Goal: Task Accomplishment & Management: Manage account settings

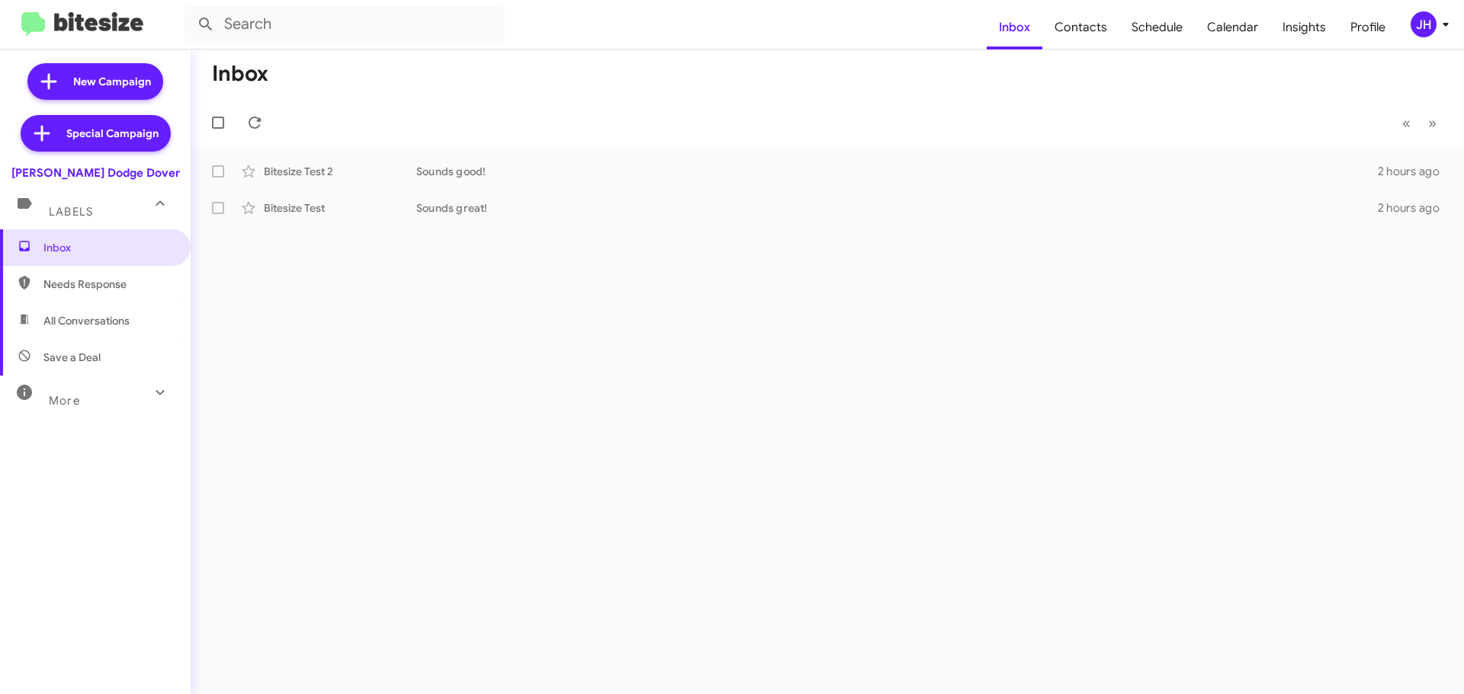
click at [1438, 34] on span "JH" at bounding box center [1432, 24] width 46 height 26
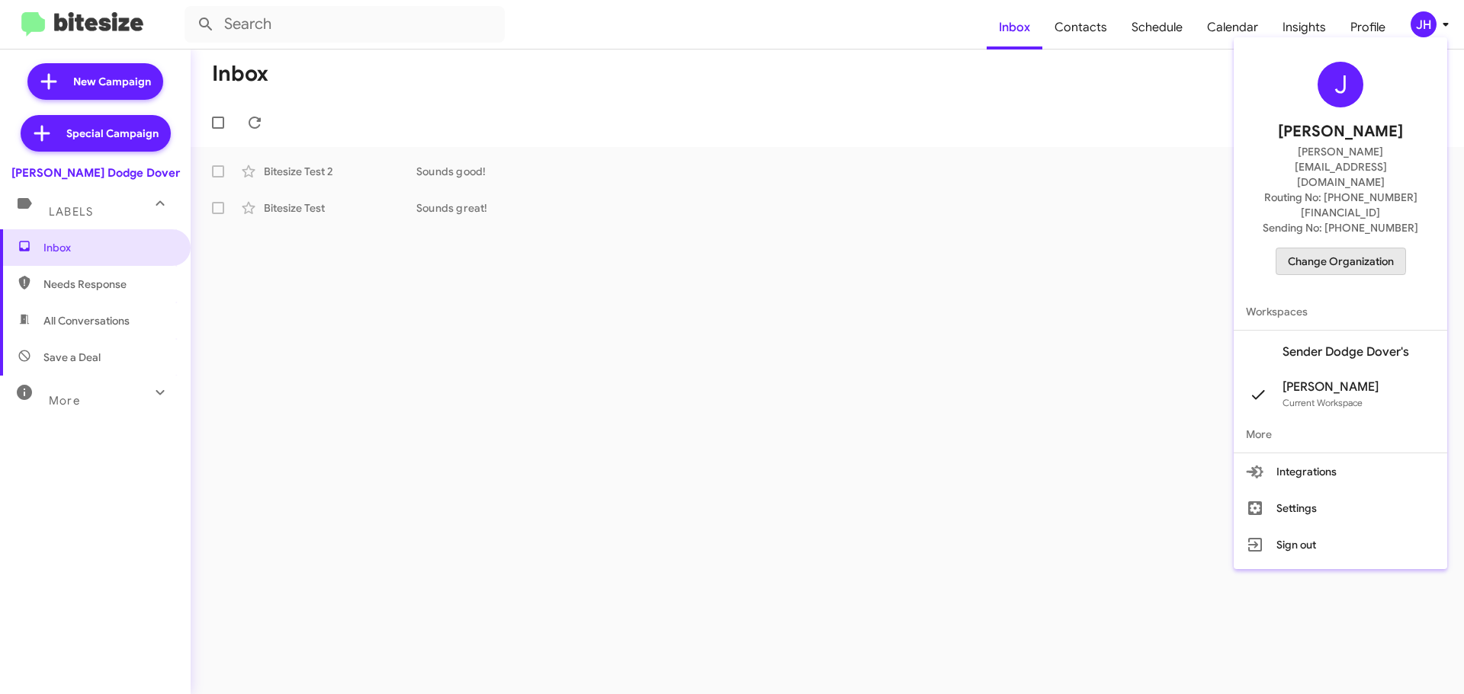
click at [1347, 249] on span "Change Organization" at bounding box center [1340, 262] width 106 height 26
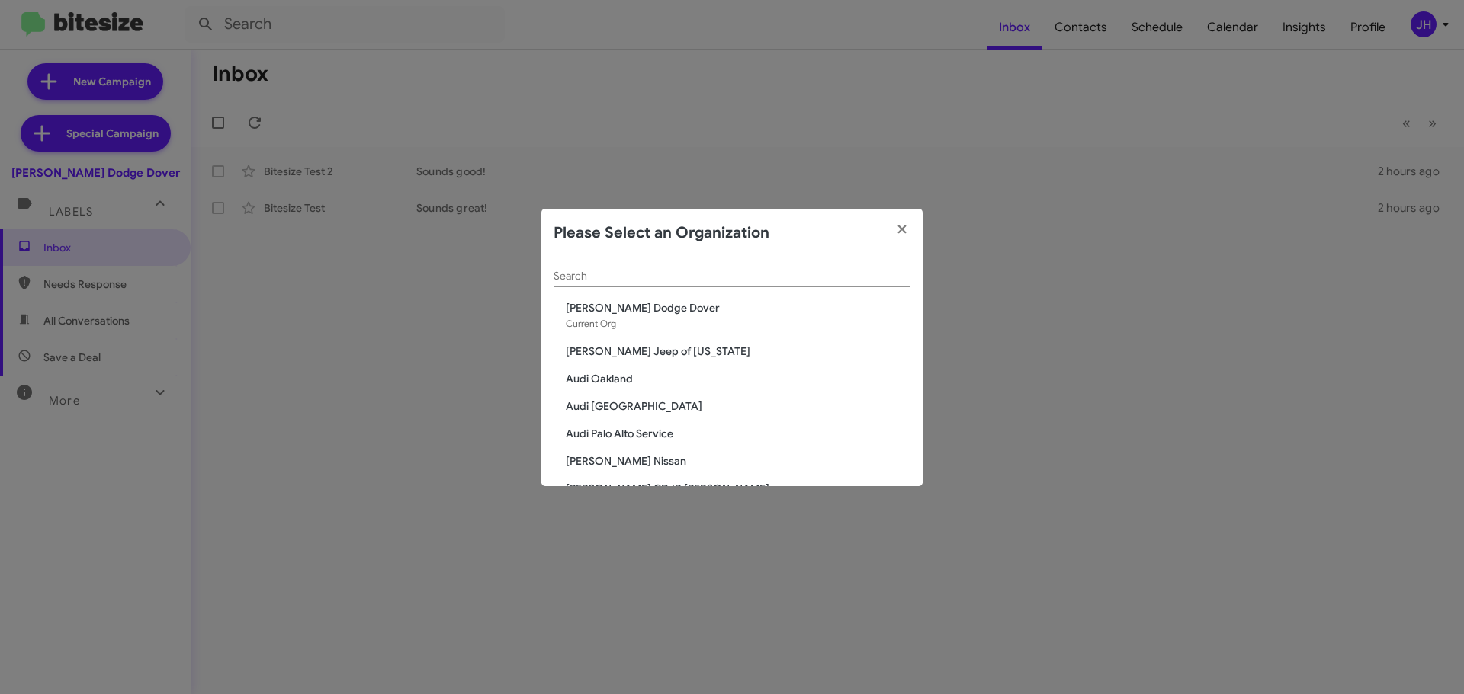
click at [610, 279] on input "Search" at bounding box center [731, 277] width 357 height 12
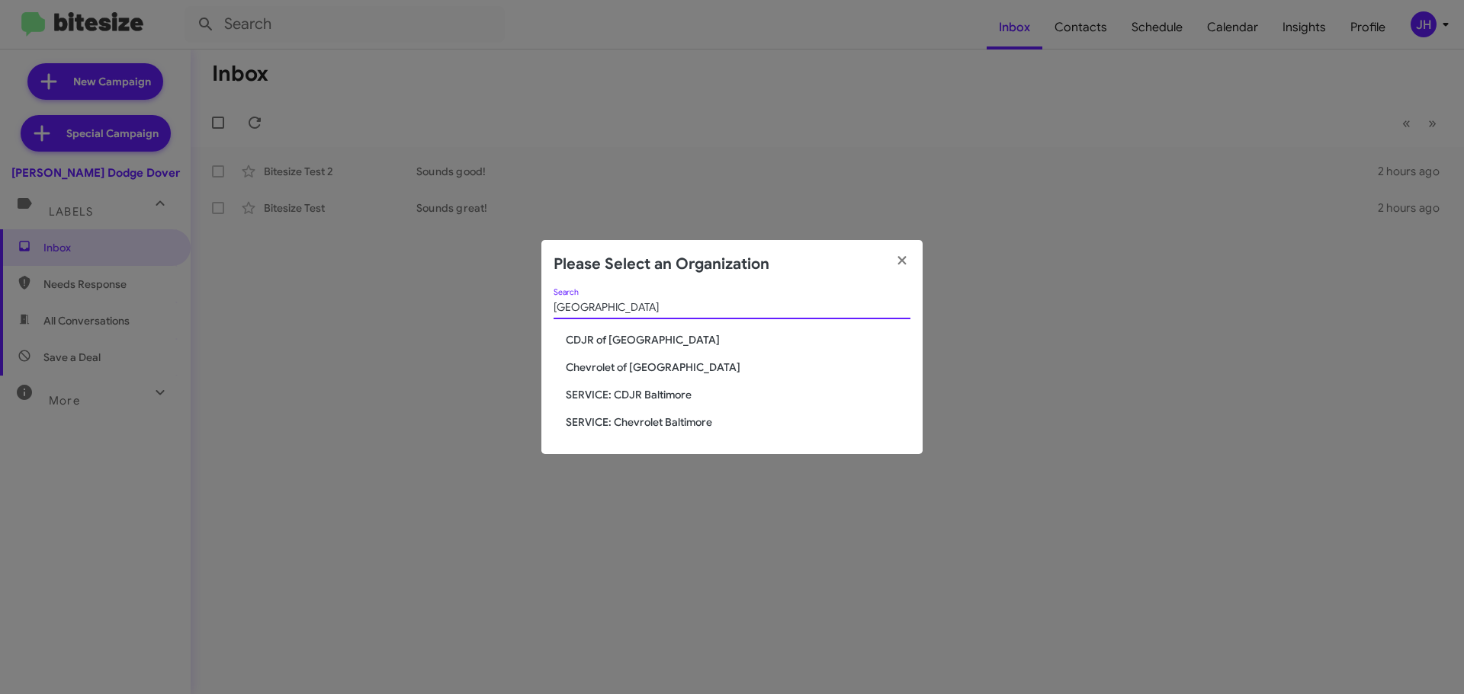
type input "baltimore"
click at [624, 371] on span "Chevrolet of [GEOGRAPHIC_DATA]" at bounding box center [738, 367] width 345 height 15
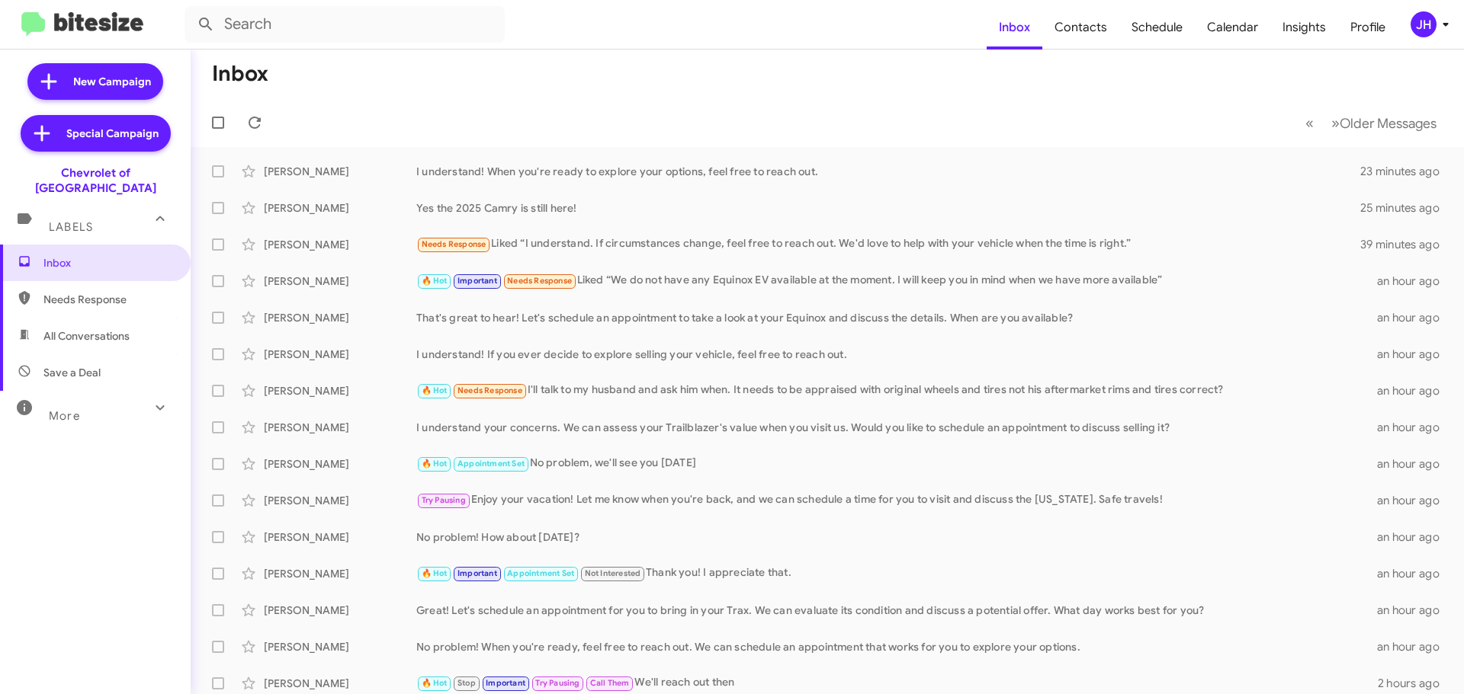
click at [1419, 27] on div "JH" at bounding box center [1423, 24] width 26 height 26
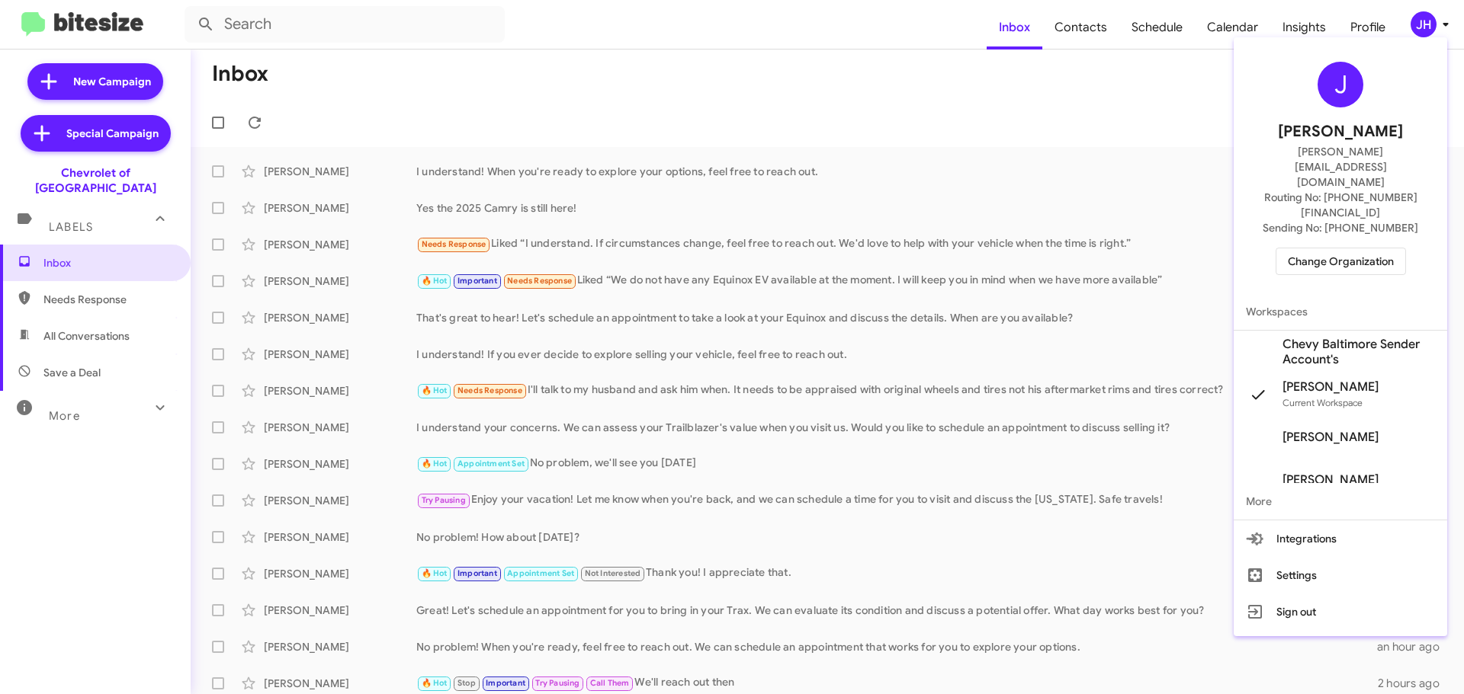
click at [1342, 337] on span "Chevy Baltimore Sender Account's" at bounding box center [1358, 352] width 152 height 30
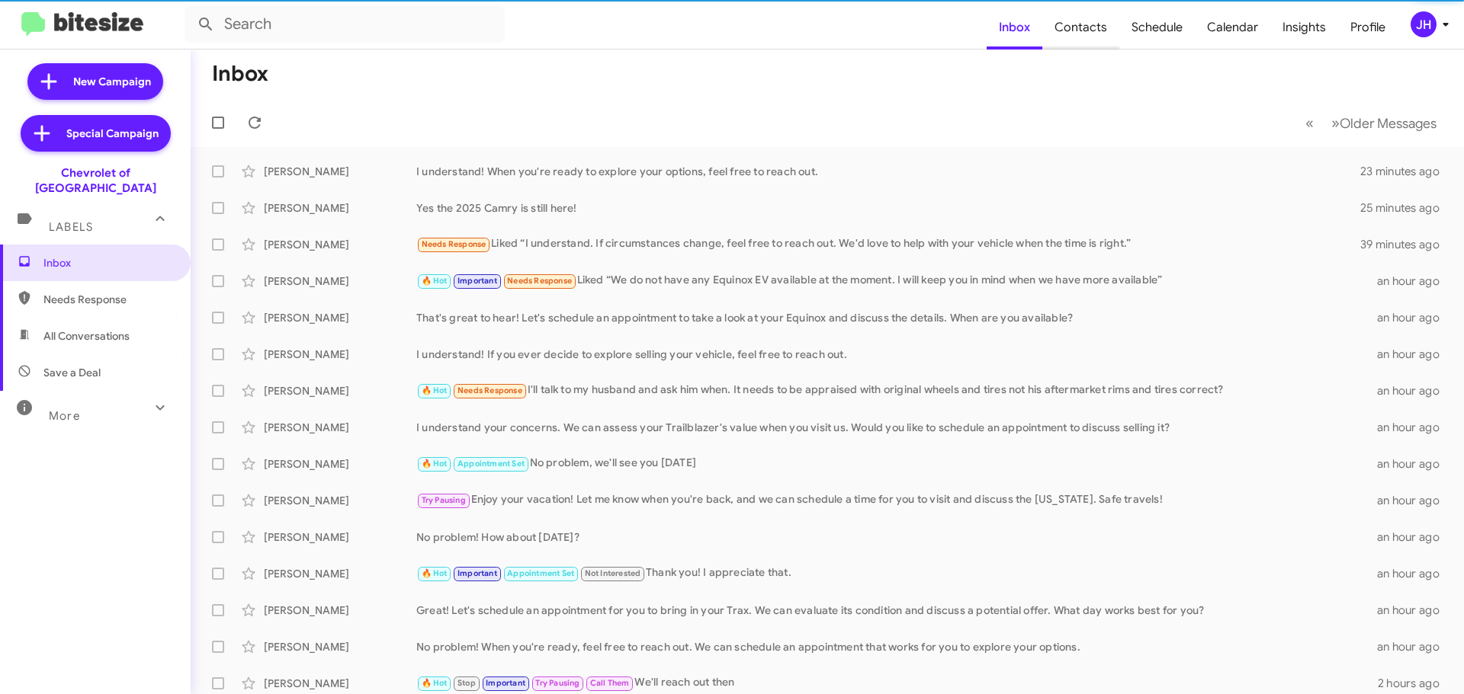
click at [1100, 34] on span "Contacts" at bounding box center [1080, 27] width 77 height 44
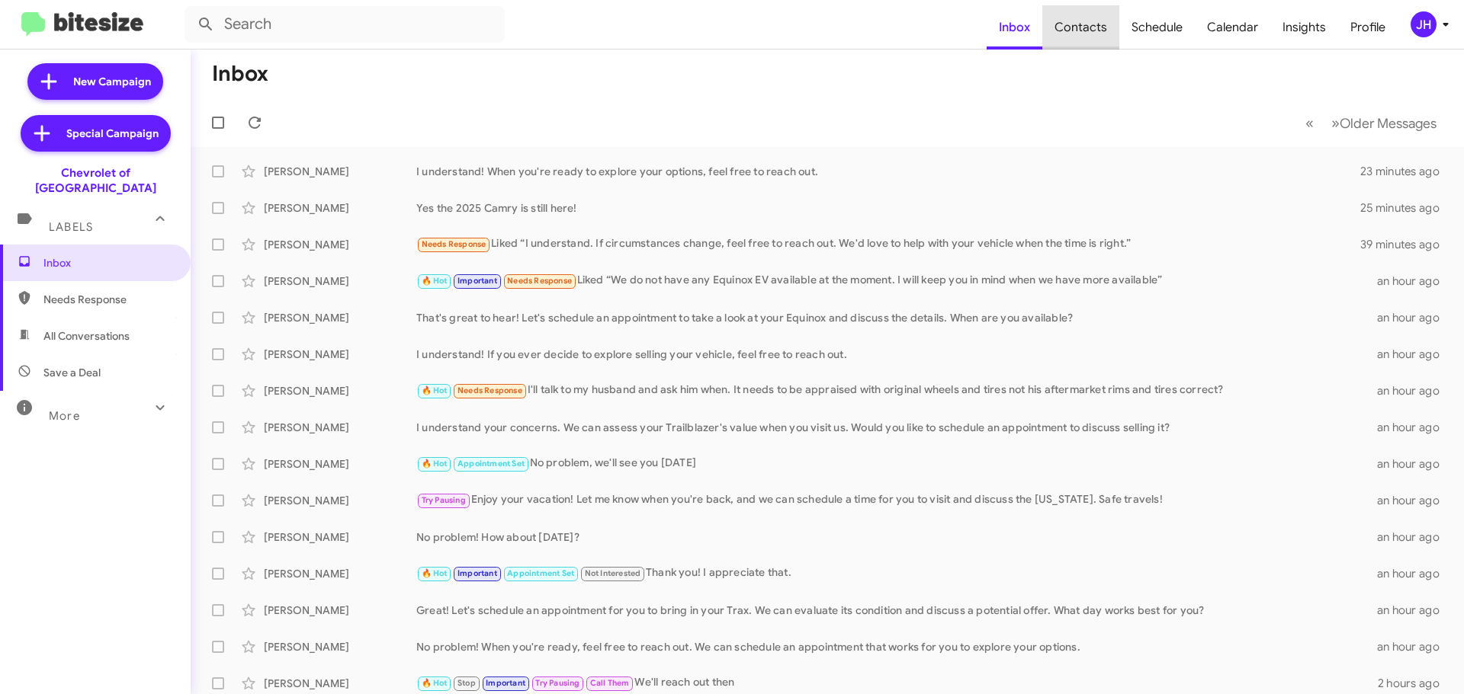
type input "in:groups"
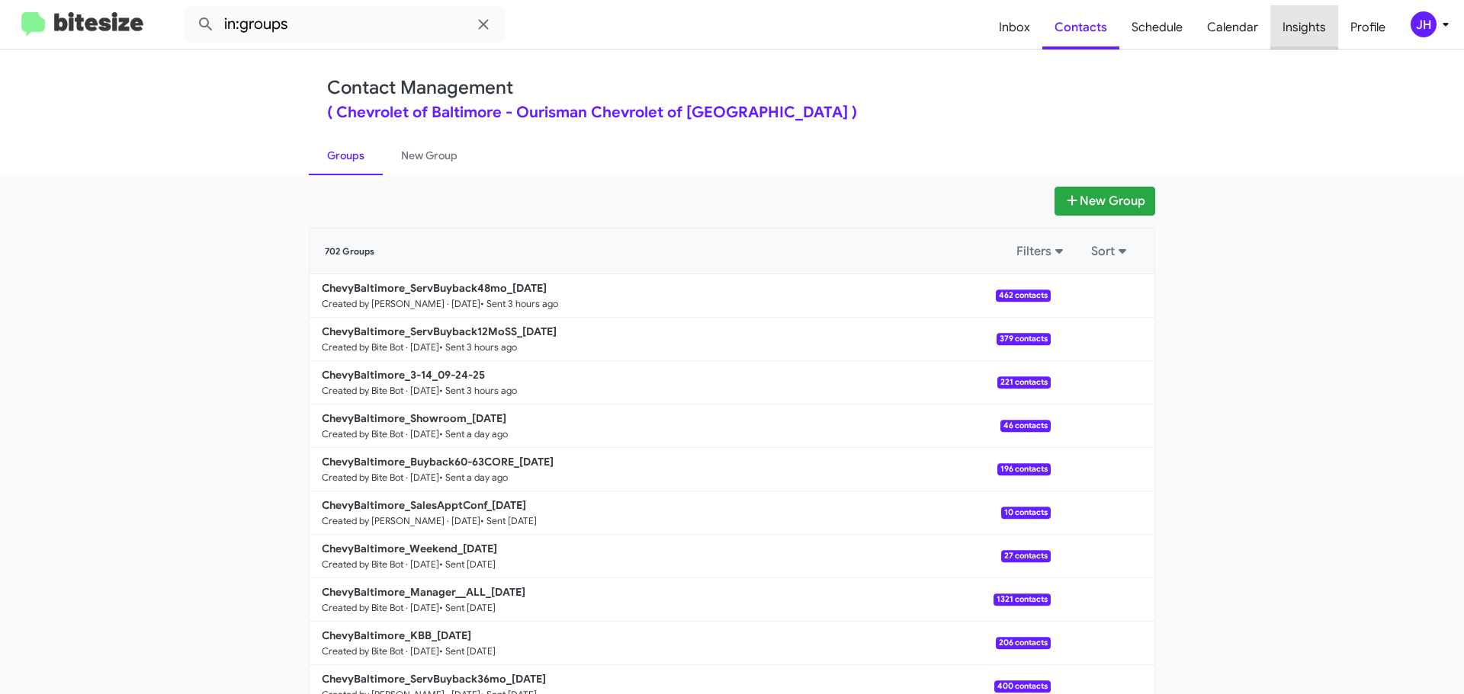
click at [1326, 30] on span "Insights" at bounding box center [1304, 27] width 68 height 44
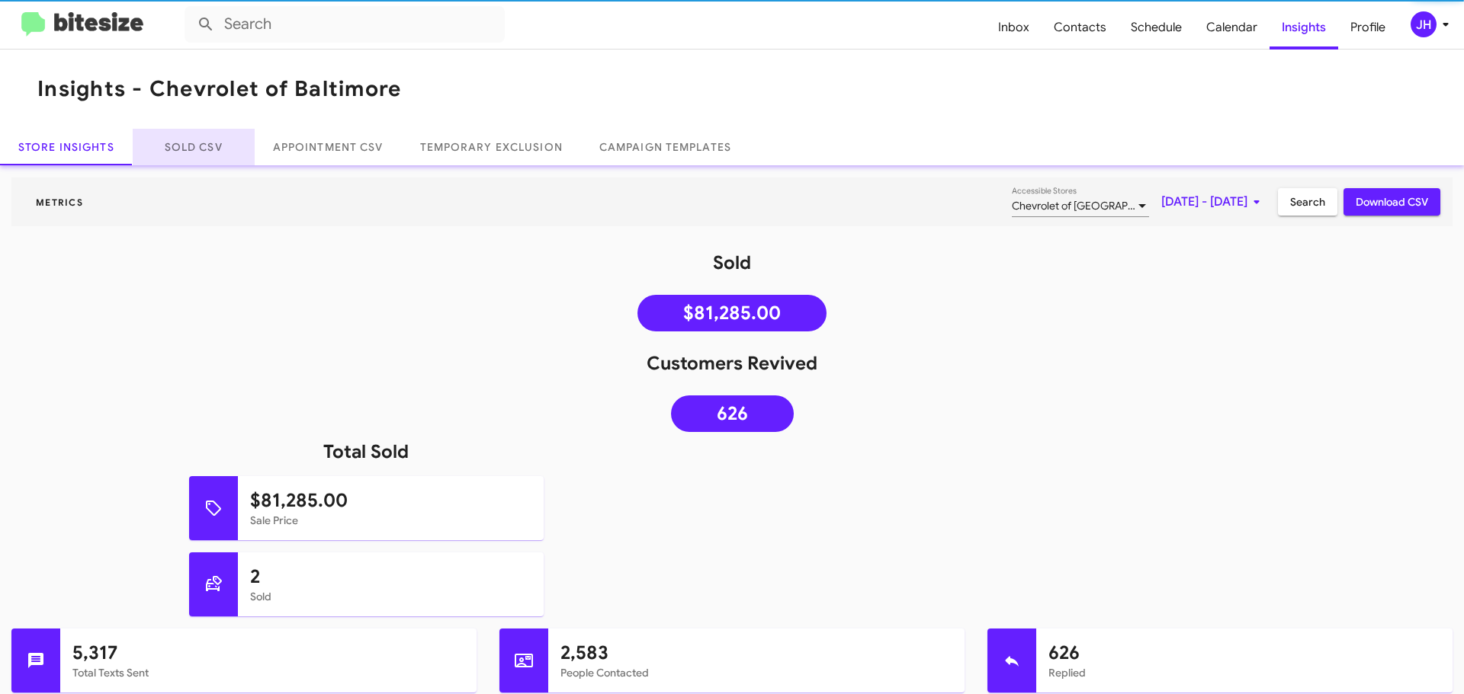
click at [191, 150] on link "Sold CSV" at bounding box center [194, 147] width 122 height 37
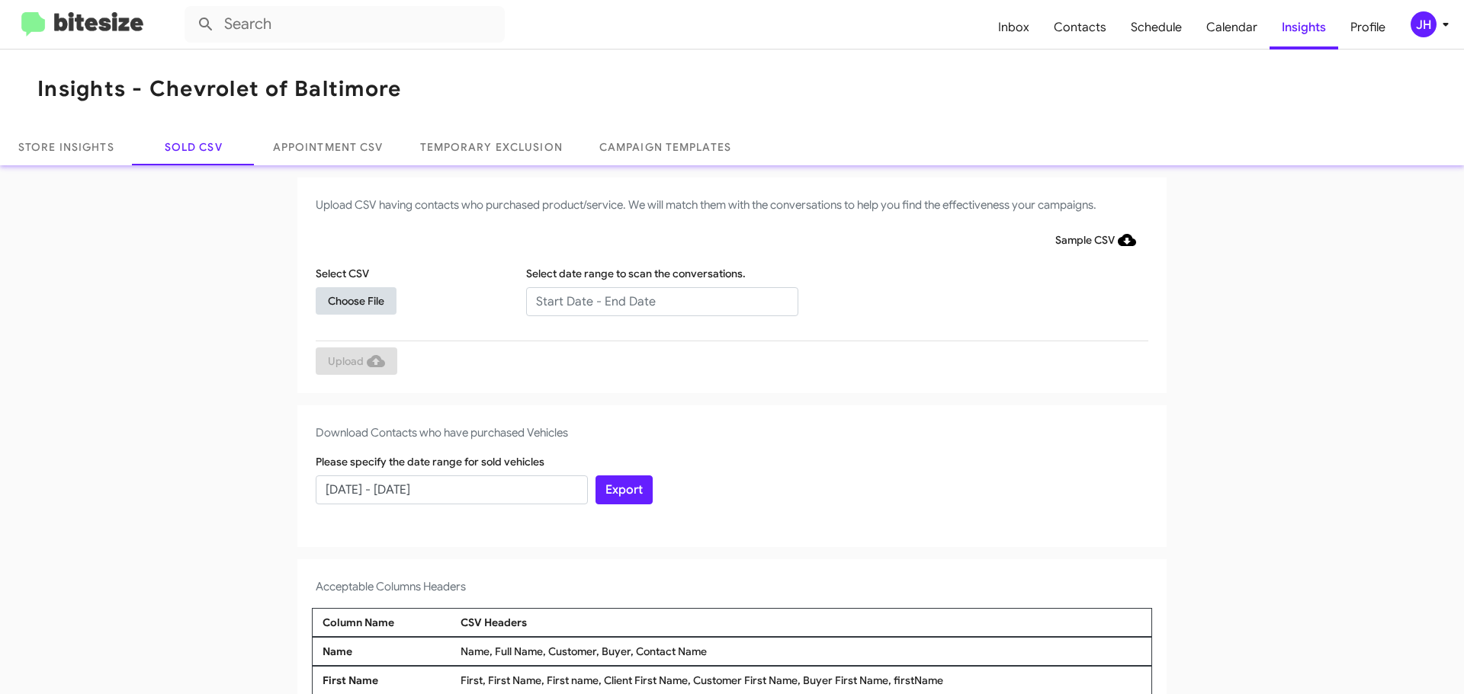
click at [354, 300] on span "Choose File" at bounding box center [356, 300] width 56 height 27
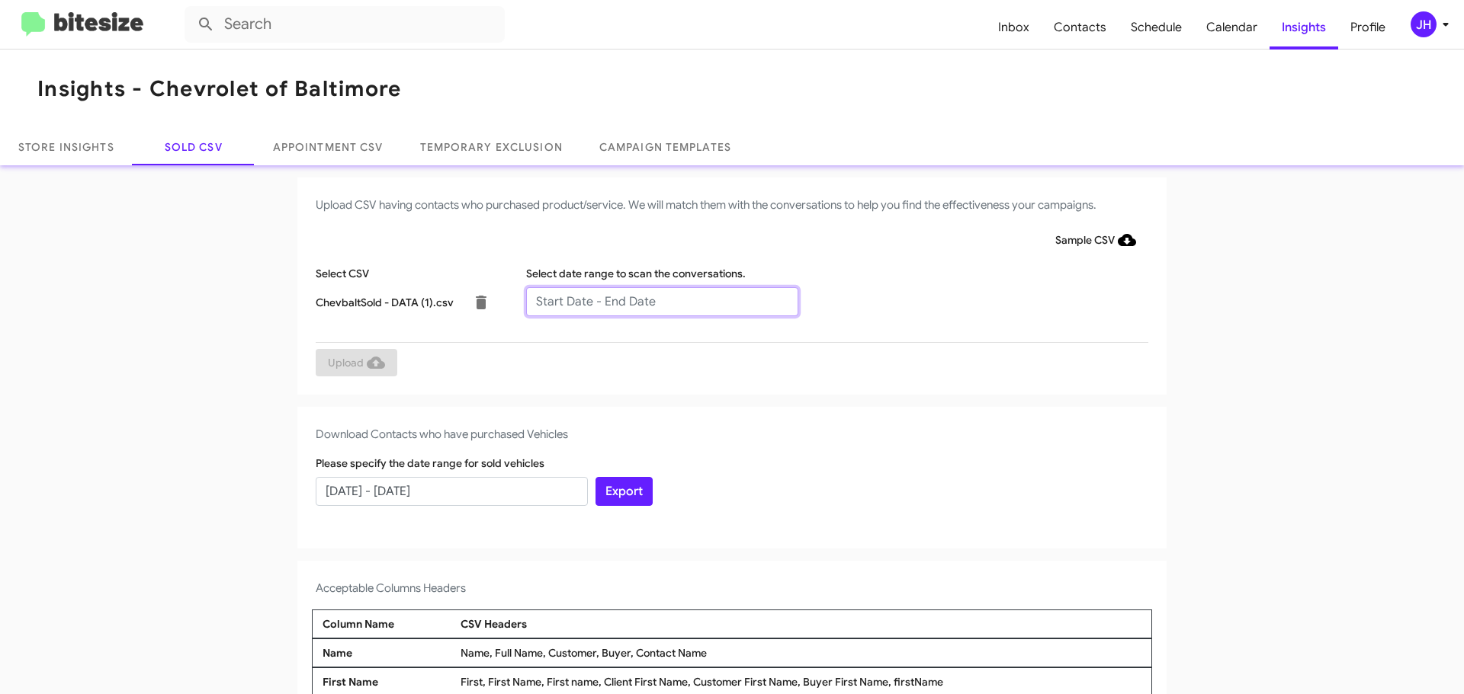
click at [603, 289] on input "text" at bounding box center [662, 301] width 272 height 29
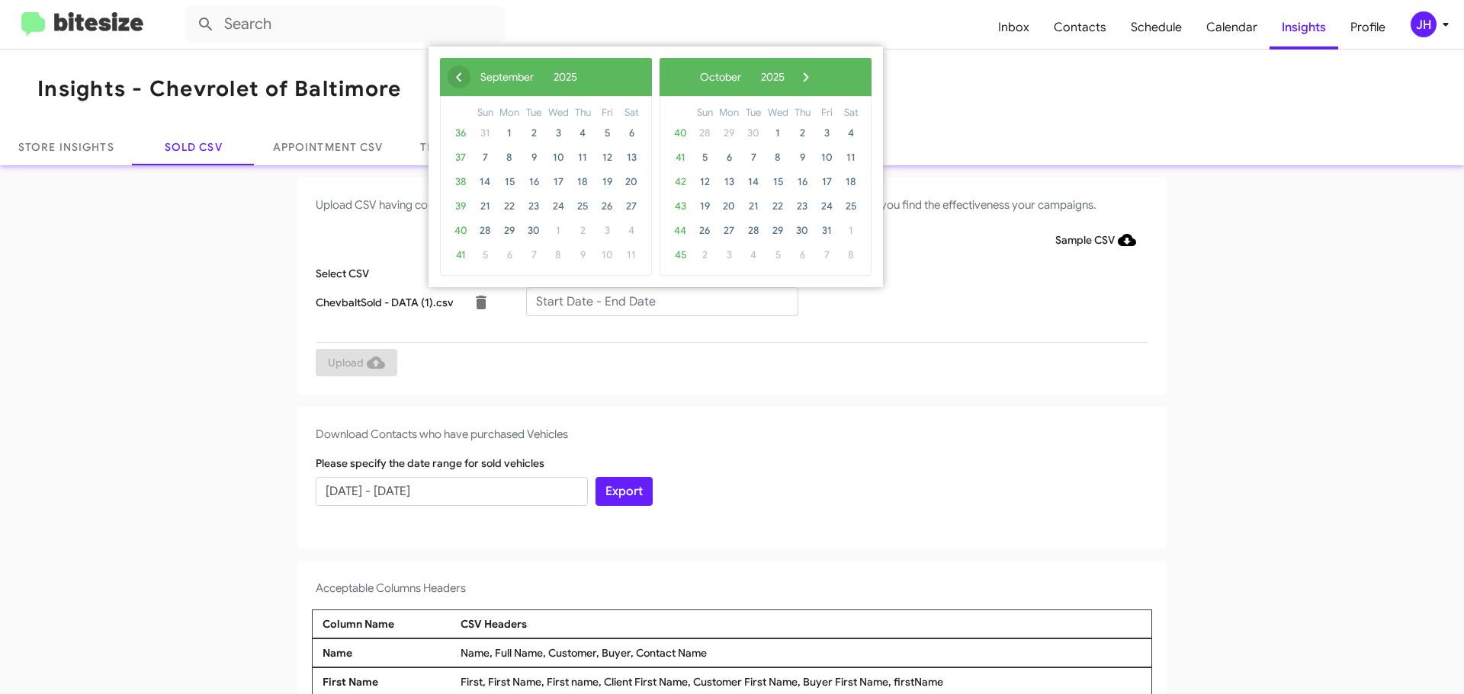
click at [467, 78] on span "‹" at bounding box center [458, 77] width 23 height 23
click at [489, 227] on span "24" at bounding box center [485, 231] width 24 height 24
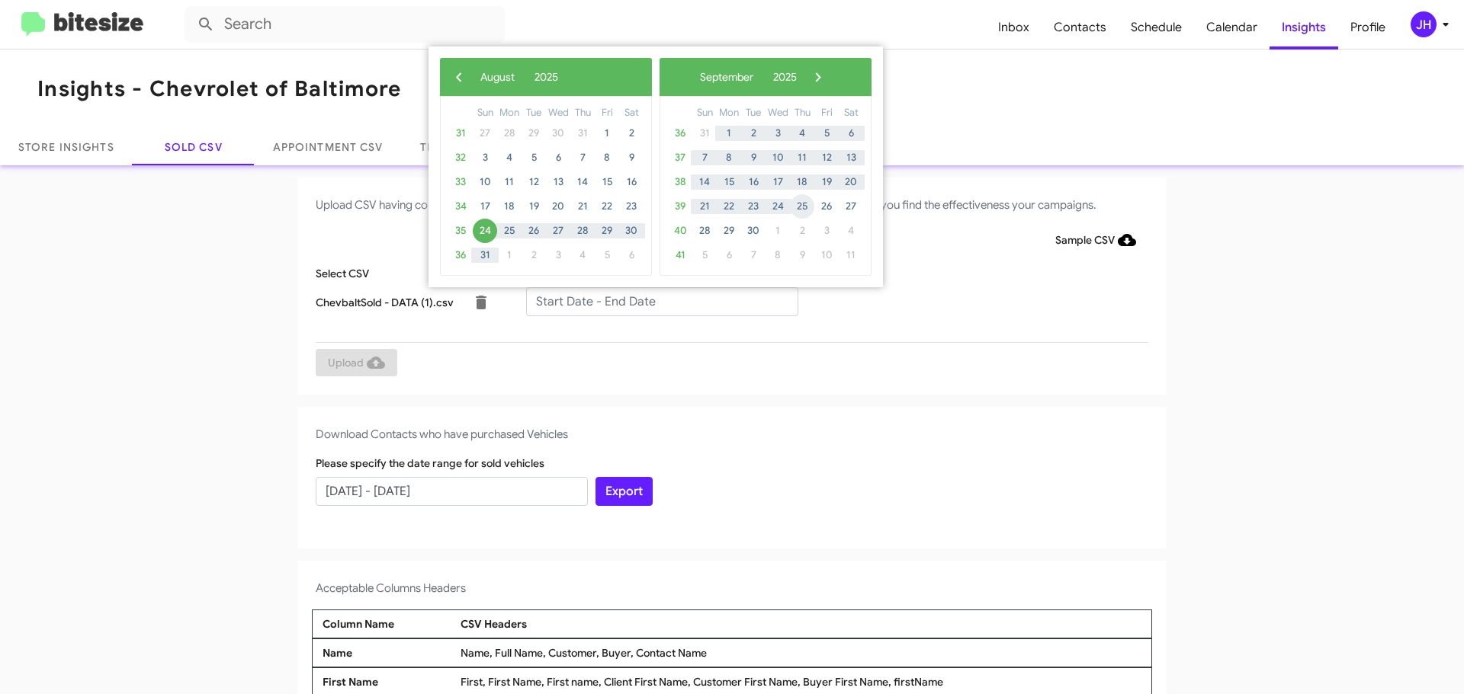
click at [800, 203] on span "25" at bounding box center [802, 206] width 24 height 24
type input "08/24/2025 - 09/25/2025"
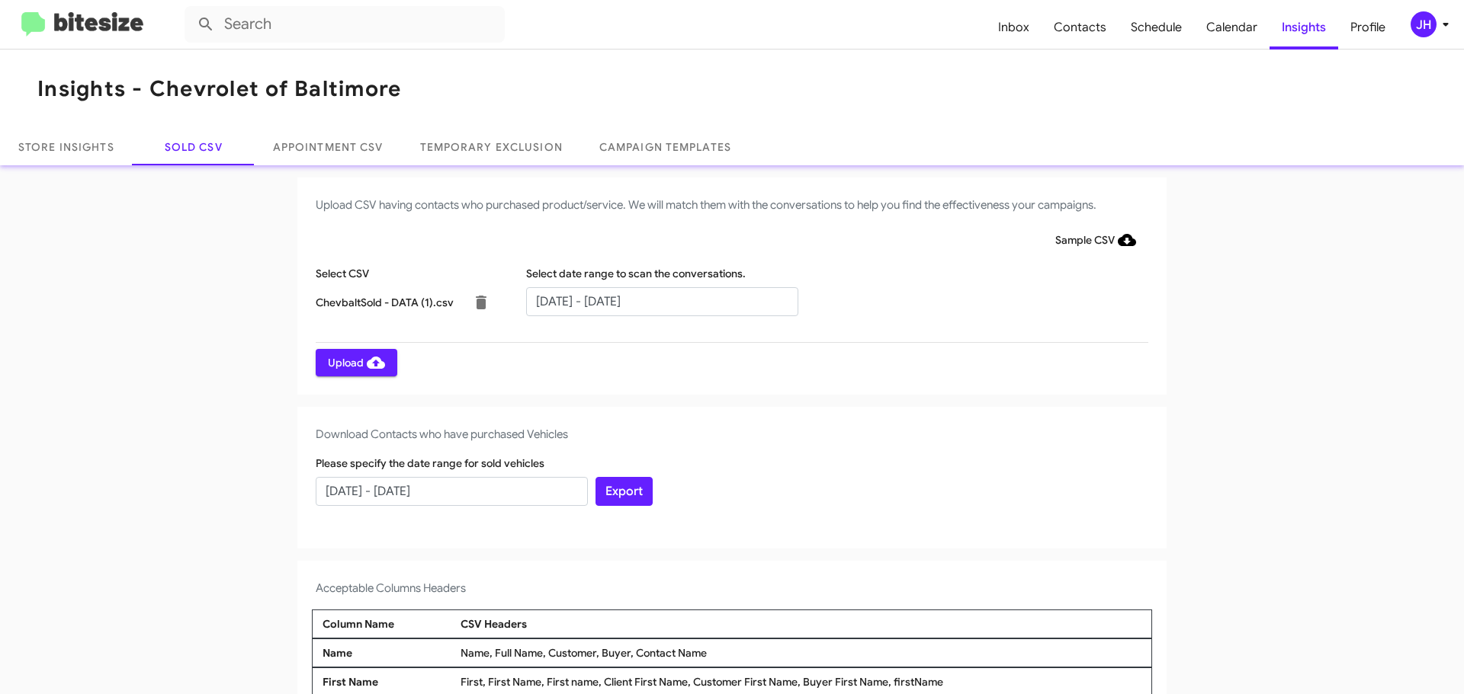
click at [349, 358] on span "Upload" at bounding box center [356, 362] width 57 height 27
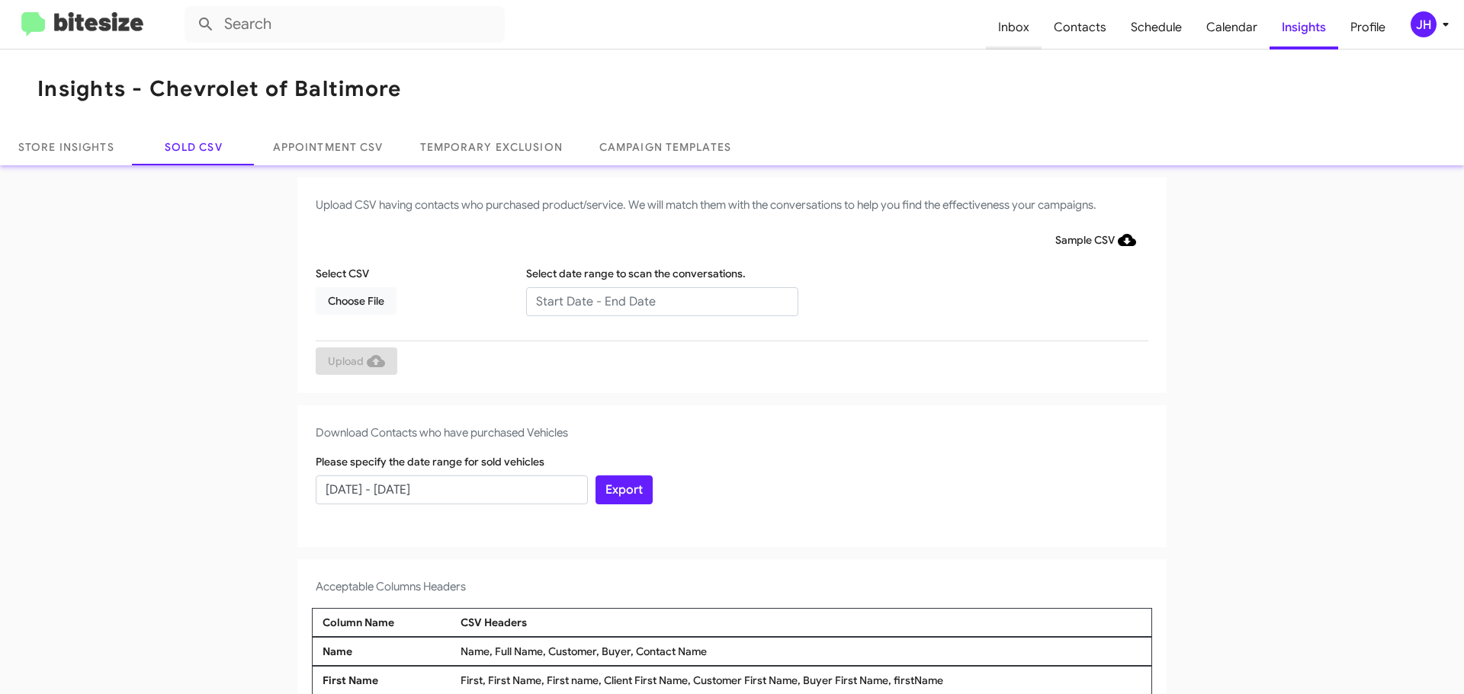
click at [1034, 34] on span "Inbox" at bounding box center [1014, 27] width 56 height 44
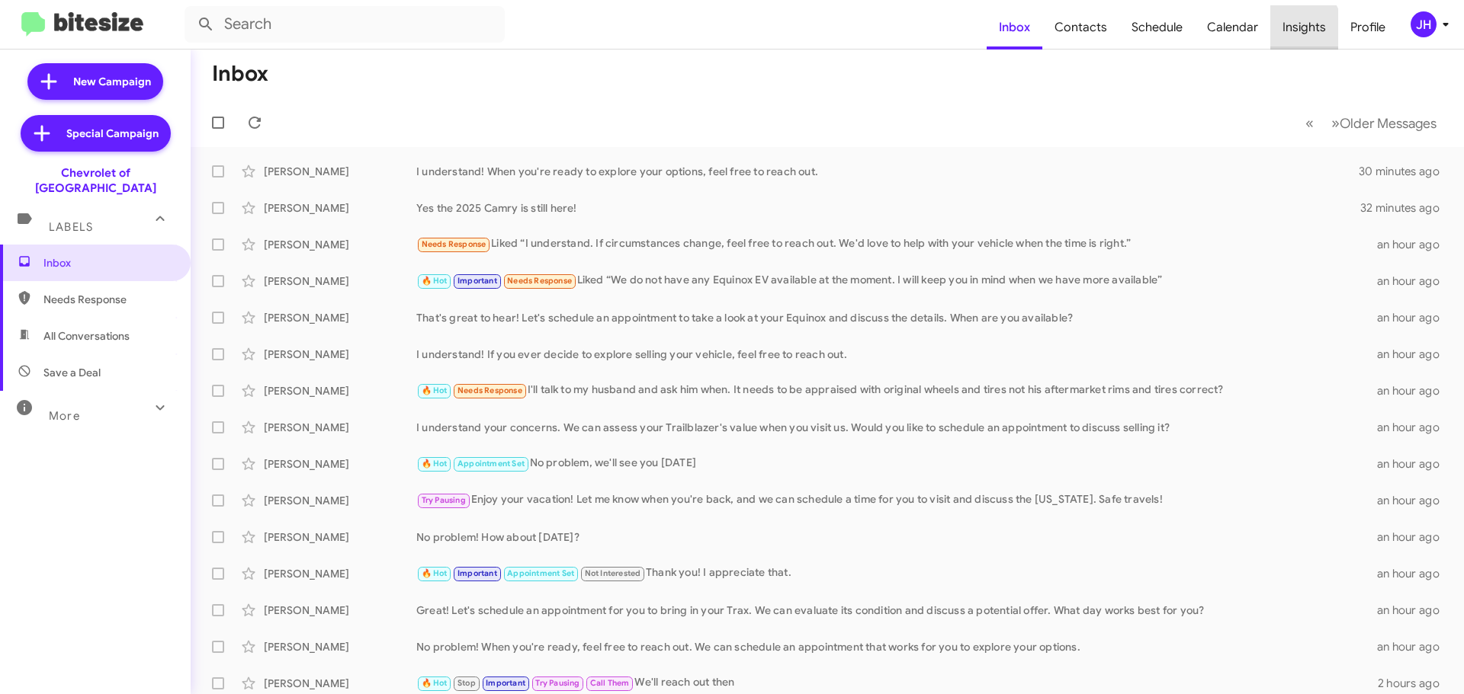
click at [1283, 32] on span "Insights" at bounding box center [1304, 27] width 68 height 44
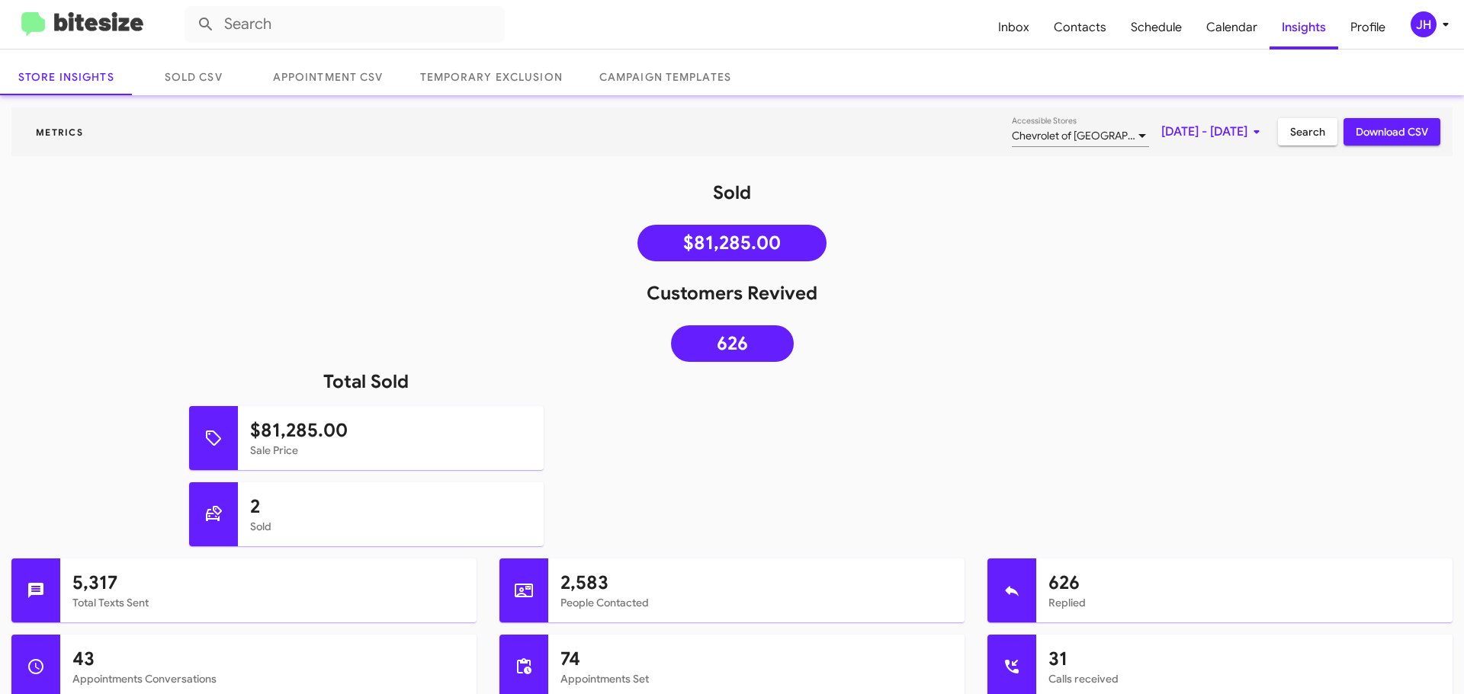
scroll to position [76, 0]
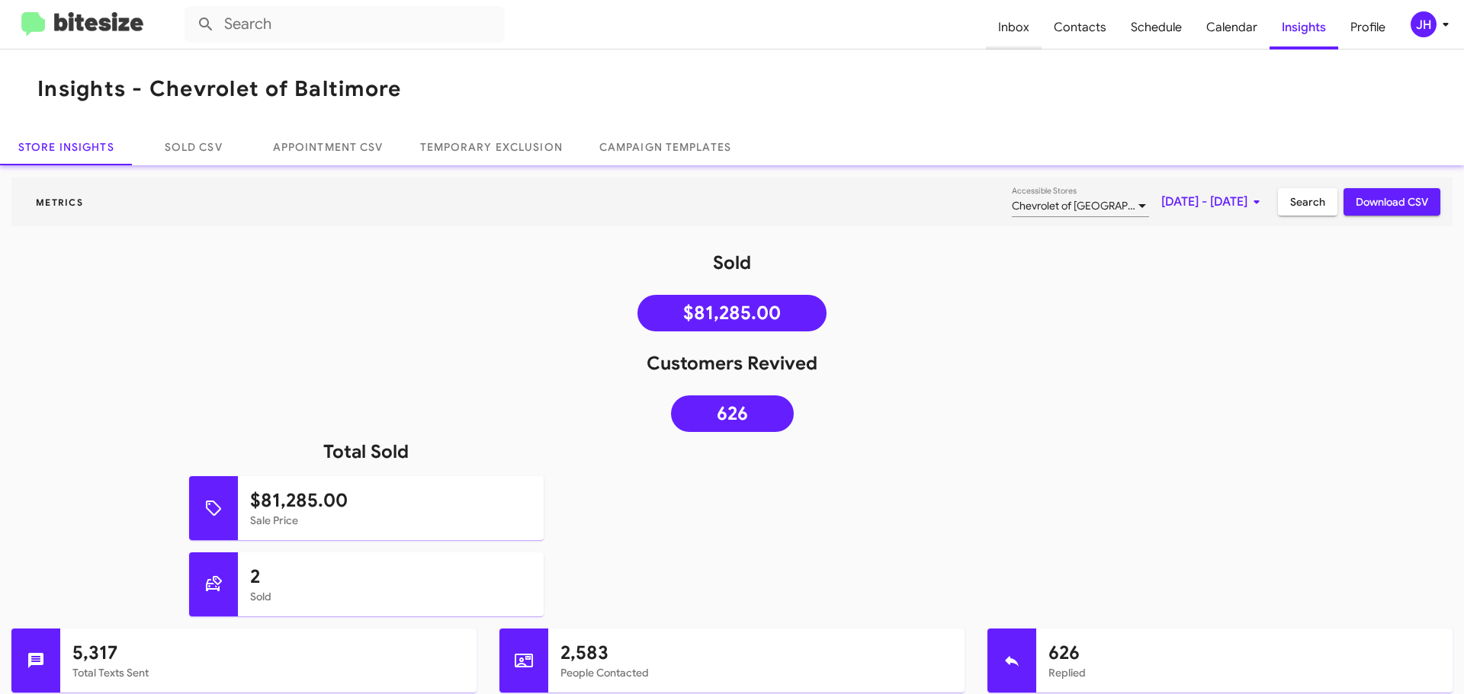
click at [1003, 27] on span "Inbox" at bounding box center [1014, 27] width 56 height 44
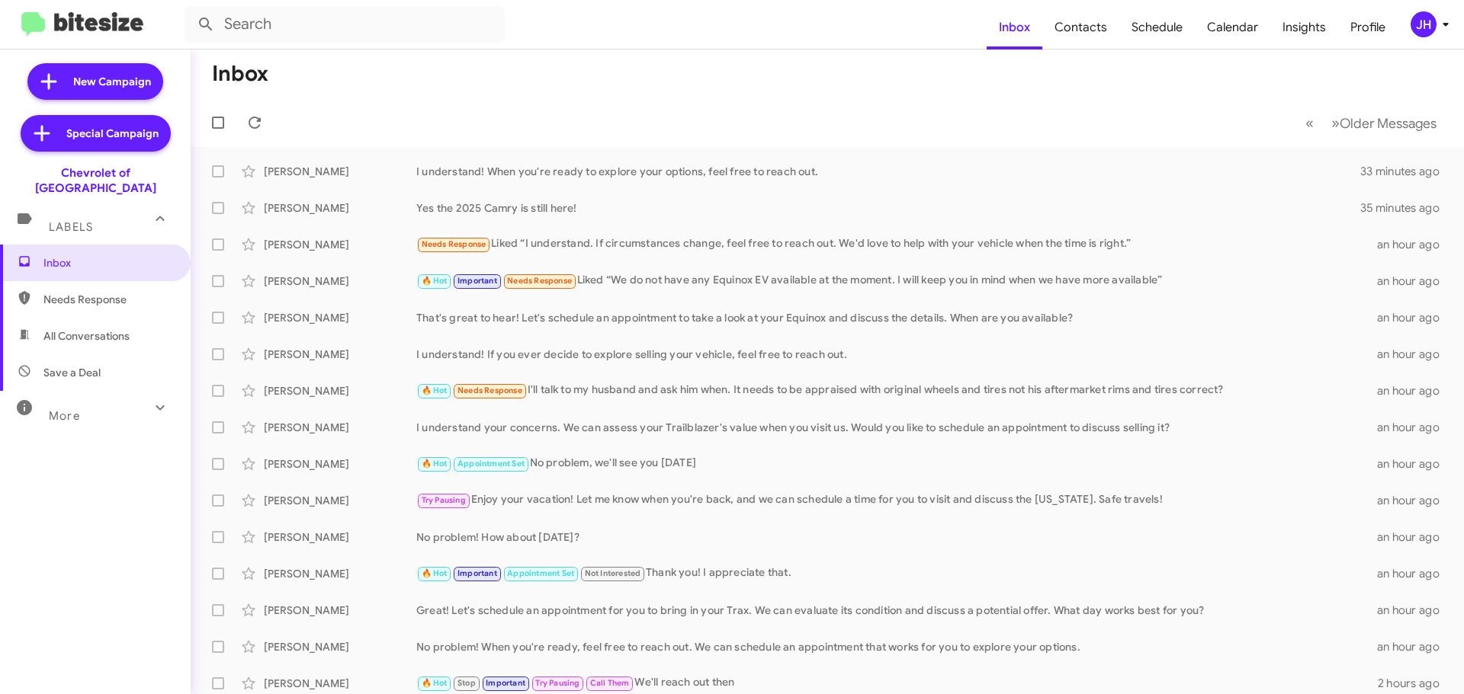
click at [165, 403] on mat-expansion-panel-header "More" at bounding box center [95, 409] width 191 height 37
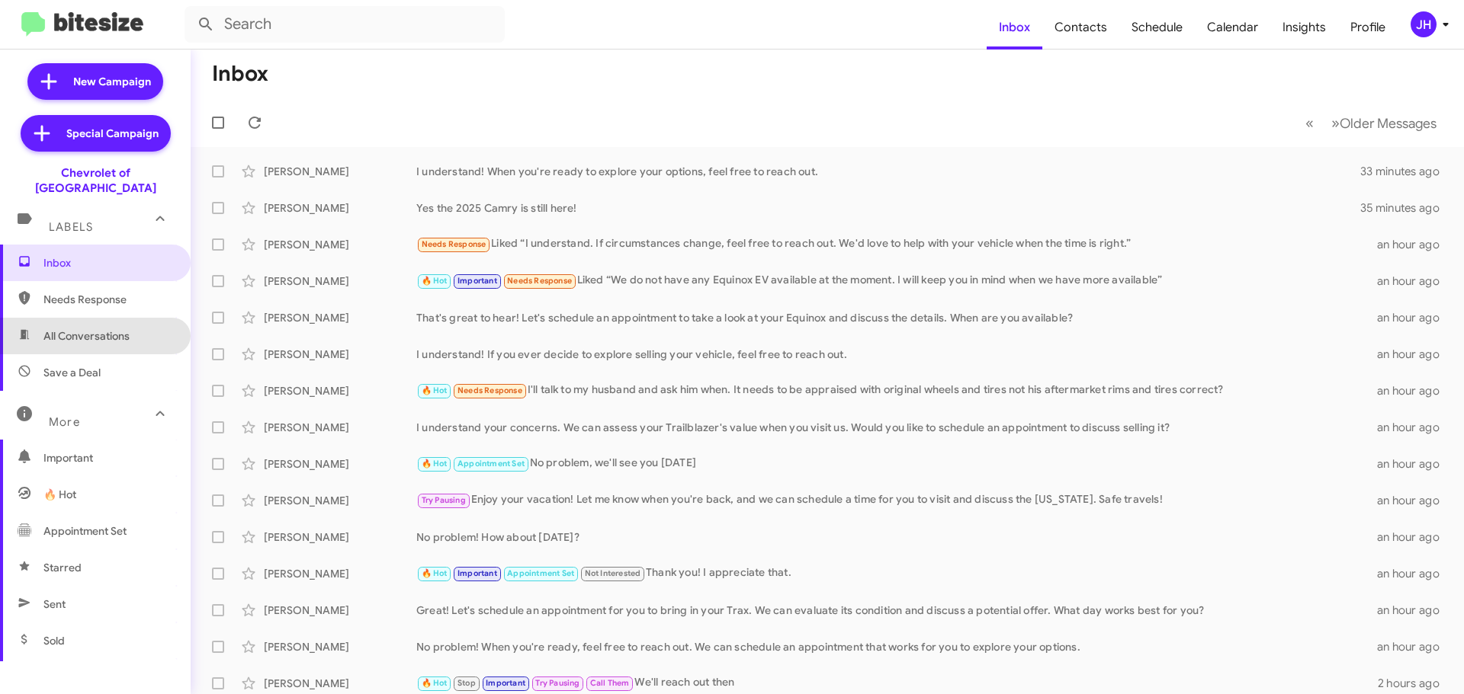
click at [118, 329] on span "All Conversations" at bounding box center [86, 336] width 86 height 15
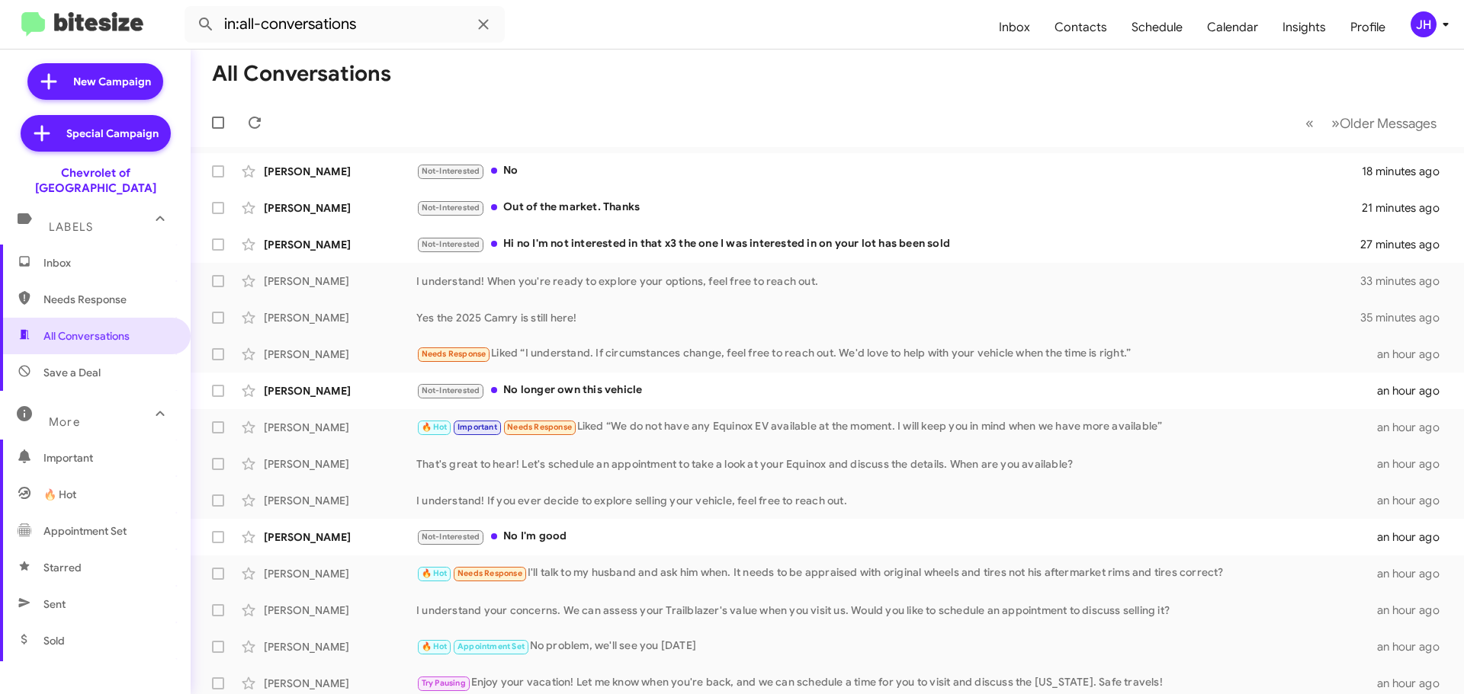
click at [129, 292] on span "Needs Response" at bounding box center [108, 299] width 130 height 15
type input "in:needs-response"
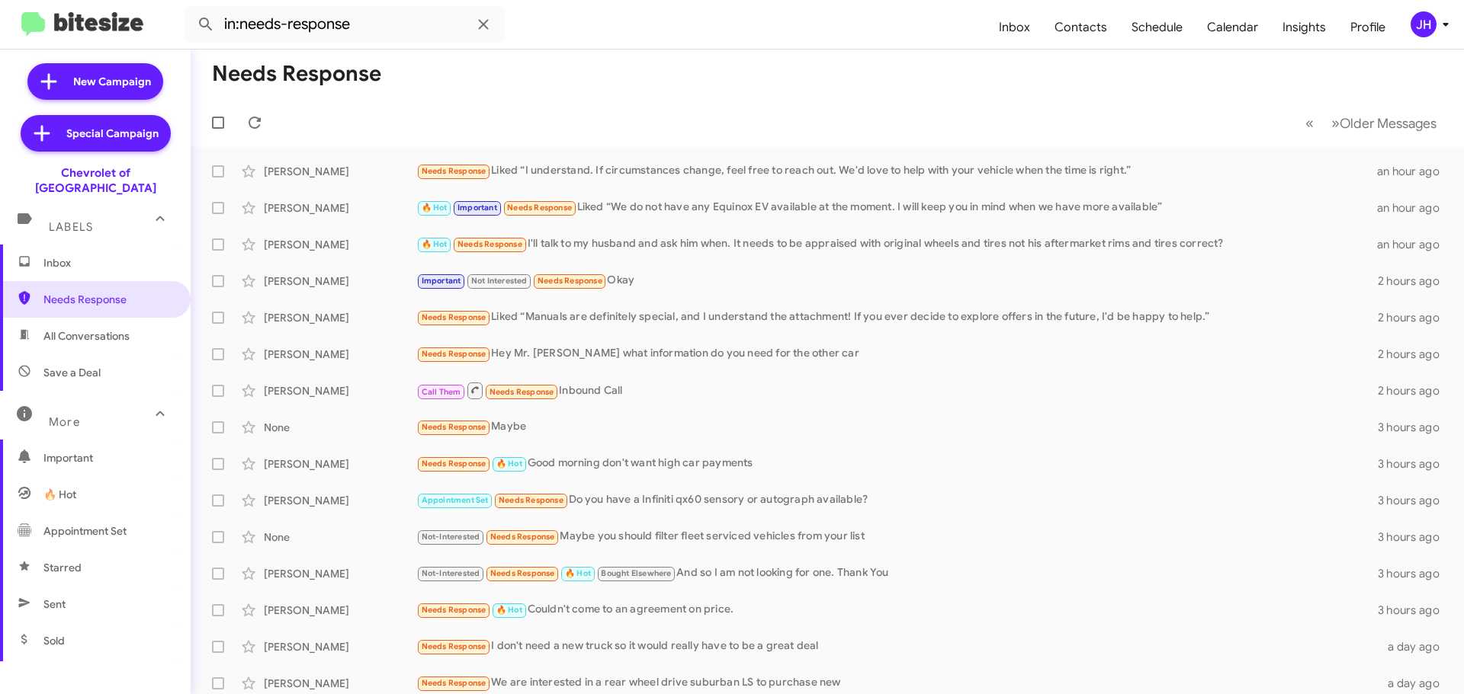
click at [126, 245] on span "Inbox" at bounding box center [95, 263] width 191 height 37
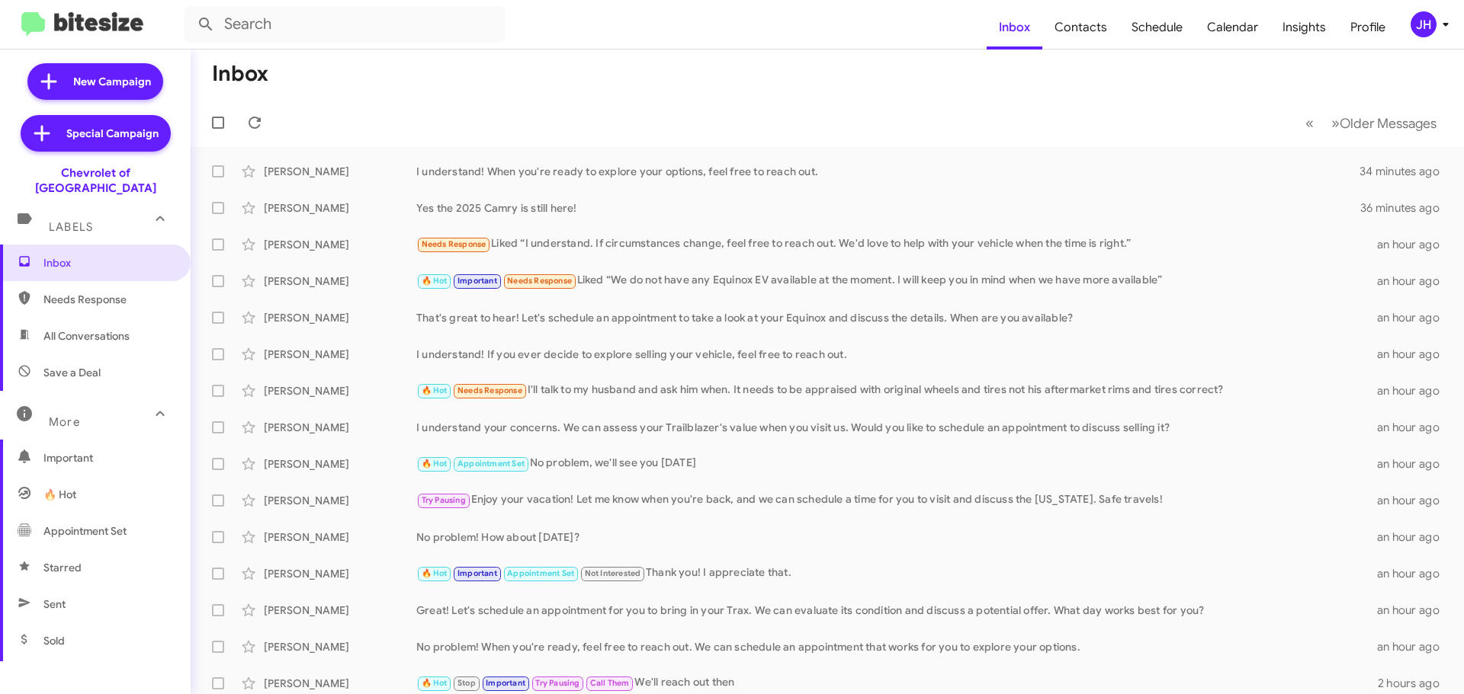
click at [85, 623] on span "Sold" at bounding box center [95, 641] width 191 height 37
type input "in:sold"
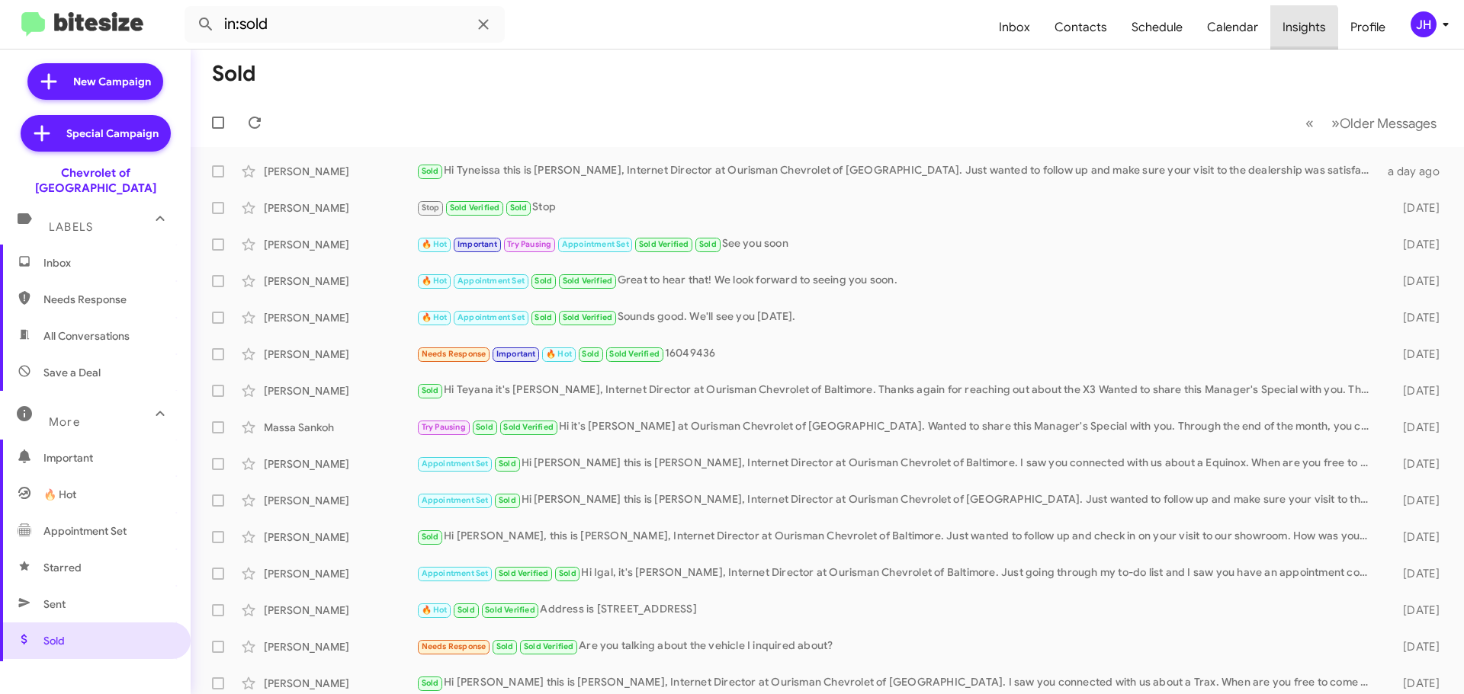
click at [1303, 30] on span "Insights" at bounding box center [1304, 27] width 68 height 44
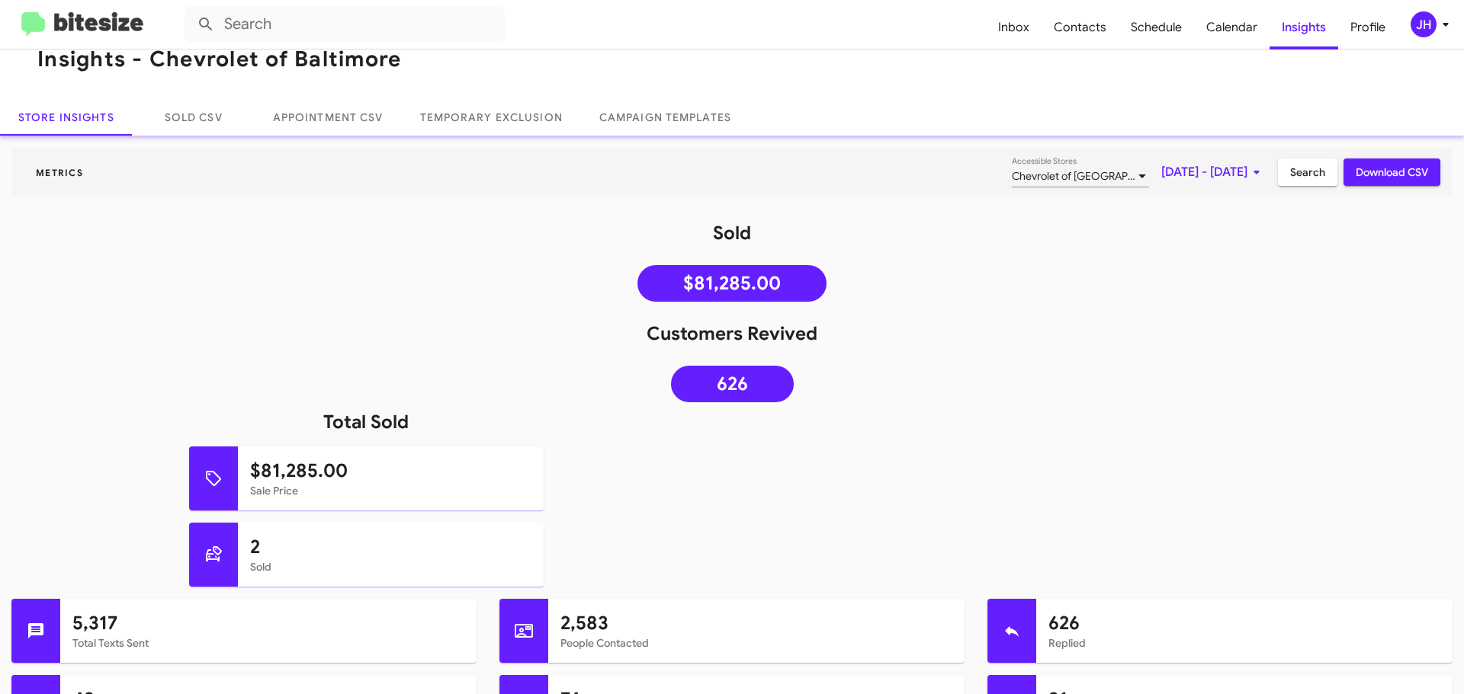
scroll to position [76, 0]
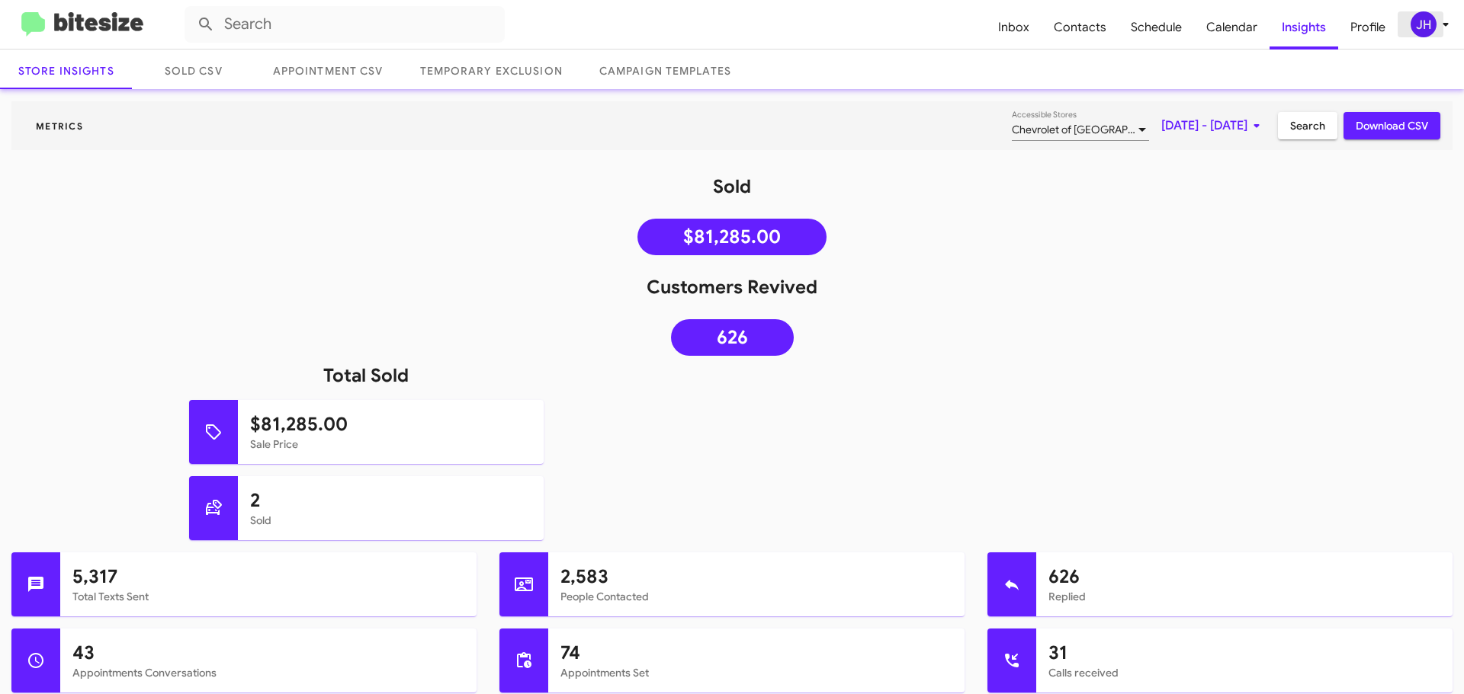
click at [1429, 24] on div "JH" at bounding box center [1423, 24] width 26 height 26
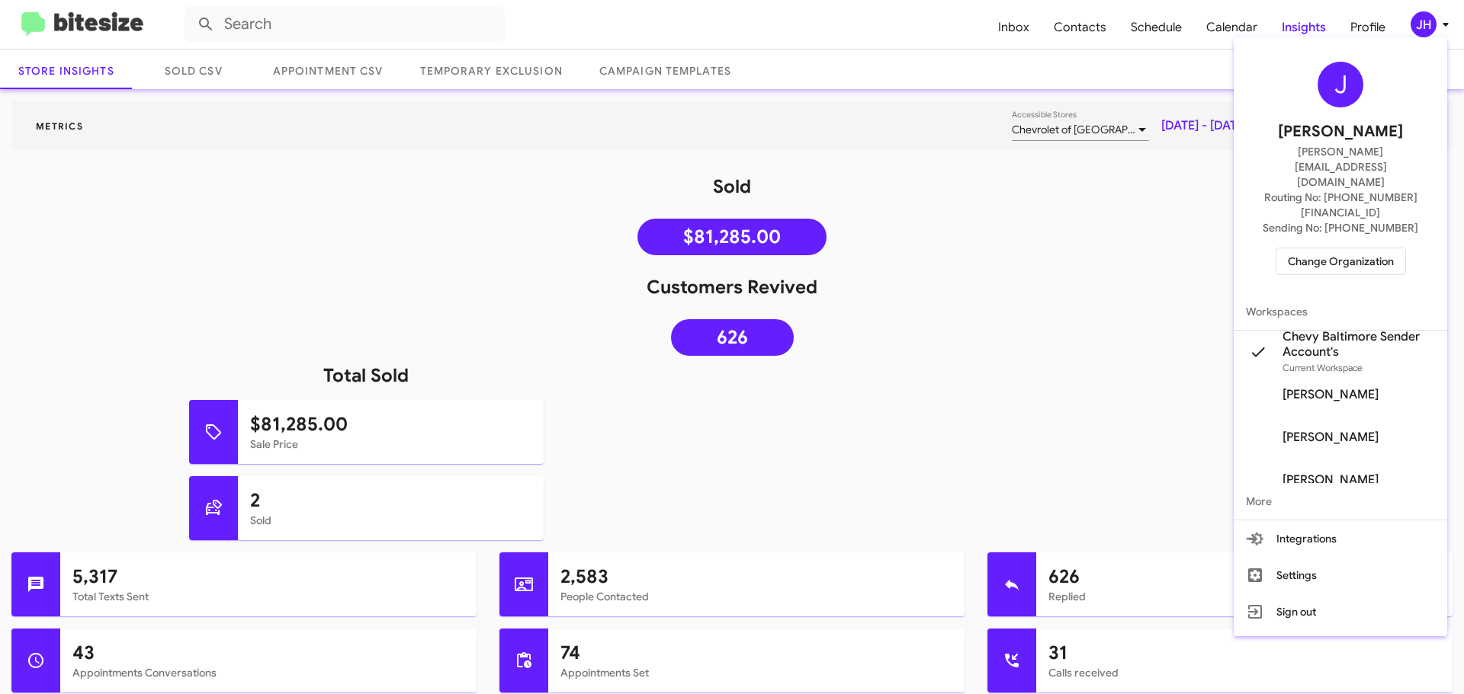
click at [1364, 249] on span "Change Organization" at bounding box center [1340, 262] width 106 height 26
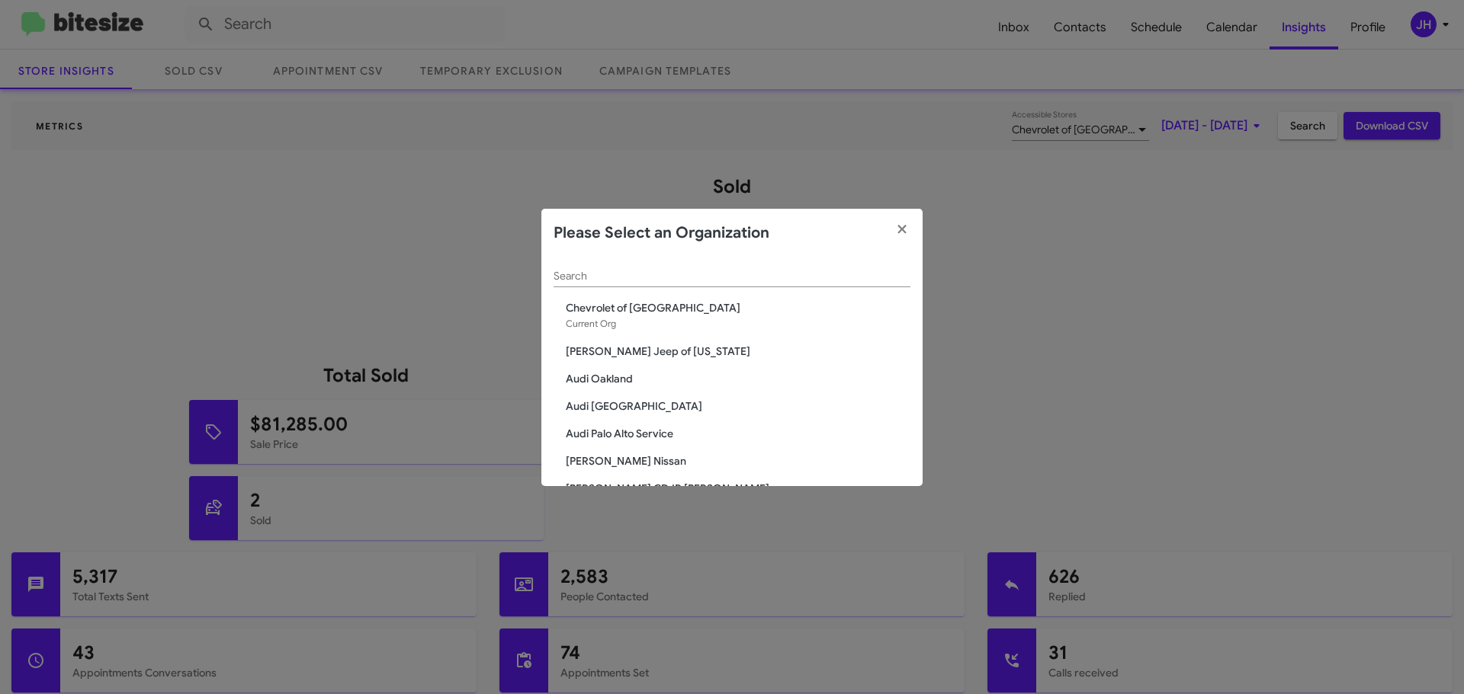
click at [647, 281] on input "Search" at bounding box center [731, 277] width 357 height 12
click at [647, 348] on span "[PERSON_NAME] Jeep of [US_STATE]" at bounding box center [738, 351] width 345 height 15
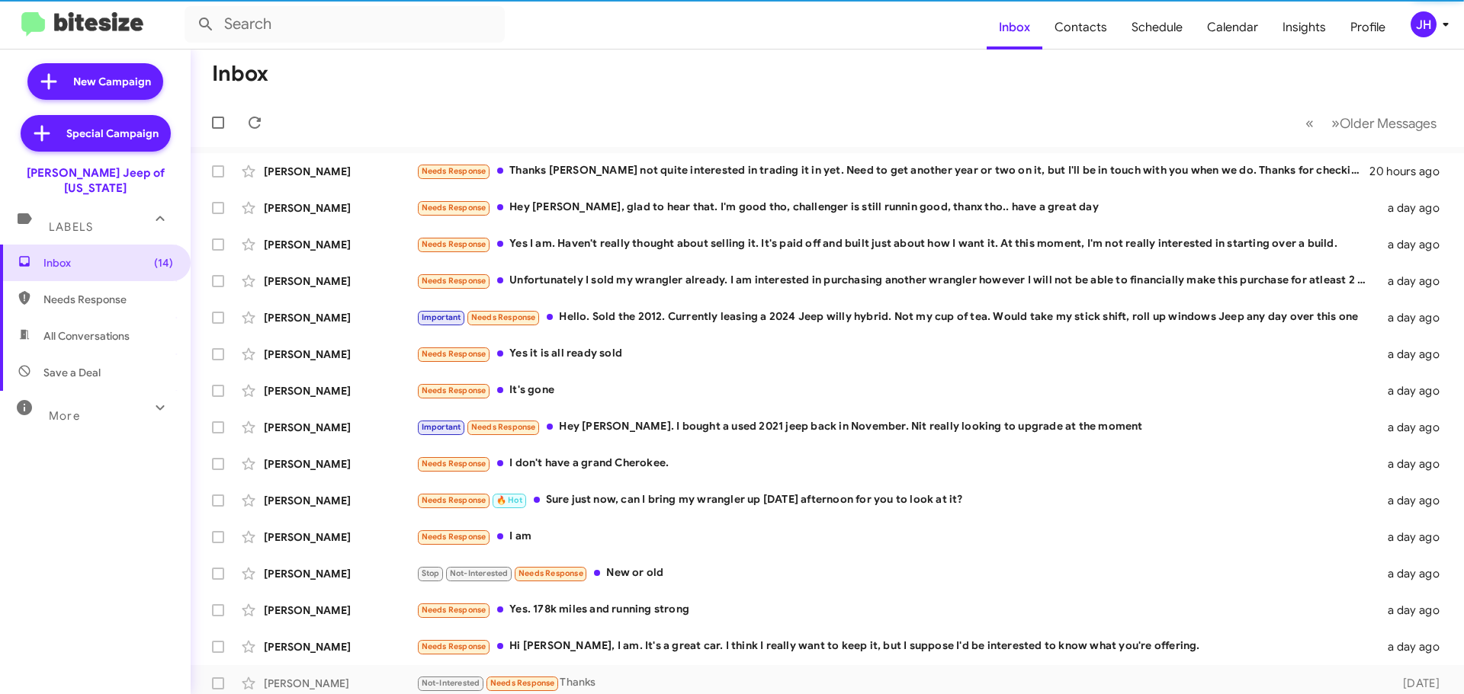
click at [83, 396] on div "More" at bounding box center [80, 410] width 136 height 28
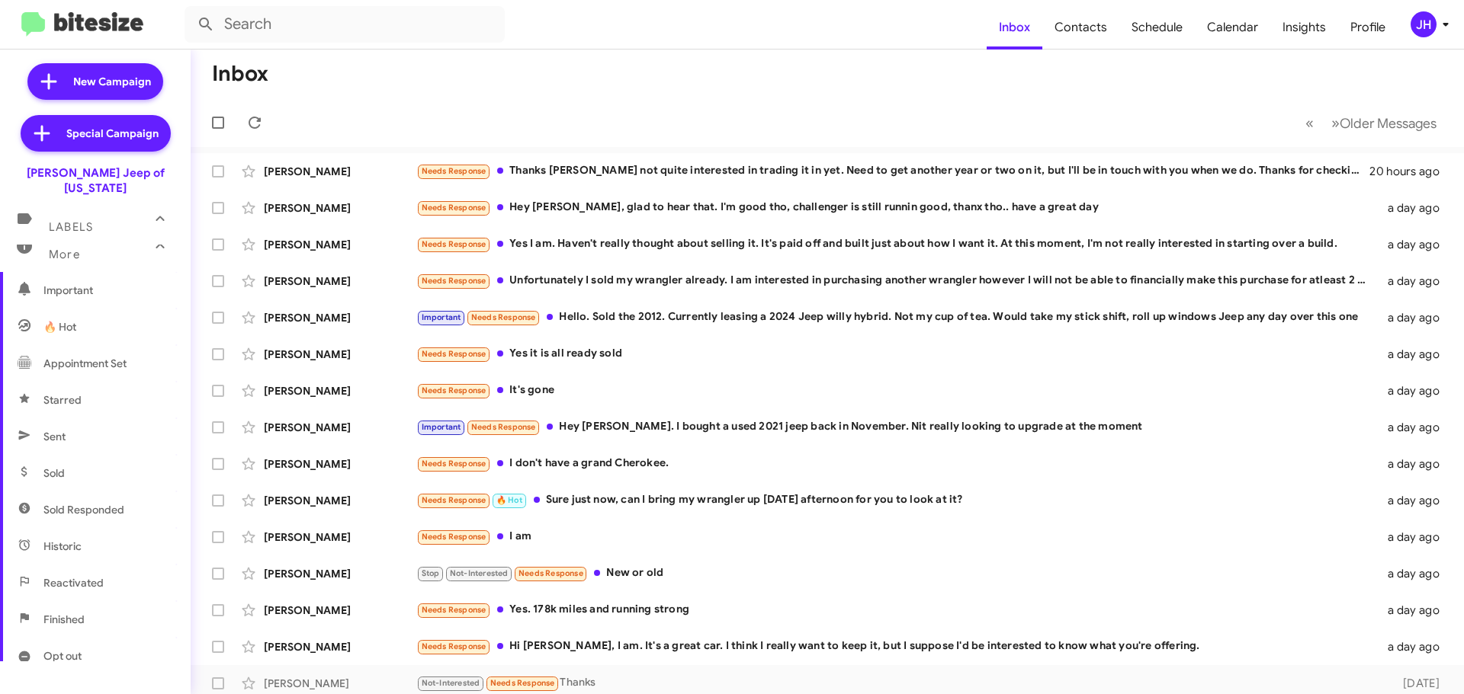
scroll to position [229, 0]
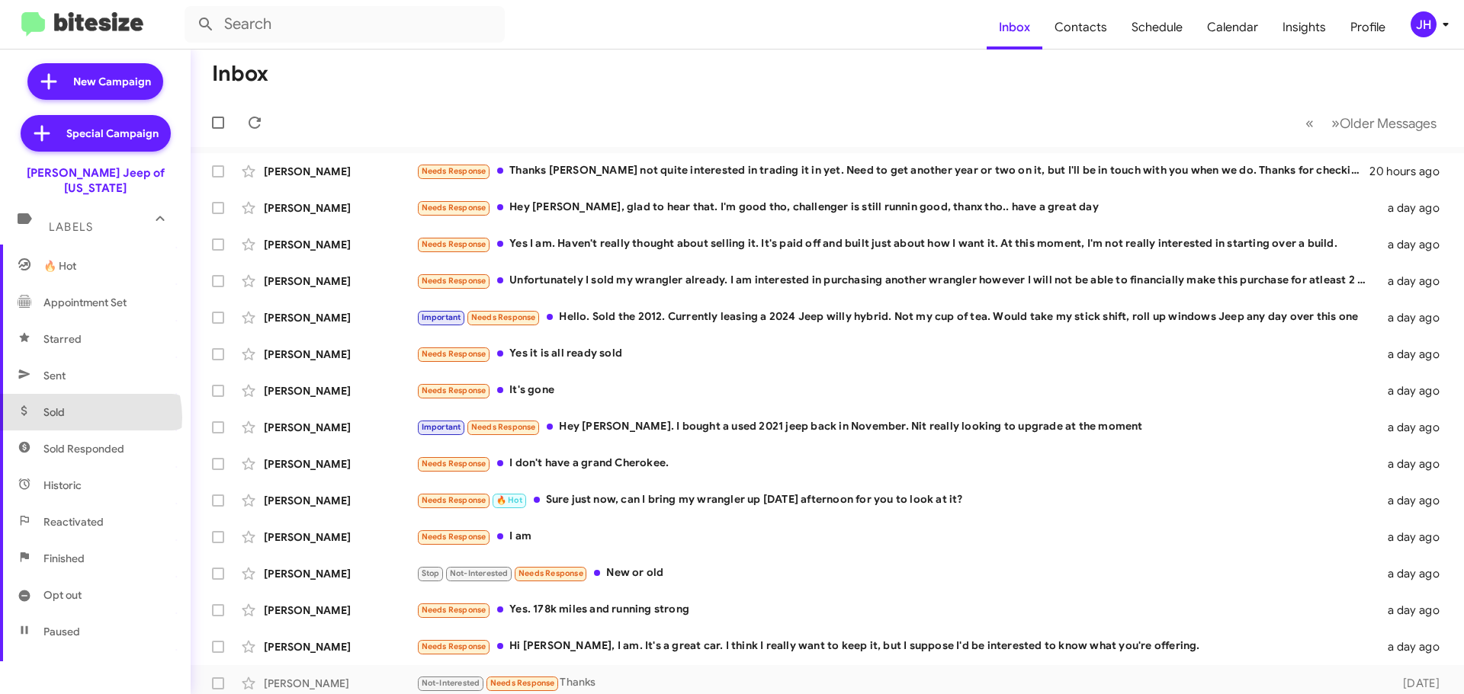
click at [80, 402] on span "Sold" at bounding box center [95, 412] width 191 height 37
type input "in:sold"
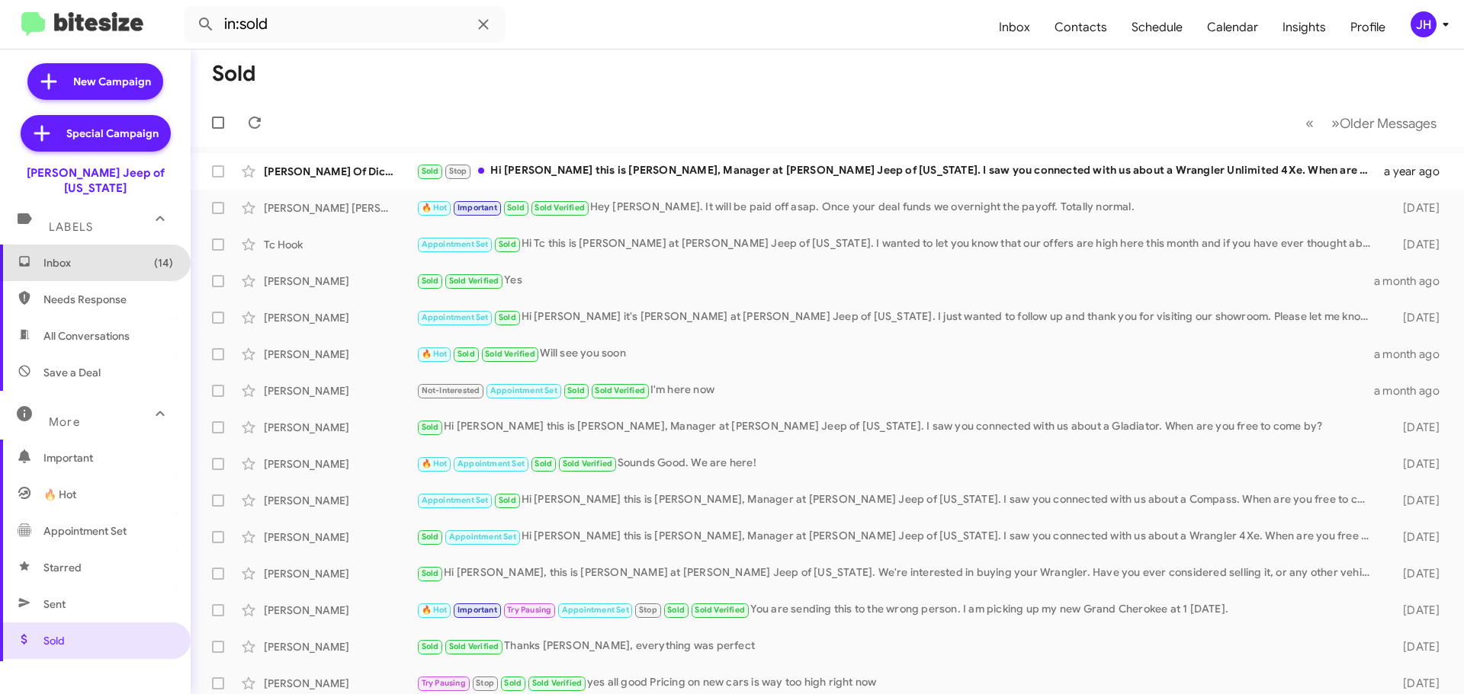
click at [111, 265] on span "Inbox (14)" at bounding box center [95, 263] width 191 height 37
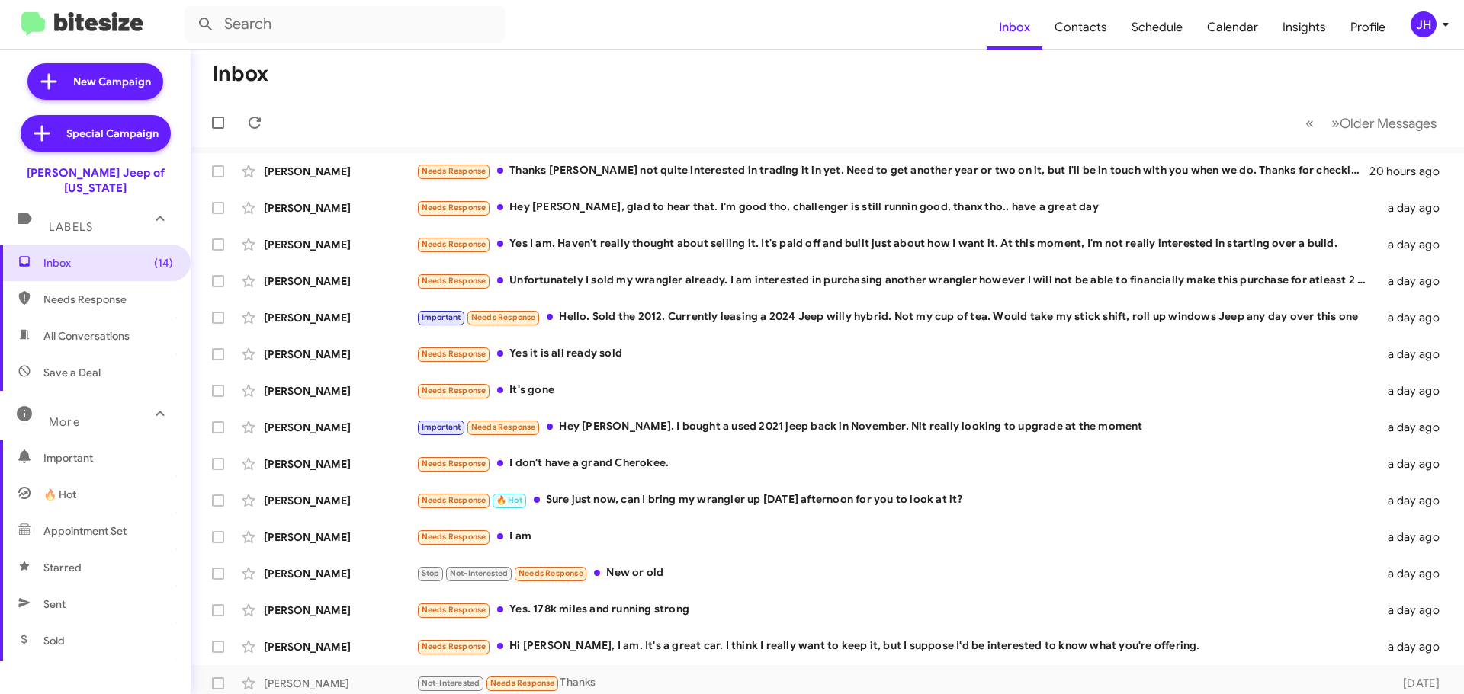
click at [1421, 23] on div "JH" at bounding box center [1423, 24] width 26 height 26
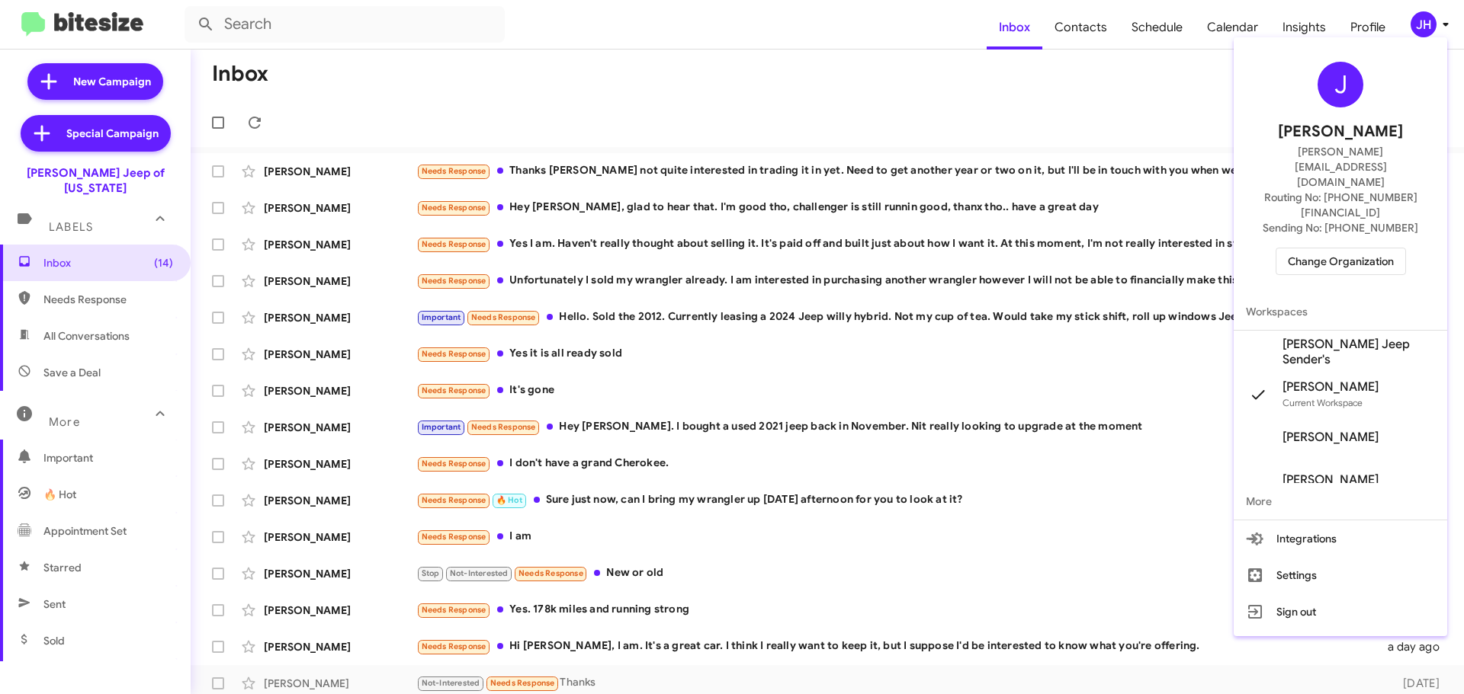
click at [1313, 249] on span "Change Organization" at bounding box center [1340, 262] width 106 height 26
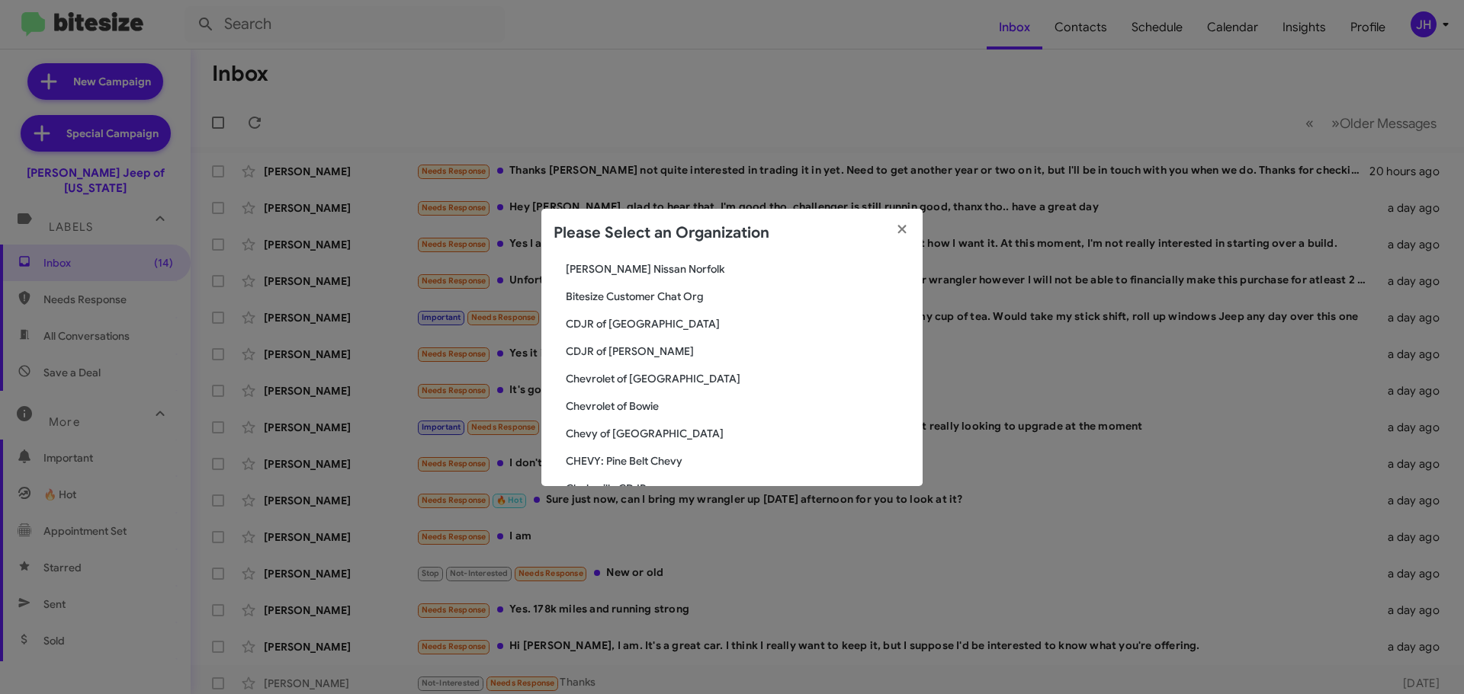
scroll to position [305, 0]
click at [602, 406] on span "Chevrolet of Bowie" at bounding box center [738, 403] width 345 height 15
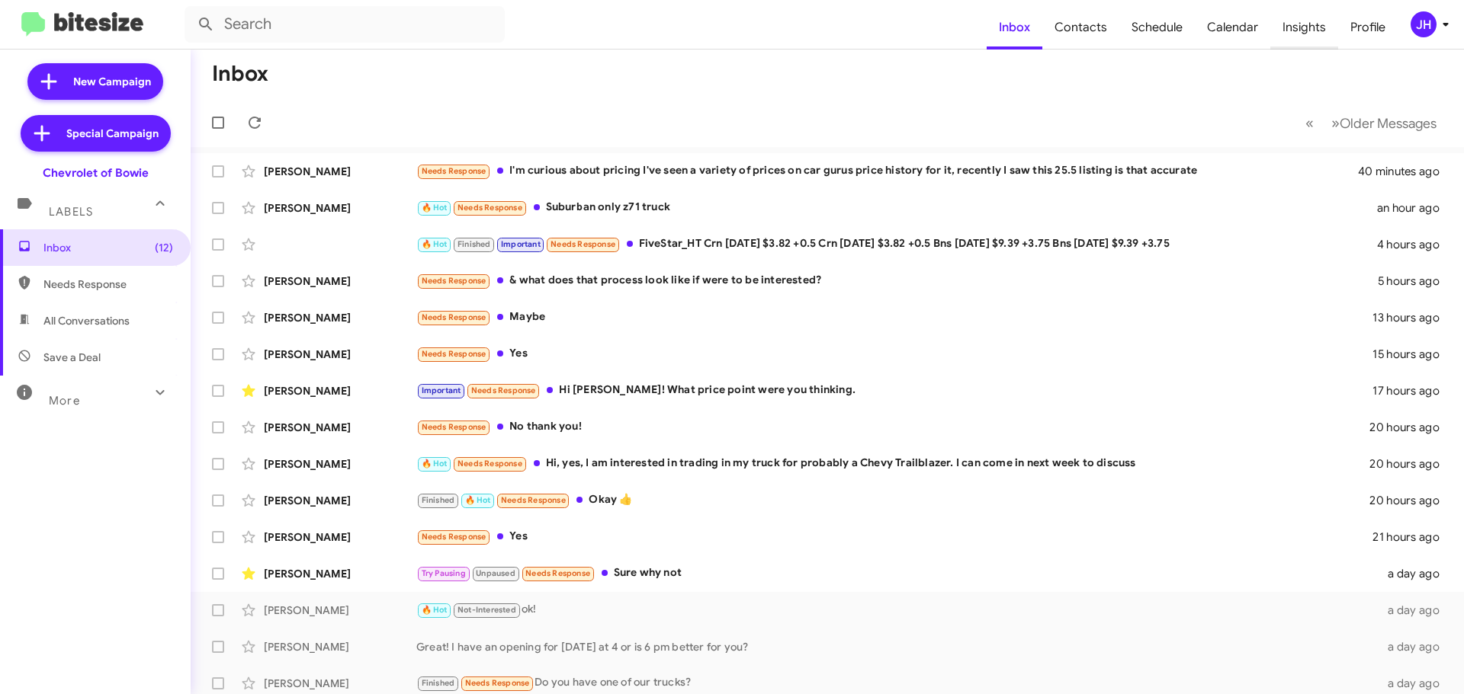
click at [1329, 30] on span "Insights" at bounding box center [1304, 27] width 68 height 44
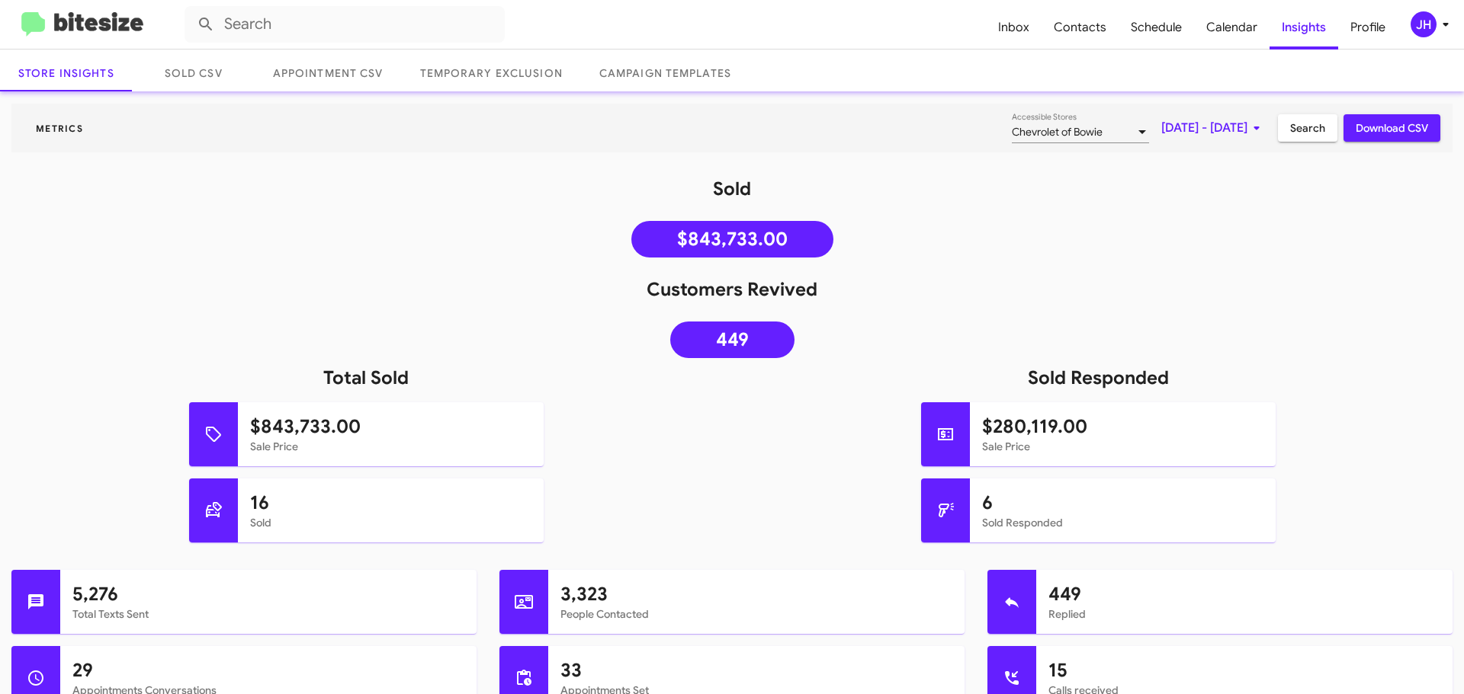
scroll to position [76, 0]
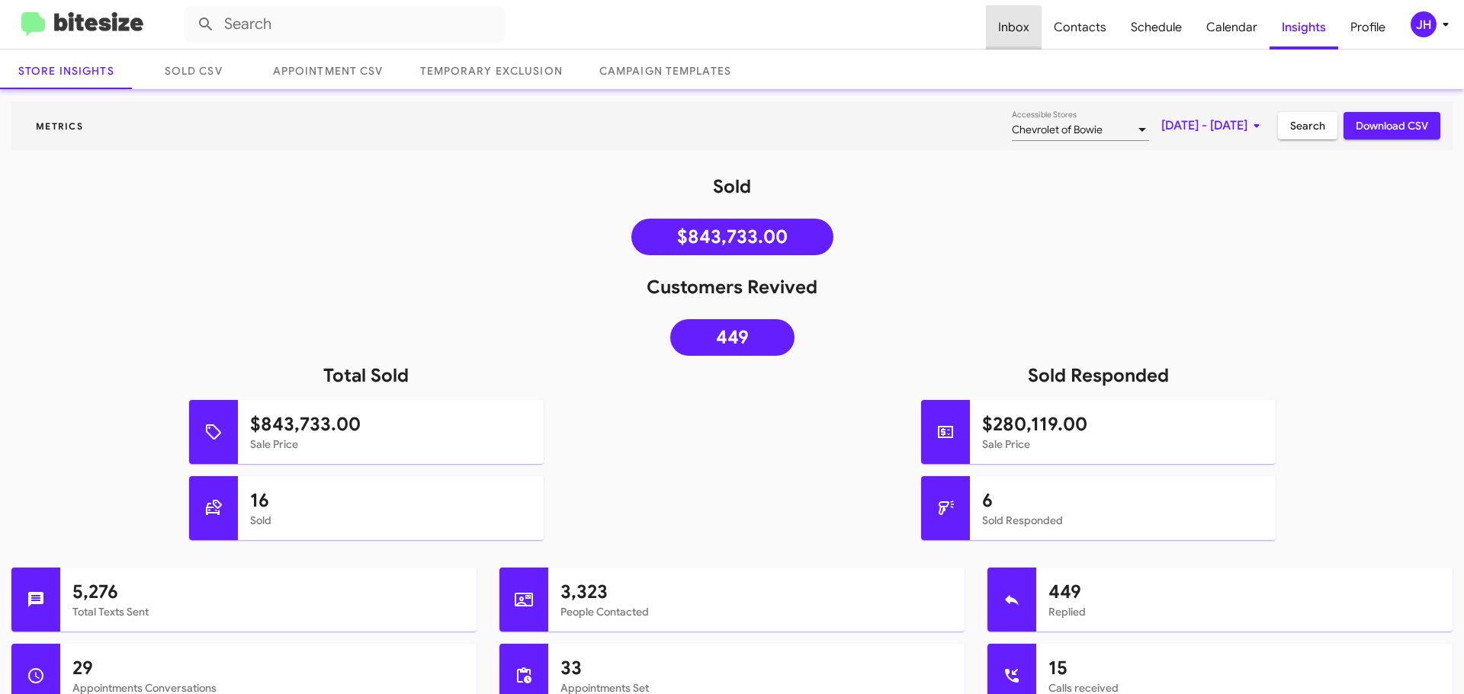
click at [1011, 38] on span "Inbox" at bounding box center [1014, 27] width 56 height 44
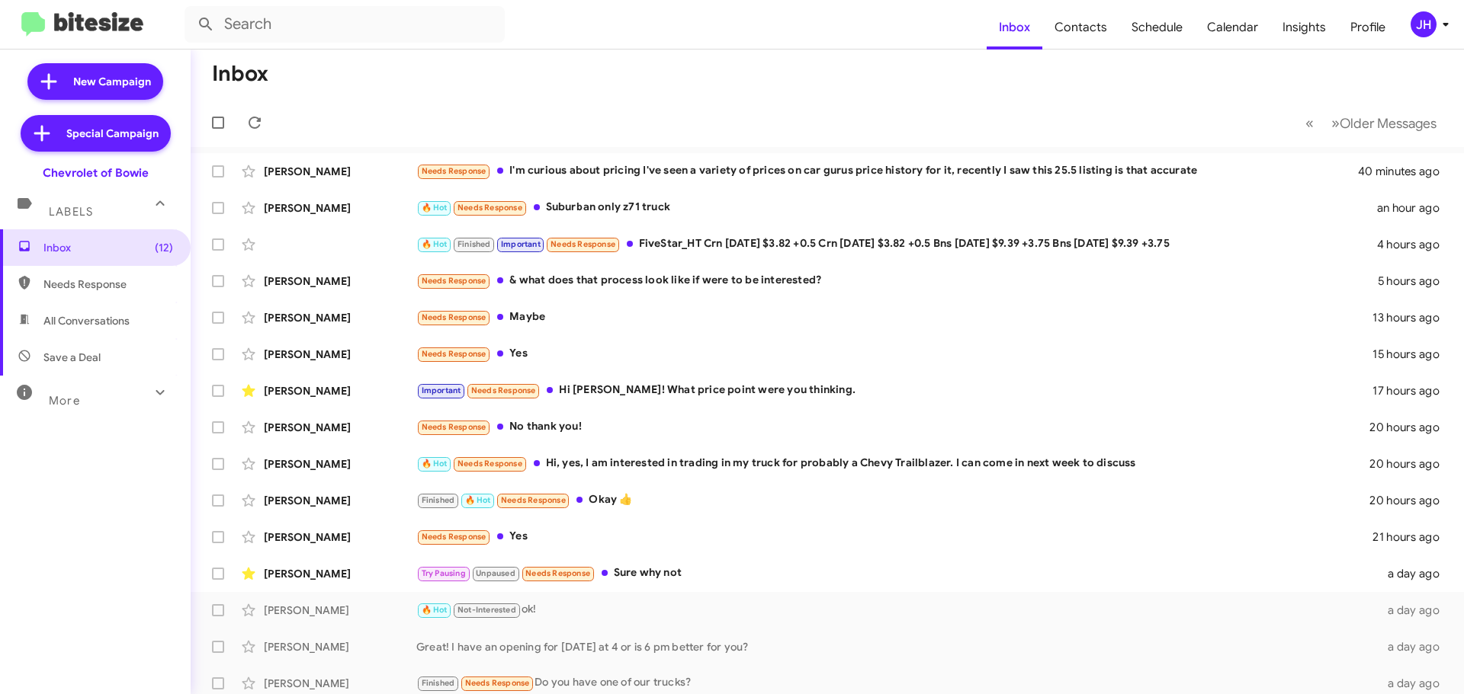
click at [98, 393] on div "More" at bounding box center [80, 394] width 136 height 28
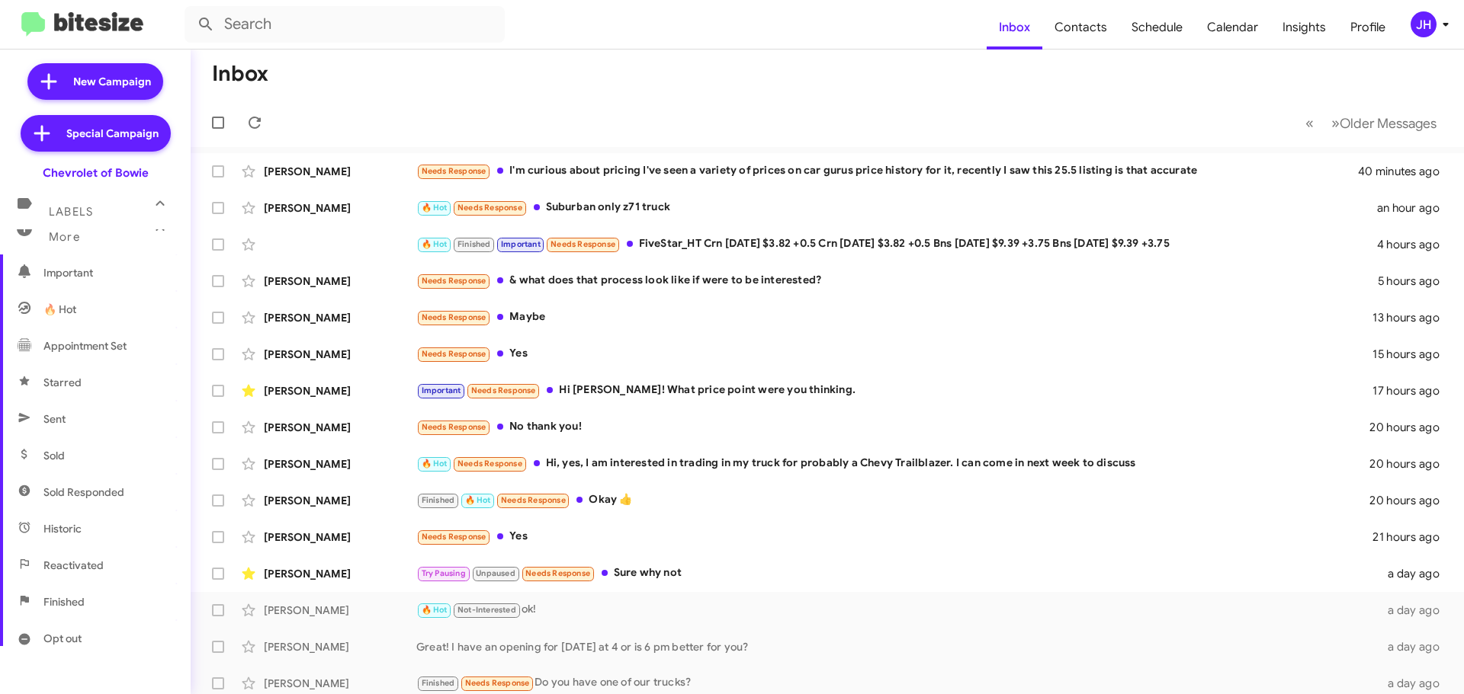
scroll to position [229, 0]
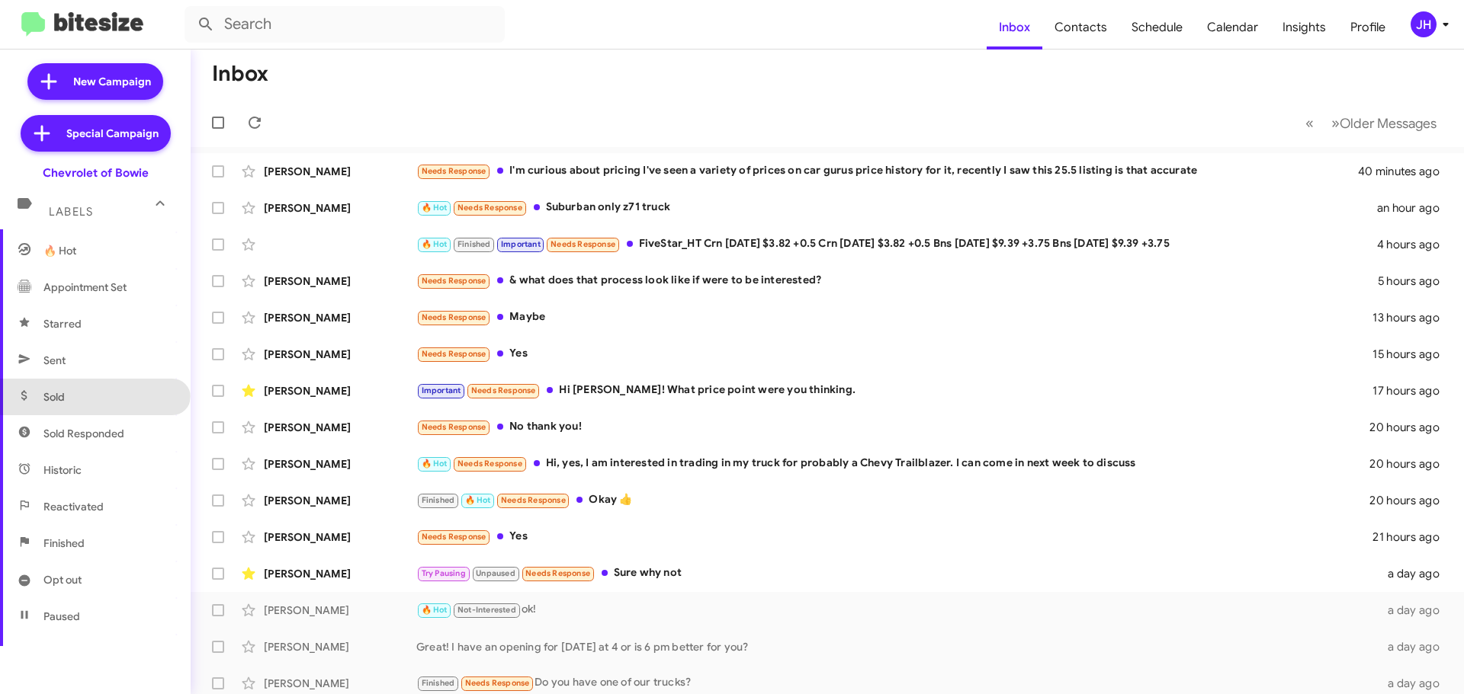
click at [94, 390] on span "Sold" at bounding box center [95, 397] width 191 height 37
type input "in:sold"
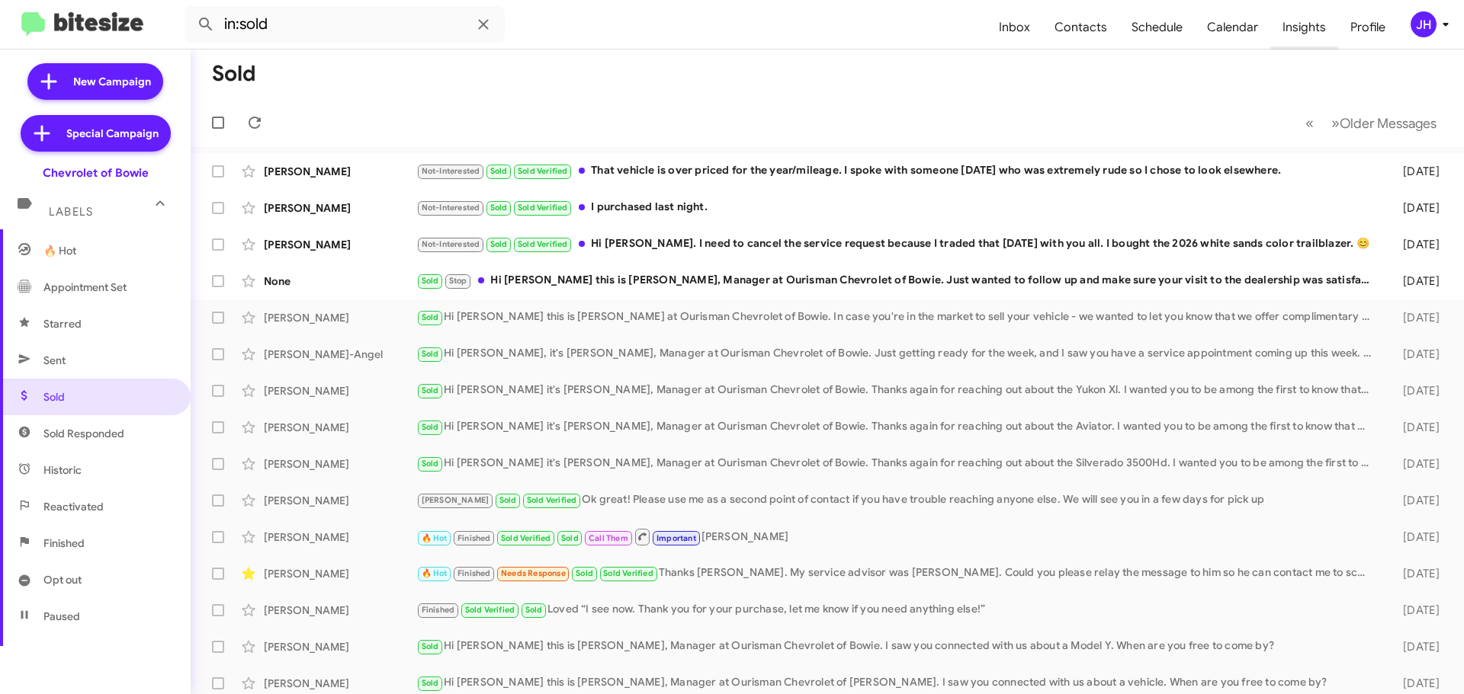
click at [1293, 17] on span "Insights" at bounding box center [1304, 27] width 68 height 44
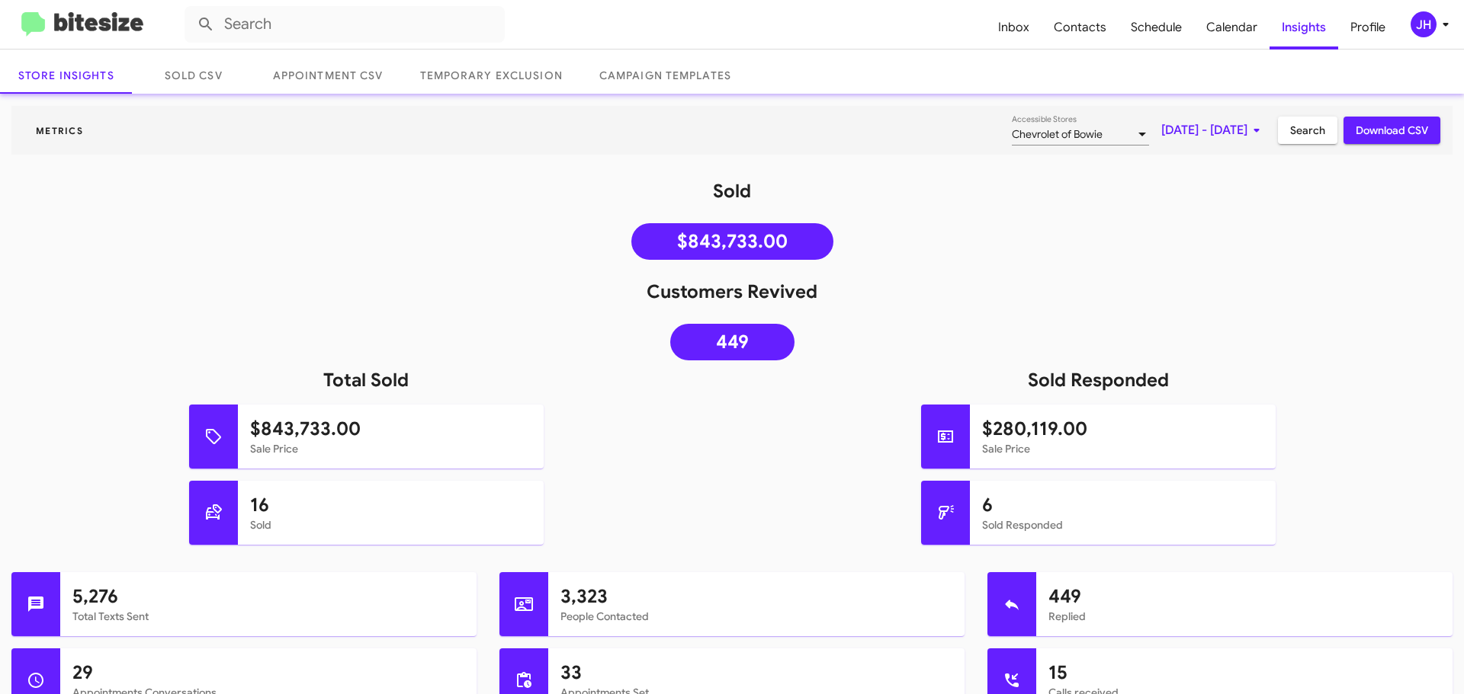
scroll to position [76, 0]
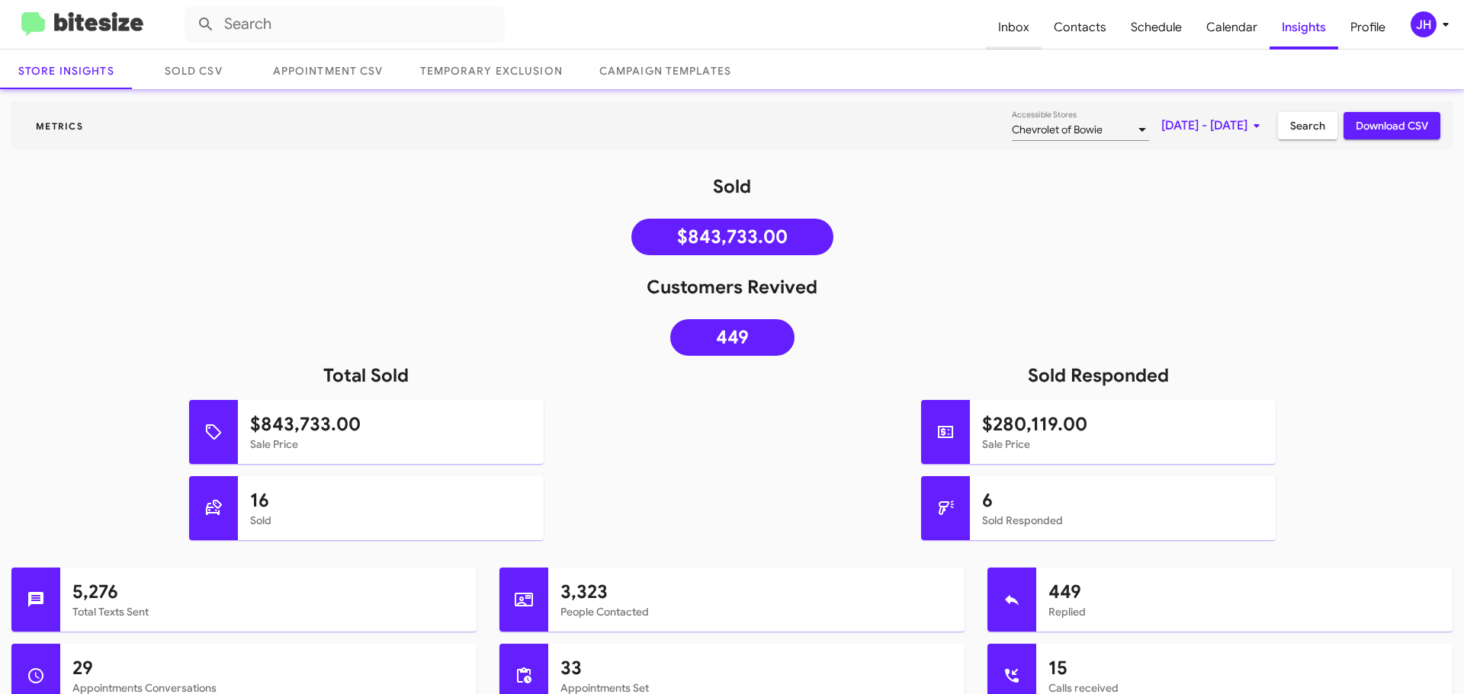
click at [1041, 40] on span "Inbox" at bounding box center [1014, 27] width 56 height 44
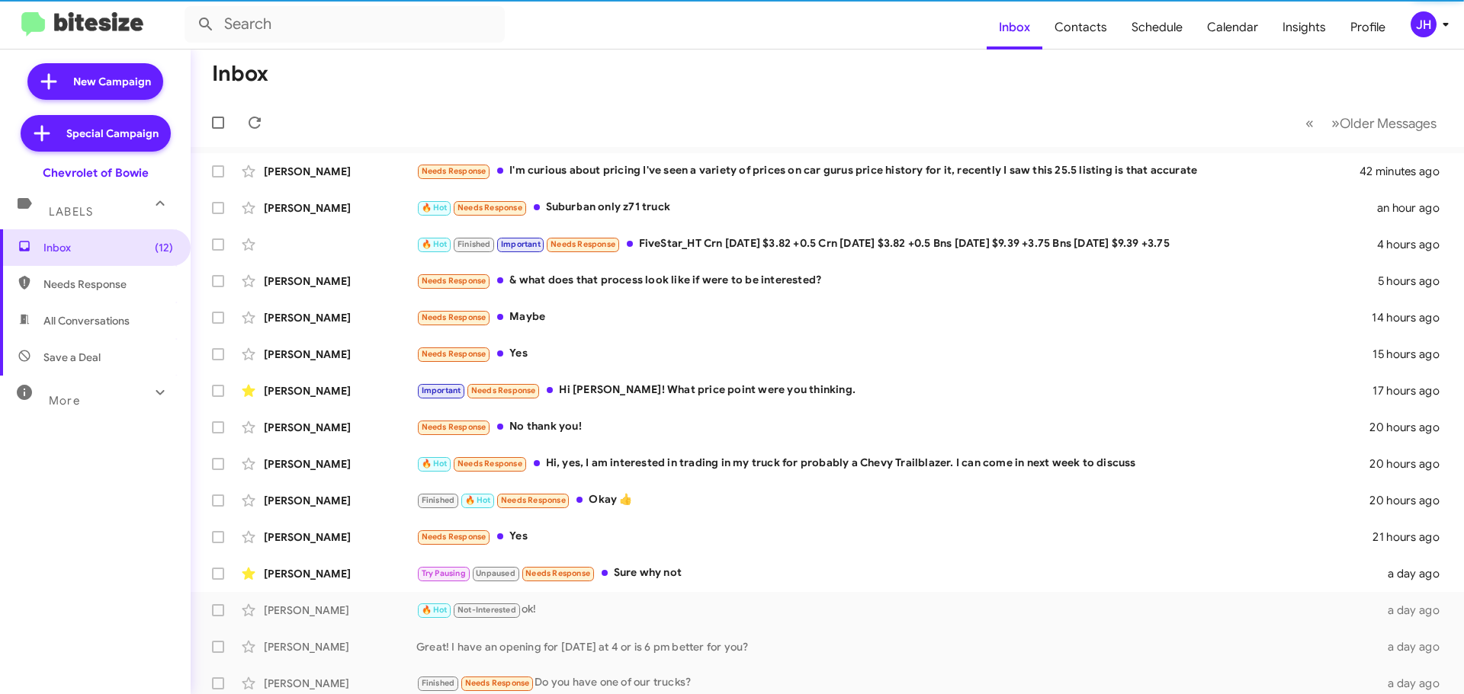
click at [122, 418] on div "Inbox (12) Needs Response All Conversations Save a Deal More Important 🔥 Hot Ap…" at bounding box center [95, 437] width 191 height 417
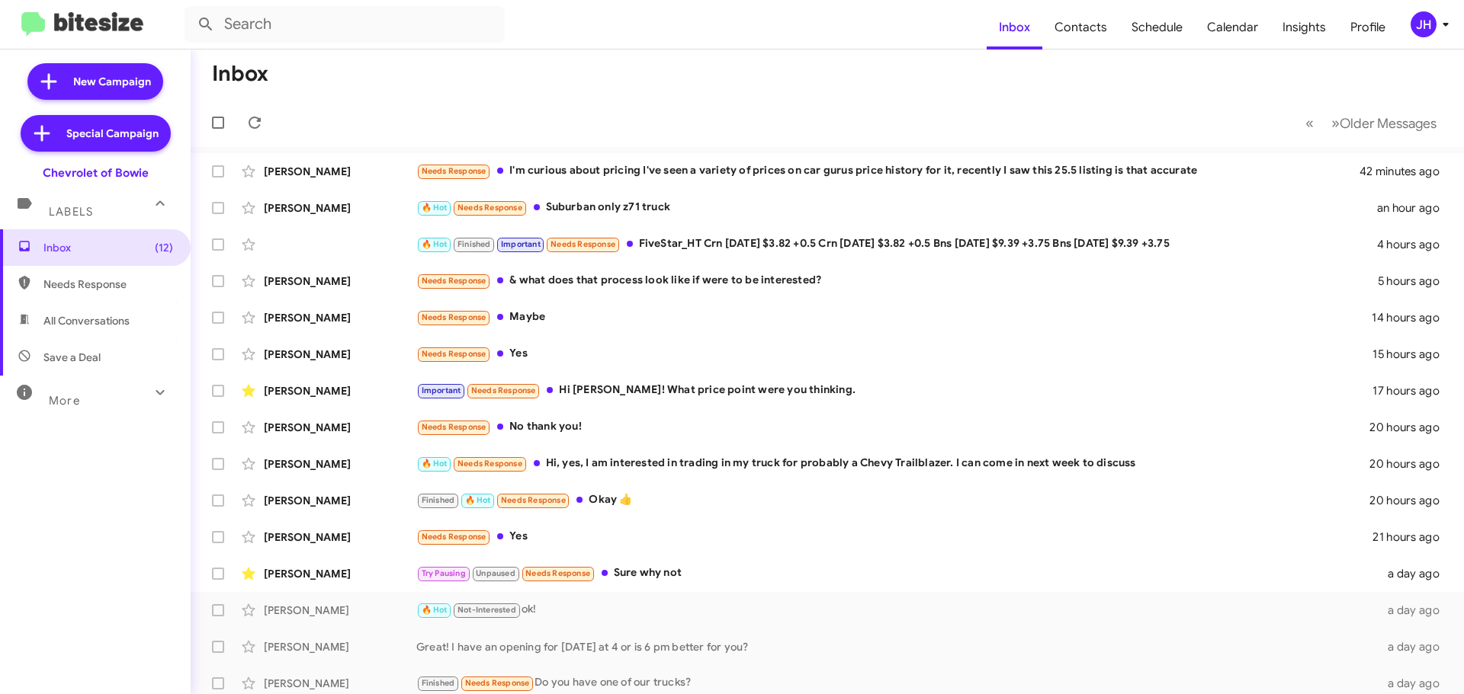
click at [123, 402] on div "More" at bounding box center [80, 394] width 136 height 28
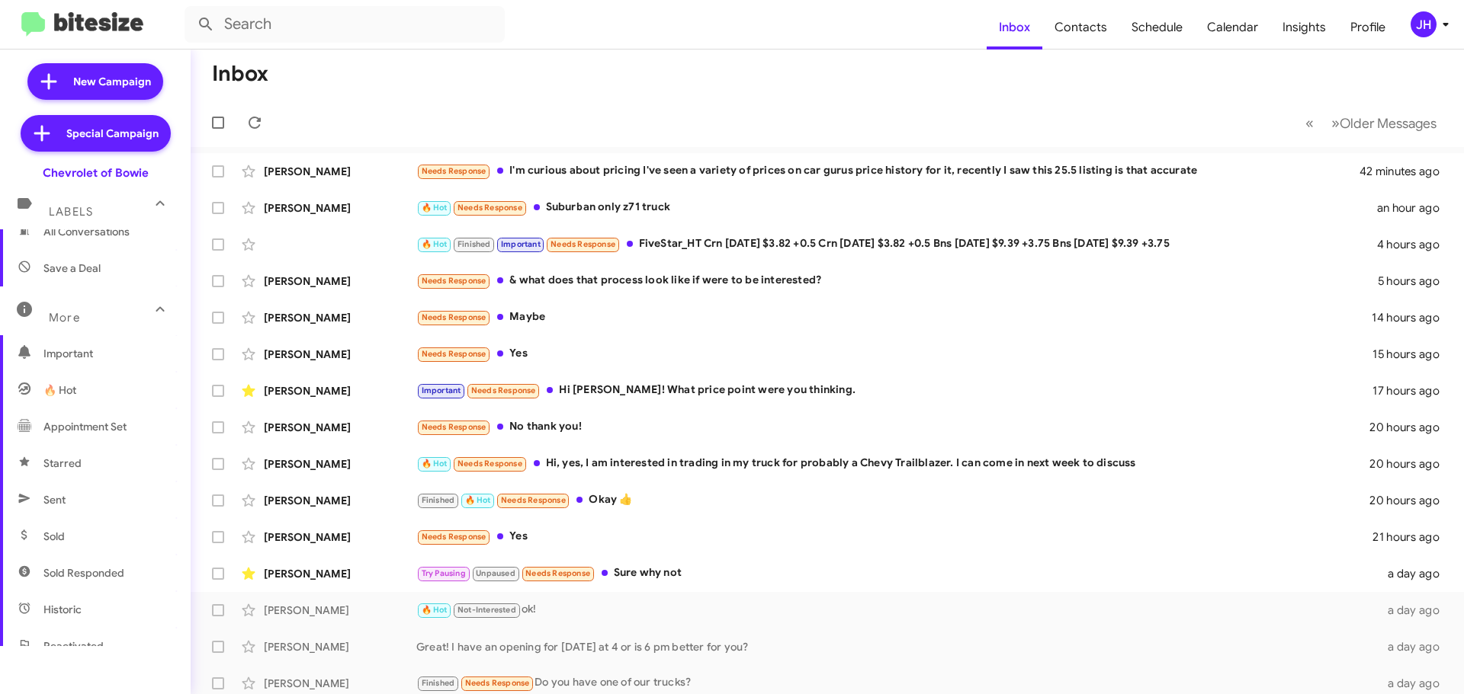
scroll to position [152, 0]
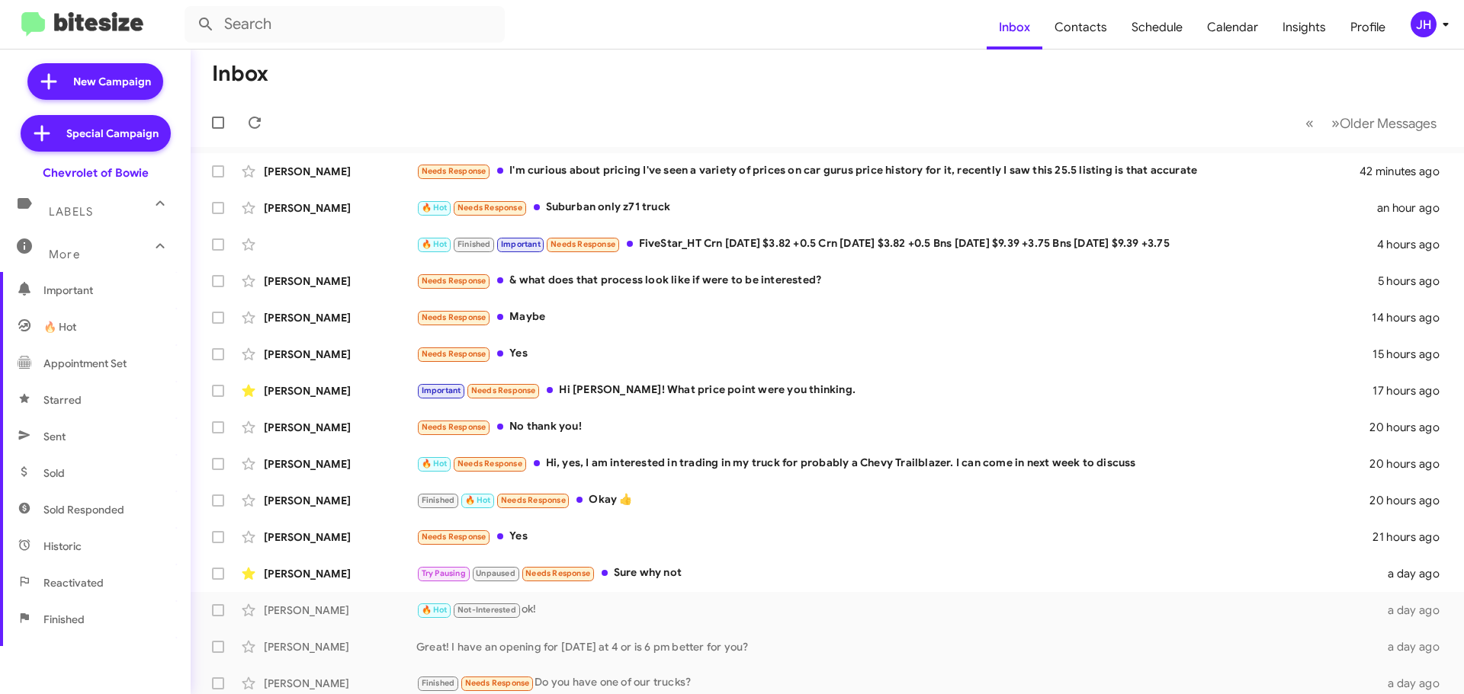
click at [93, 473] on span "Sold" at bounding box center [95, 473] width 191 height 37
type input "in:sold"
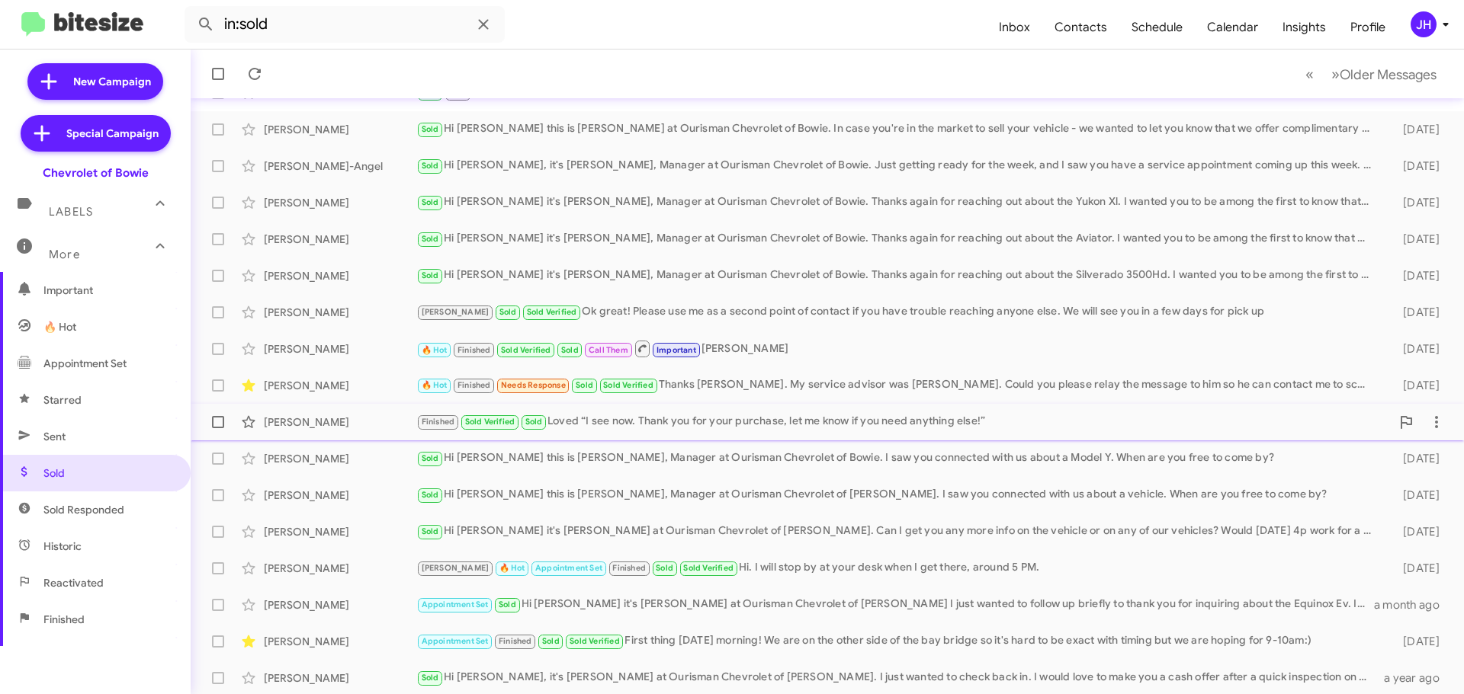
scroll to position [191, 0]
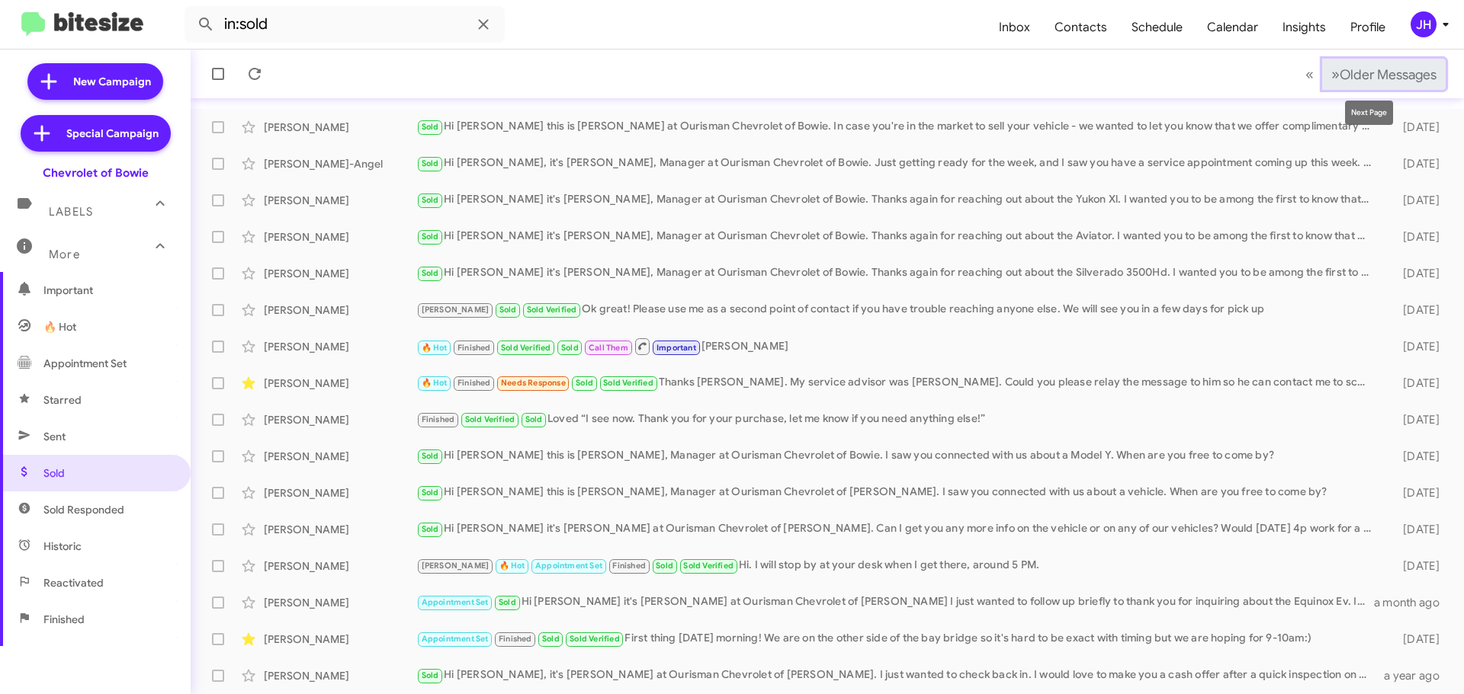
click at [1339, 81] on span "Older Messages" at bounding box center [1387, 74] width 97 height 17
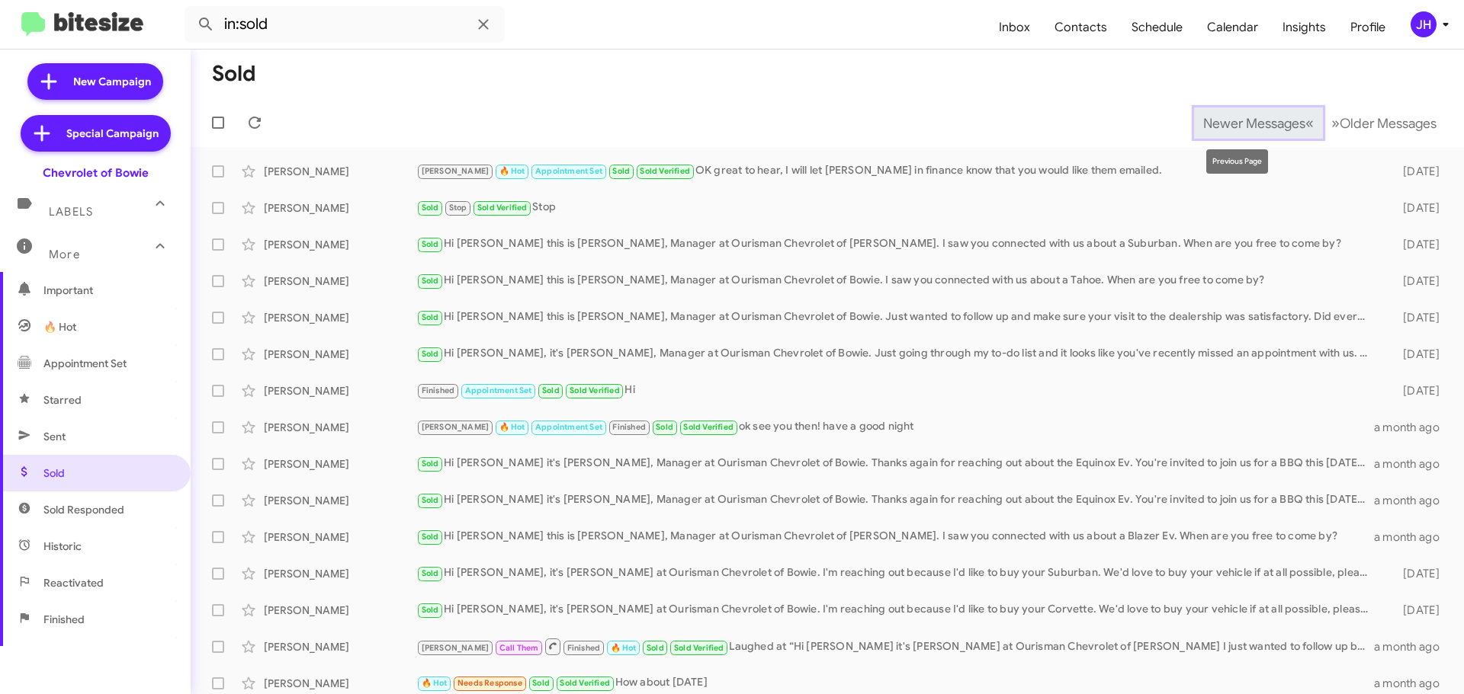
click at [1219, 118] on span "Newer Messages" at bounding box center [1254, 123] width 102 height 17
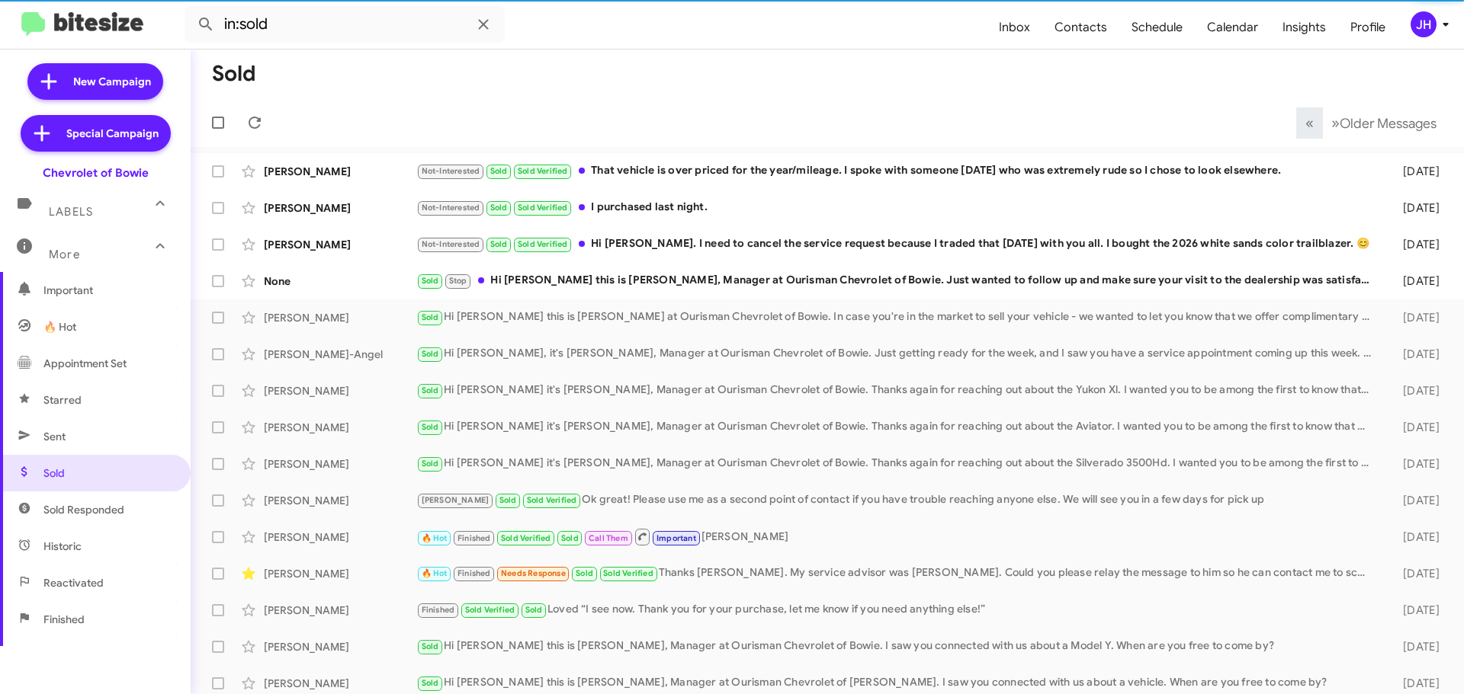
click at [1432, 25] on div "JH" at bounding box center [1423, 24] width 26 height 26
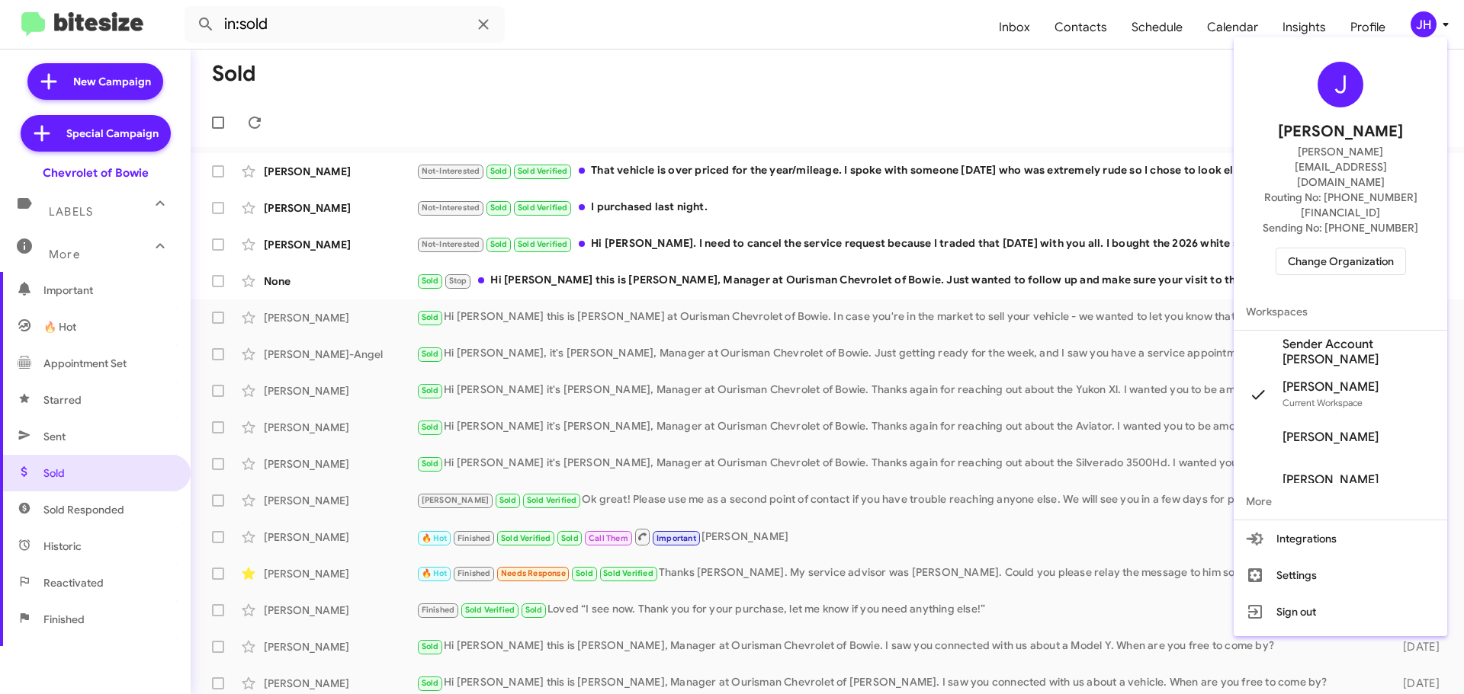
click at [1313, 337] on span "Sender Account Chevy Bowie's" at bounding box center [1358, 352] width 152 height 30
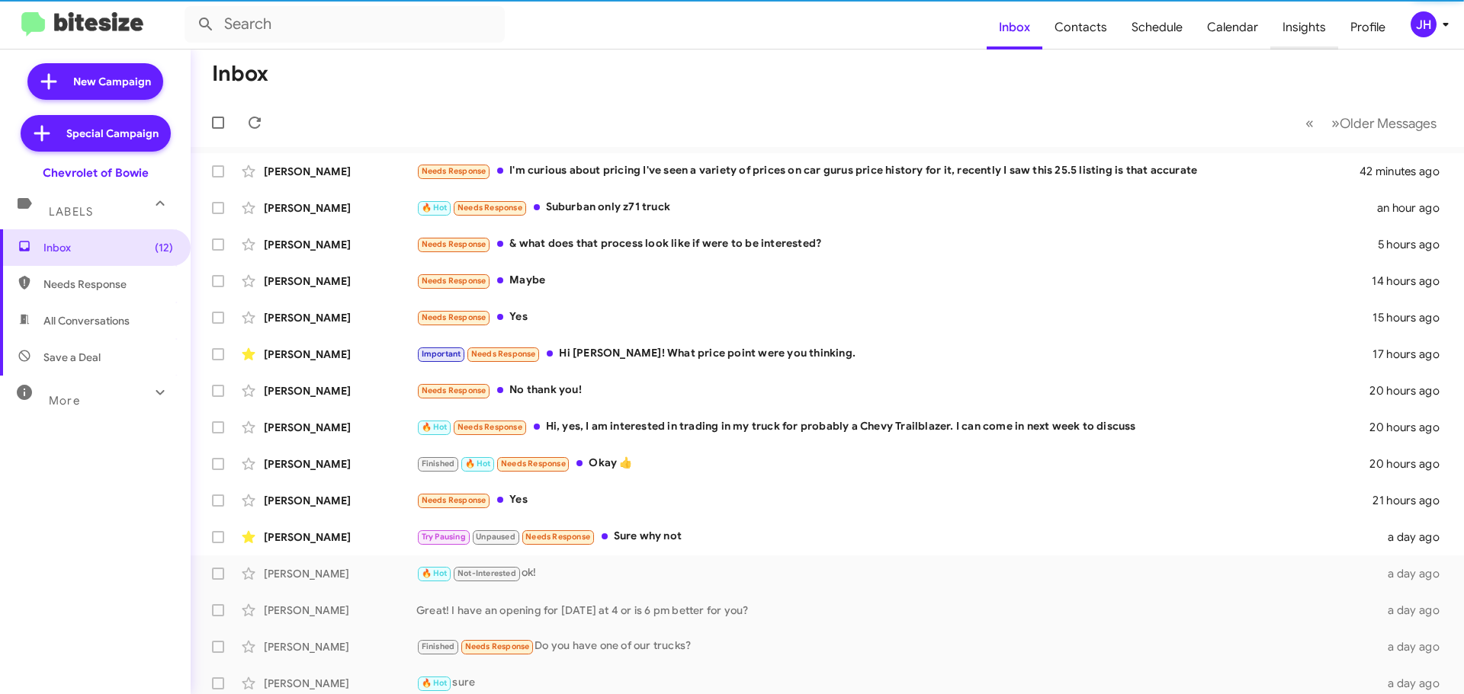
click at [1317, 30] on span "Insights" at bounding box center [1304, 27] width 68 height 44
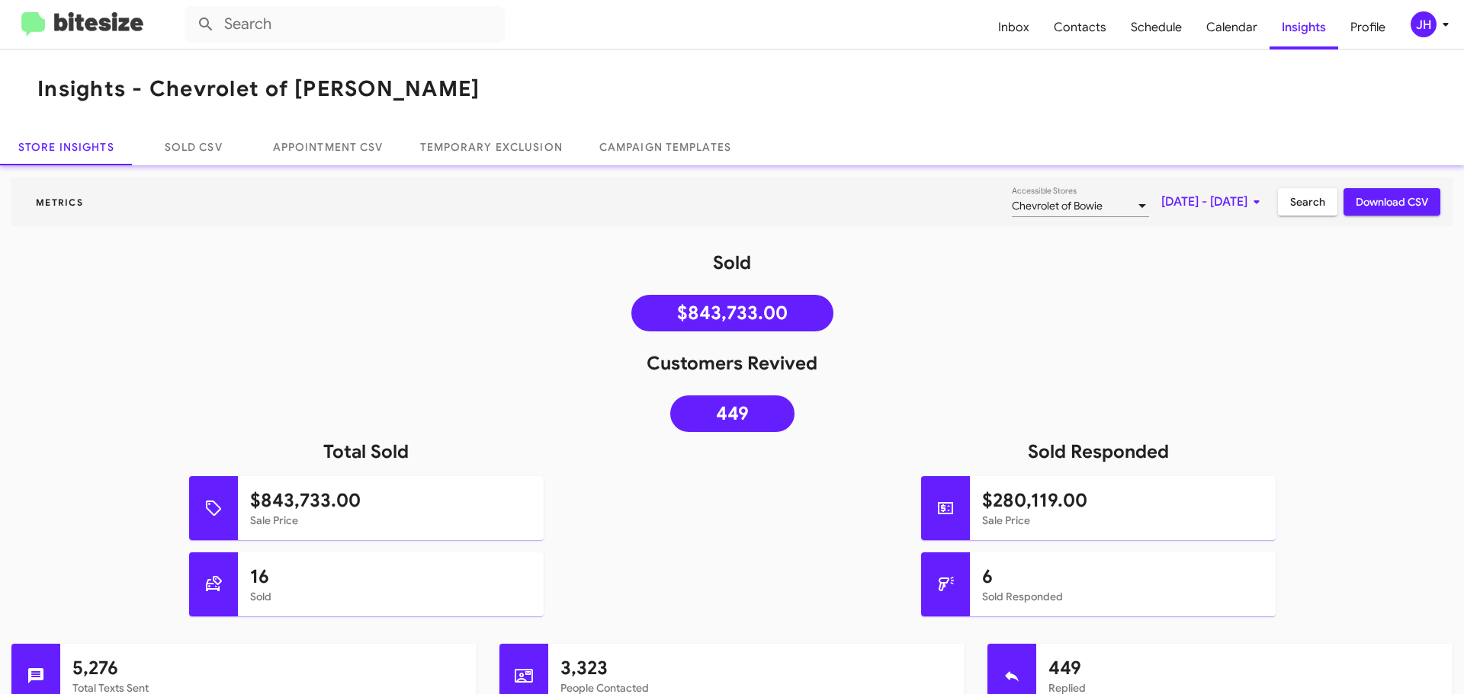
click at [1012, 197] on div "Chevrolet of Bowie Accessible Stores" at bounding box center [1080, 203] width 137 height 30
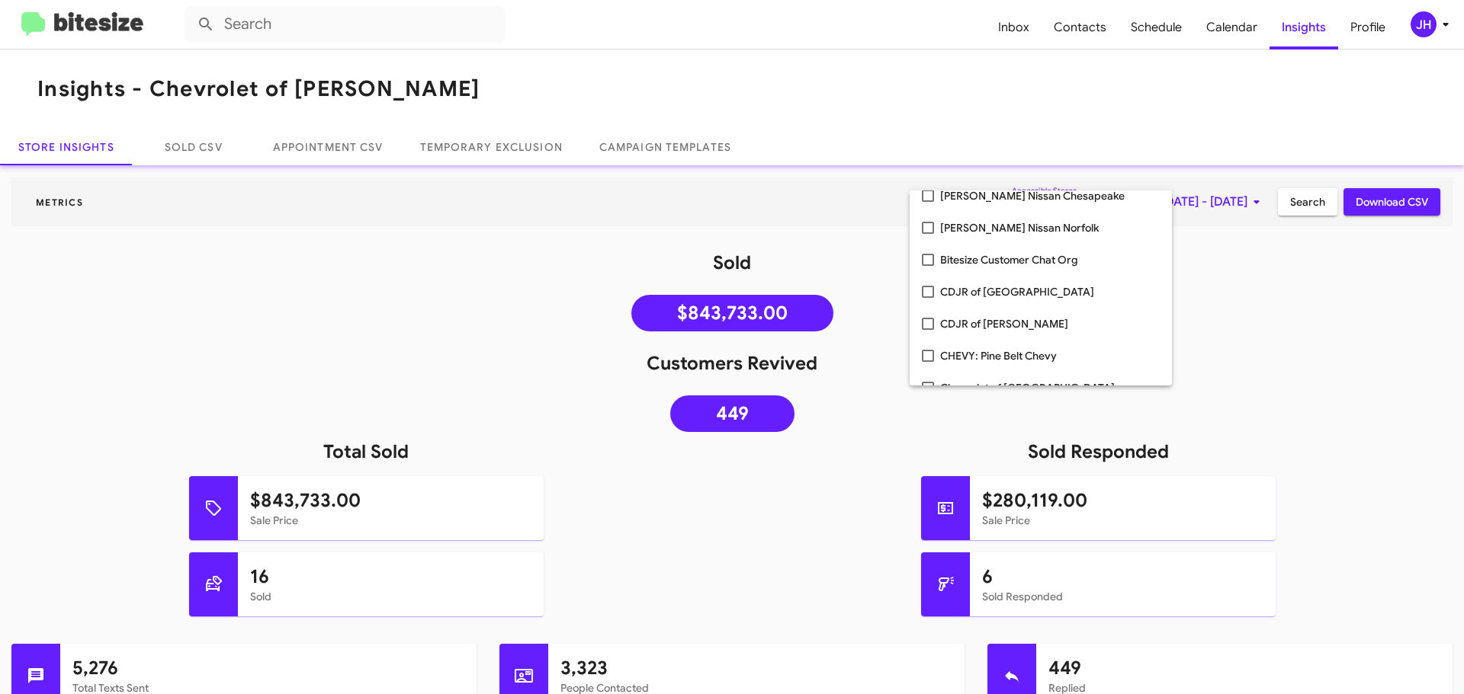
scroll to position [305, 0]
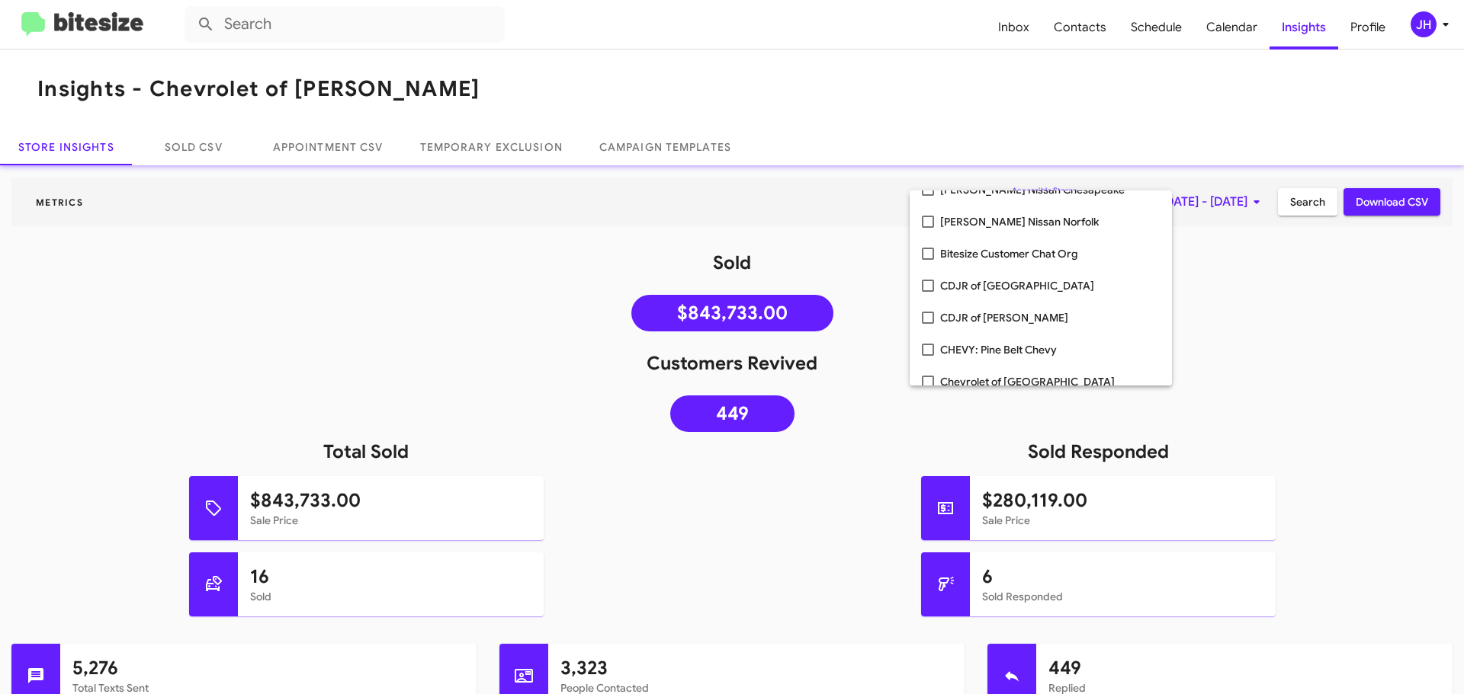
click at [1423, 24] on div at bounding box center [732, 347] width 1464 height 694
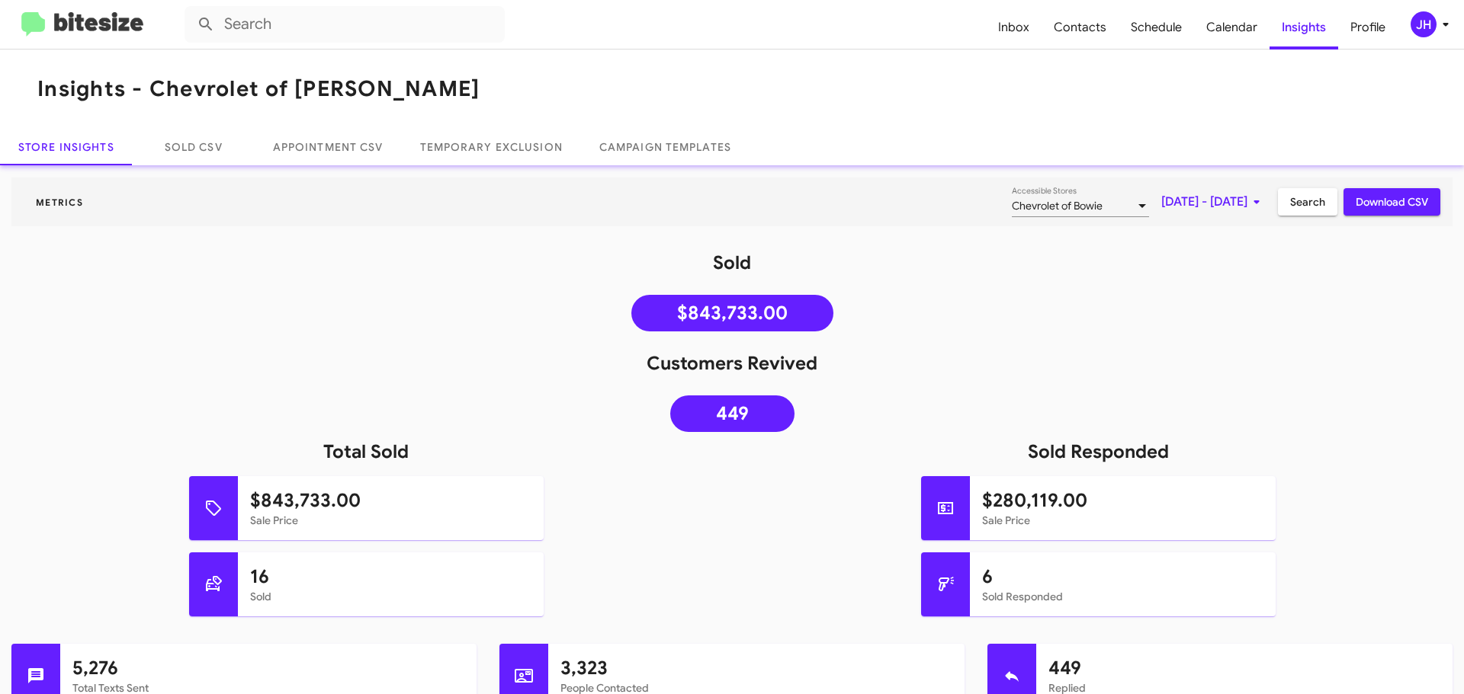
click at [1424, 27] on div "JH" at bounding box center [1423, 24] width 26 height 26
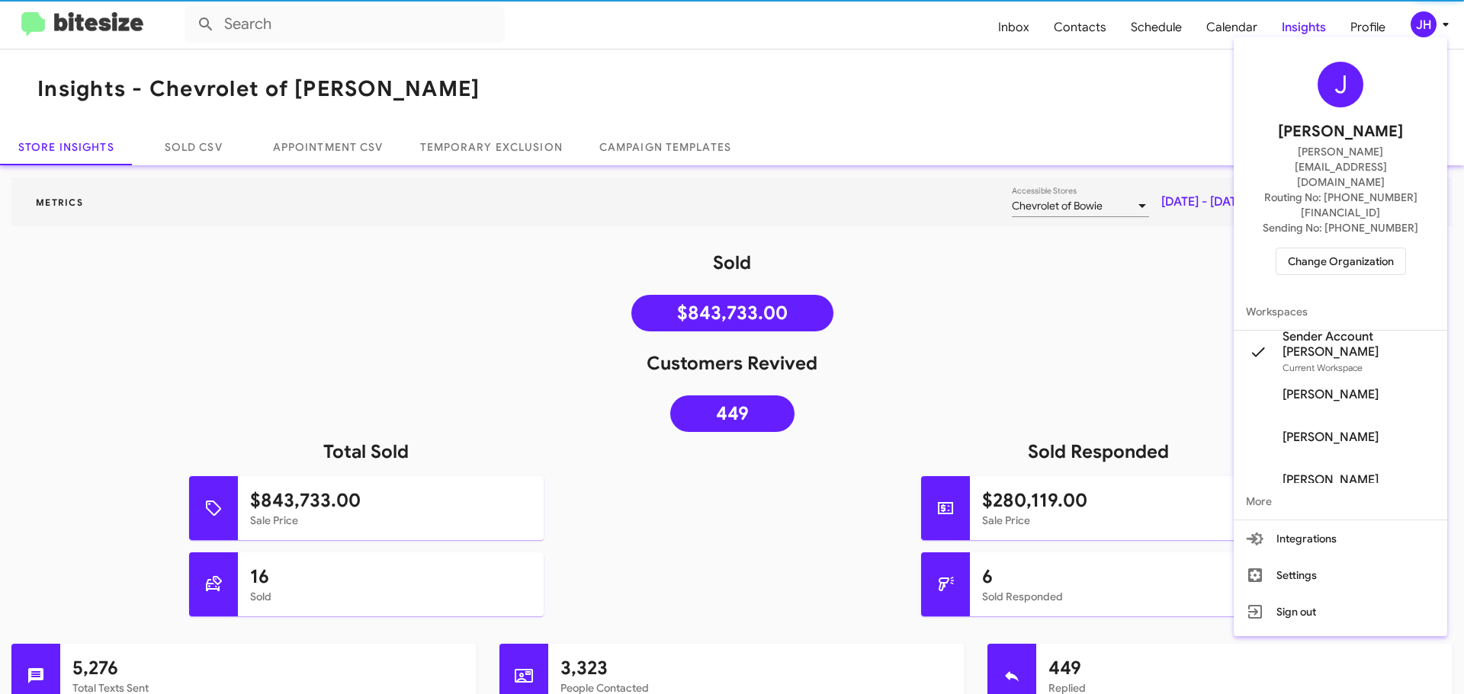
click at [1284, 248] on button "Change Organization" at bounding box center [1340, 261] width 130 height 27
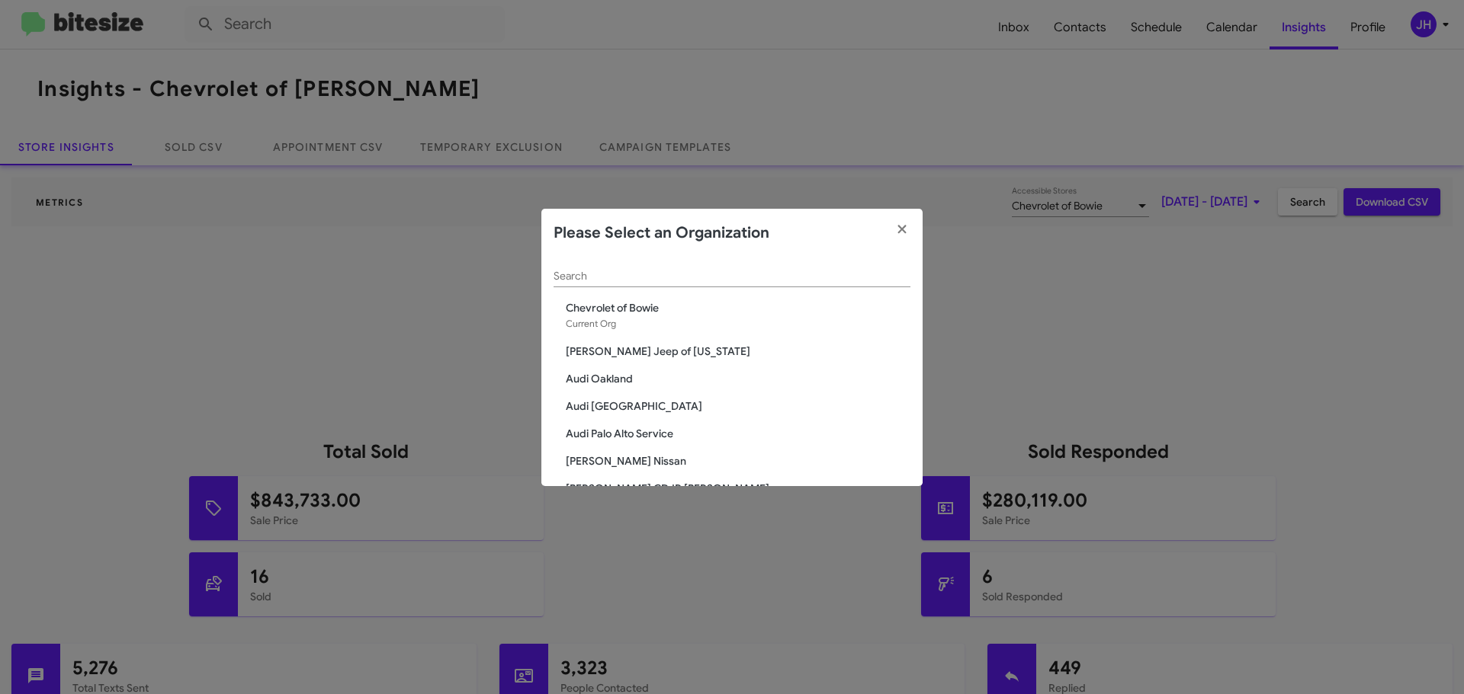
click at [639, 284] on div "Search" at bounding box center [731, 273] width 357 height 30
click at [659, 278] on input "Search" at bounding box center [731, 277] width 357 height 12
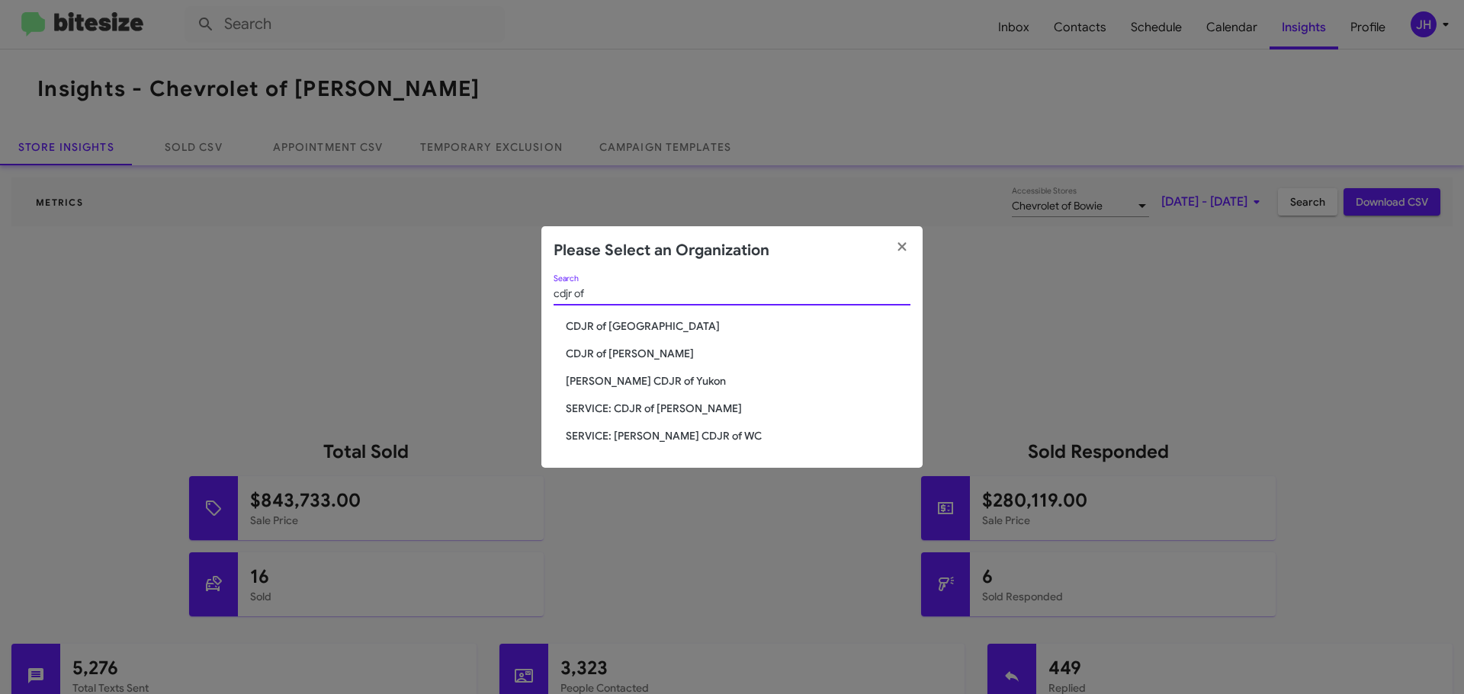
type input "cdjr of"
click at [647, 319] on span "CDJR of [GEOGRAPHIC_DATA]" at bounding box center [738, 326] width 345 height 15
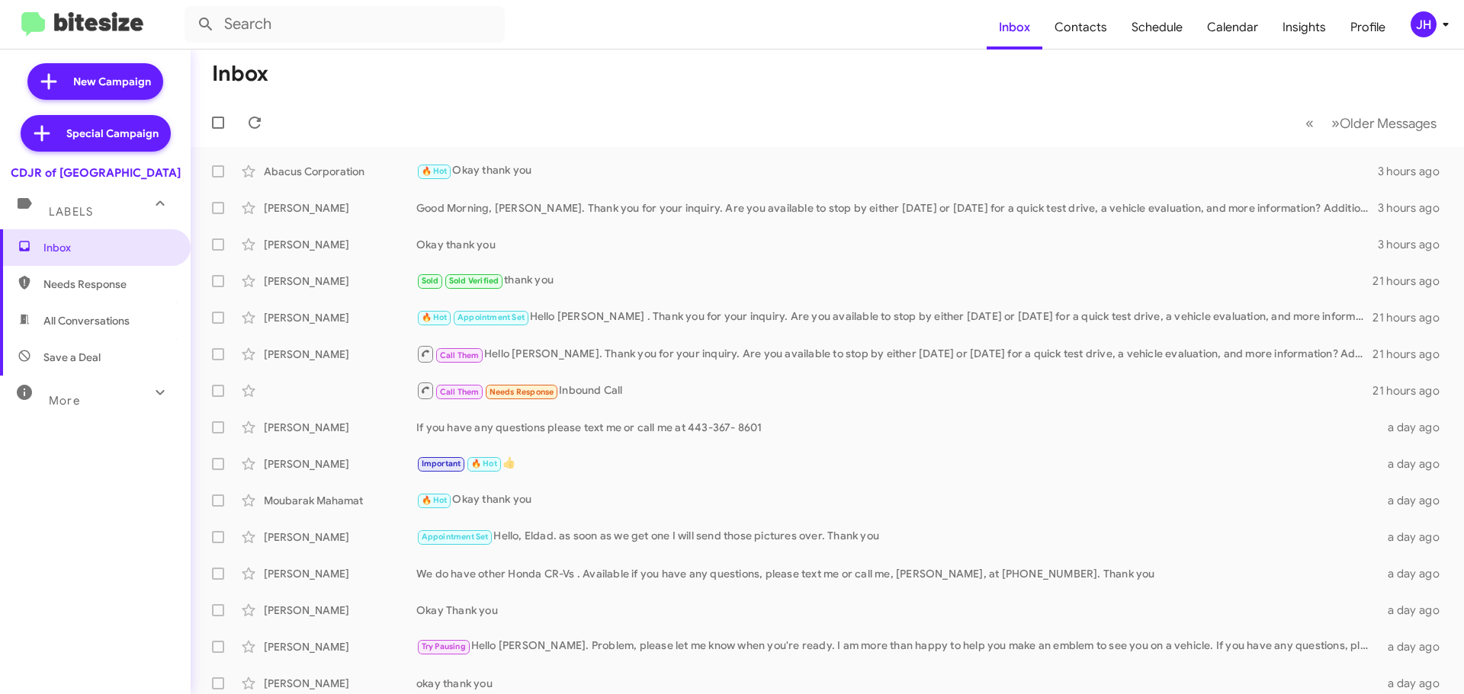
click at [58, 411] on mat-expansion-panel-header "More" at bounding box center [95, 394] width 191 height 37
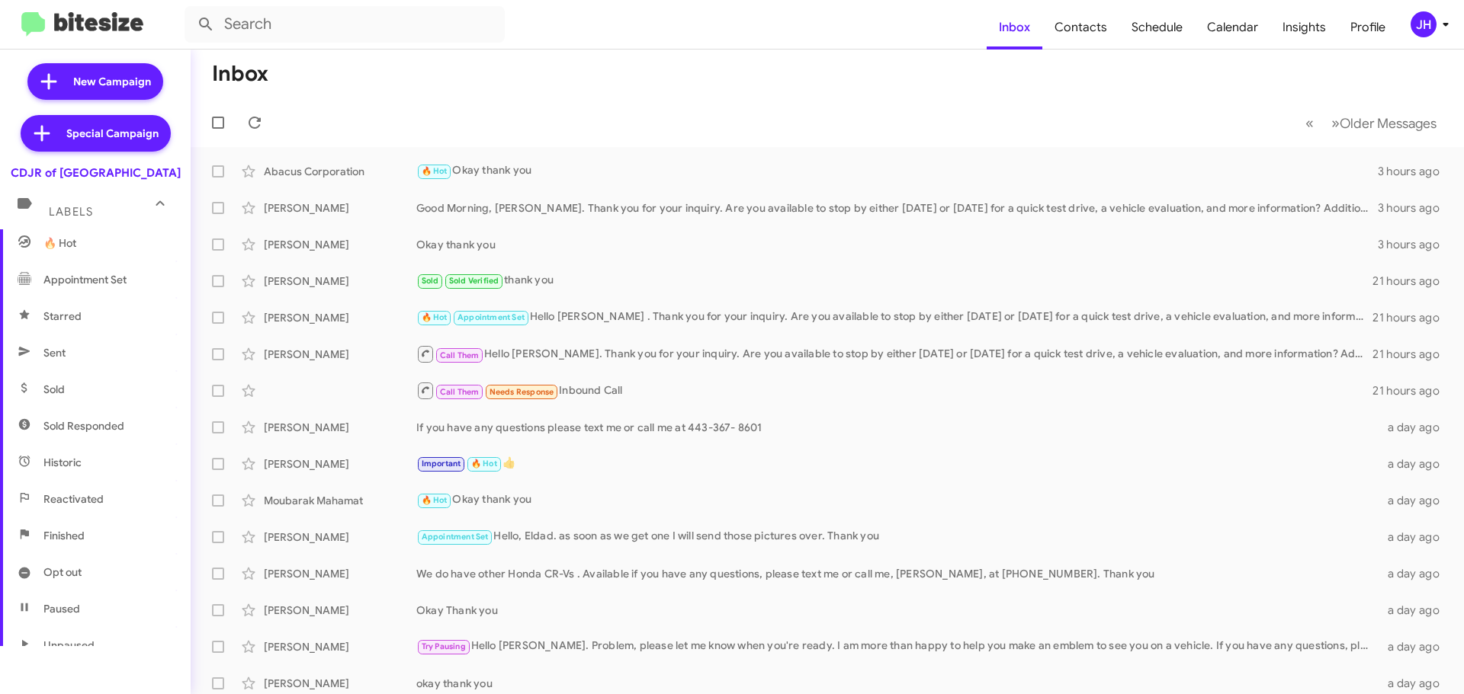
scroll to position [303, 0]
click at [119, 329] on span "Sold" at bounding box center [95, 323] width 191 height 37
type input "in:sold"
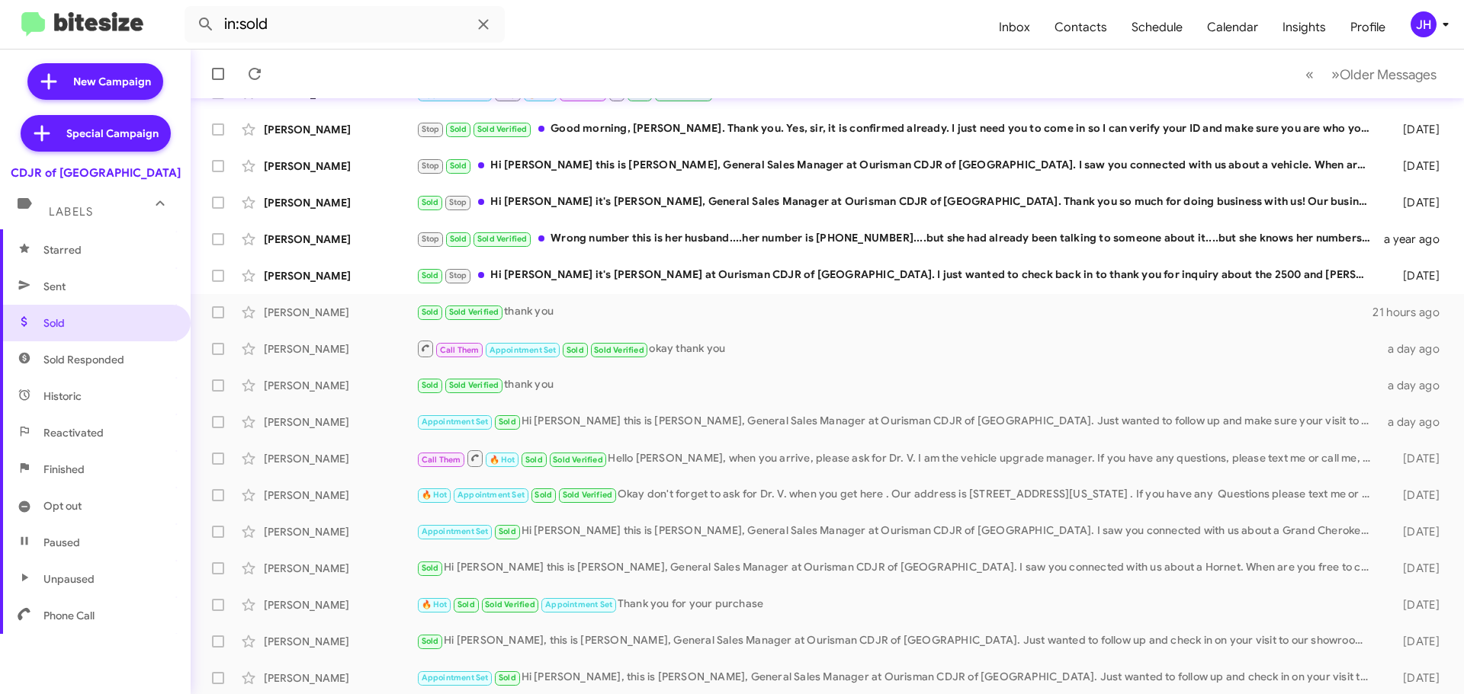
scroll to position [191, 0]
click at [1285, 15] on span "Insights" at bounding box center [1304, 27] width 68 height 44
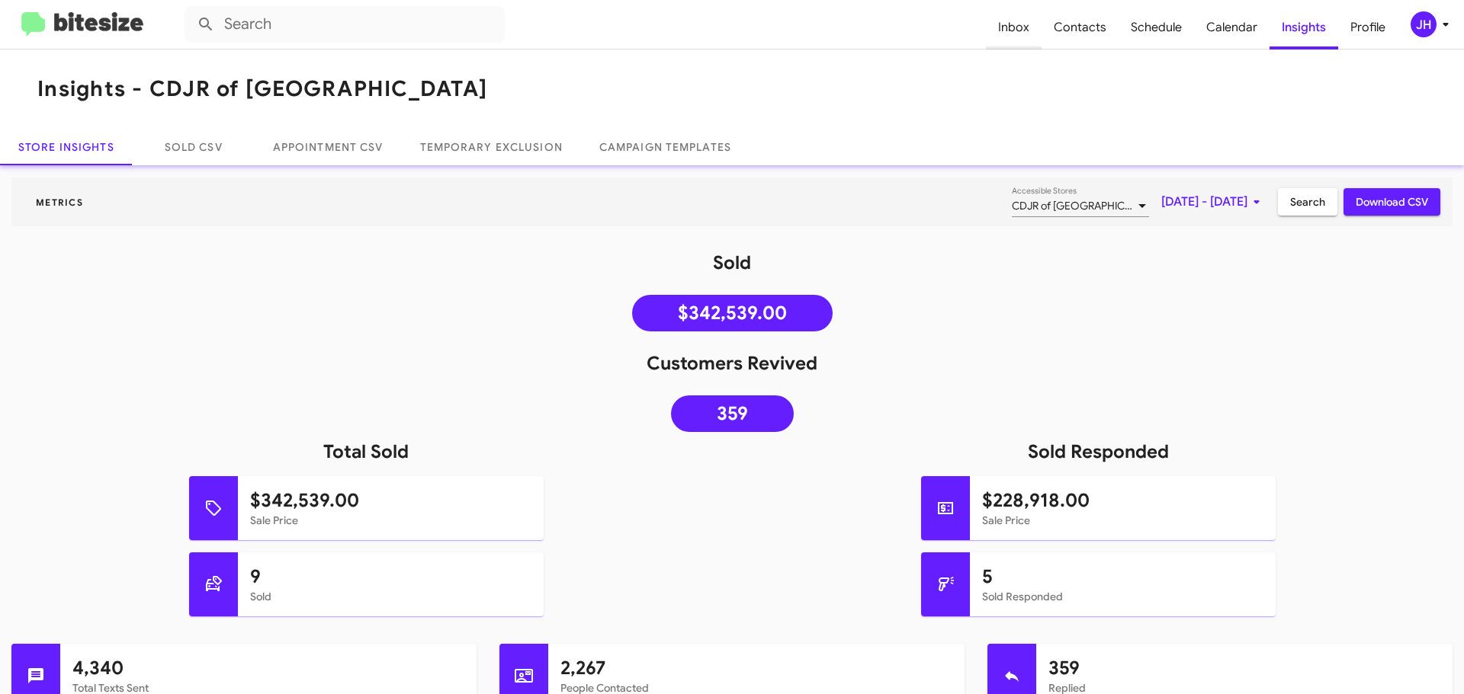
click at [1018, 37] on span "Inbox" at bounding box center [1014, 27] width 56 height 44
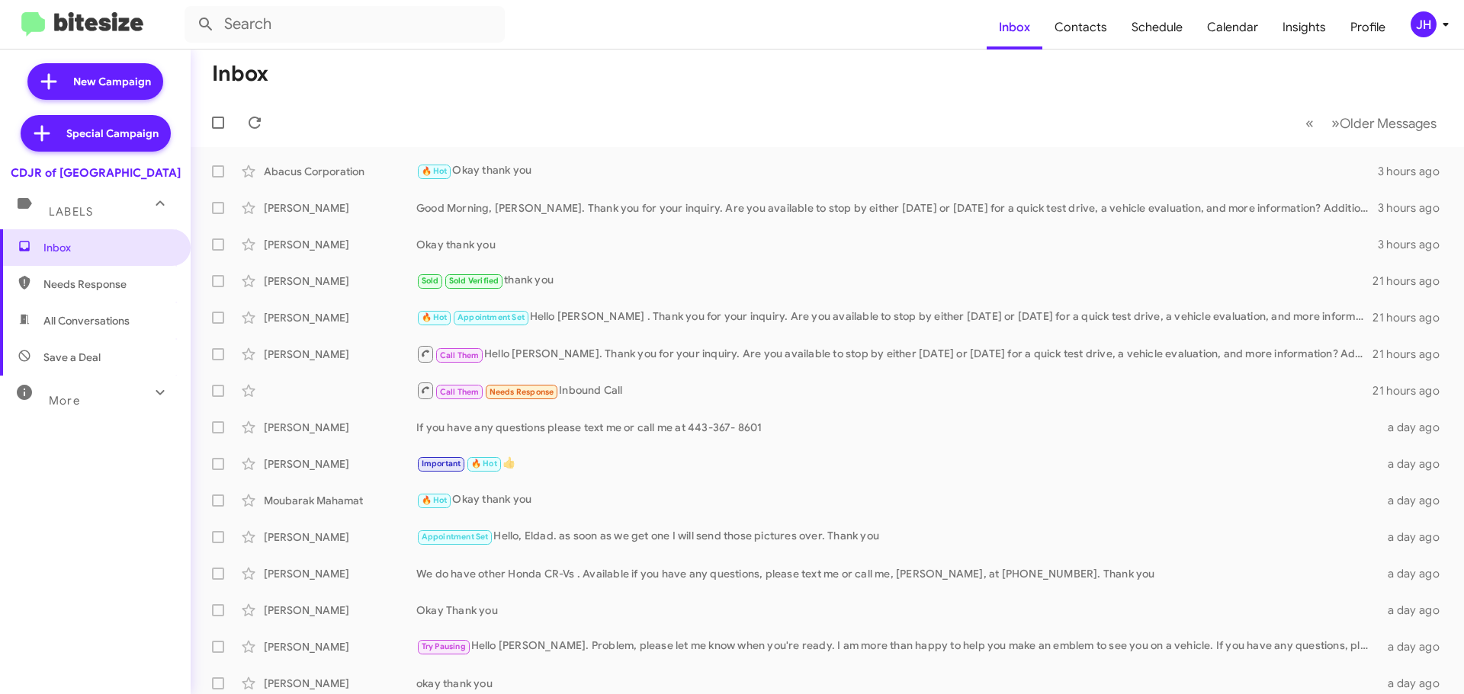
click at [148, 405] on div at bounding box center [160, 394] width 24 height 28
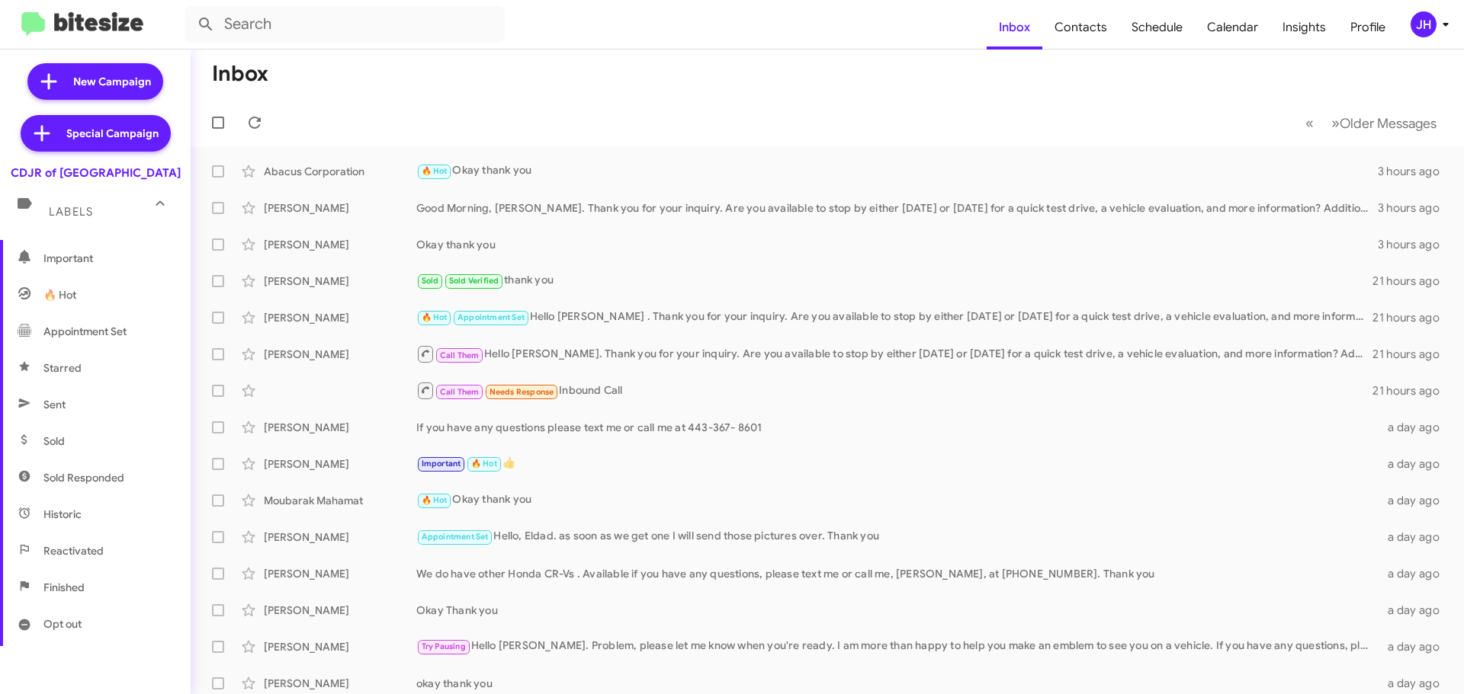
scroll to position [229, 0]
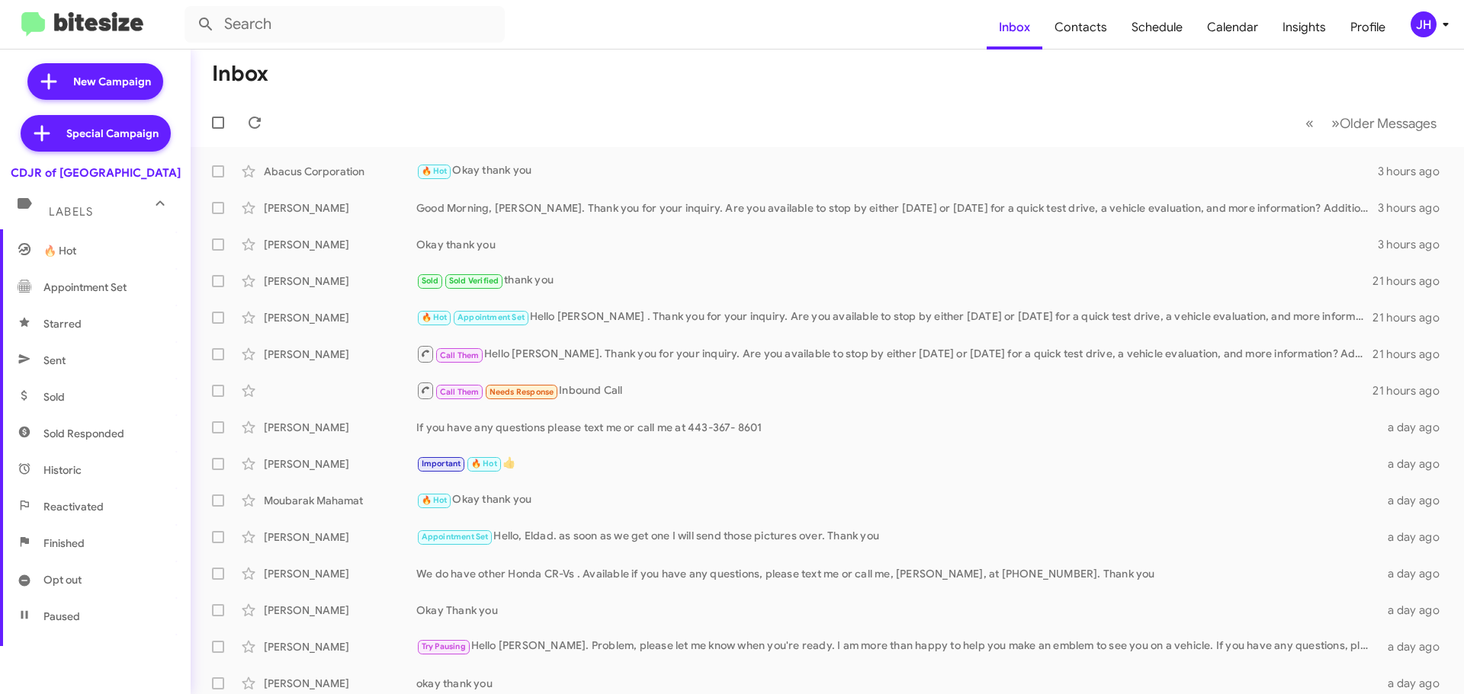
click at [91, 406] on span "Sold" at bounding box center [95, 397] width 191 height 37
type input "in:sold"
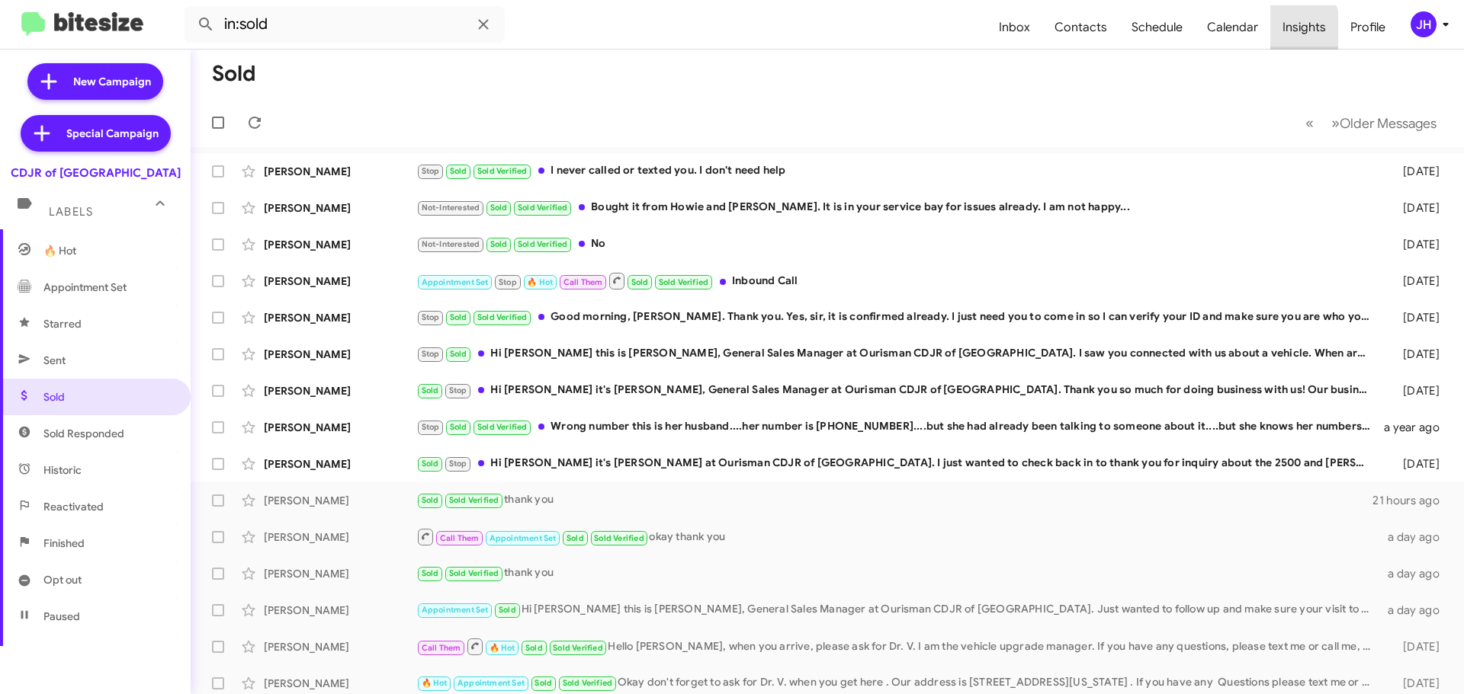
click at [1282, 29] on span "Insights" at bounding box center [1304, 27] width 68 height 44
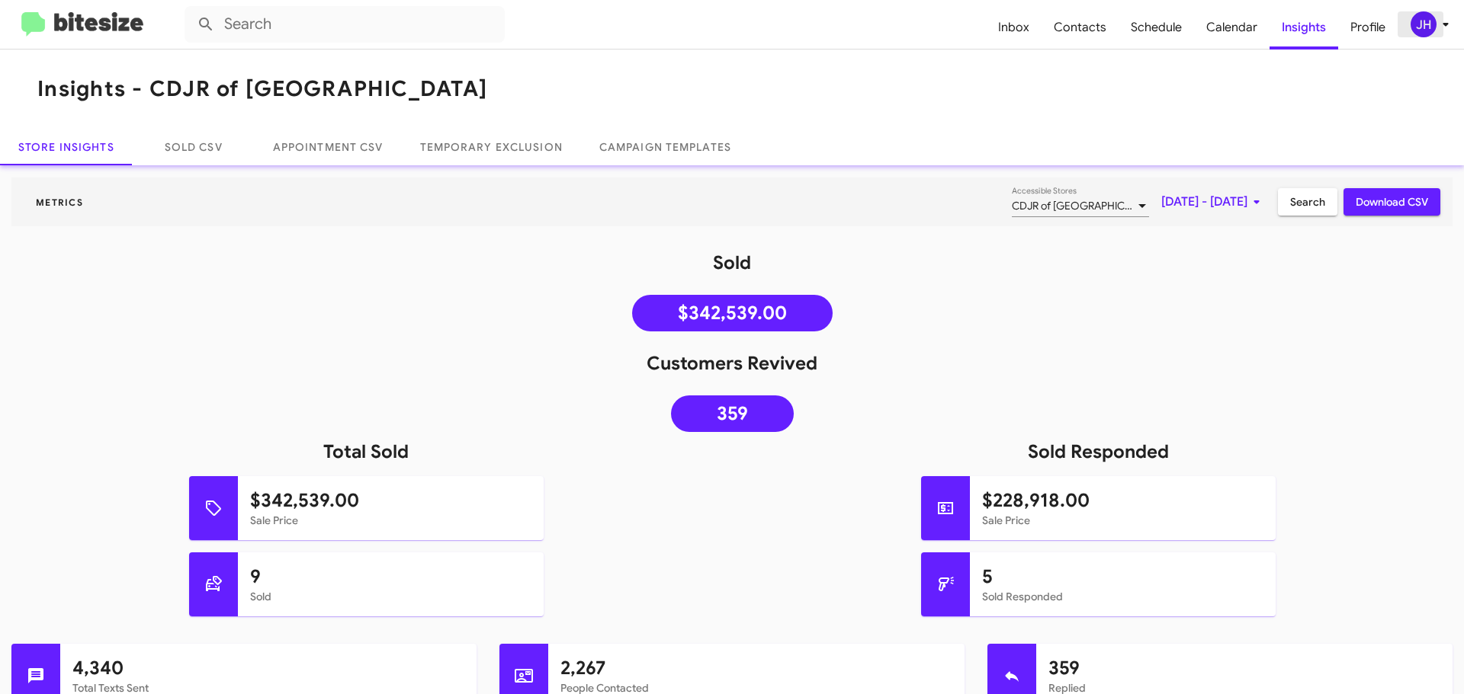
click at [1413, 23] on div "JH" at bounding box center [1423, 24] width 26 height 26
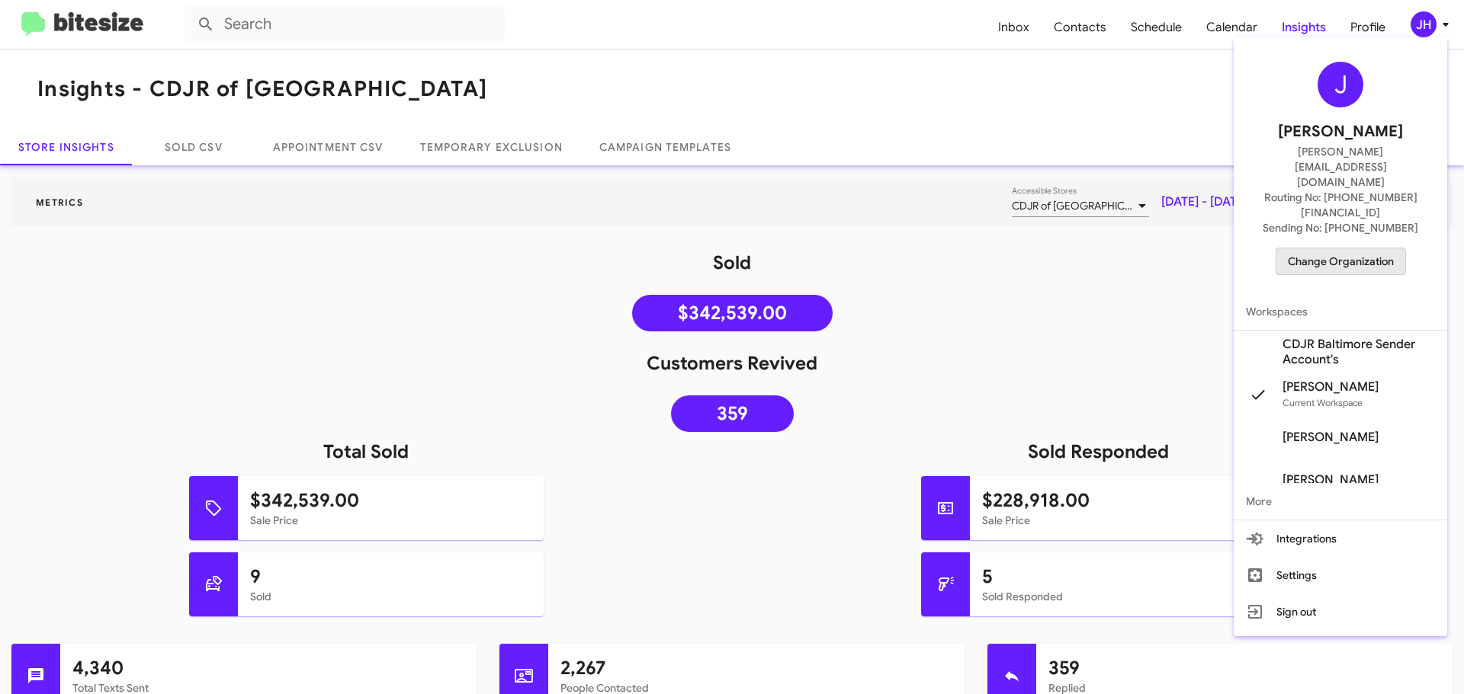
click at [1335, 249] on span "Change Organization" at bounding box center [1340, 262] width 106 height 26
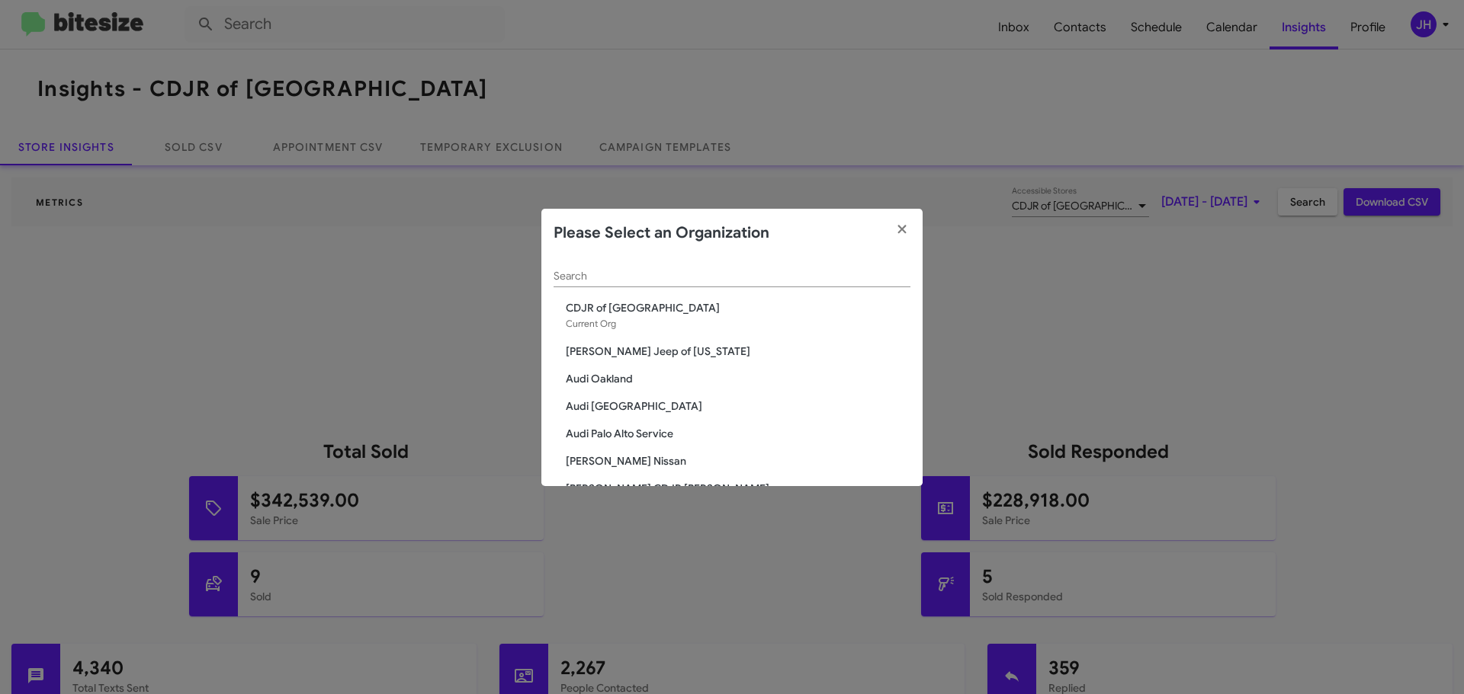
click at [624, 382] on span "Audi Oakland" at bounding box center [738, 378] width 345 height 15
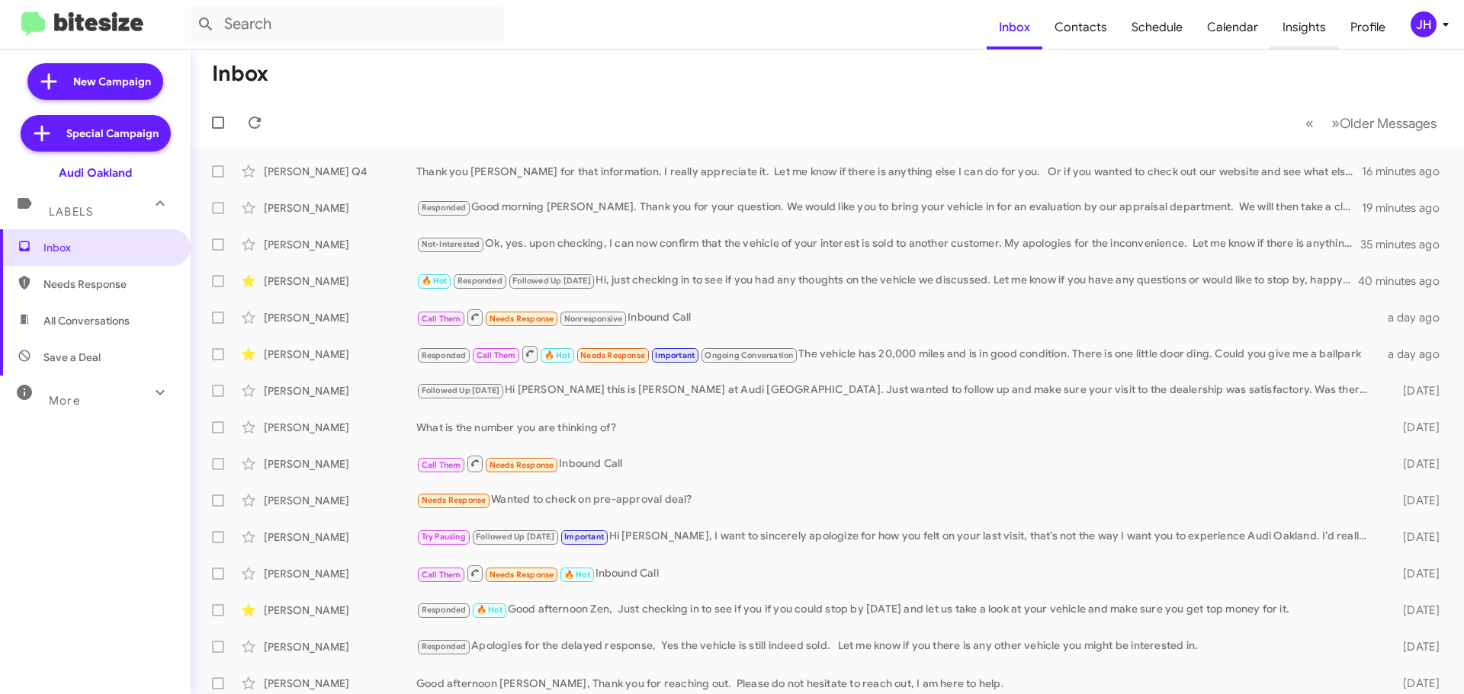
click at [1314, 30] on span "Insights" at bounding box center [1304, 27] width 68 height 44
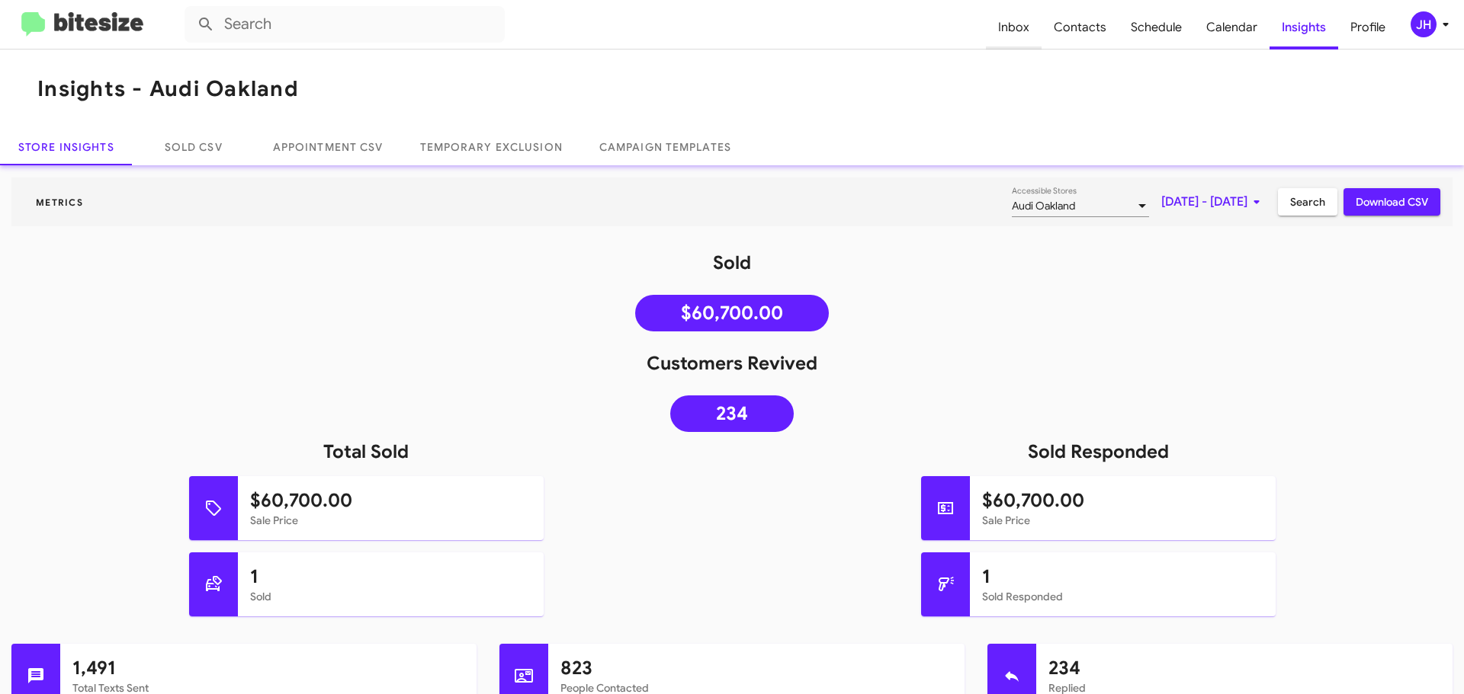
click at [1028, 28] on span "Inbox" at bounding box center [1014, 27] width 56 height 44
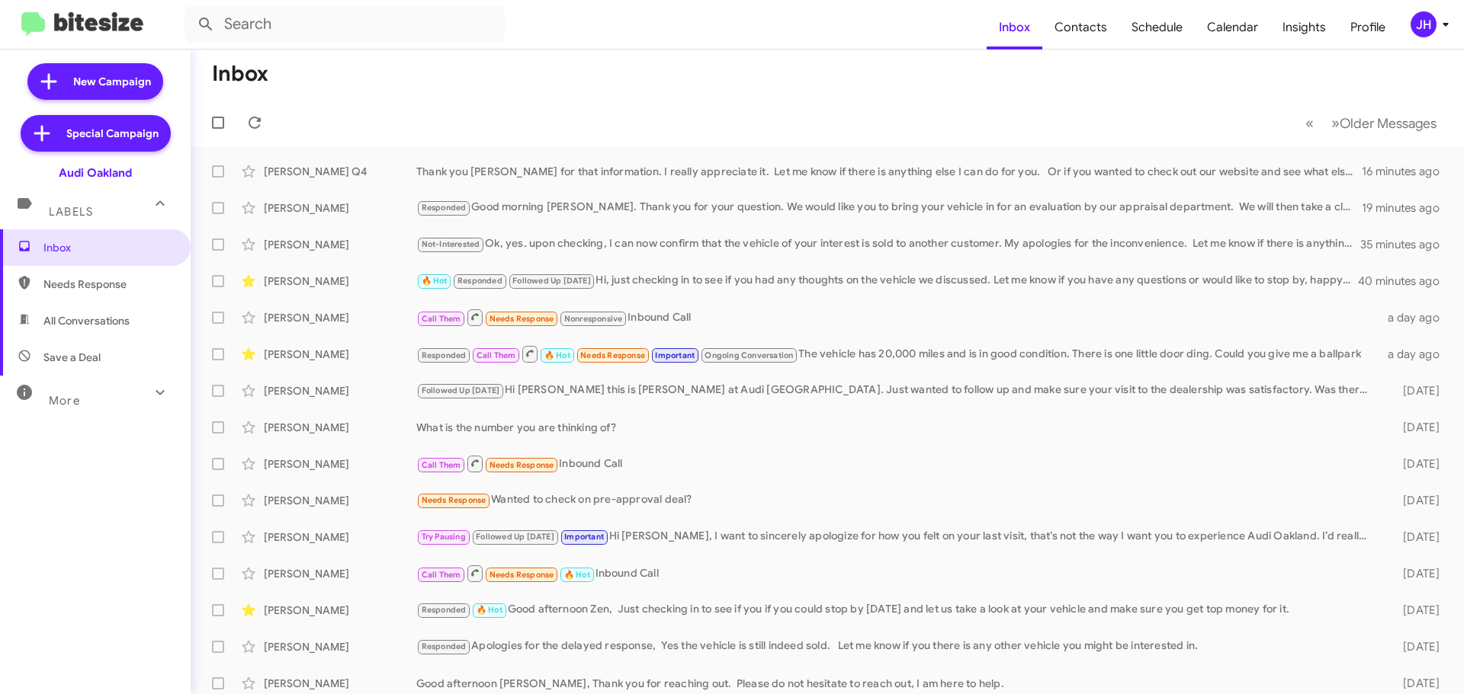
click at [119, 390] on div "More" at bounding box center [80, 394] width 136 height 28
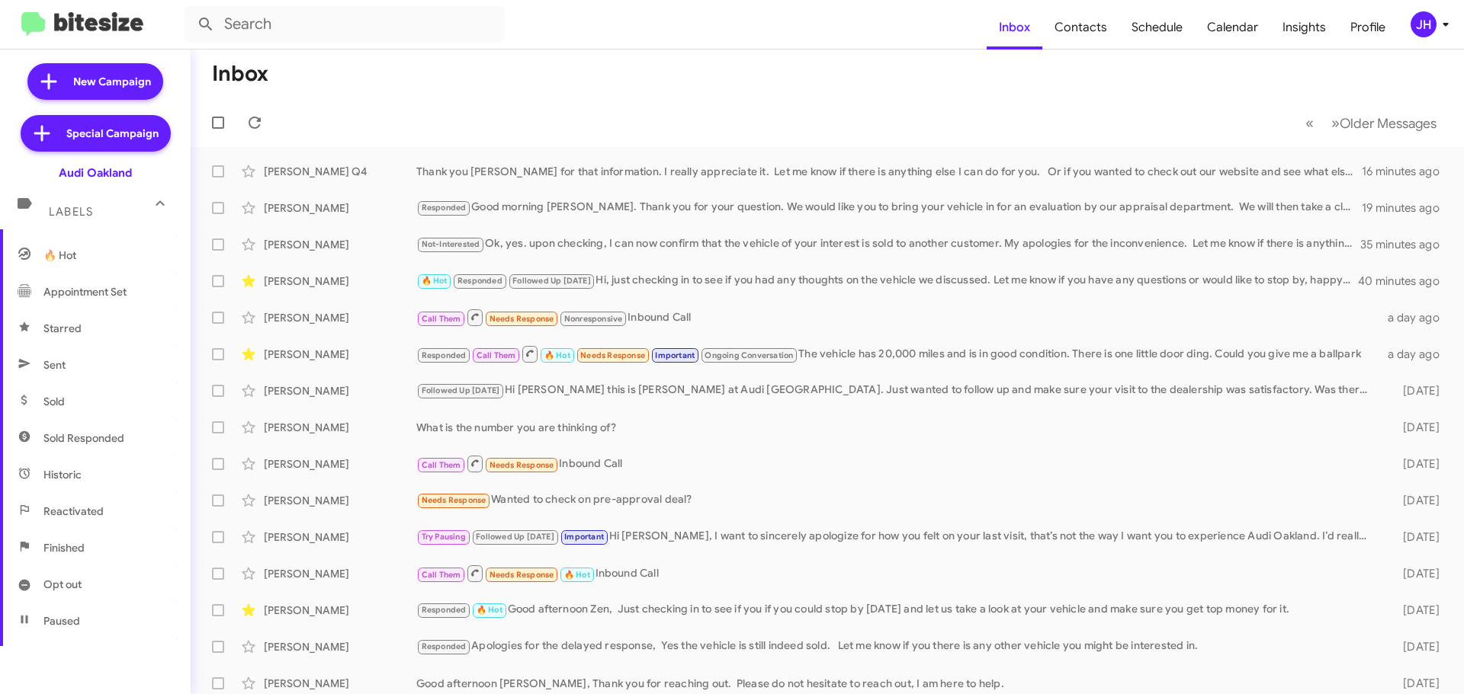
scroll to position [229, 0]
click at [88, 383] on span "Sold" at bounding box center [95, 397] width 191 height 37
type input "in:sold"
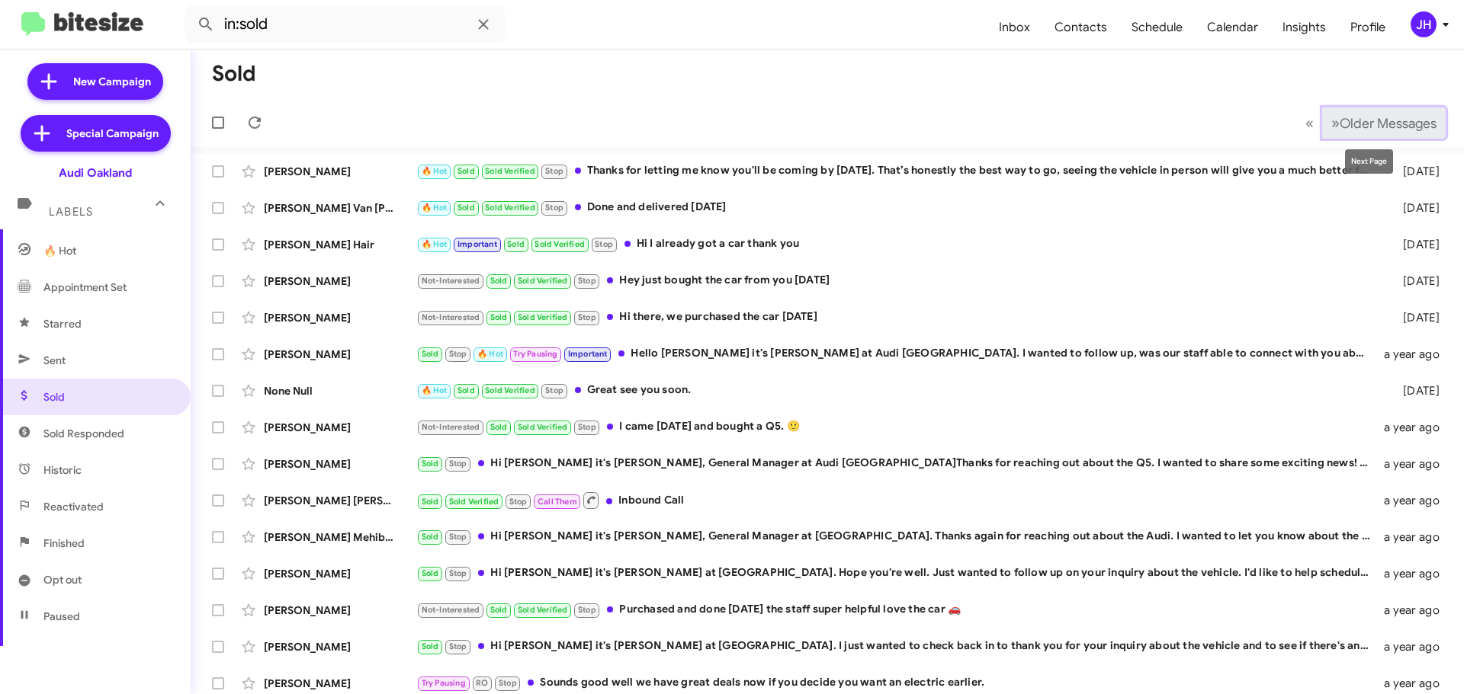
click at [1339, 125] on span "Older Messages" at bounding box center [1387, 123] width 97 height 17
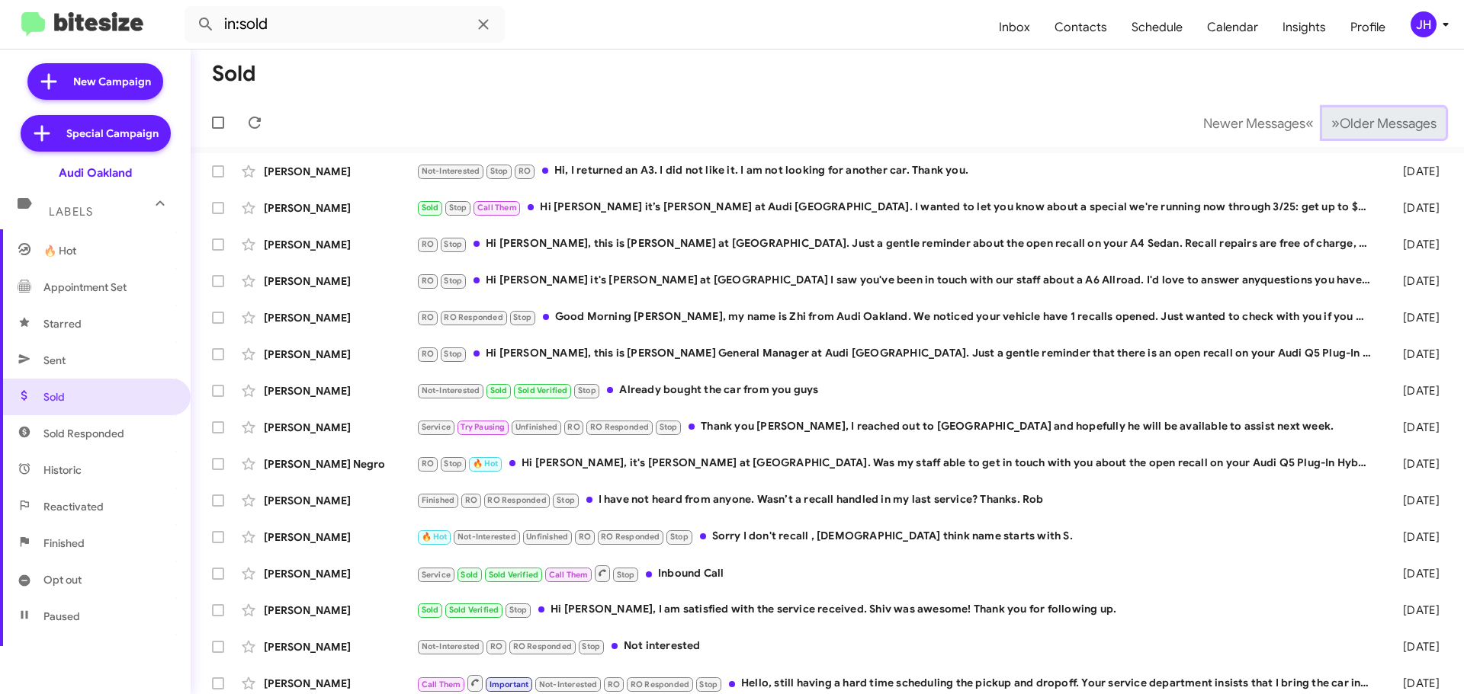
click at [1339, 125] on span "Older Messages" at bounding box center [1387, 123] width 97 height 17
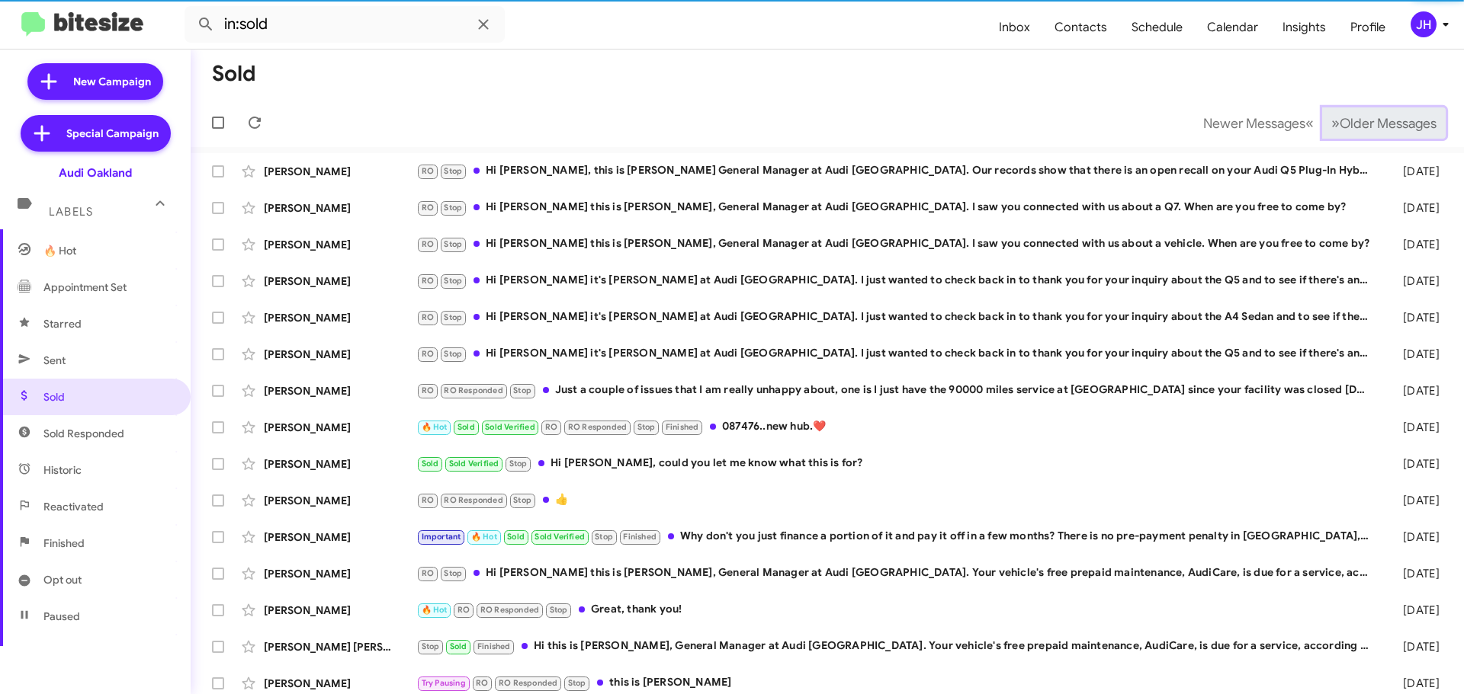
click at [1339, 125] on span "Older Messages" at bounding box center [1387, 123] width 97 height 17
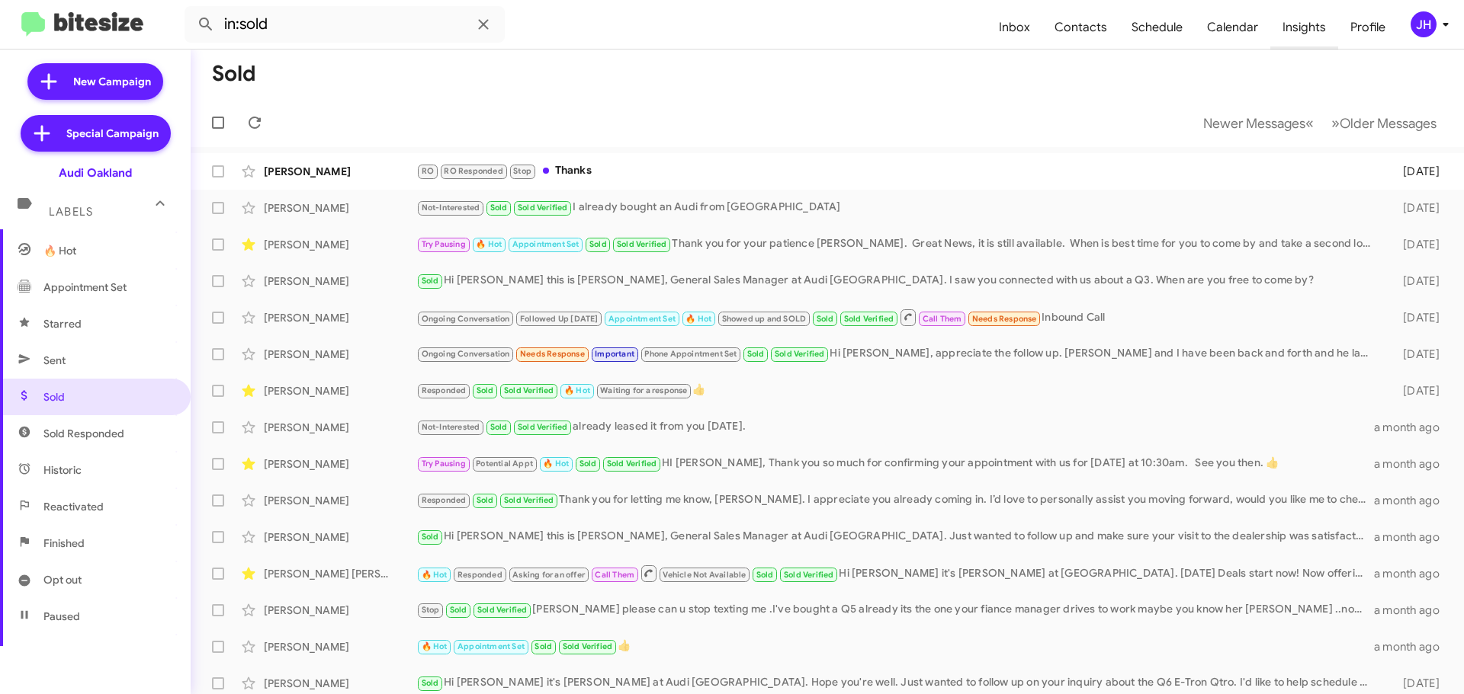
click at [1281, 27] on span "Insights" at bounding box center [1304, 27] width 68 height 44
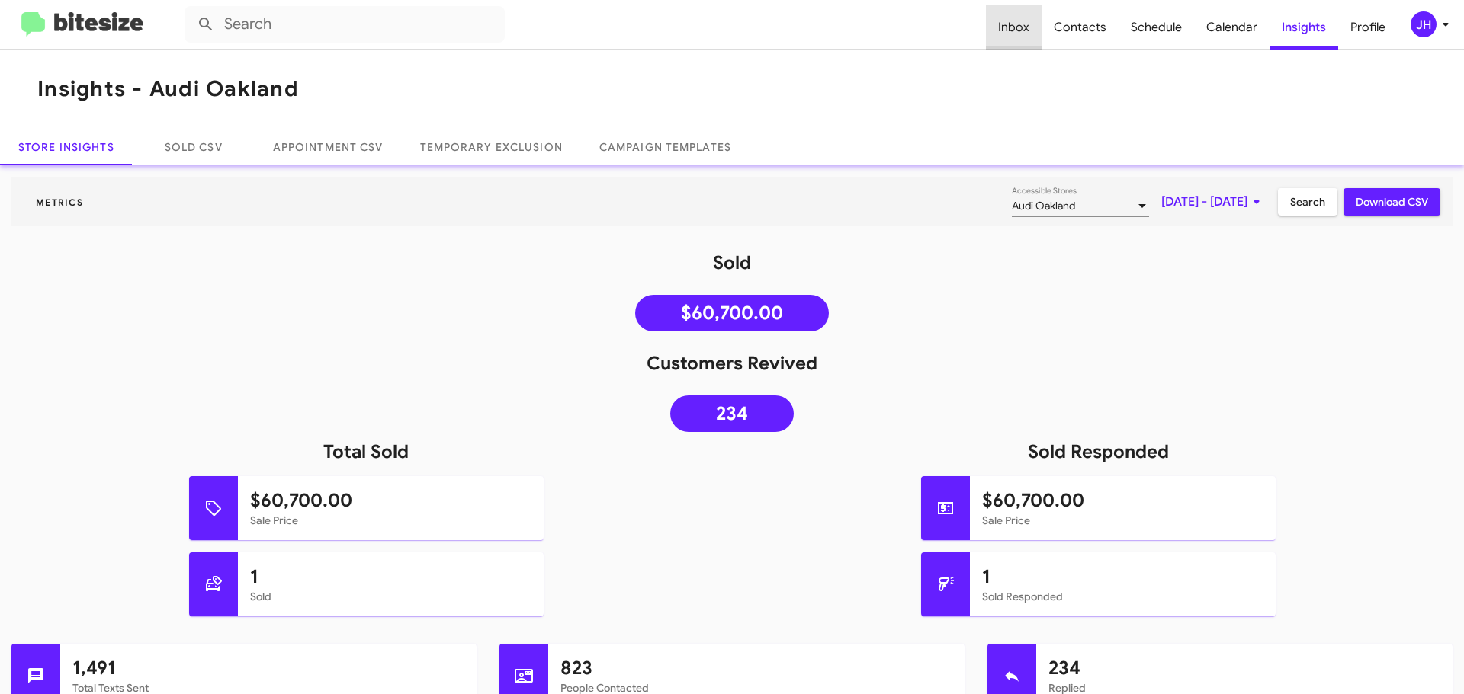
click at [1037, 27] on span "Inbox" at bounding box center [1014, 27] width 56 height 44
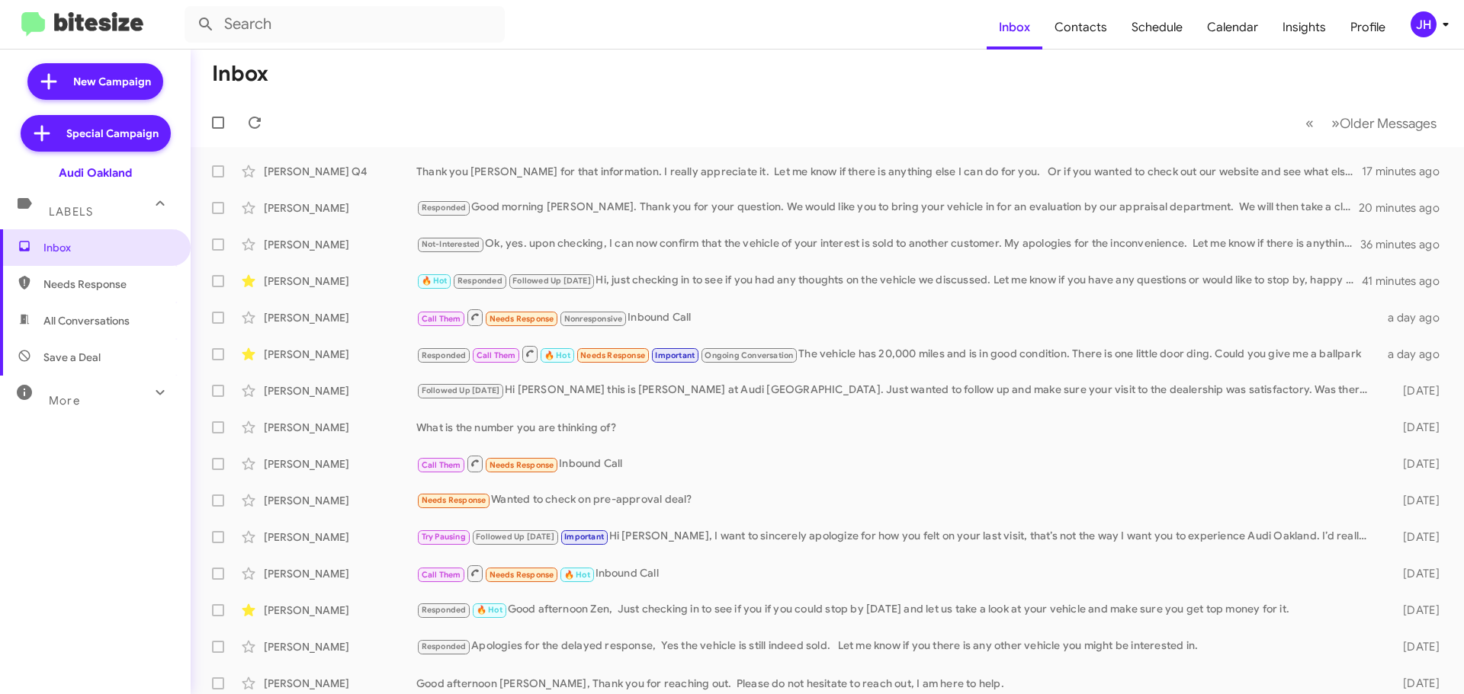
click at [151, 384] on icon at bounding box center [160, 392] width 18 height 18
click at [103, 617] on span "Sold" at bounding box center [95, 626] width 191 height 37
type input "in:sold"
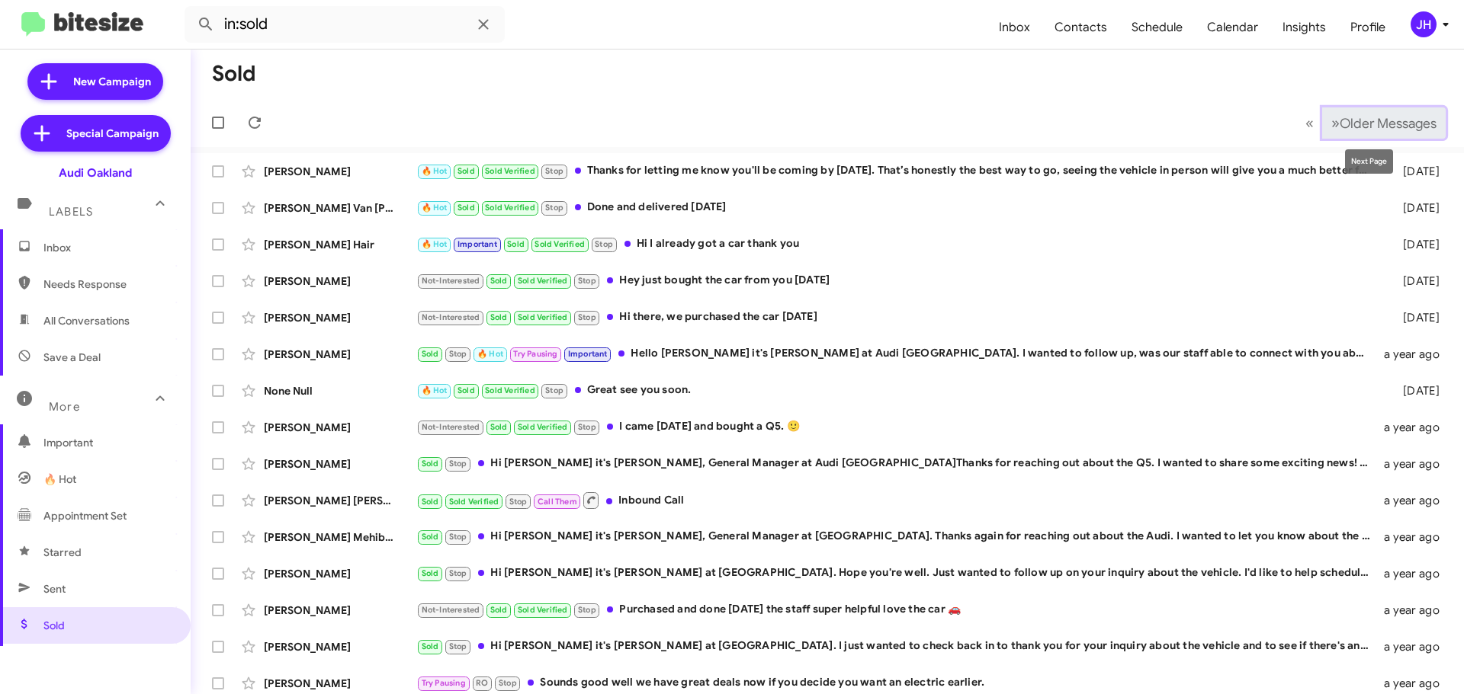
click at [1362, 121] on span "Older Messages" at bounding box center [1387, 123] width 97 height 17
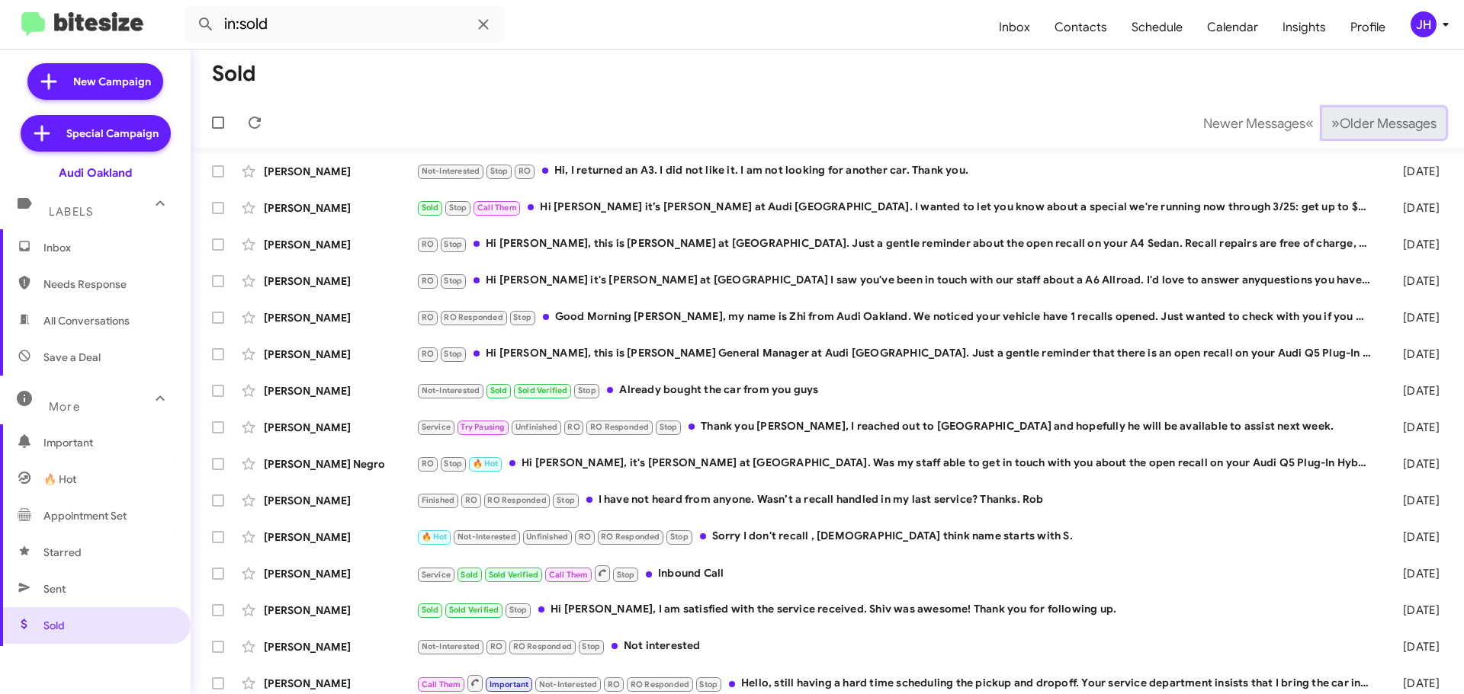
click at [1362, 121] on span "Older Messages" at bounding box center [1387, 123] width 97 height 17
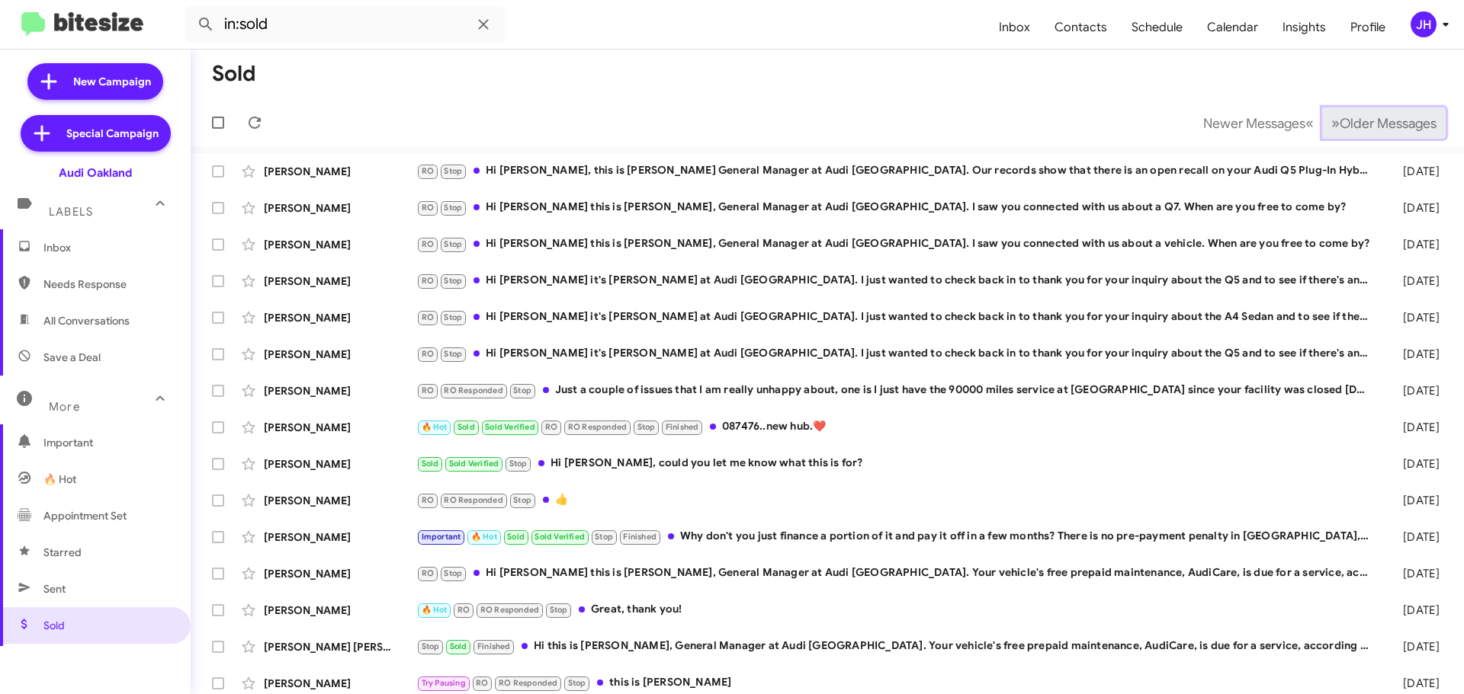
click at [1362, 121] on span "Older Messages" at bounding box center [1387, 123] width 97 height 17
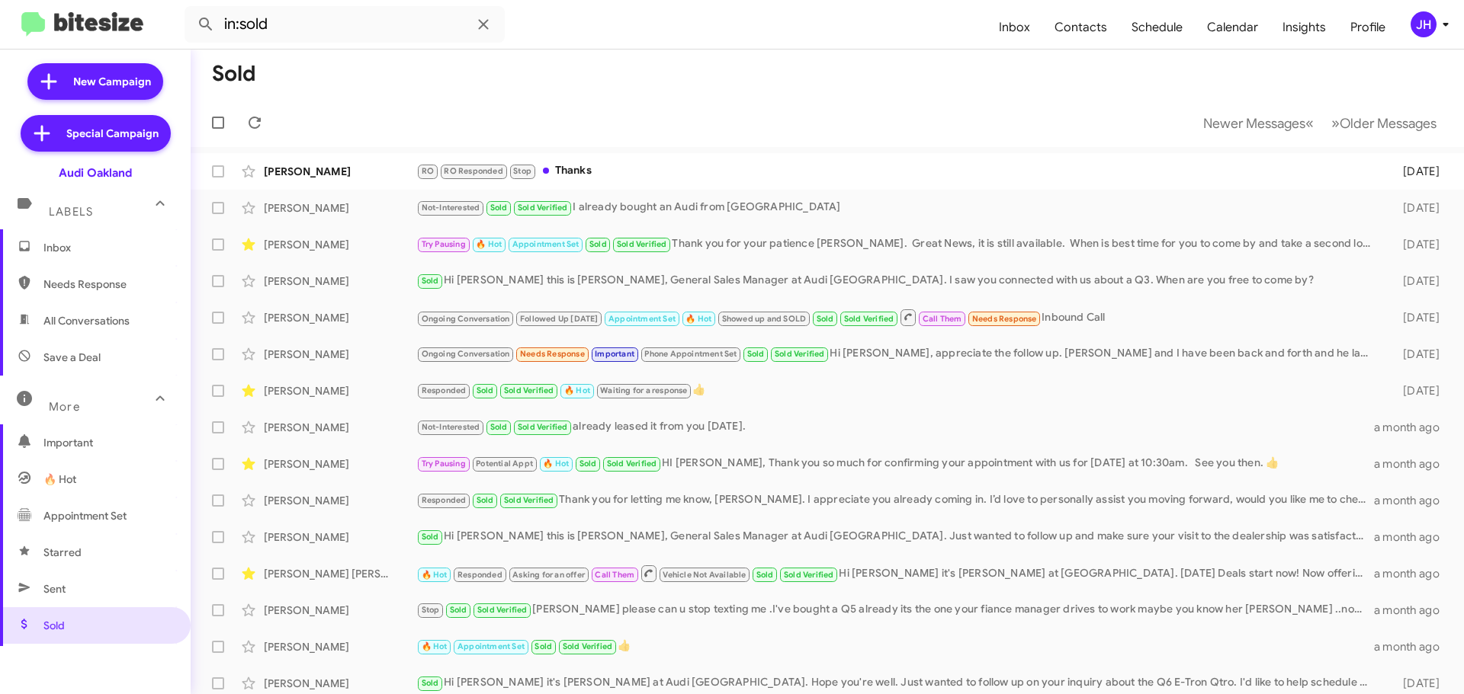
click at [1429, 28] on div "JH" at bounding box center [1423, 24] width 26 height 26
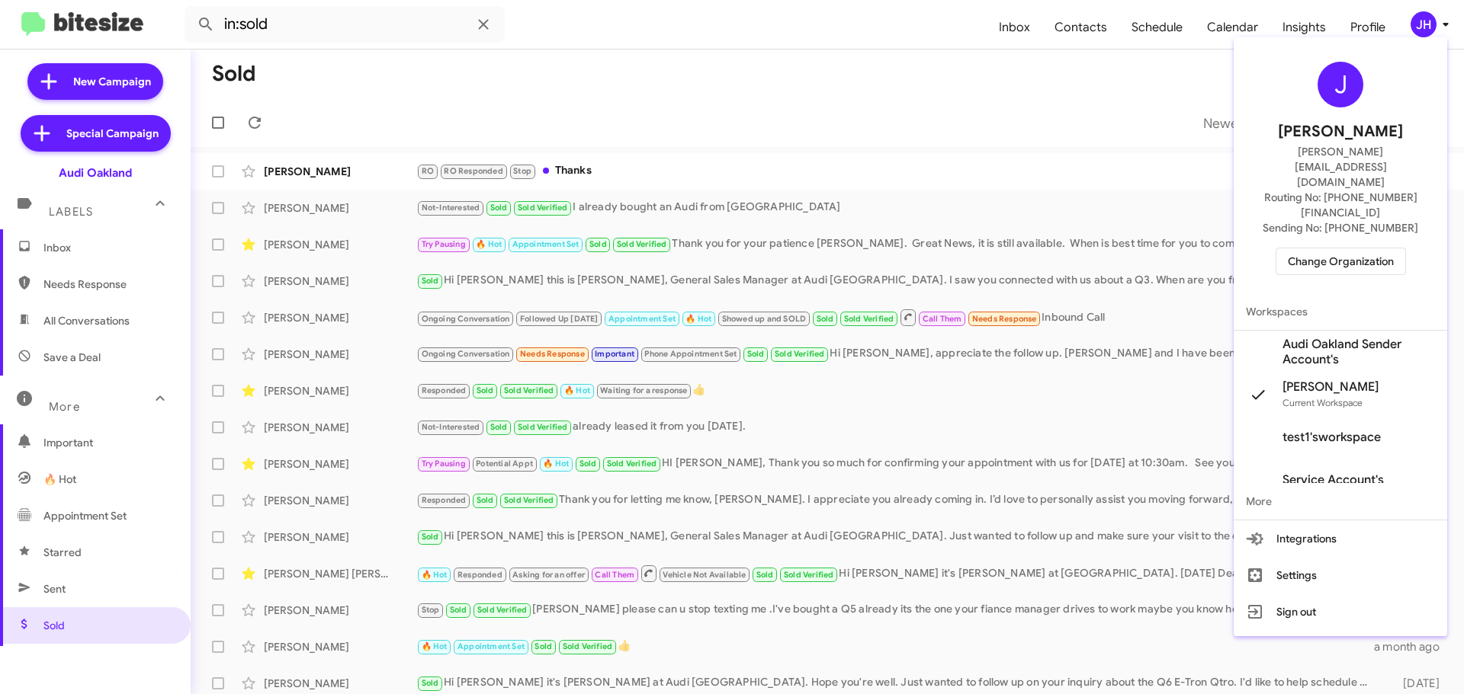
click at [1328, 249] on span "Change Organization" at bounding box center [1340, 262] width 106 height 26
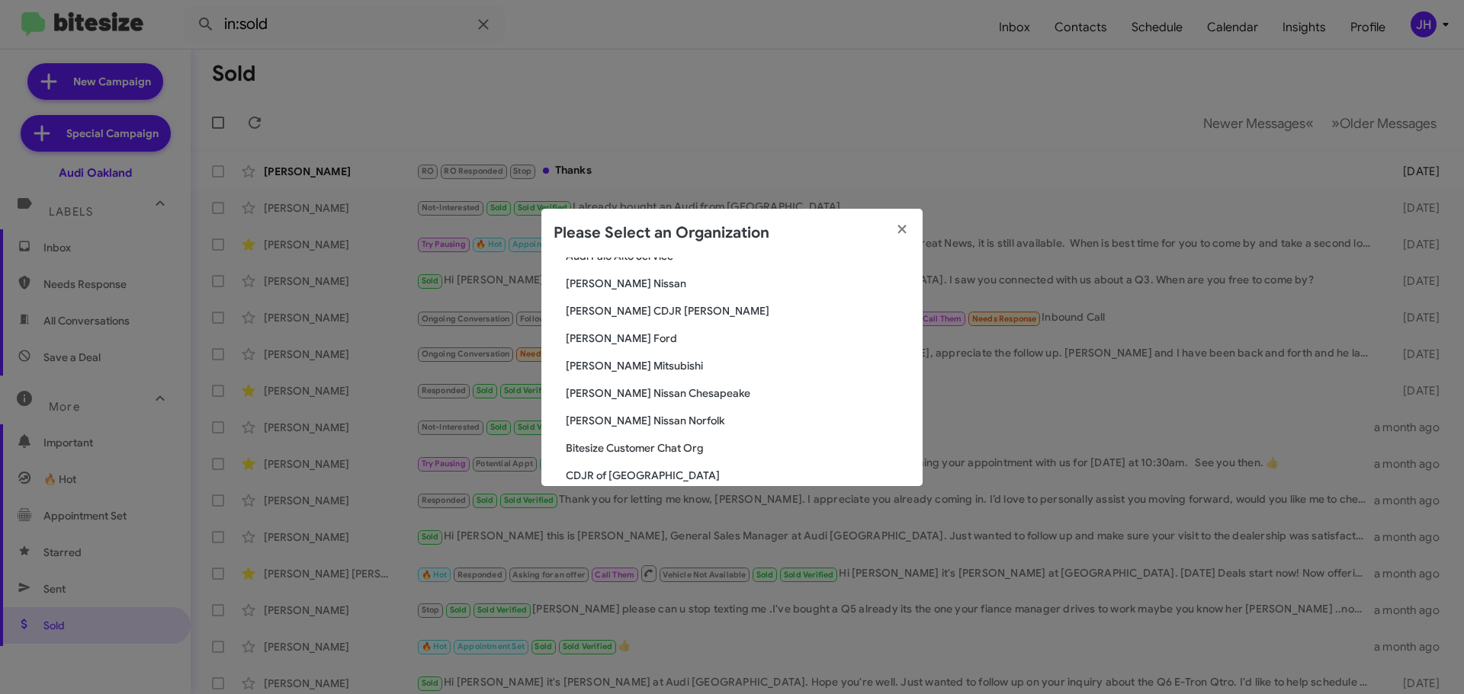
scroll to position [152, 0]
click at [643, 312] on span "Banister CDJR Hampton" at bounding box center [738, 308] width 345 height 15
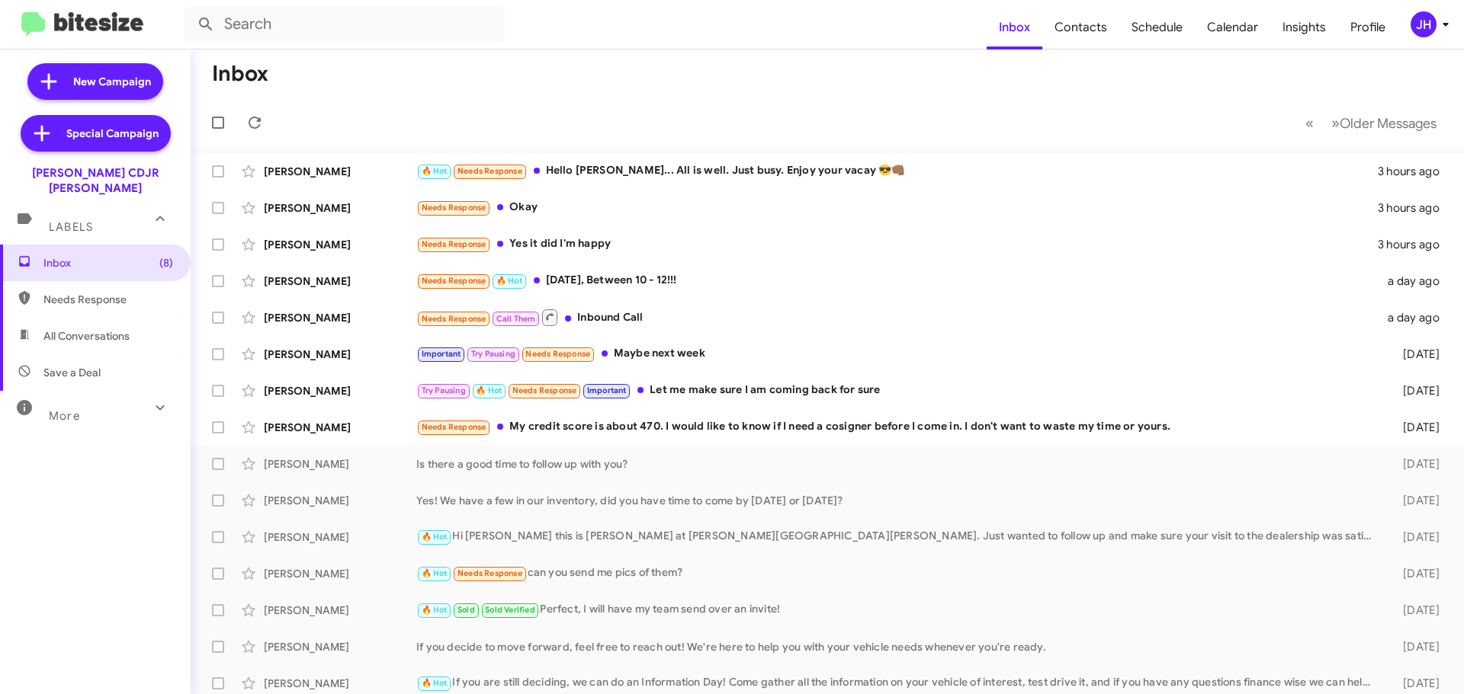
click at [151, 399] on icon at bounding box center [160, 408] width 18 height 18
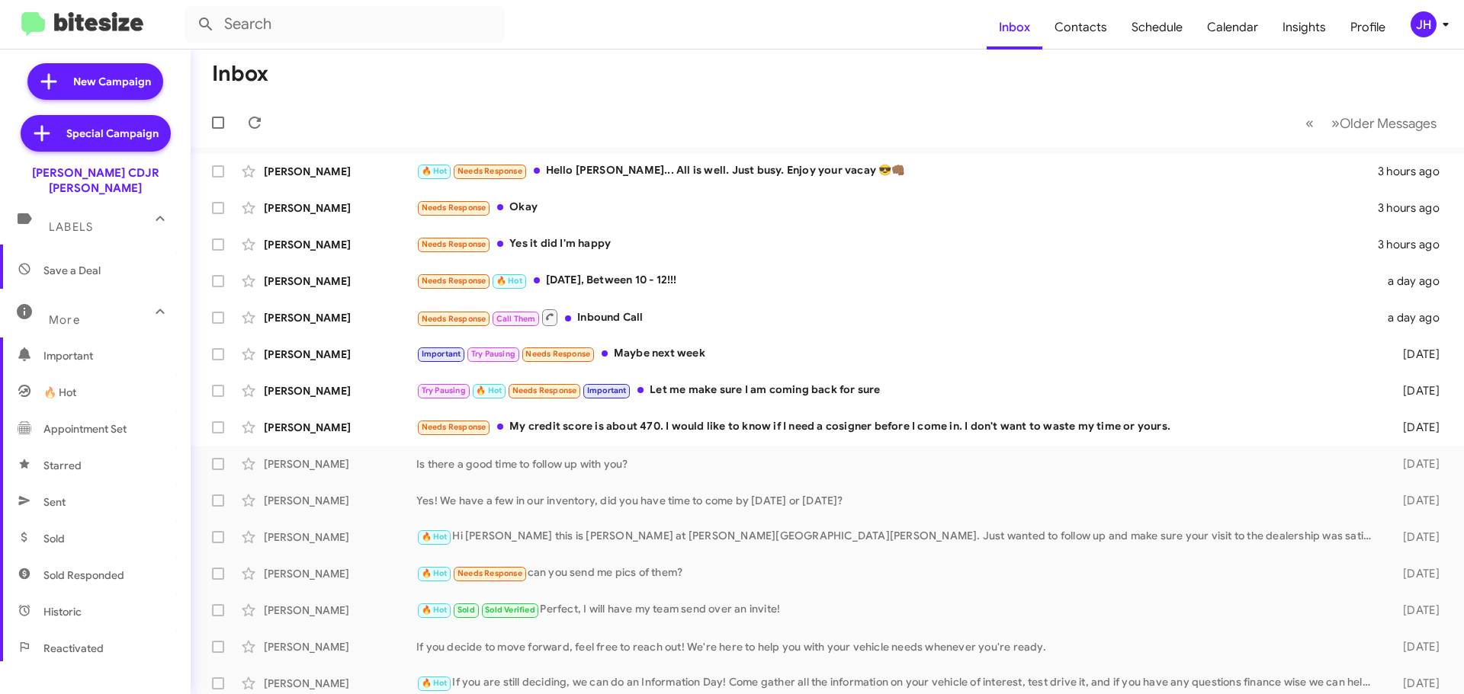
scroll to position [152, 0]
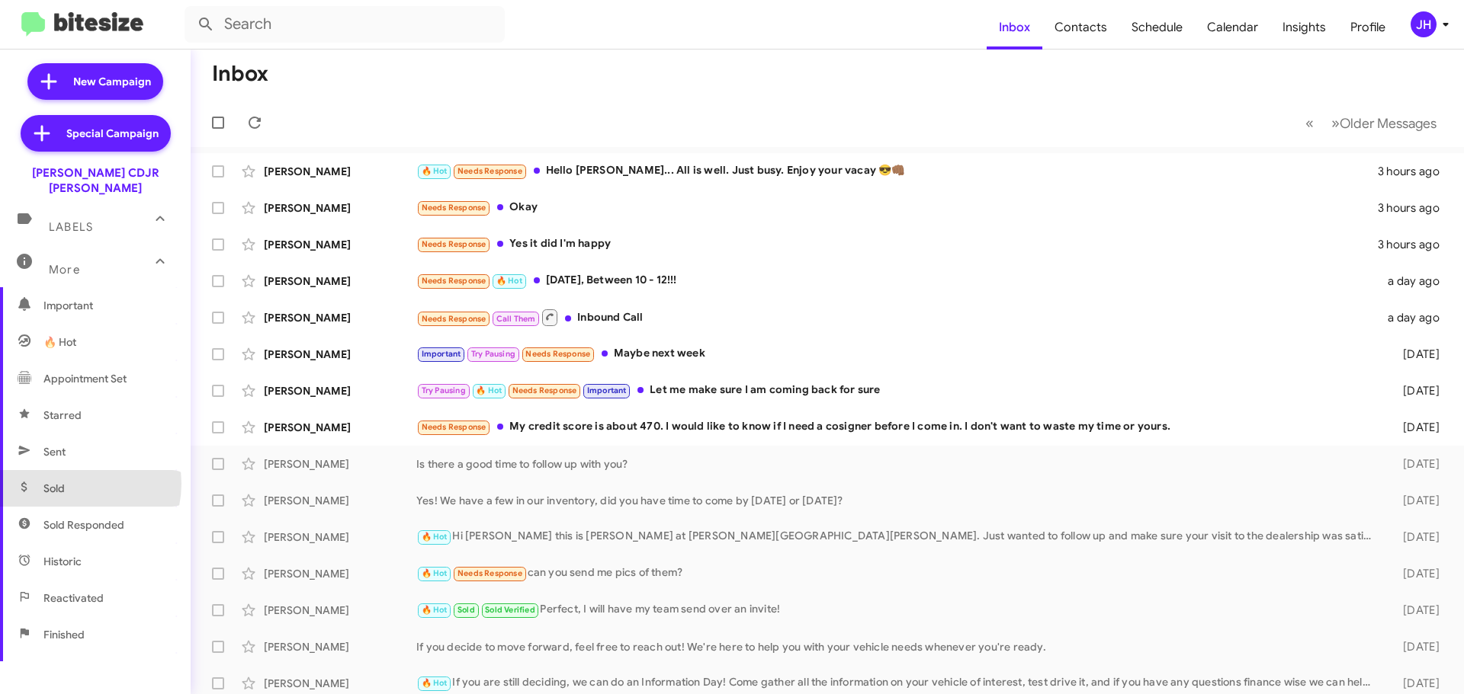
click at [74, 470] on span "Sold" at bounding box center [95, 488] width 191 height 37
type input "in:sold"
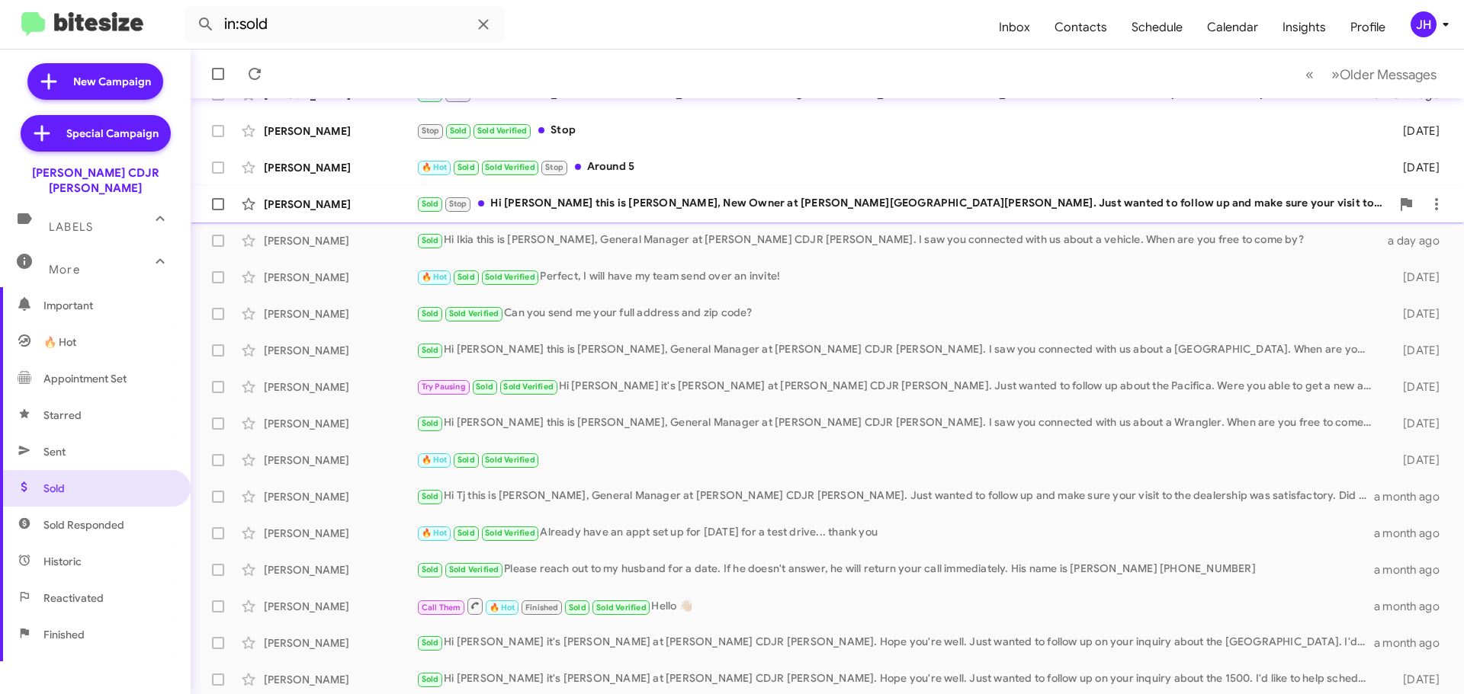
scroll to position [191, 0]
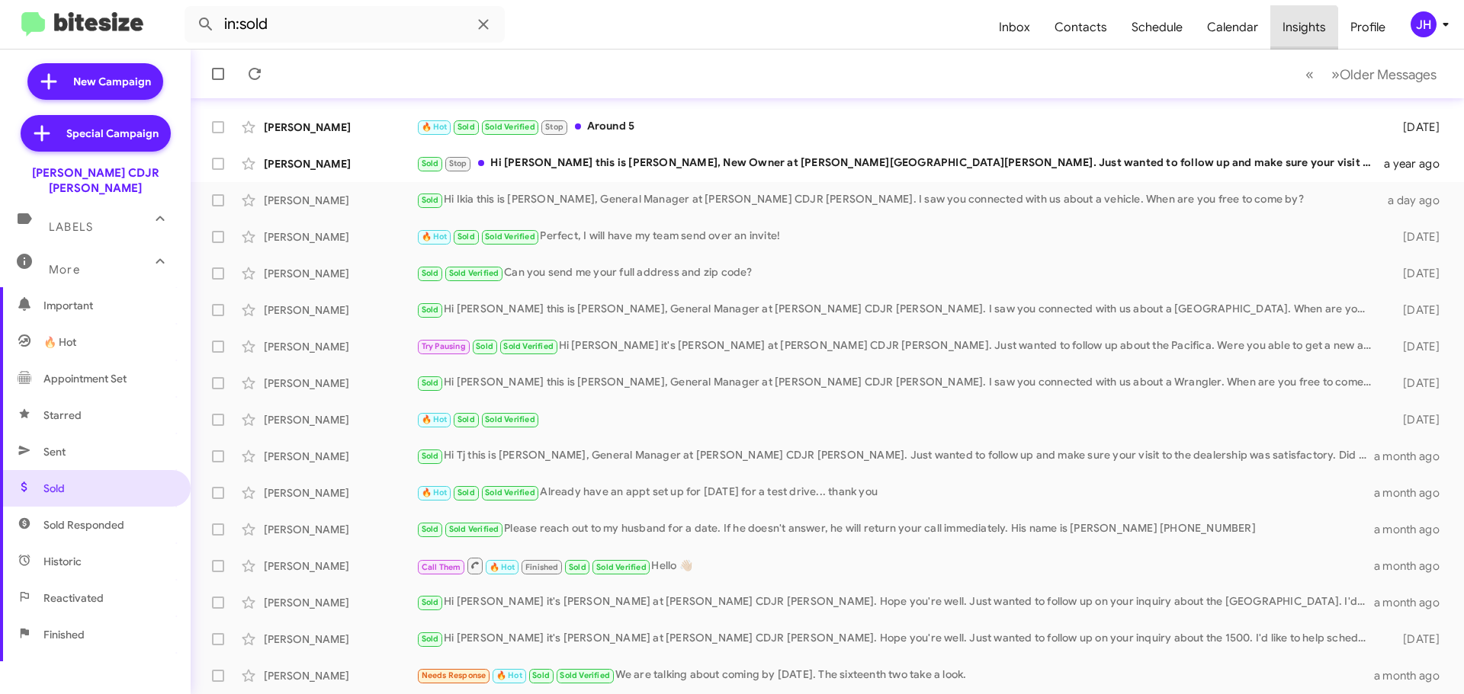
click at [1303, 37] on span "Insights" at bounding box center [1304, 27] width 68 height 44
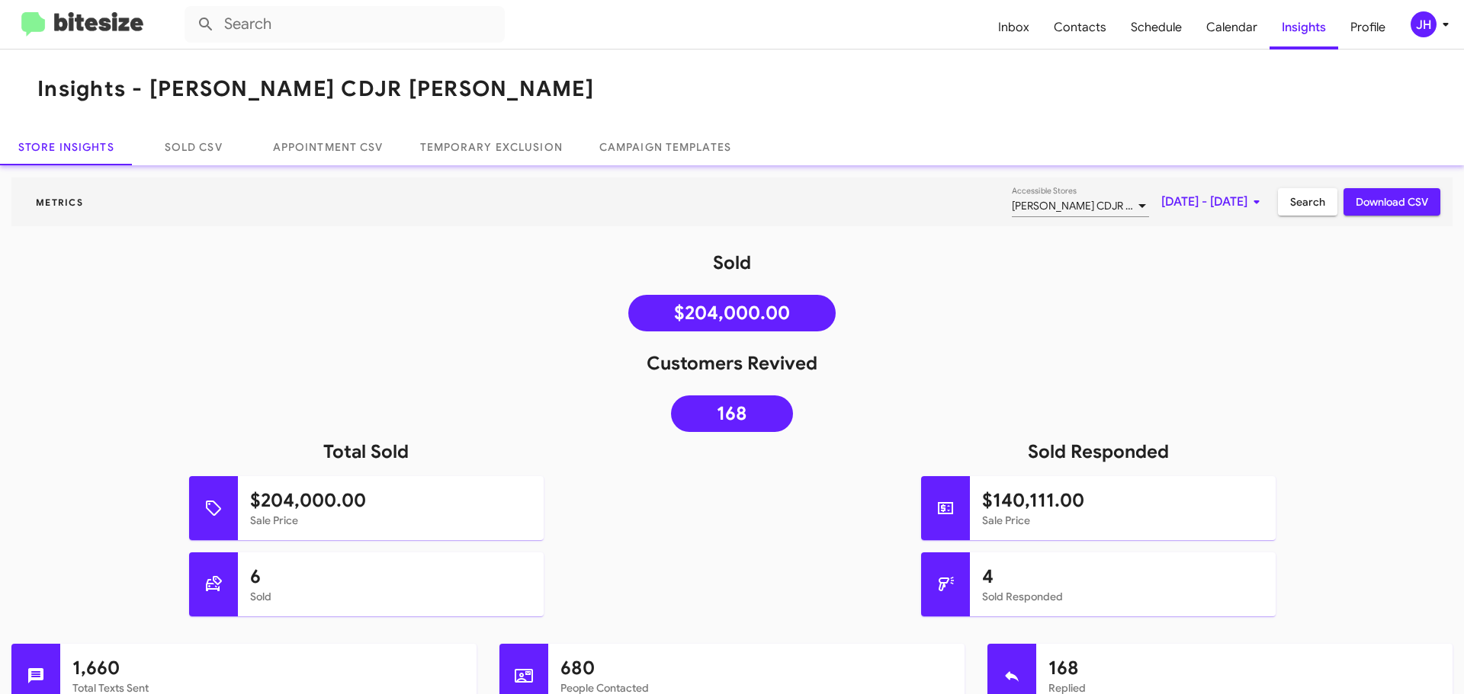
click at [1429, 22] on div "JH" at bounding box center [1423, 24] width 26 height 26
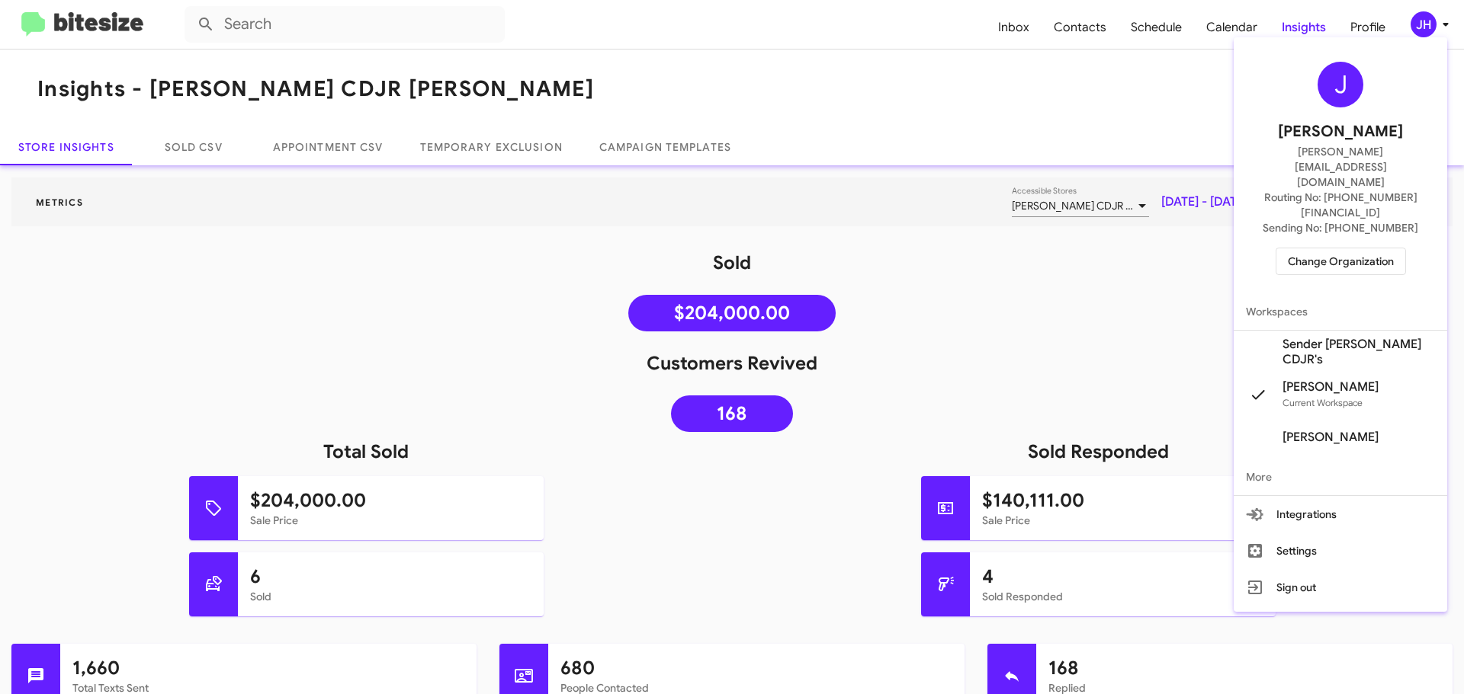
click at [1346, 249] on span "Change Organization" at bounding box center [1340, 262] width 106 height 26
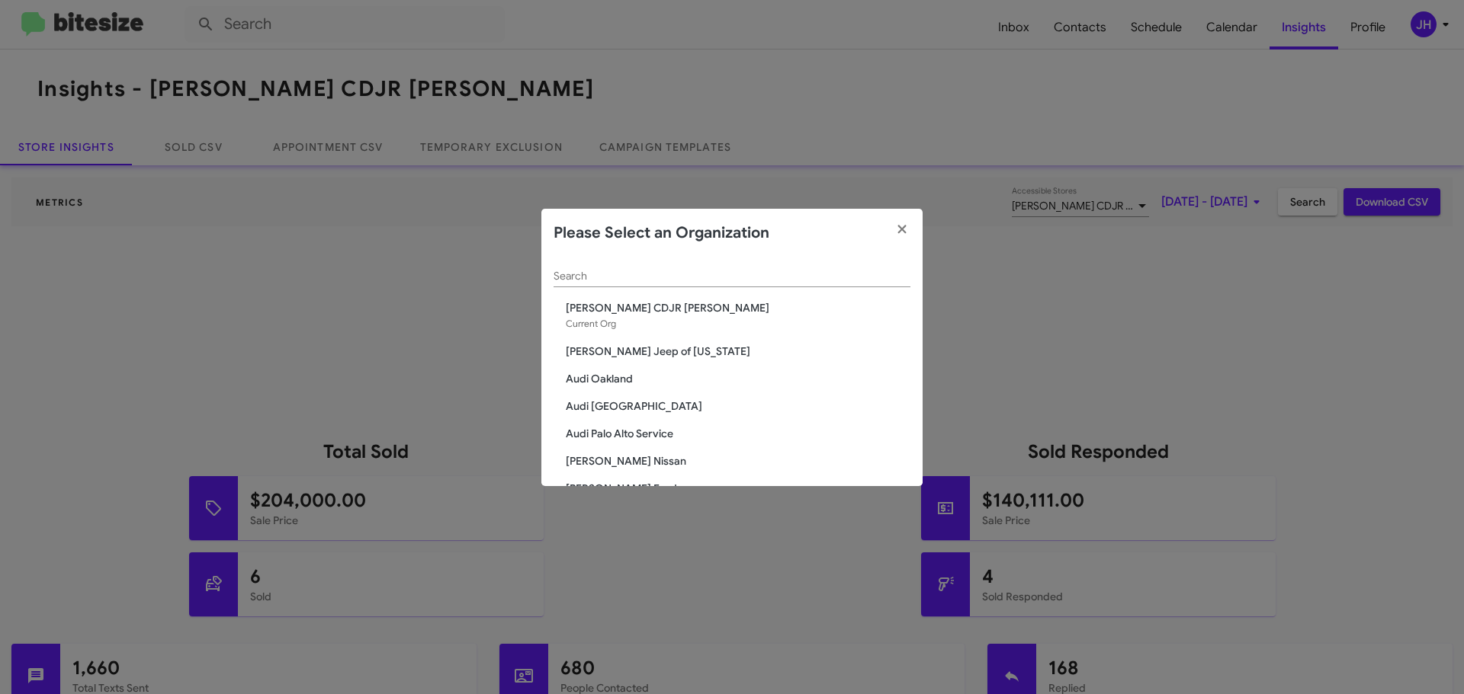
click at [642, 283] on div "Search" at bounding box center [731, 273] width 357 height 30
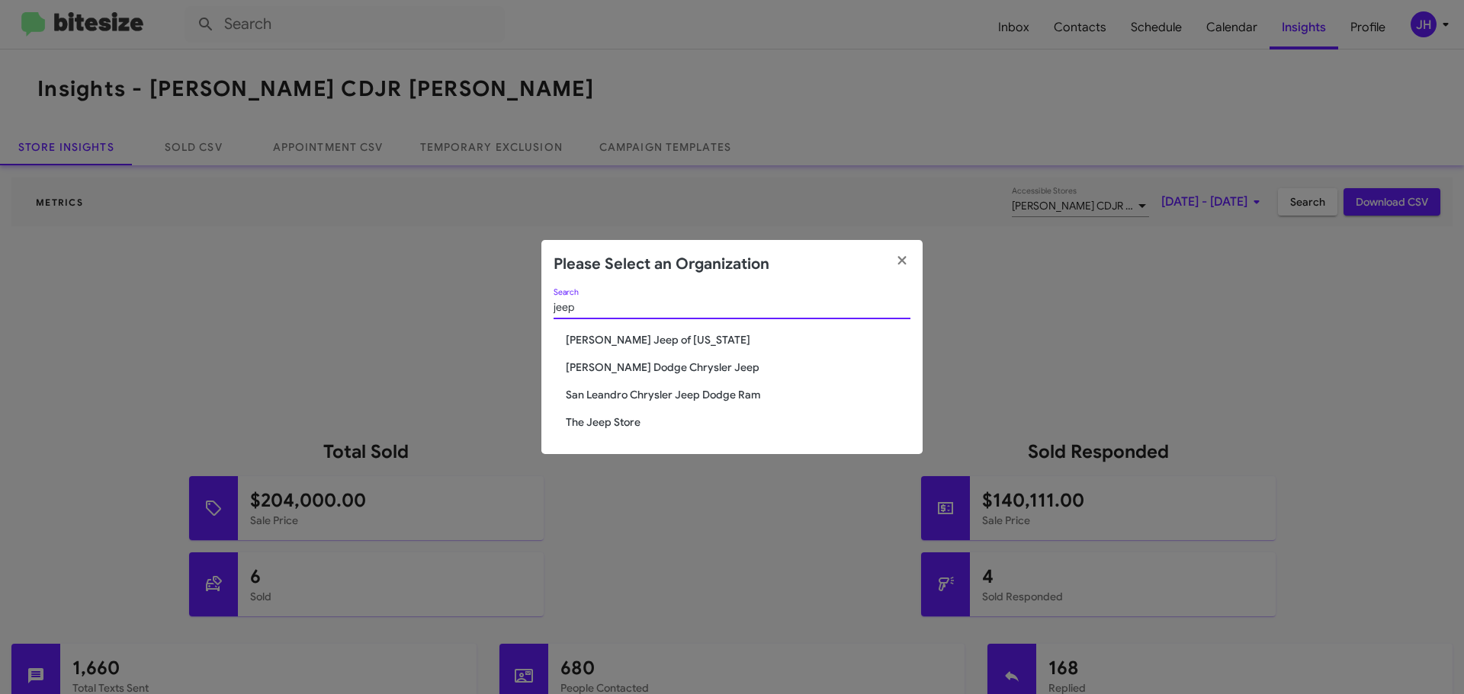
type input "jeep"
click at [608, 431] on div "jeep Search Adams Jeep of Maryland Nielsen Dodge Chrysler Jeep San Leandro Chry…" at bounding box center [731, 371] width 381 height 165
click at [611, 419] on span "The Jeep Store" at bounding box center [738, 422] width 345 height 15
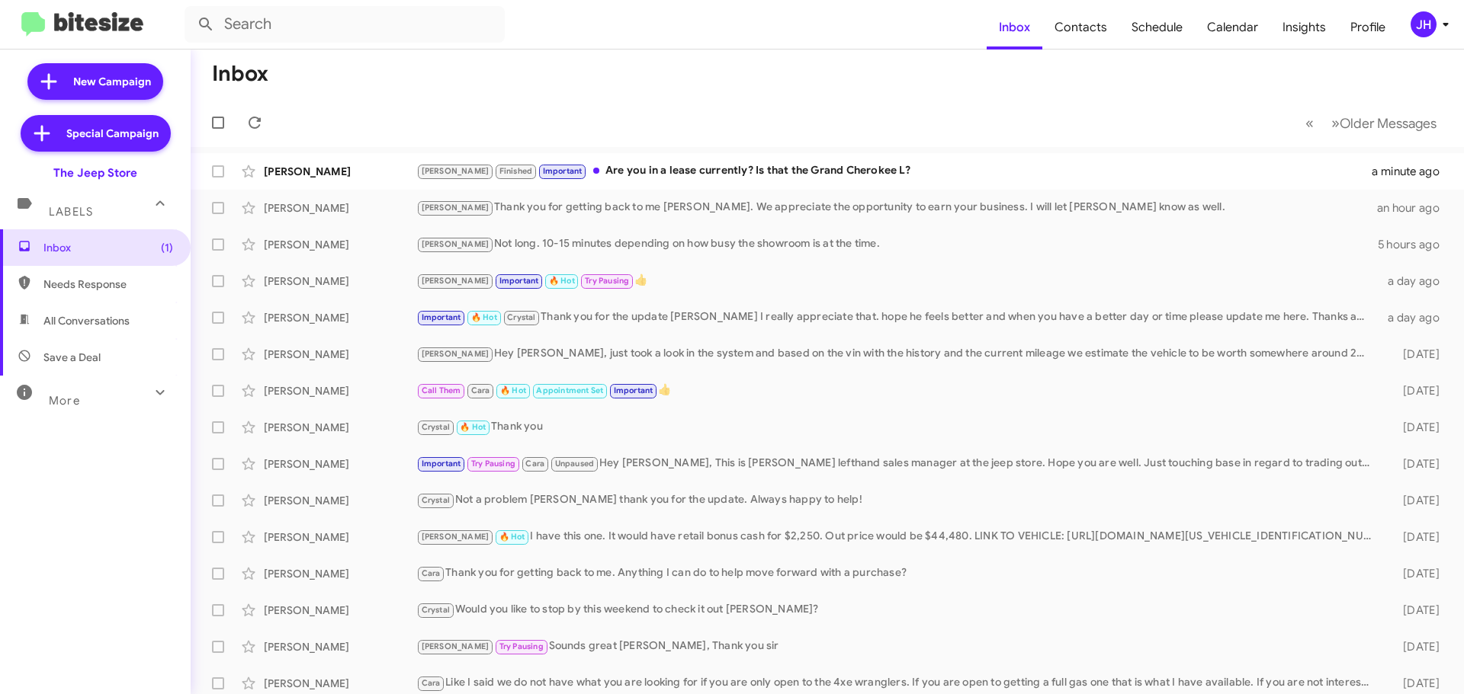
click at [127, 387] on div "More" at bounding box center [80, 394] width 136 height 28
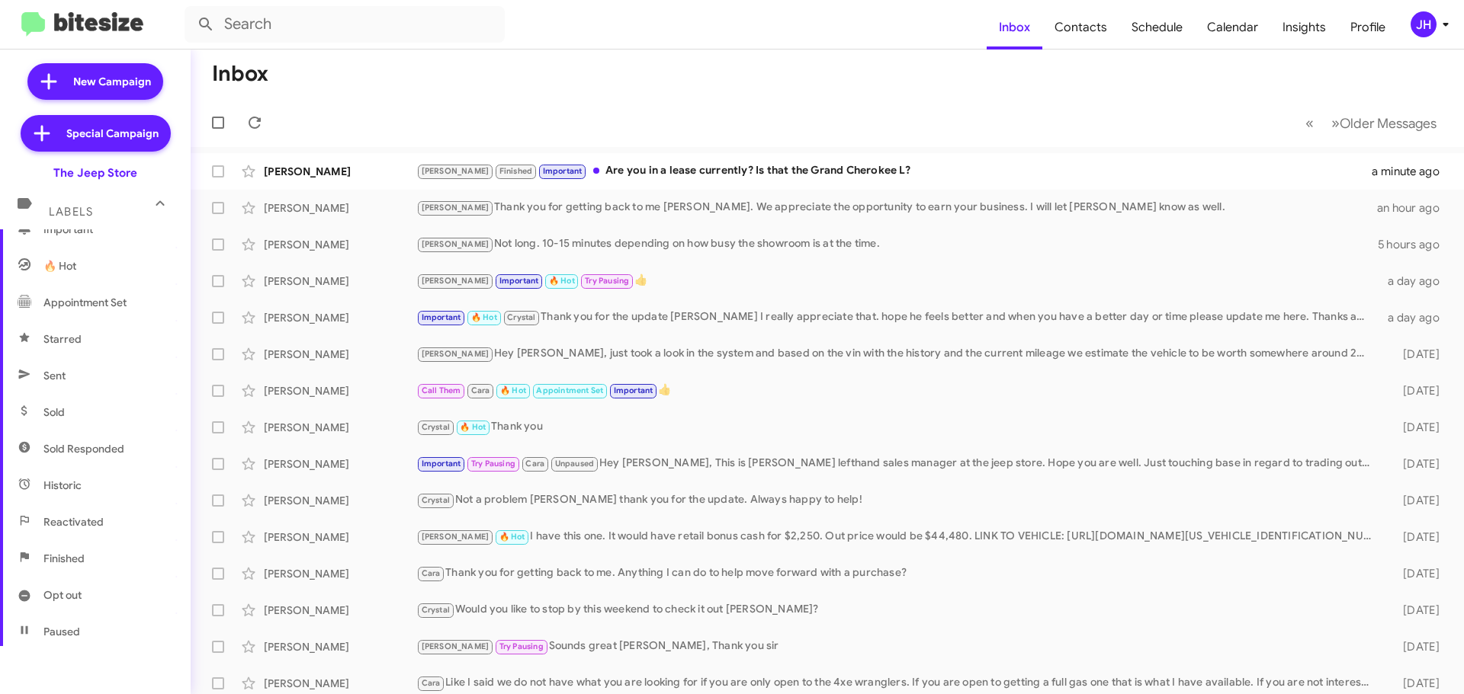
scroll to position [229, 0]
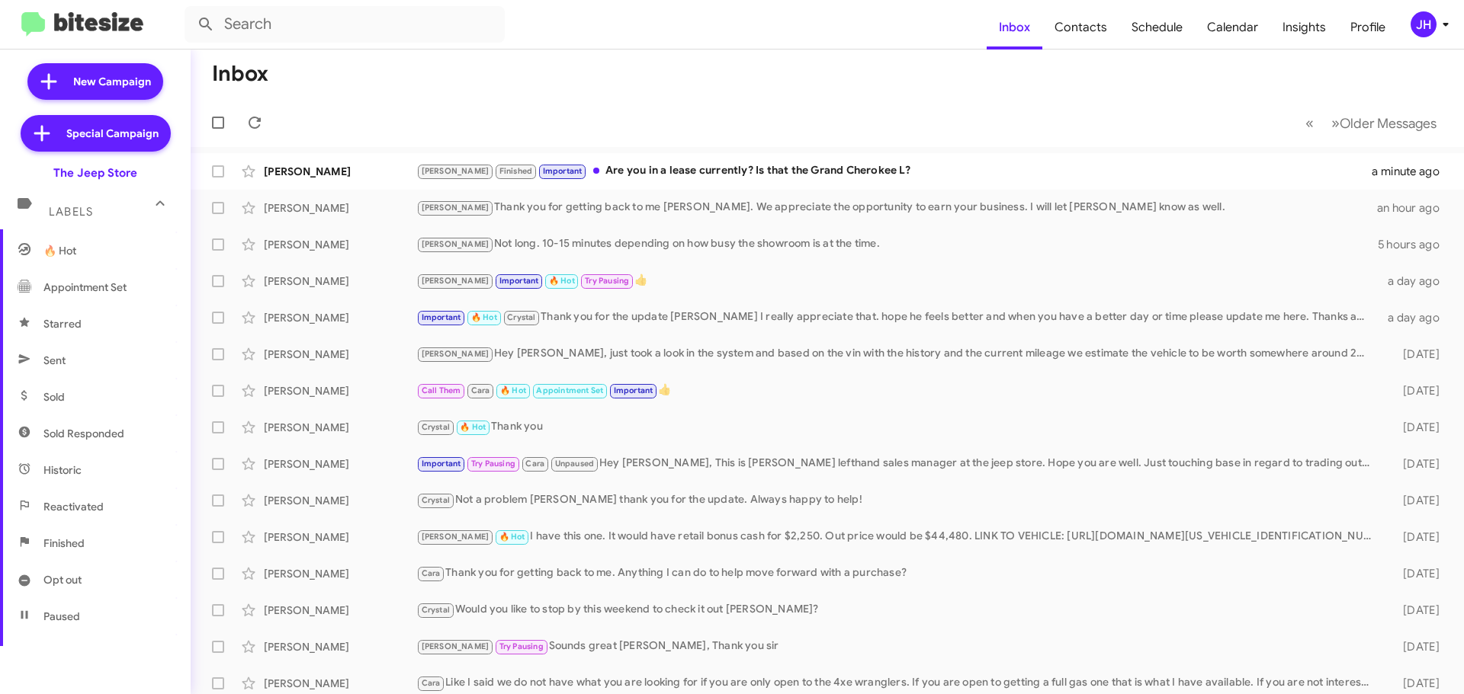
click at [115, 387] on span "Sold" at bounding box center [95, 397] width 191 height 37
type input "in:sold"
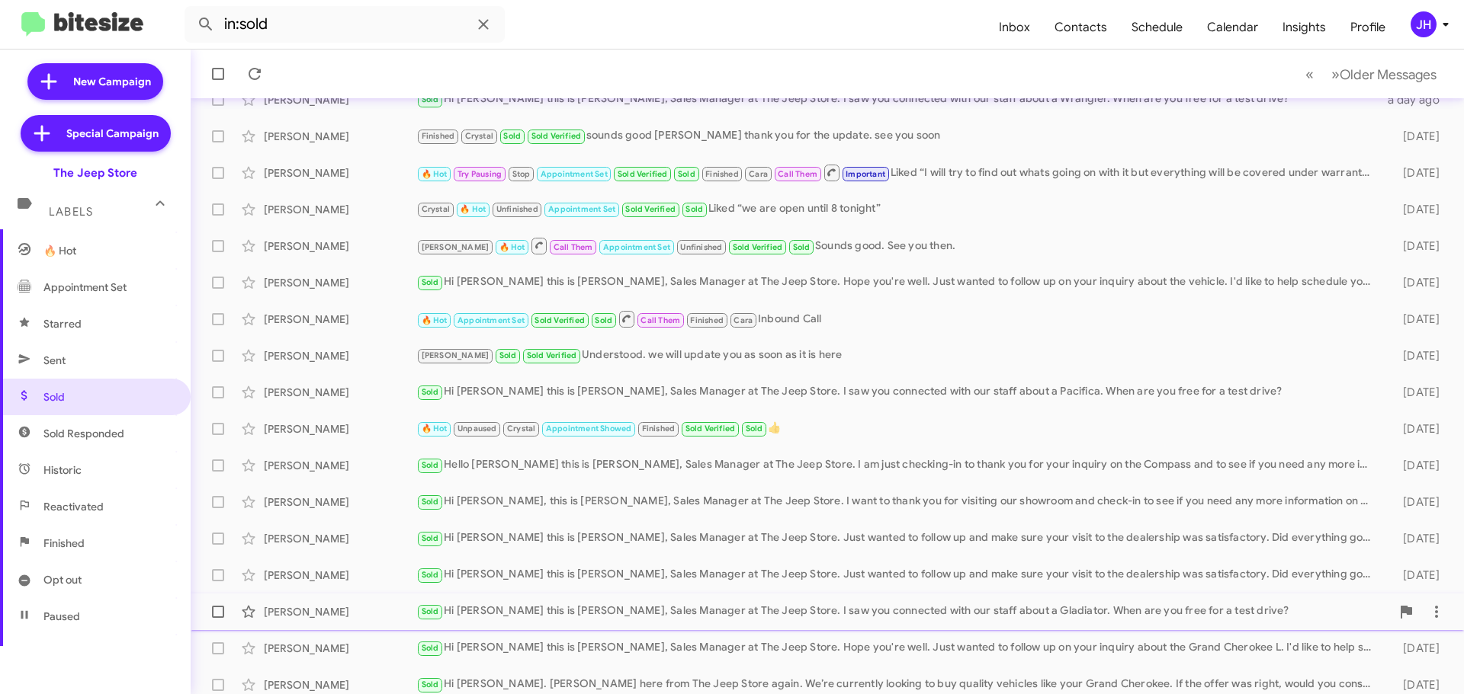
scroll to position [152, 0]
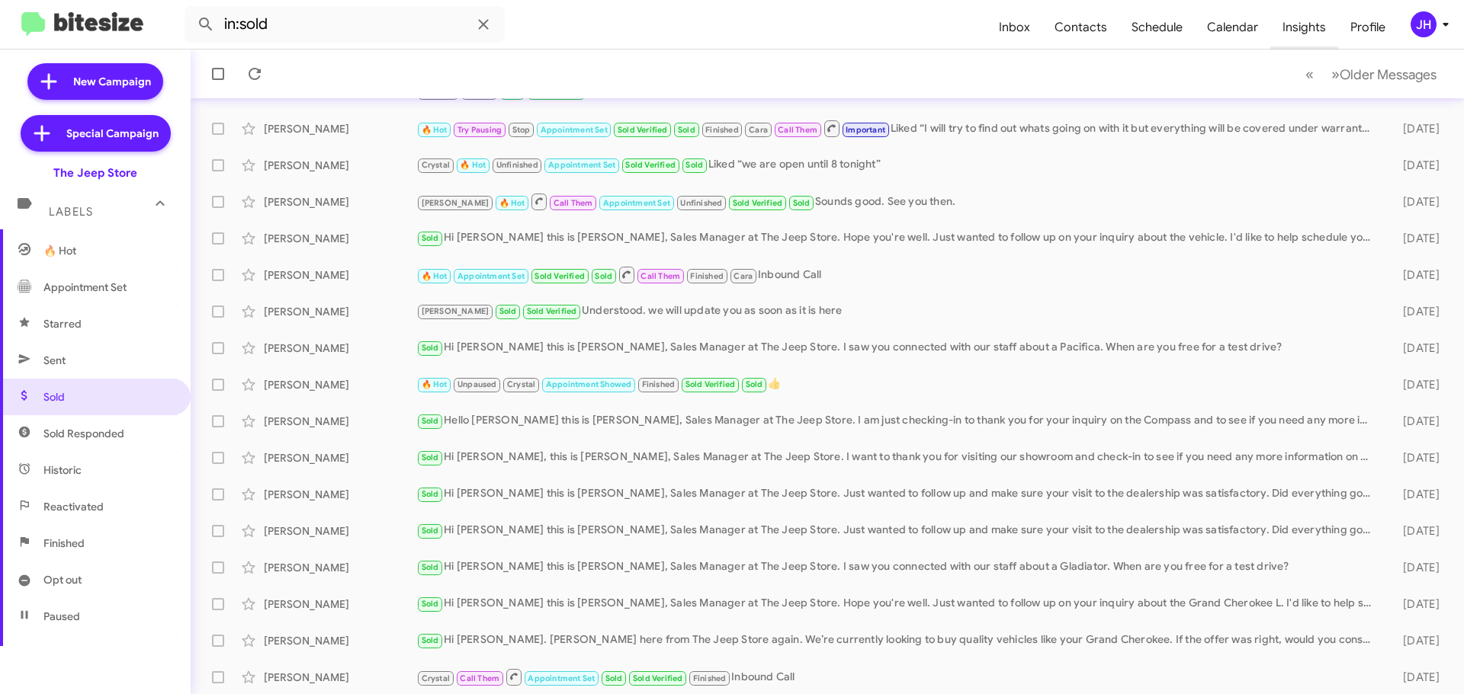
click at [1297, 24] on span "Insights" at bounding box center [1304, 27] width 68 height 44
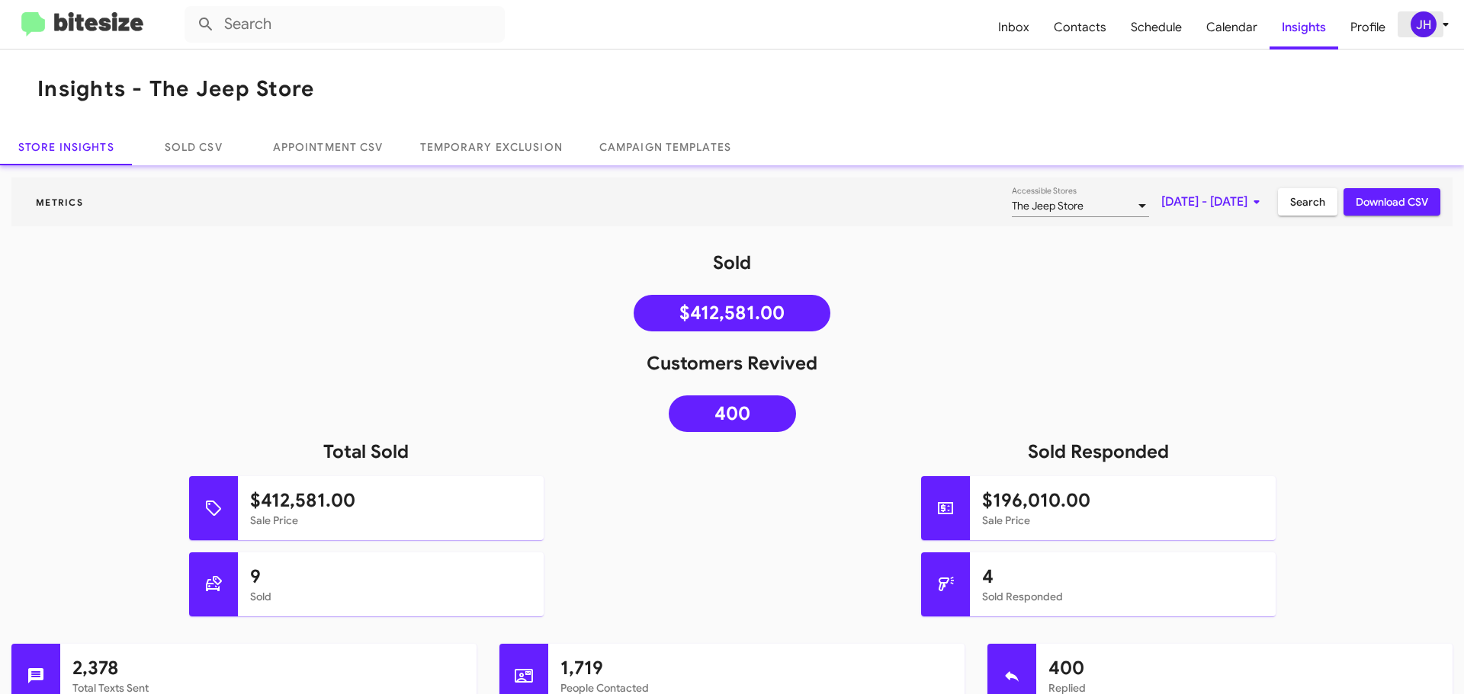
click at [1421, 18] on div "JH" at bounding box center [1423, 24] width 26 height 26
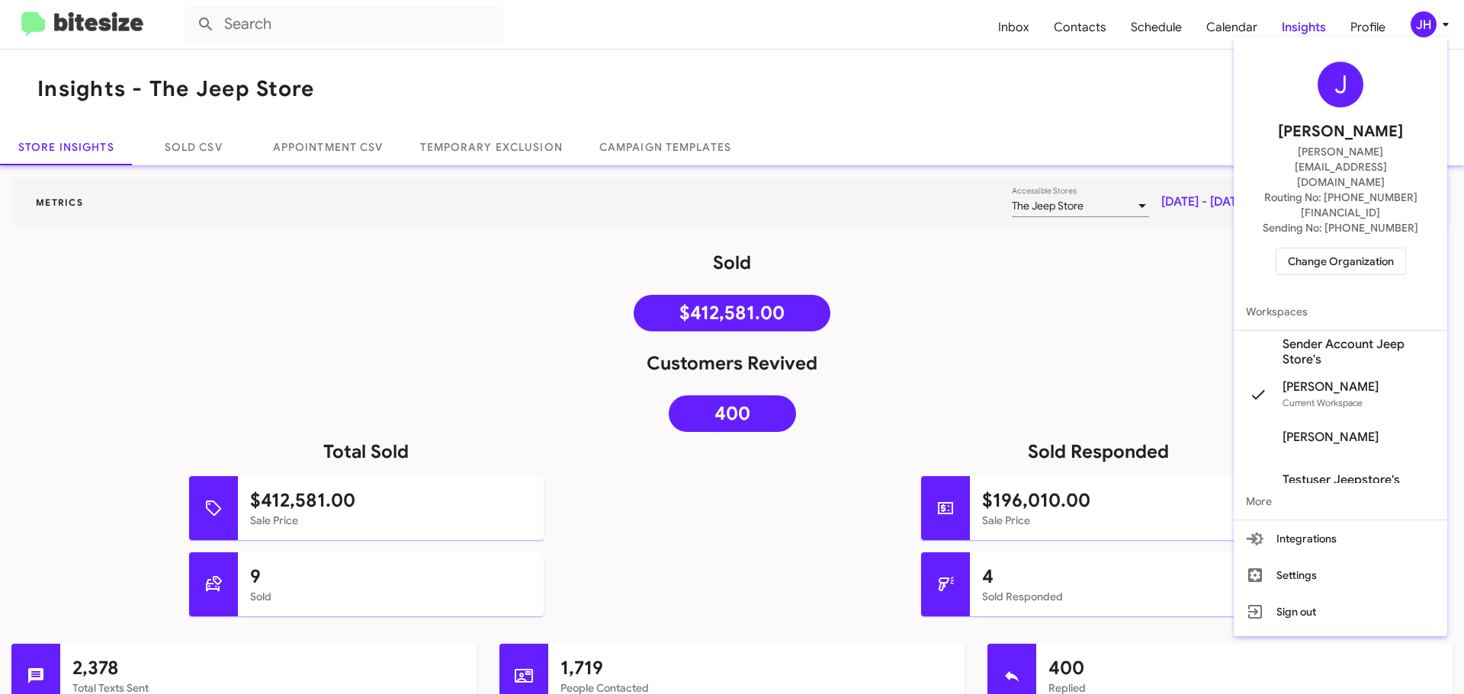
click at [1326, 249] on span "Change Organization" at bounding box center [1340, 262] width 106 height 26
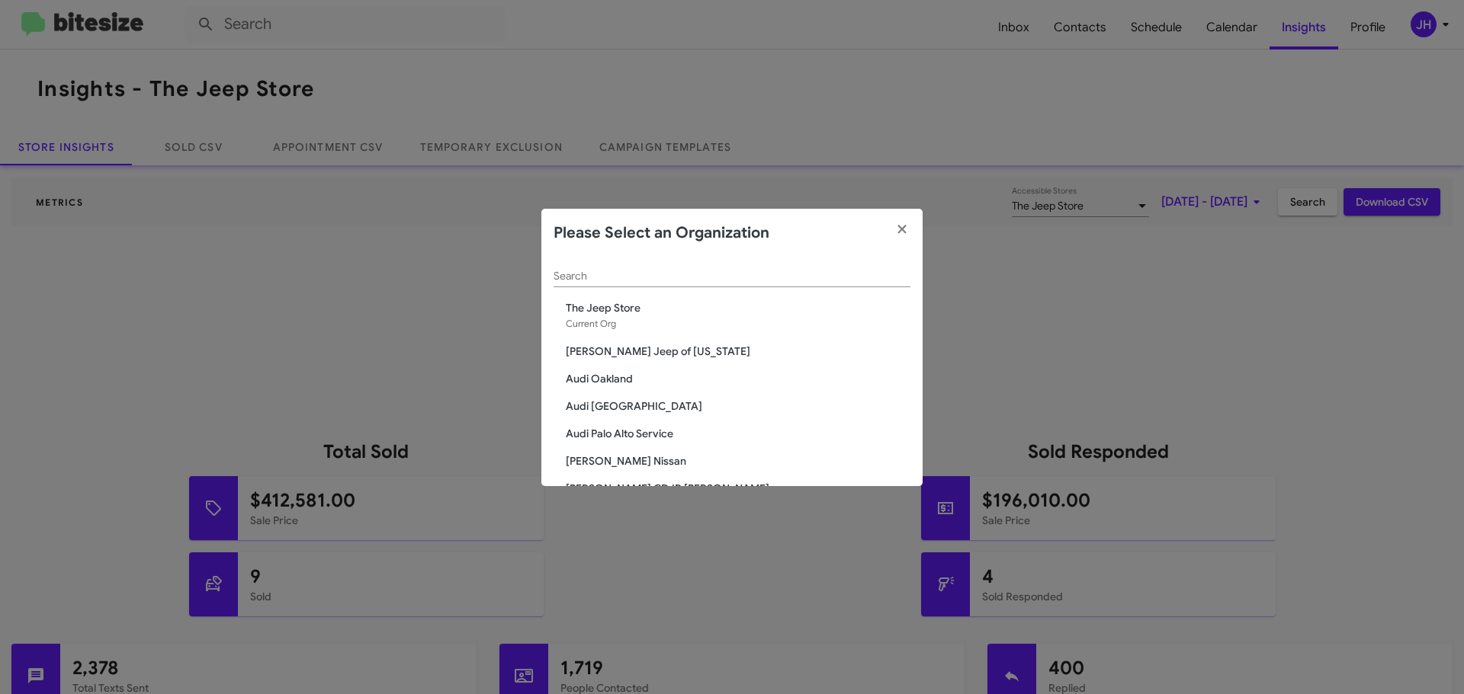
click at [620, 380] on span "Audi Oakland" at bounding box center [738, 378] width 345 height 15
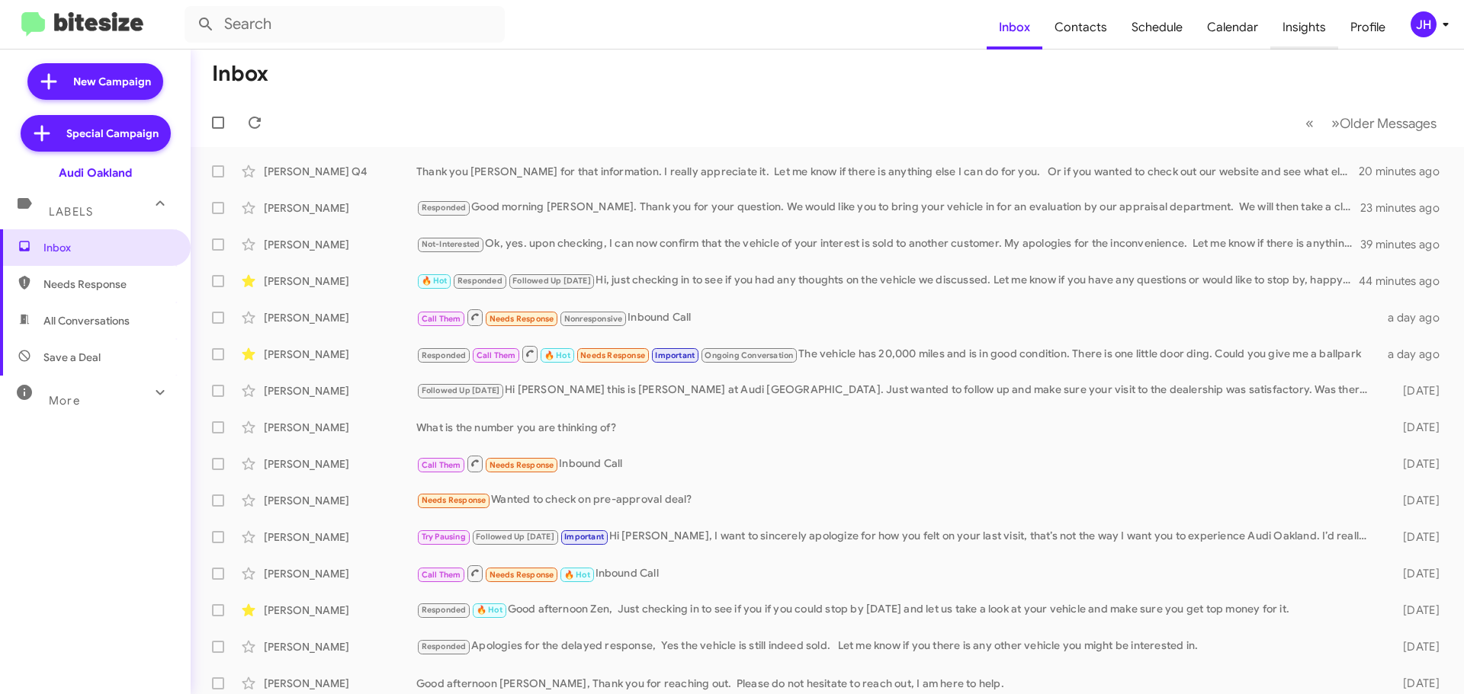
click at [1293, 22] on span "Insights" at bounding box center [1304, 27] width 68 height 44
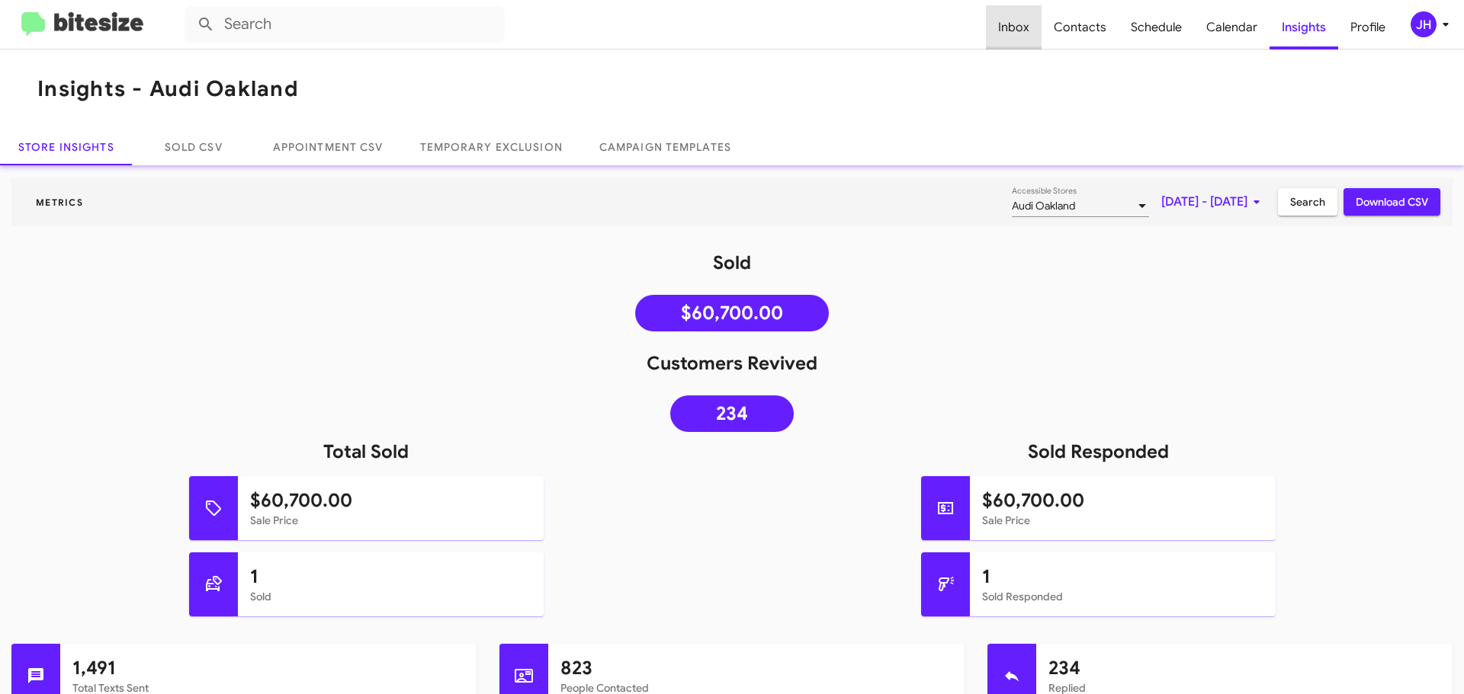
click at [1030, 19] on span "Inbox" at bounding box center [1014, 27] width 56 height 44
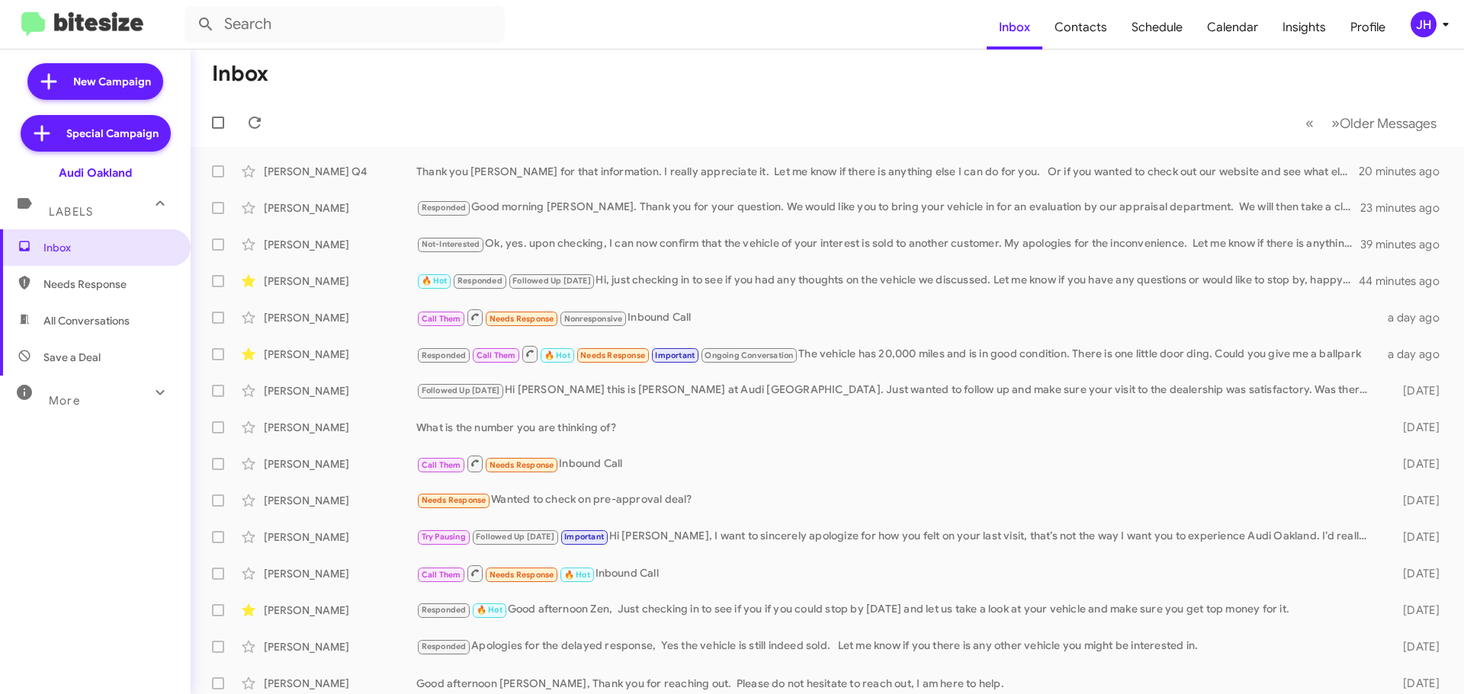
click at [110, 402] on div "More" at bounding box center [80, 394] width 136 height 28
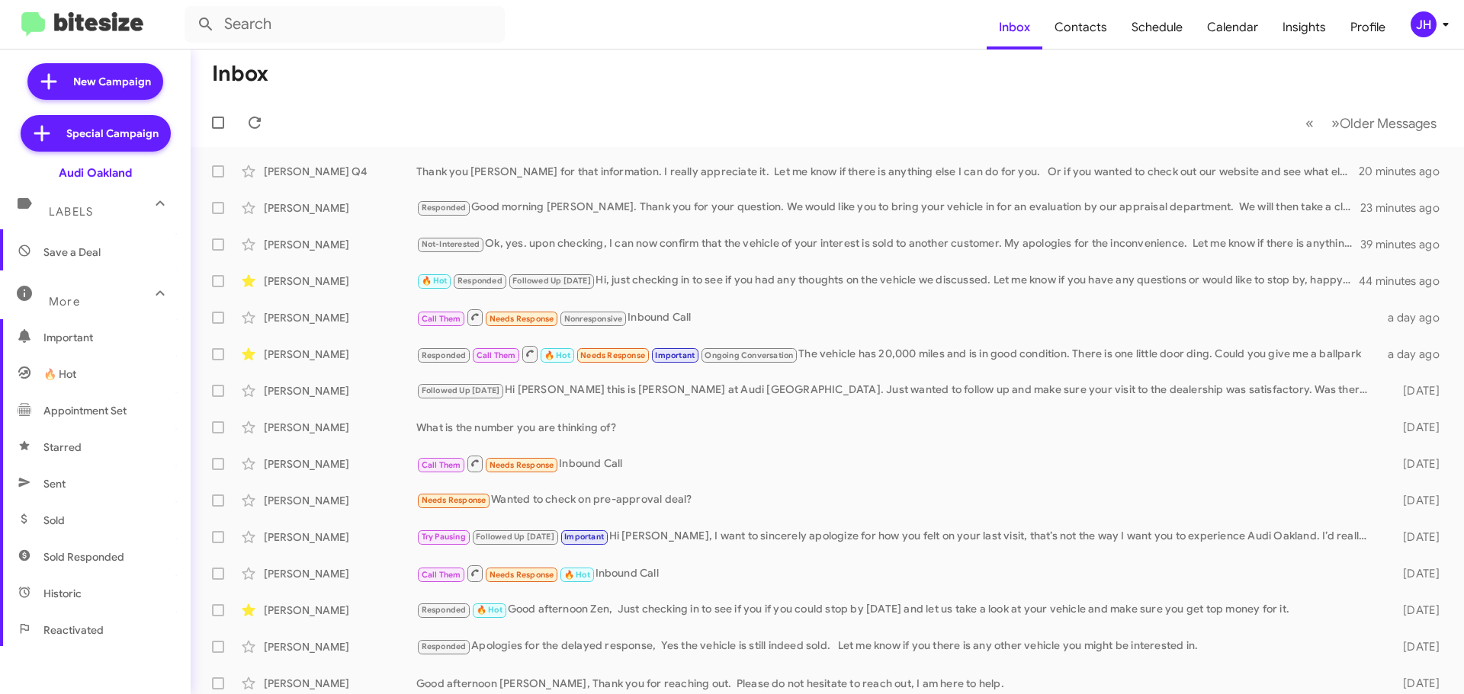
scroll to position [152, 0]
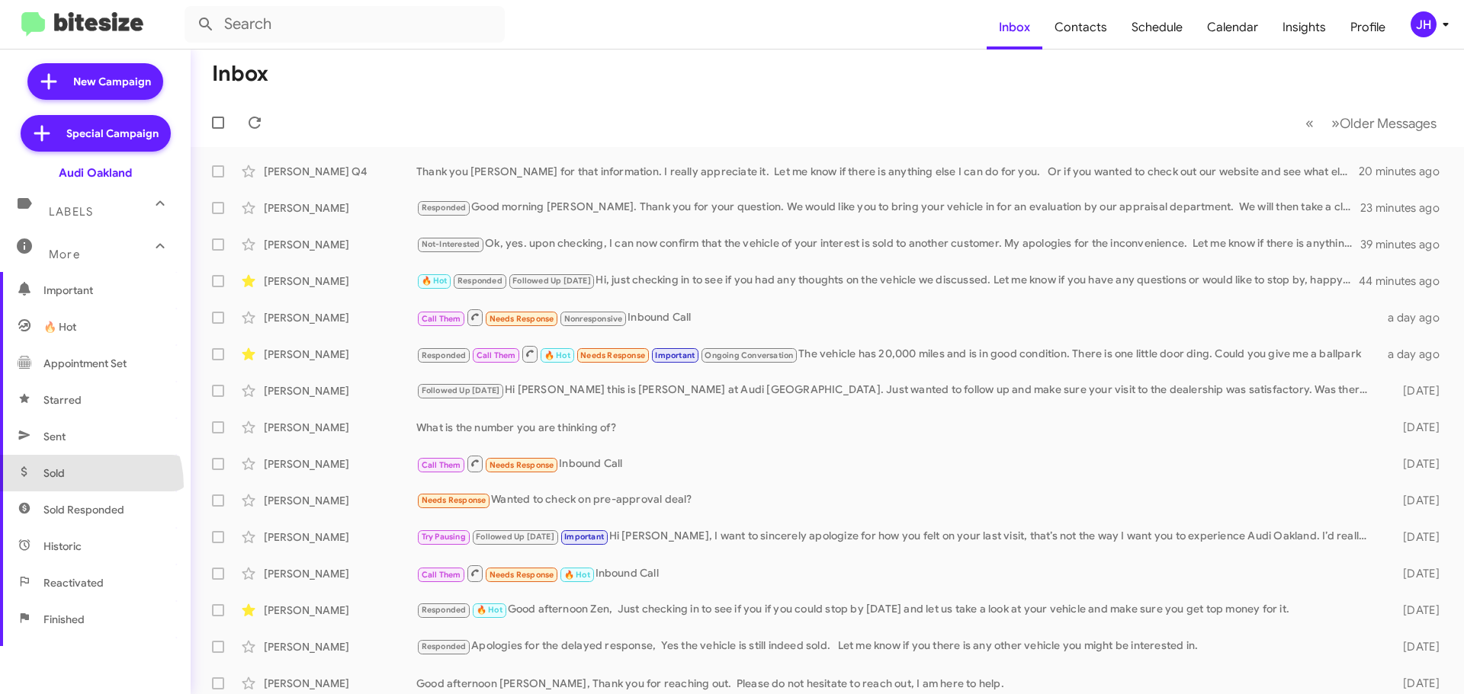
click at [69, 486] on span "Sold" at bounding box center [95, 473] width 191 height 37
type input "in:sold"
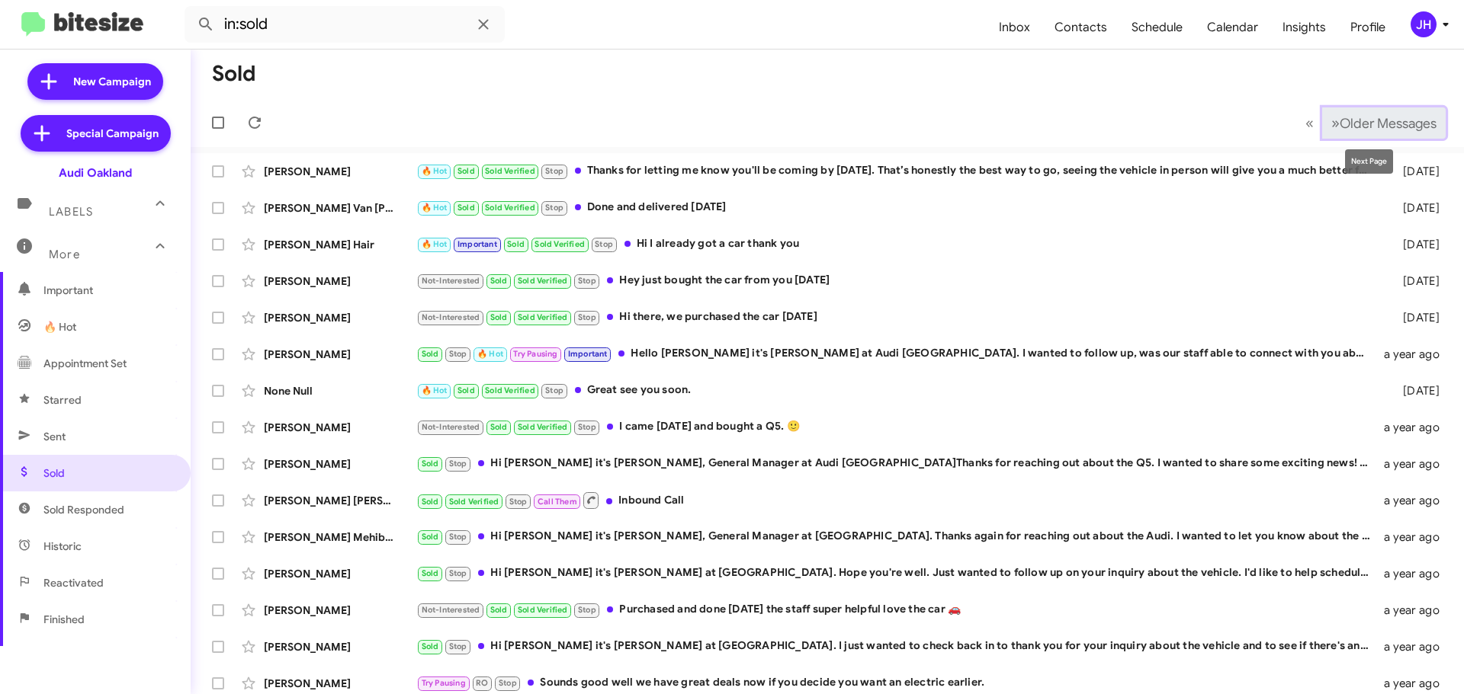
click at [1339, 123] on span "Older Messages" at bounding box center [1387, 123] width 97 height 17
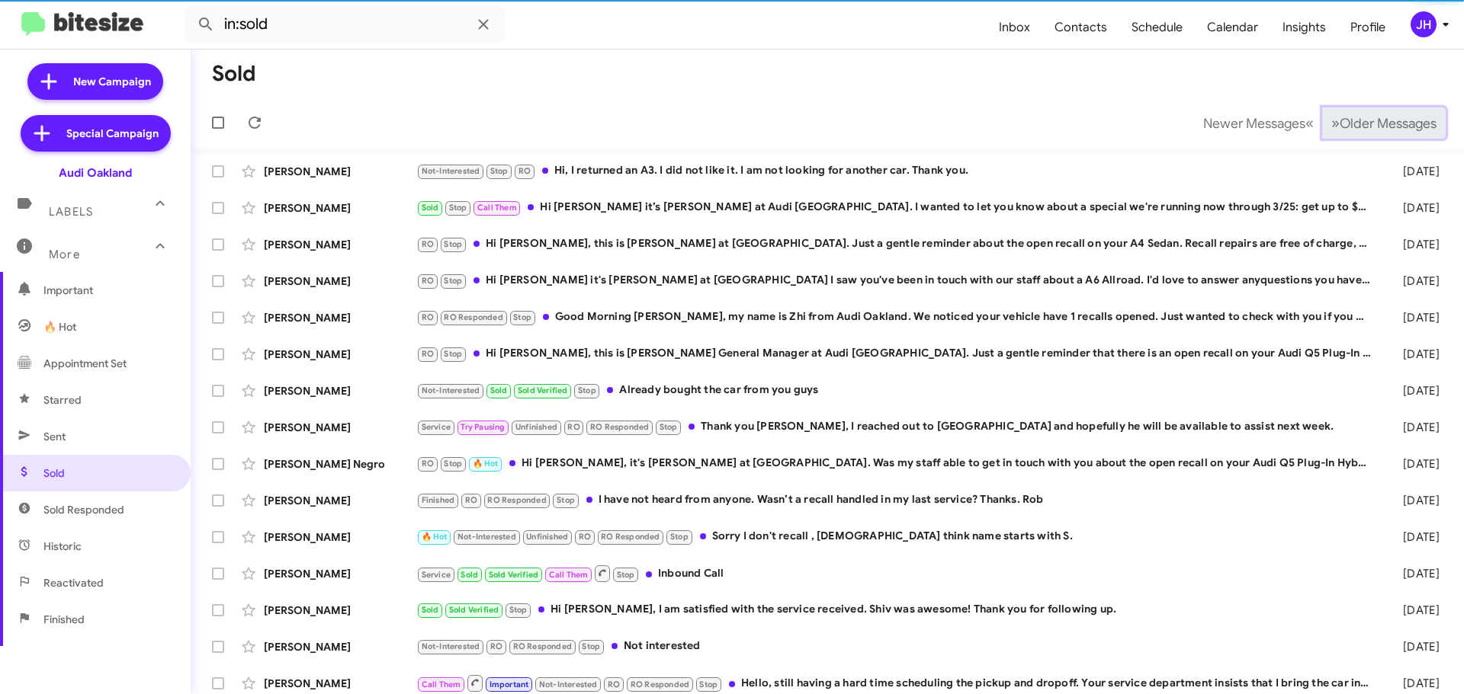
click at [1339, 123] on span "Older Messages" at bounding box center [1387, 123] width 97 height 17
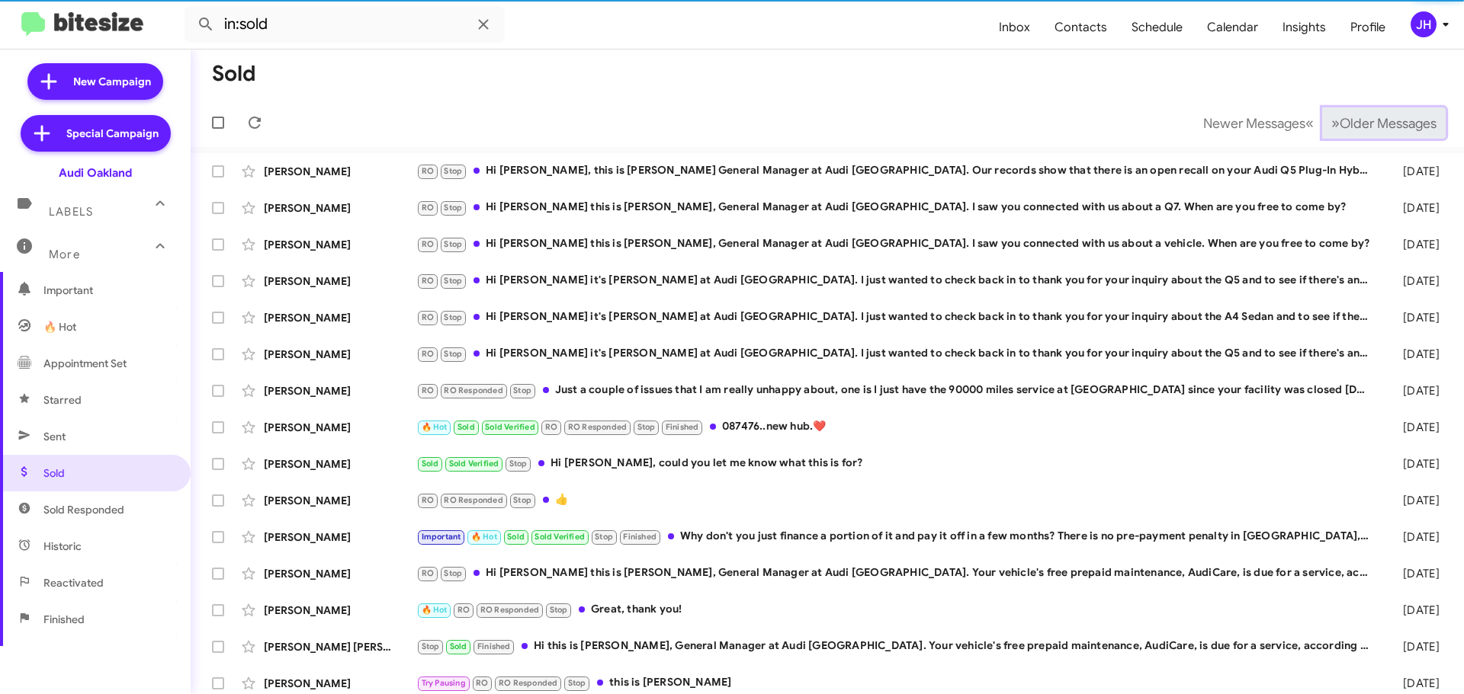
click at [1339, 123] on span "Older Messages" at bounding box center [1387, 123] width 97 height 17
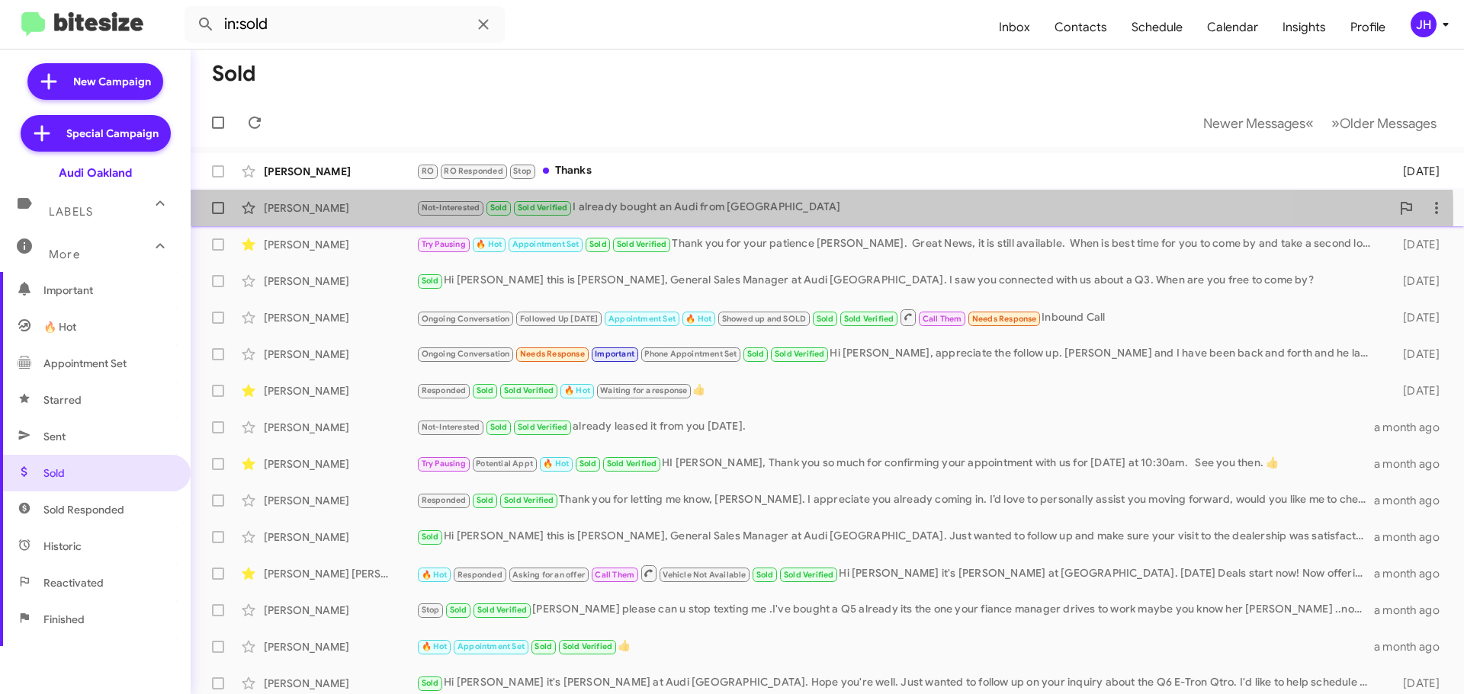
click at [694, 216] on div "Not-Interested Sold Sold Verified I already bought an Audi from Oakland" at bounding box center [903, 208] width 974 height 18
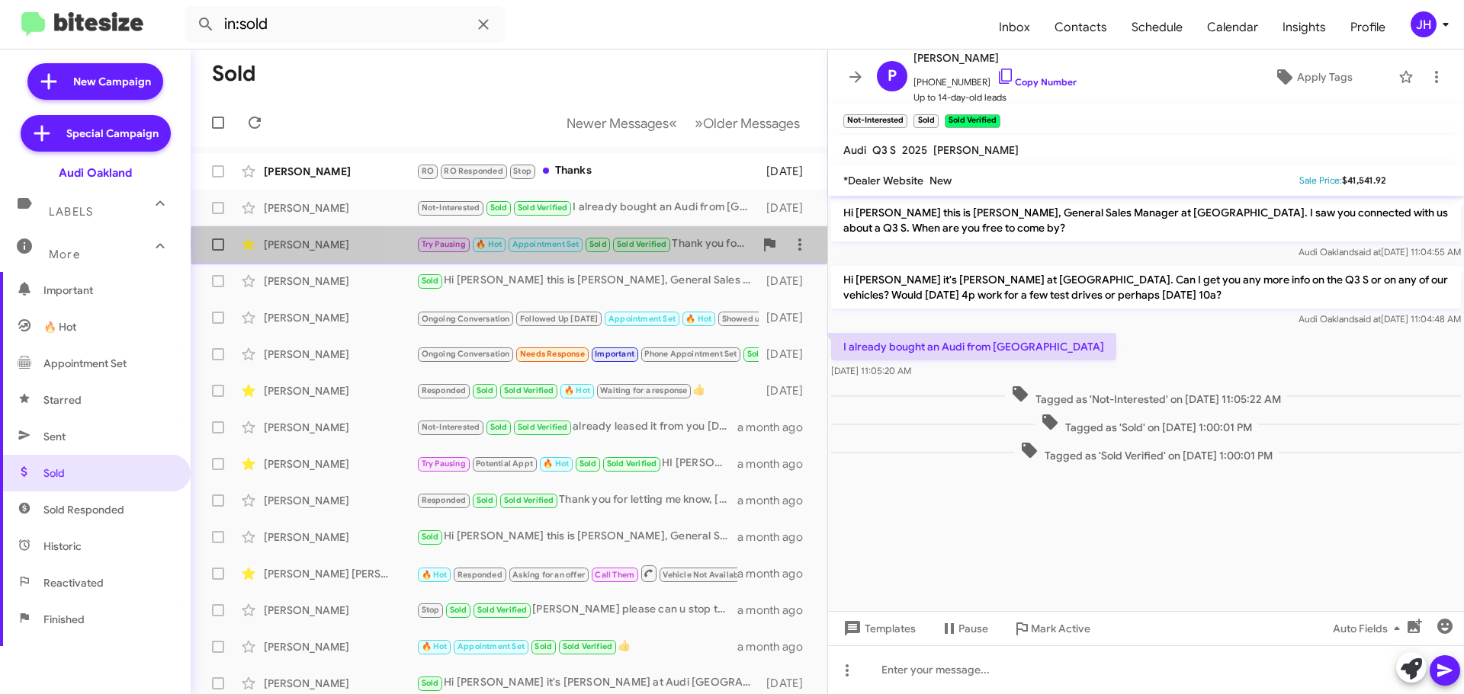
click at [704, 244] on div "Try Pausing 🔥 Hot Appointment Set Sold Sold Verified Thank you for your patienc…" at bounding box center [585, 245] width 338 height 18
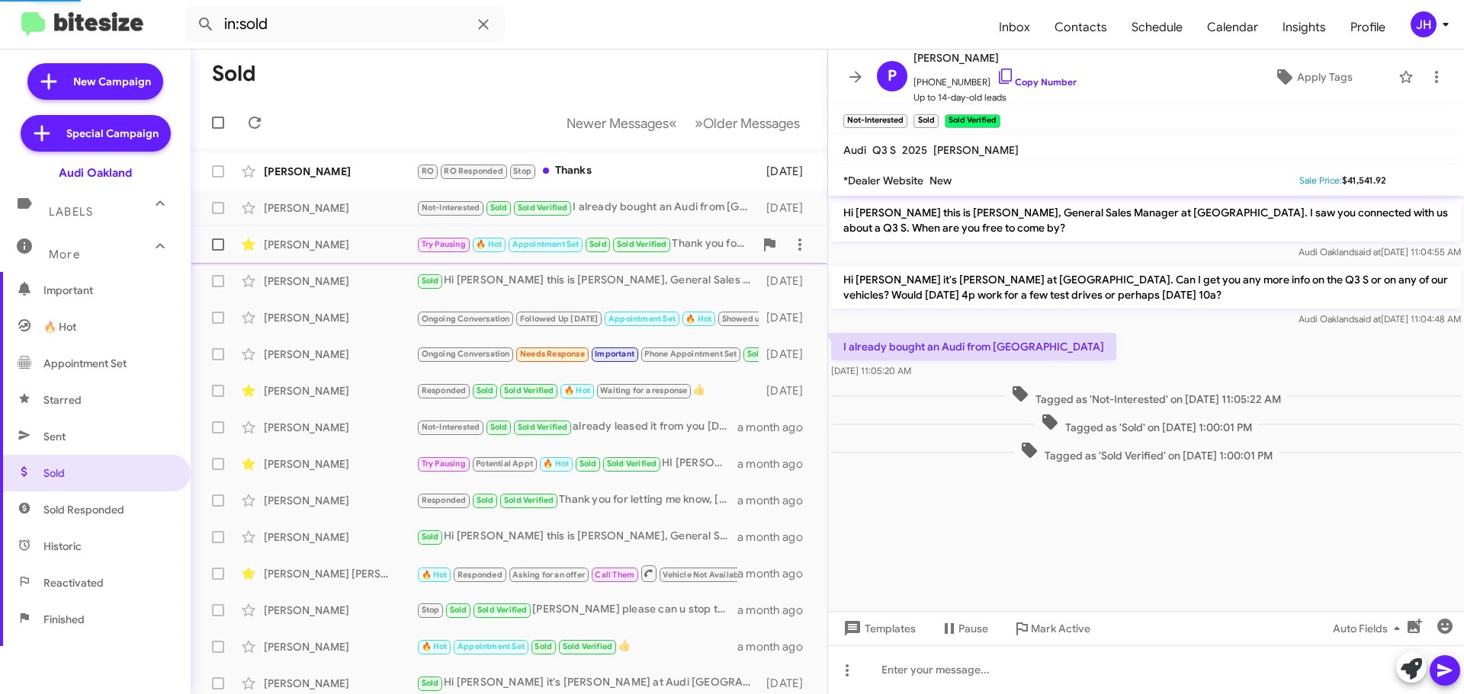
scroll to position [124, 0]
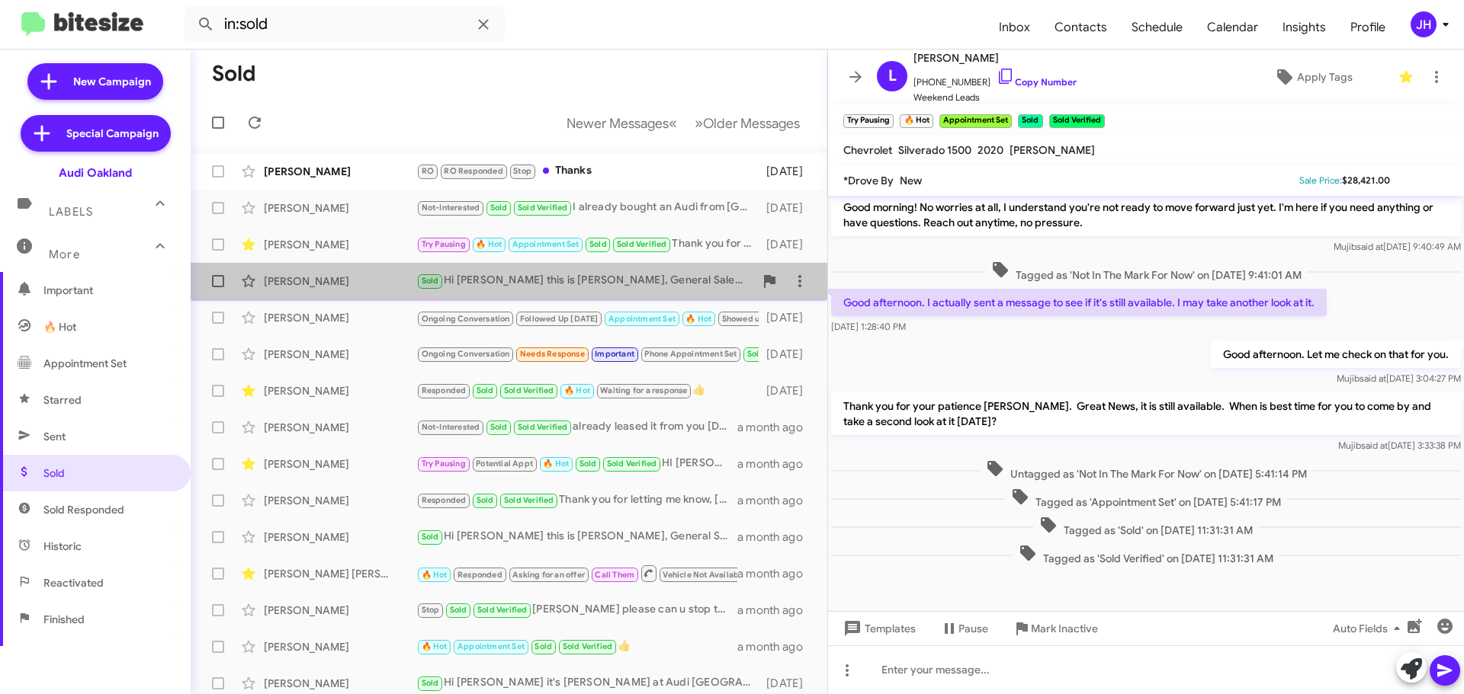
click at [640, 282] on div "Sold Hi Shannon this is Mujib Syed, General Sales Manager at Audi Oakland. I sa…" at bounding box center [585, 281] width 338 height 18
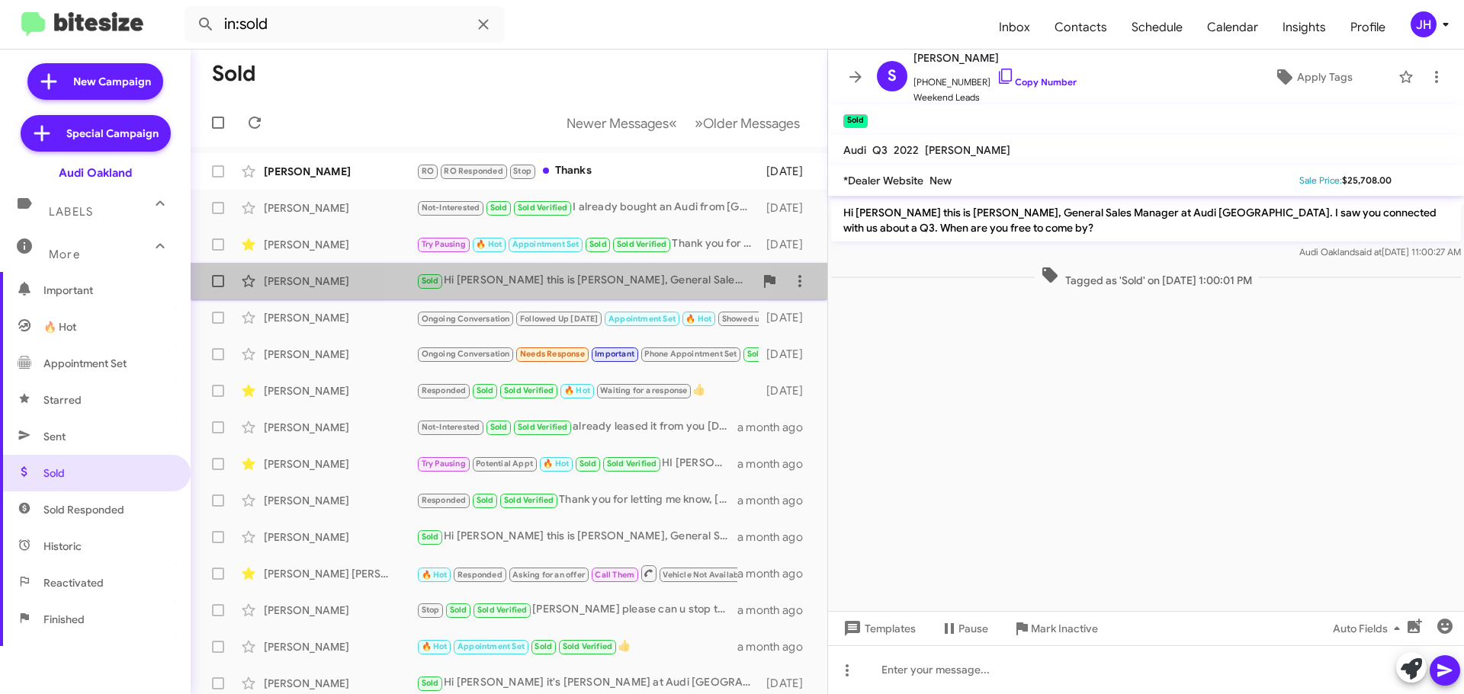
click at [547, 285] on div "Sold Hi Shannon this is Mujib Syed, General Sales Manager at Audi Oakland. I sa…" at bounding box center [585, 281] width 338 height 18
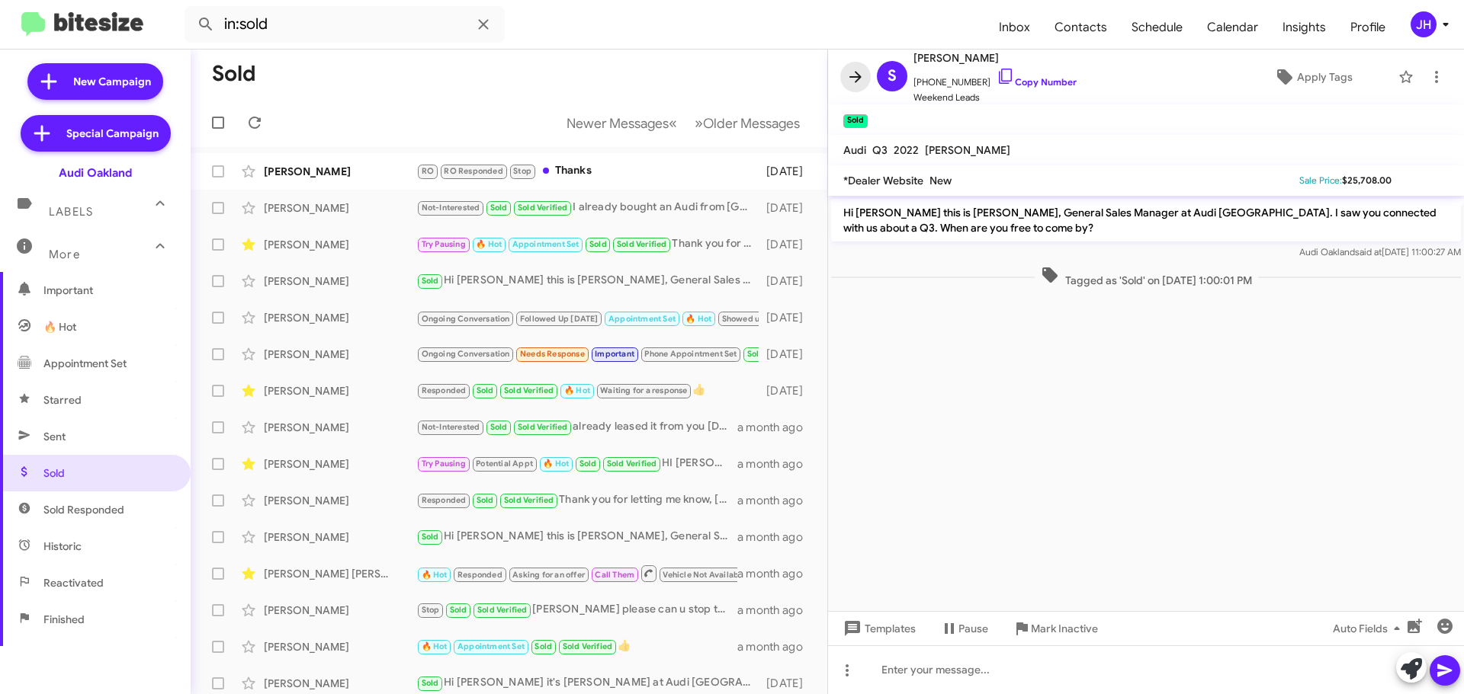
click at [861, 69] on icon at bounding box center [855, 77] width 18 height 18
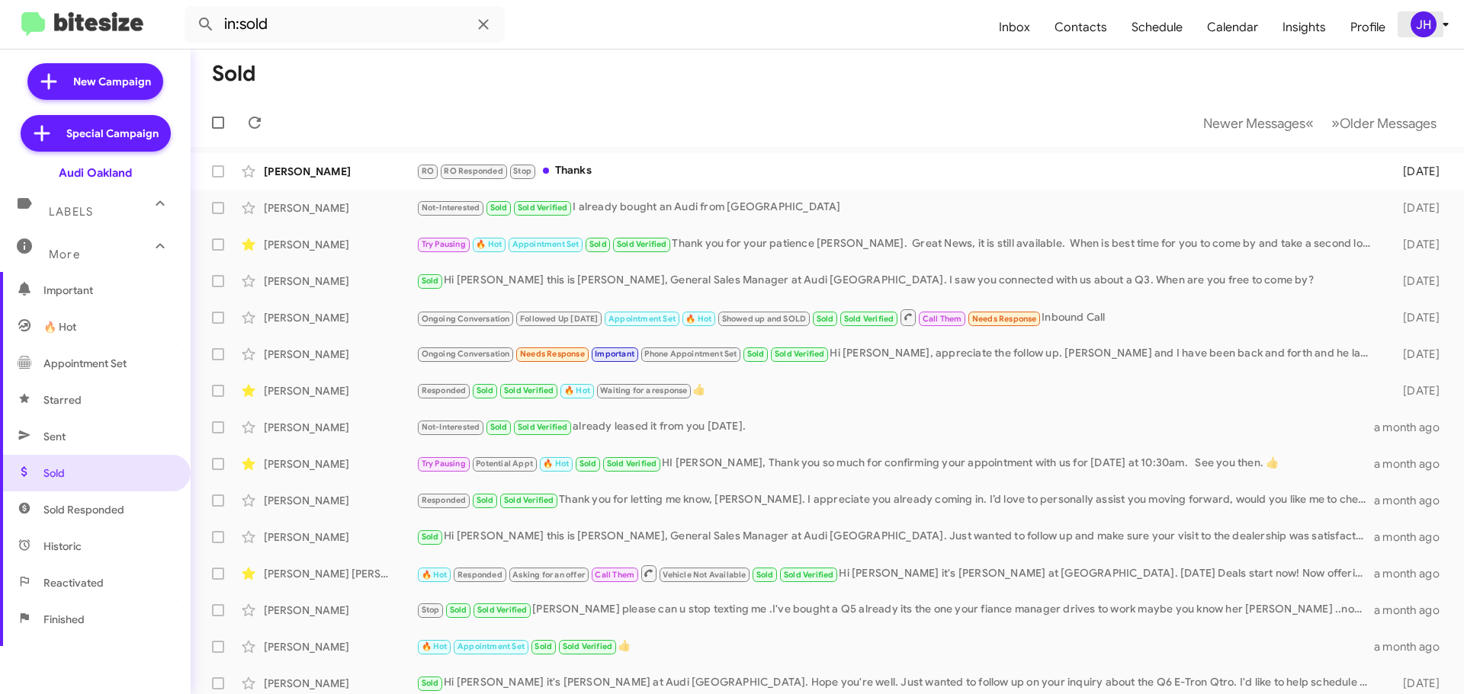
click at [1411, 15] on span "JH" at bounding box center [1432, 24] width 46 height 26
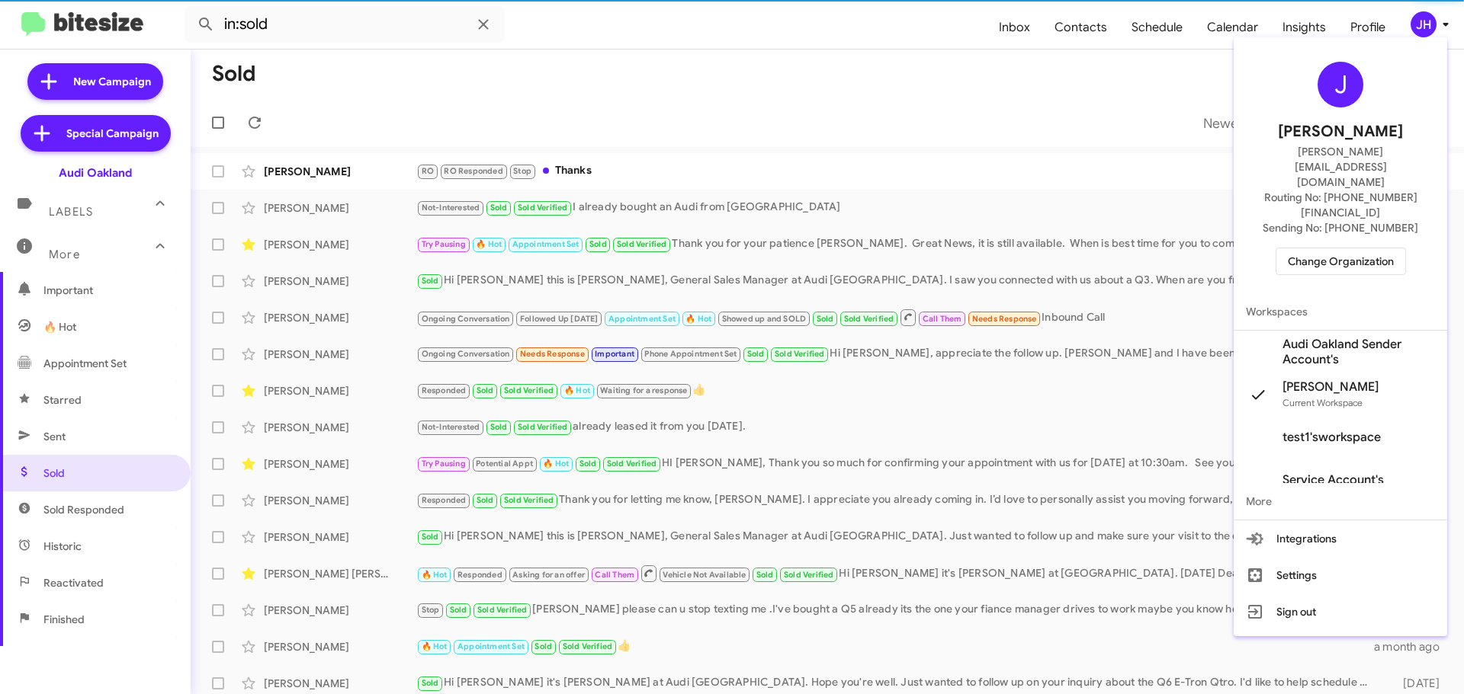
click at [1352, 198] on div "J Jacob Henry jacob@bitesize.co Routing No: +1 (510) 866-2900 Sending No: +1 (5…" at bounding box center [1339, 168] width 213 height 250
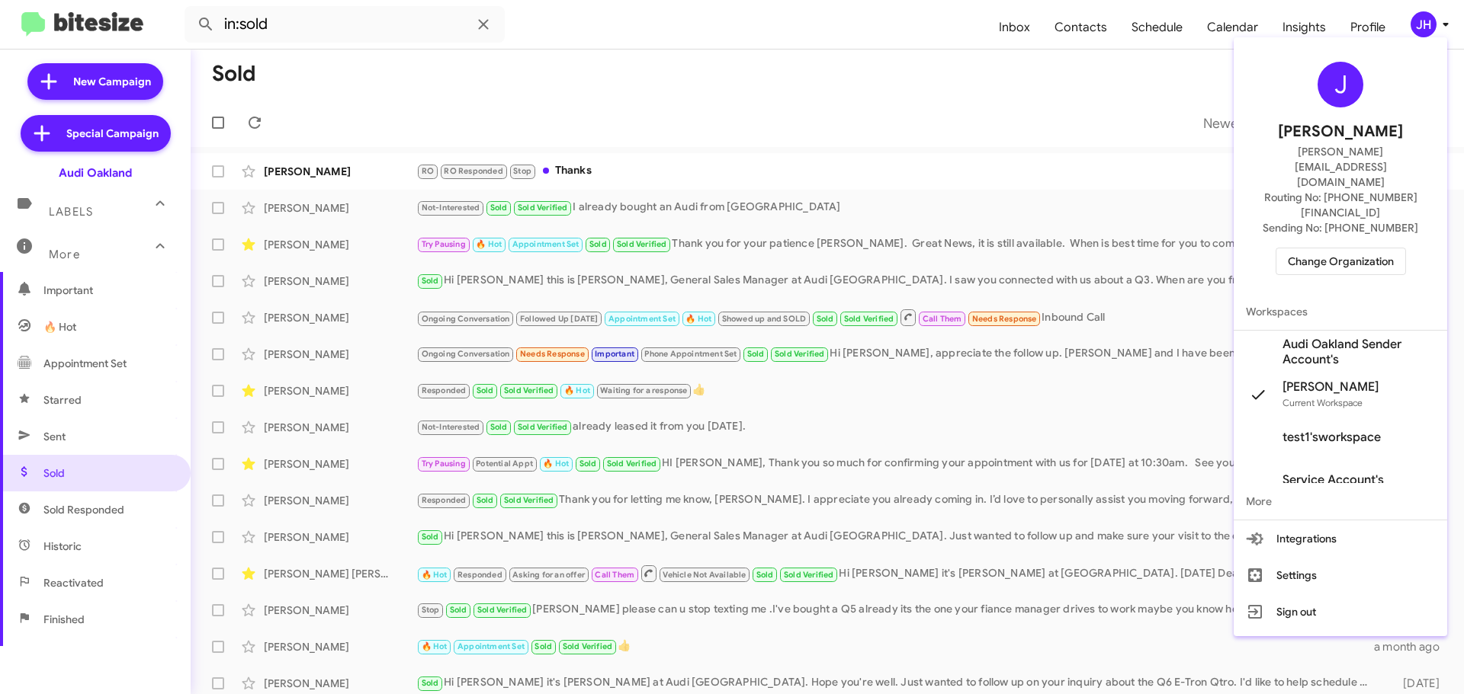
click at [753, 143] on div at bounding box center [732, 347] width 1464 height 694
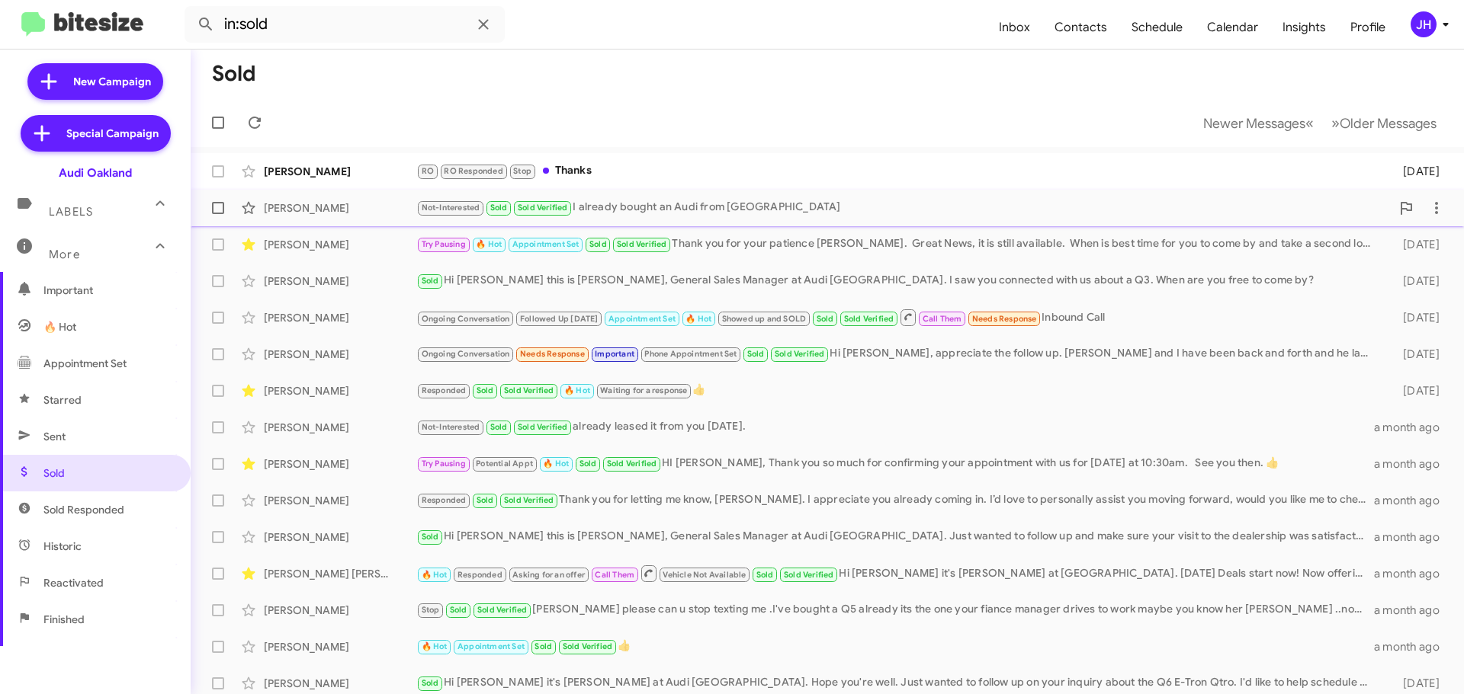
click at [688, 207] on div "Not-Interested Sold Sold Verified I already bought an Audi from Oakland" at bounding box center [903, 208] width 974 height 18
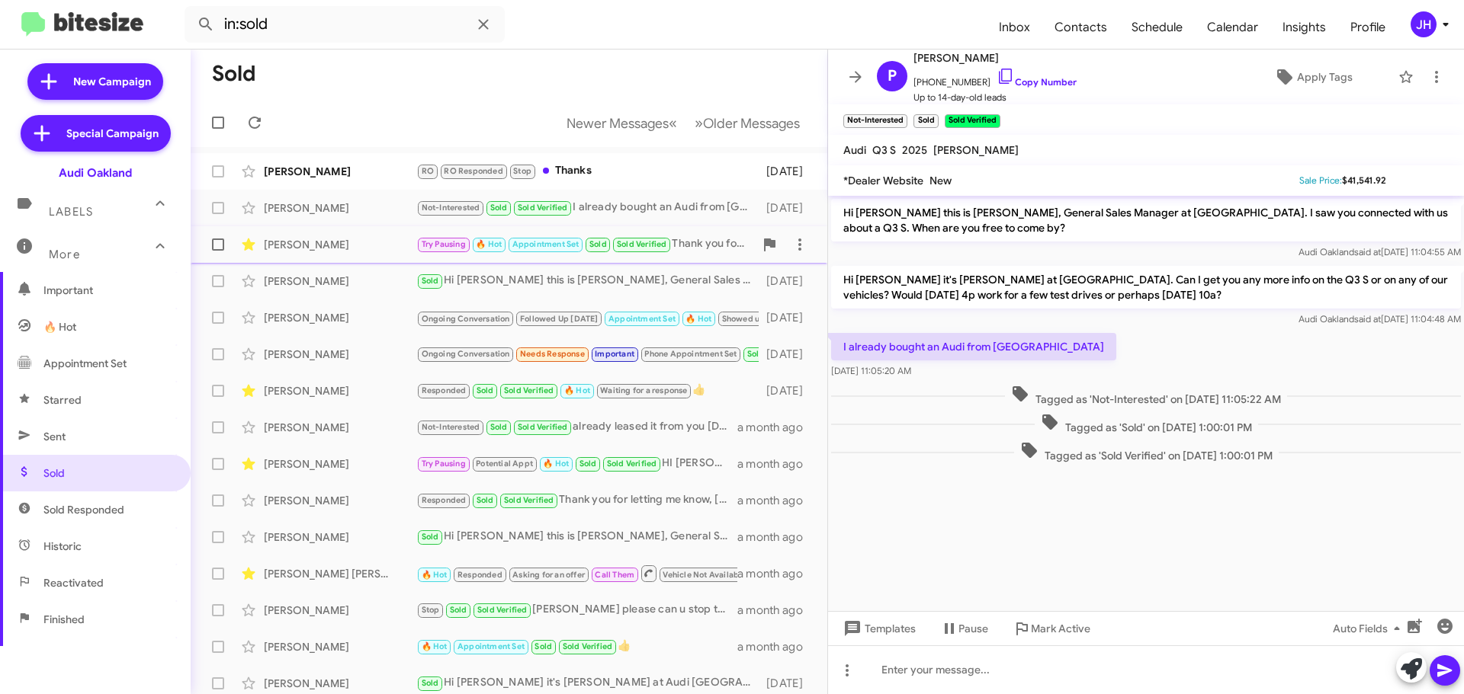
click at [704, 244] on div "Try Pausing 🔥 Hot Appointment Set Sold Sold Verified Thank you for your patienc…" at bounding box center [585, 245] width 338 height 18
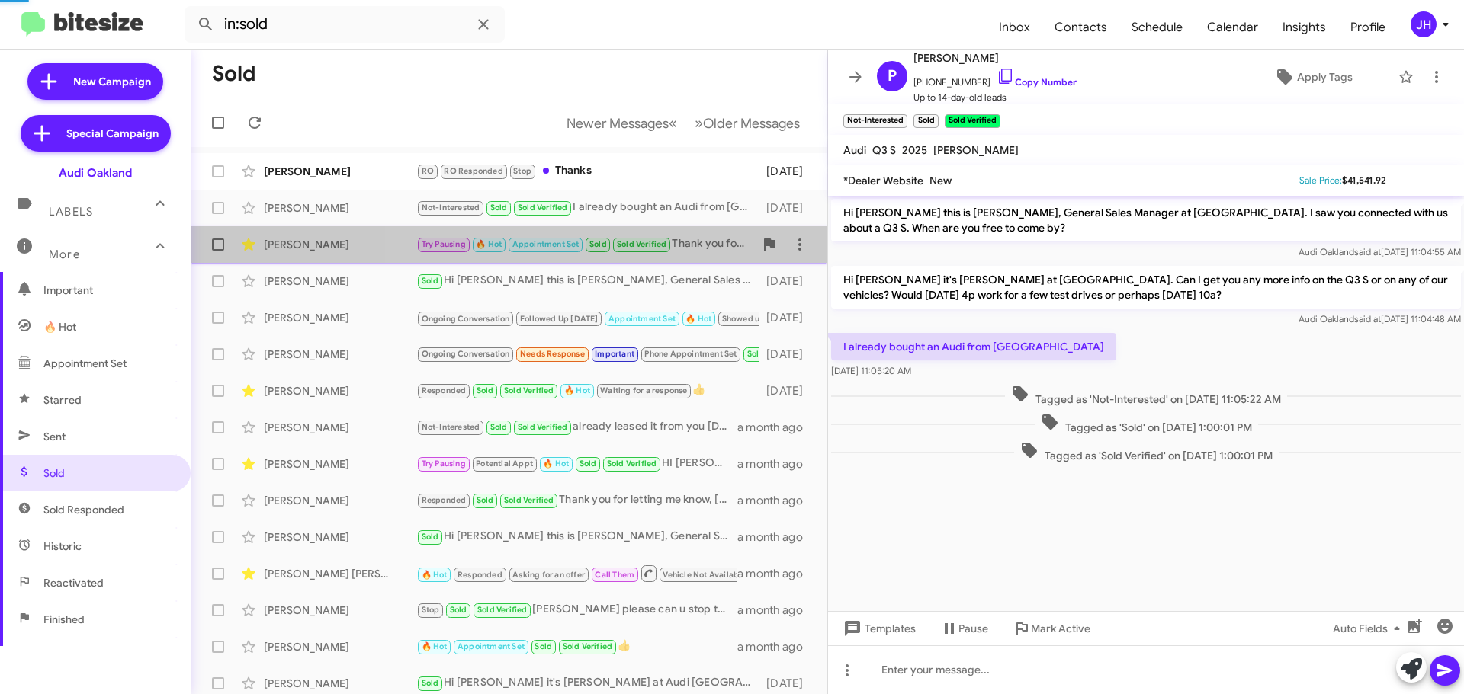
scroll to position [124, 0]
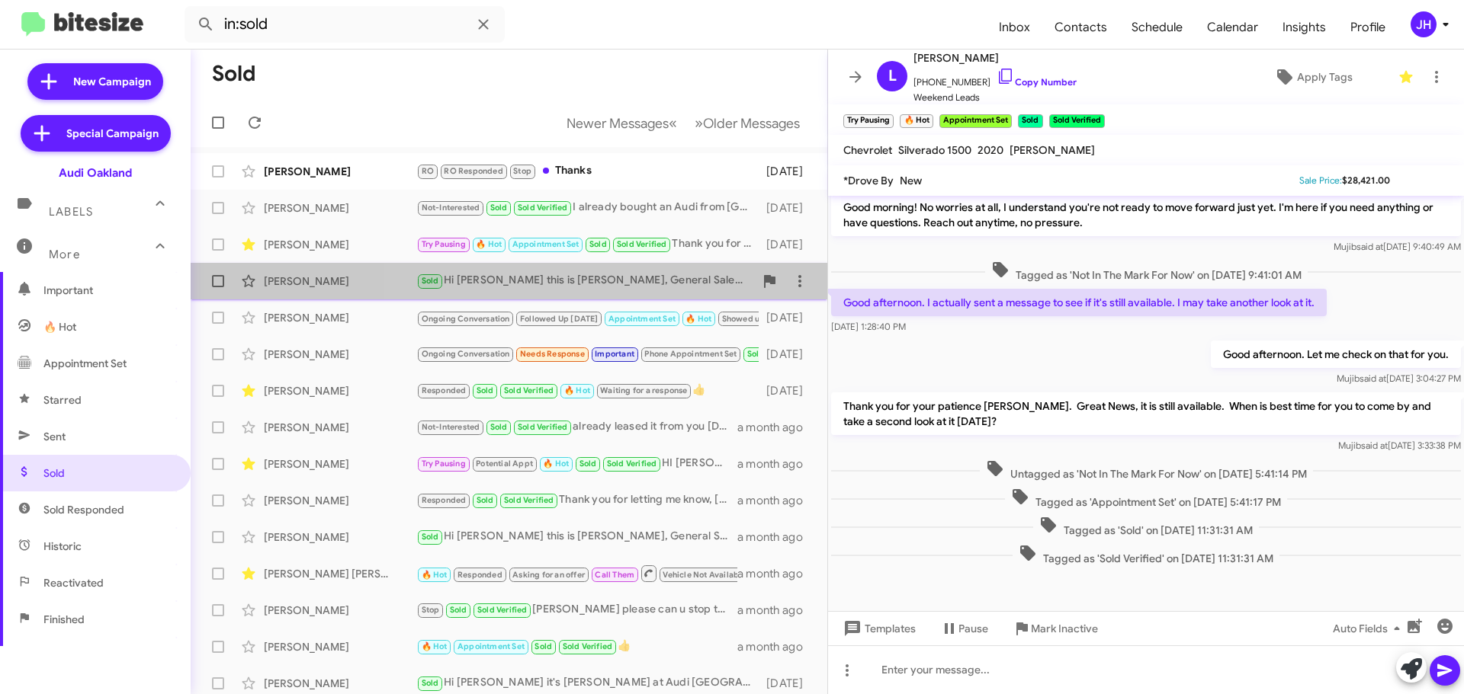
click at [669, 275] on div "Sold Hi Shannon this is Mujib Syed, General Sales Manager at Audi Oakland. I sa…" at bounding box center [585, 281] width 338 height 18
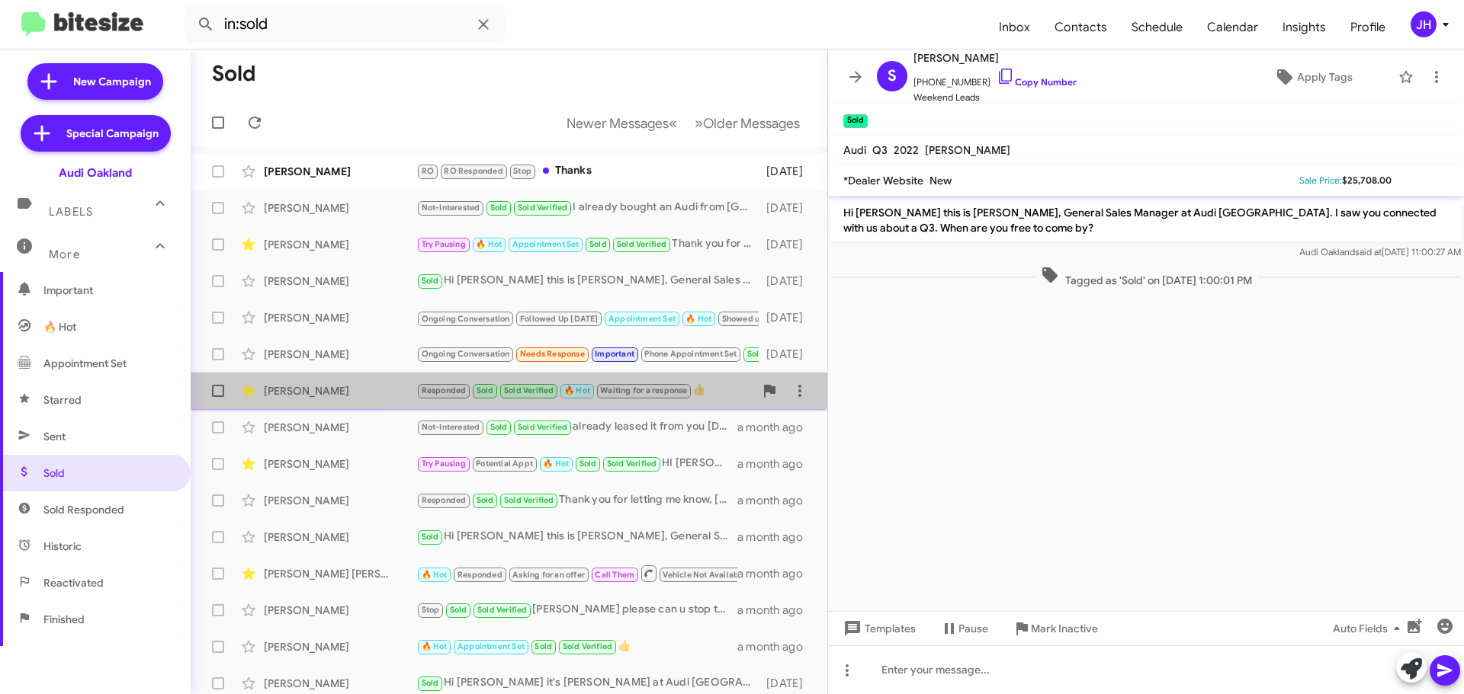
click at [710, 396] on div "Responded Sold Sold Verified 🔥 Hot Waiting for a response 👍" at bounding box center [585, 391] width 338 height 18
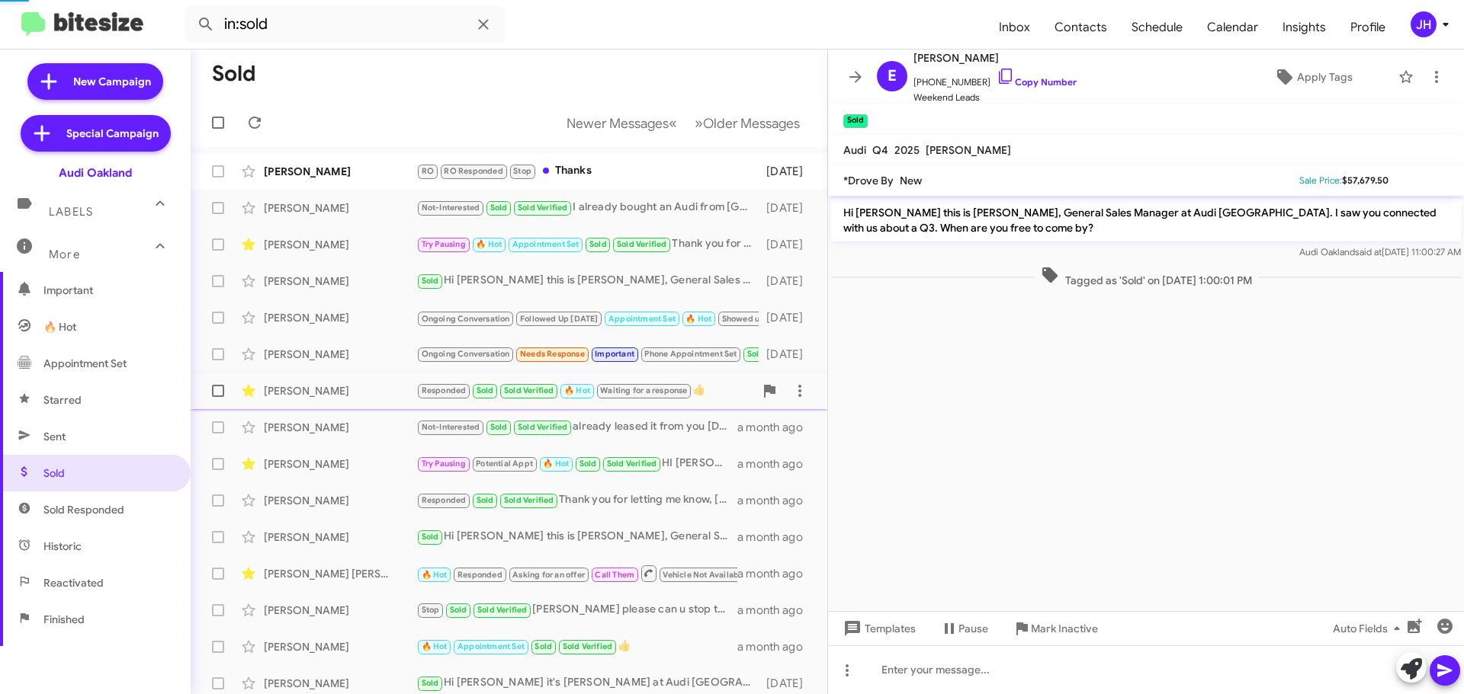
scroll to position [320, 0]
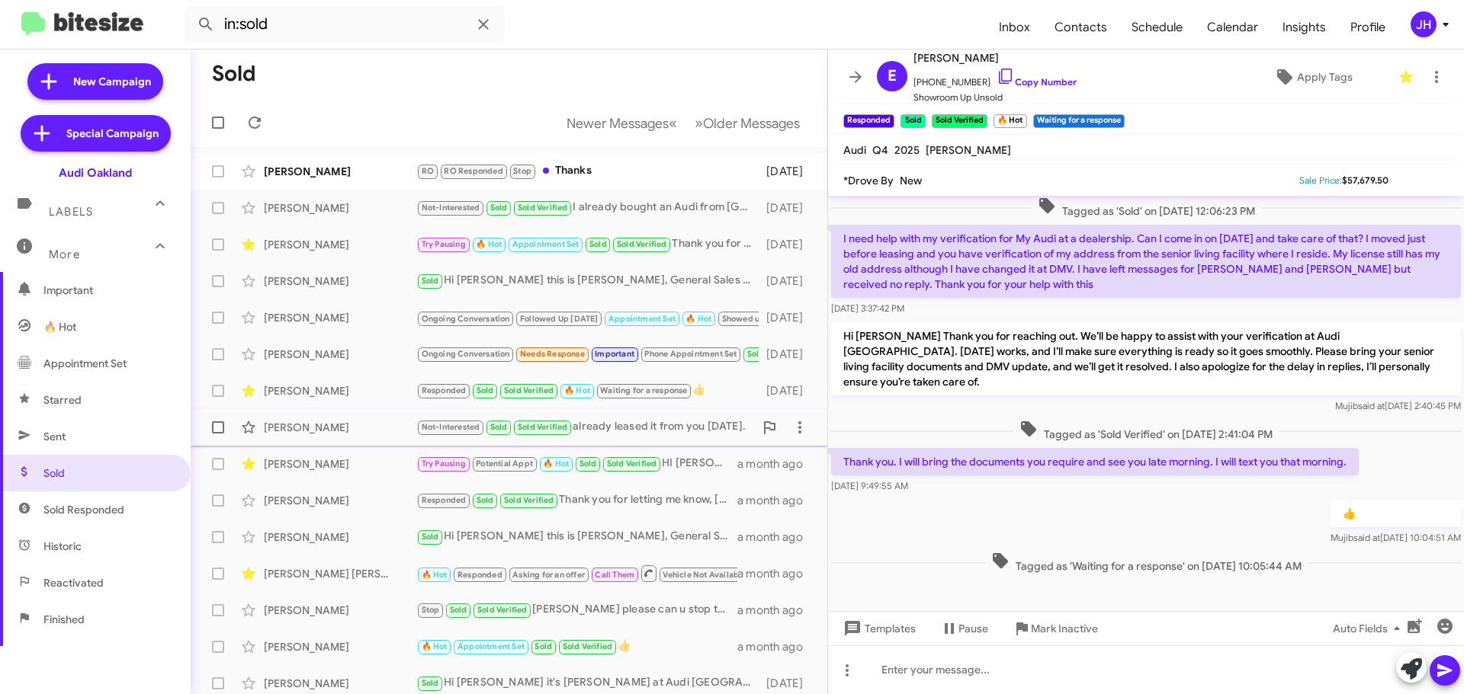
click at [694, 434] on div "Not-Interested Sold Sold Verified already leased it from you on Sunday." at bounding box center [585, 427] width 338 height 18
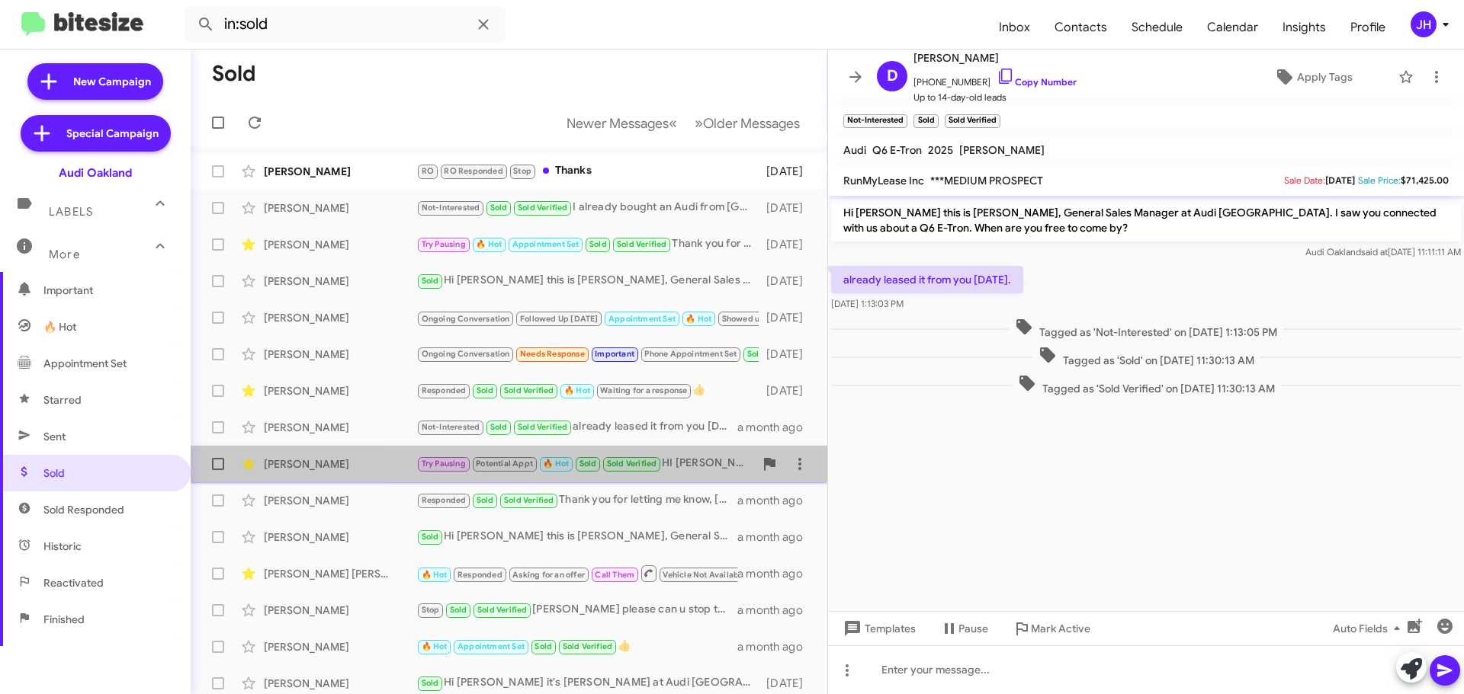
click at [706, 472] on div "Try Pausing Potential Appt 🔥 Hot Sold Sold Verified HI Linda, Thank you so much…" at bounding box center [585, 464] width 338 height 18
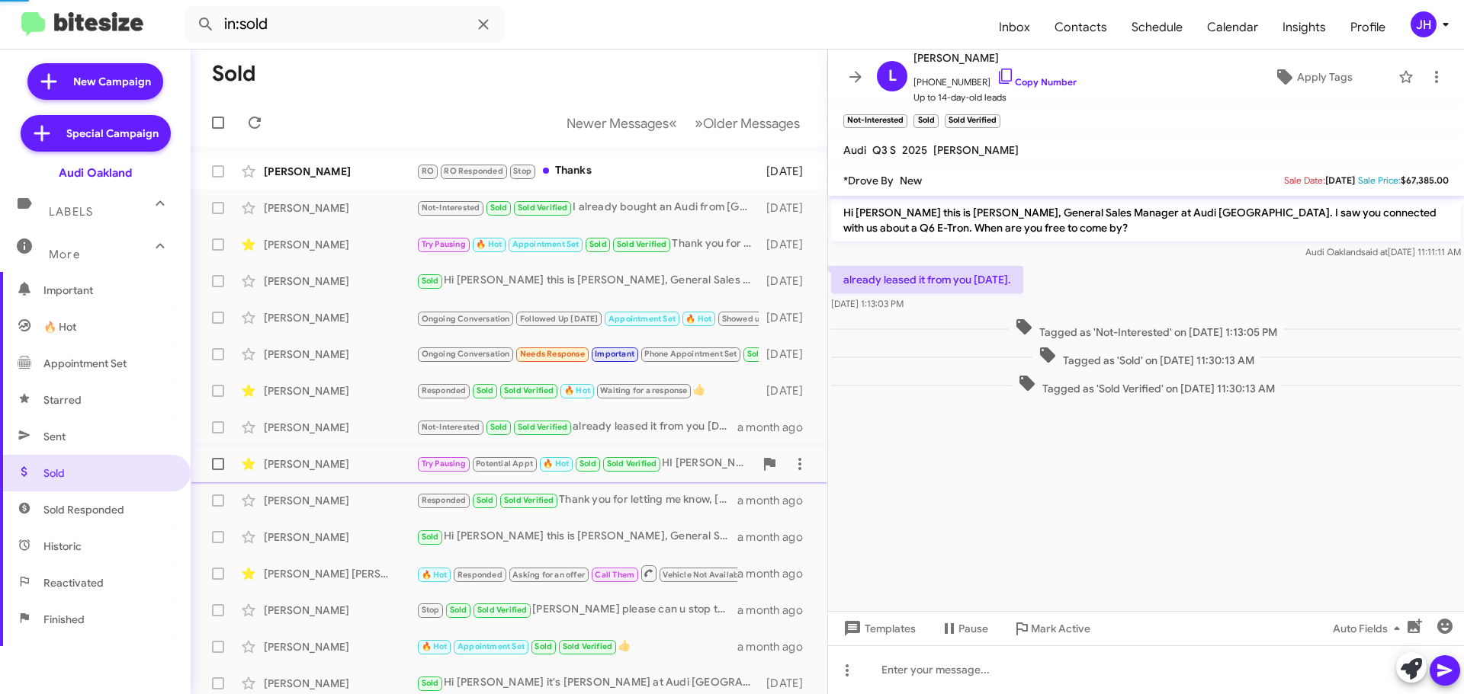
scroll to position [146, 0]
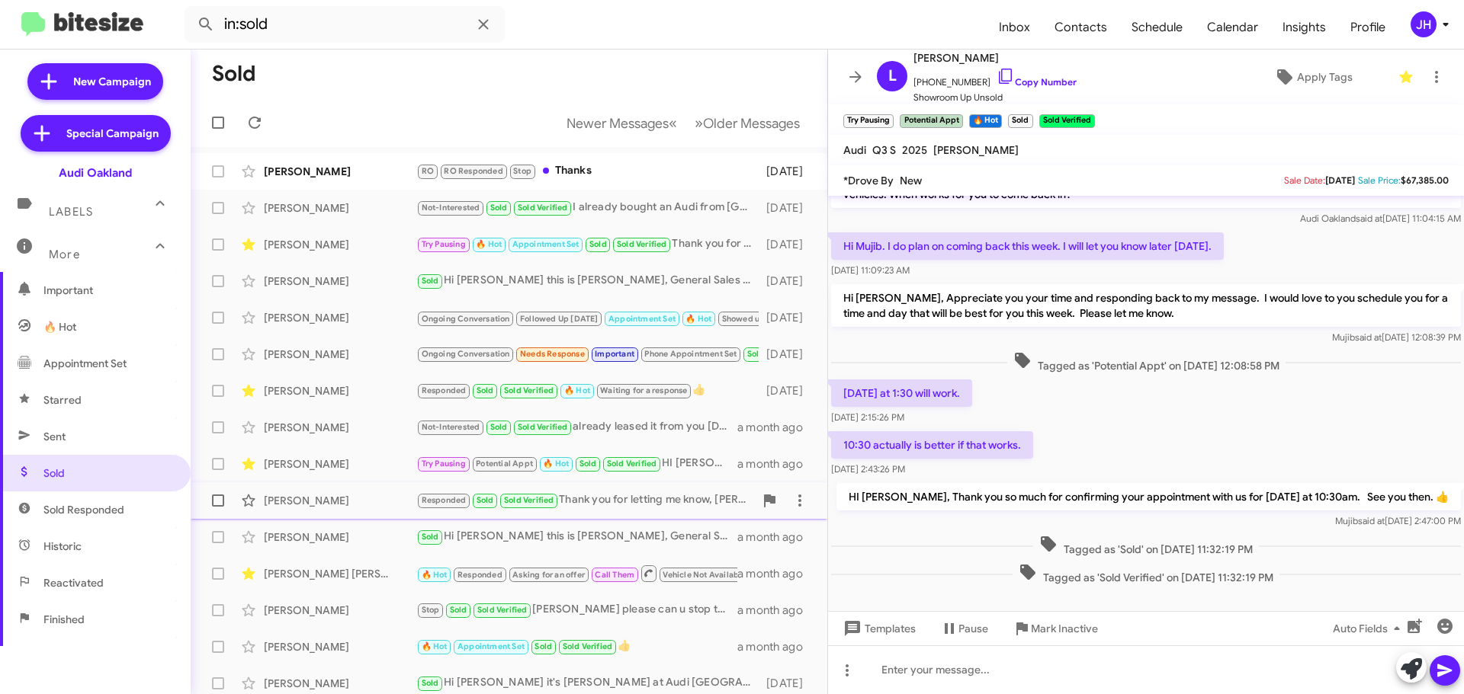
click at [697, 495] on div "Responded Sold Sold Verified Thank you for letting me know, Khadijah. I appreci…" at bounding box center [585, 501] width 338 height 18
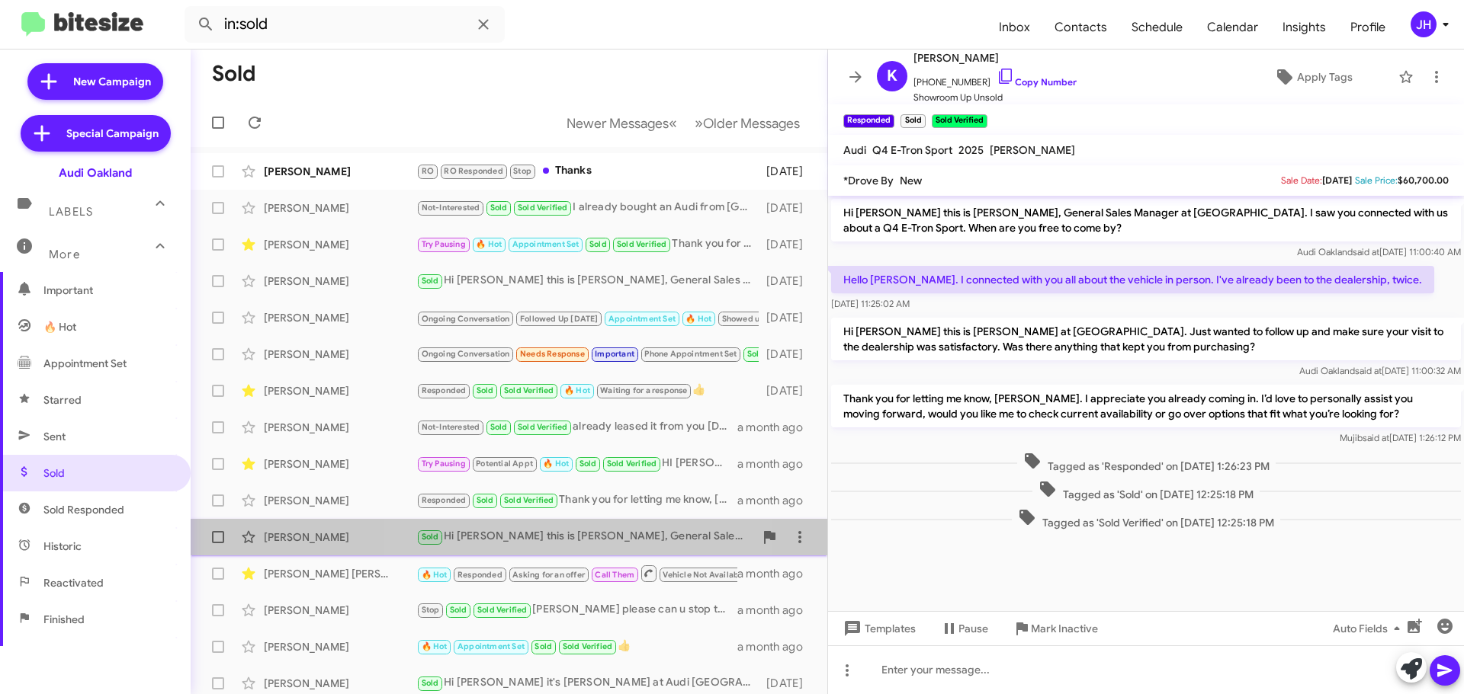
click at [588, 539] on div "Sold Hi Emmanuel this is Mujib Syed, General Sales Manager at Audi Oakland. Jus…" at bounding box center [585, 537] width 338 height 18
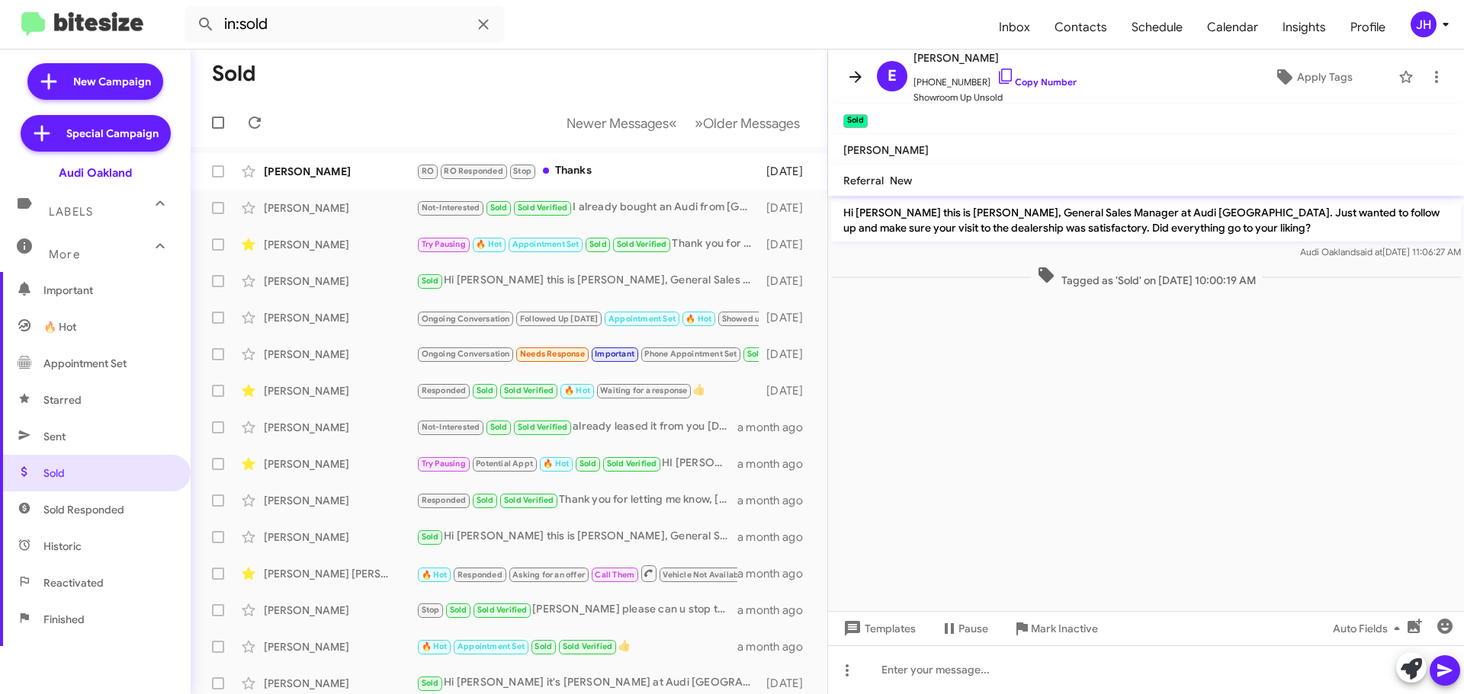
click at [842, 75] on span at bounding box center [855, 77] width 30 height 18
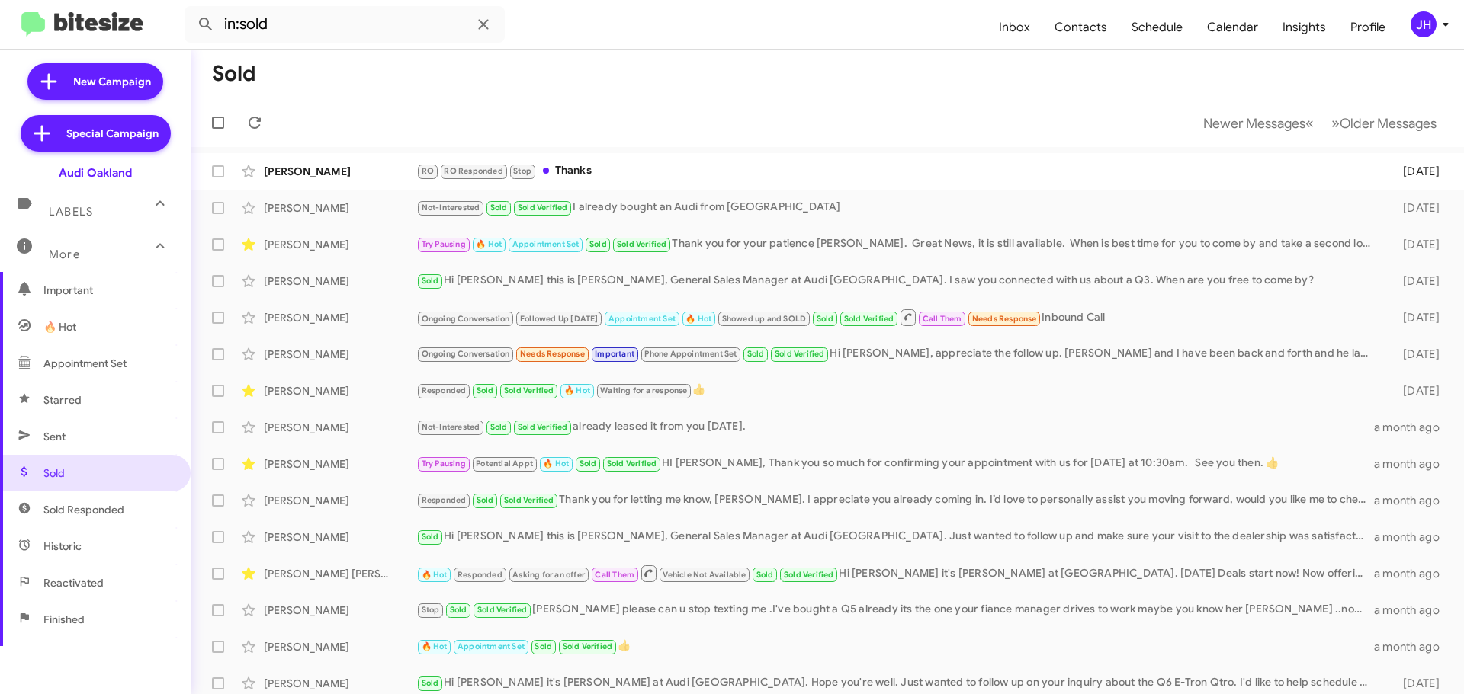
click at [1409, 23] on span "JH" at bounding box center [1432, 24] width 46 height 26
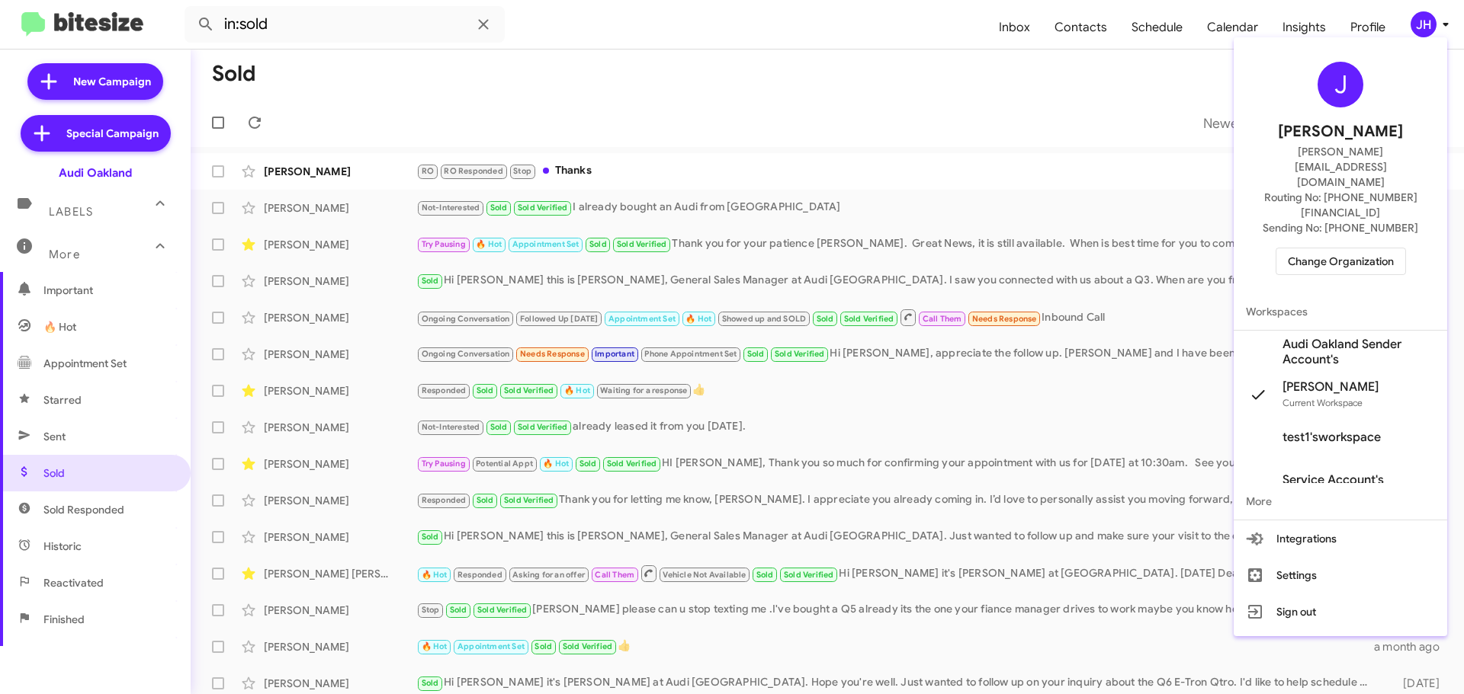
click at [1337, 202] on div "J Jacob Henry jacob@bitesize.co Routing No: +1 (510) 866-2900 Sending No: +1 (5…" at bounding box center [1339, 168] width 213 height 250
click at [1332, 249] on span "Change Organization" at bounding box center [1340, 262] width 106 height 26
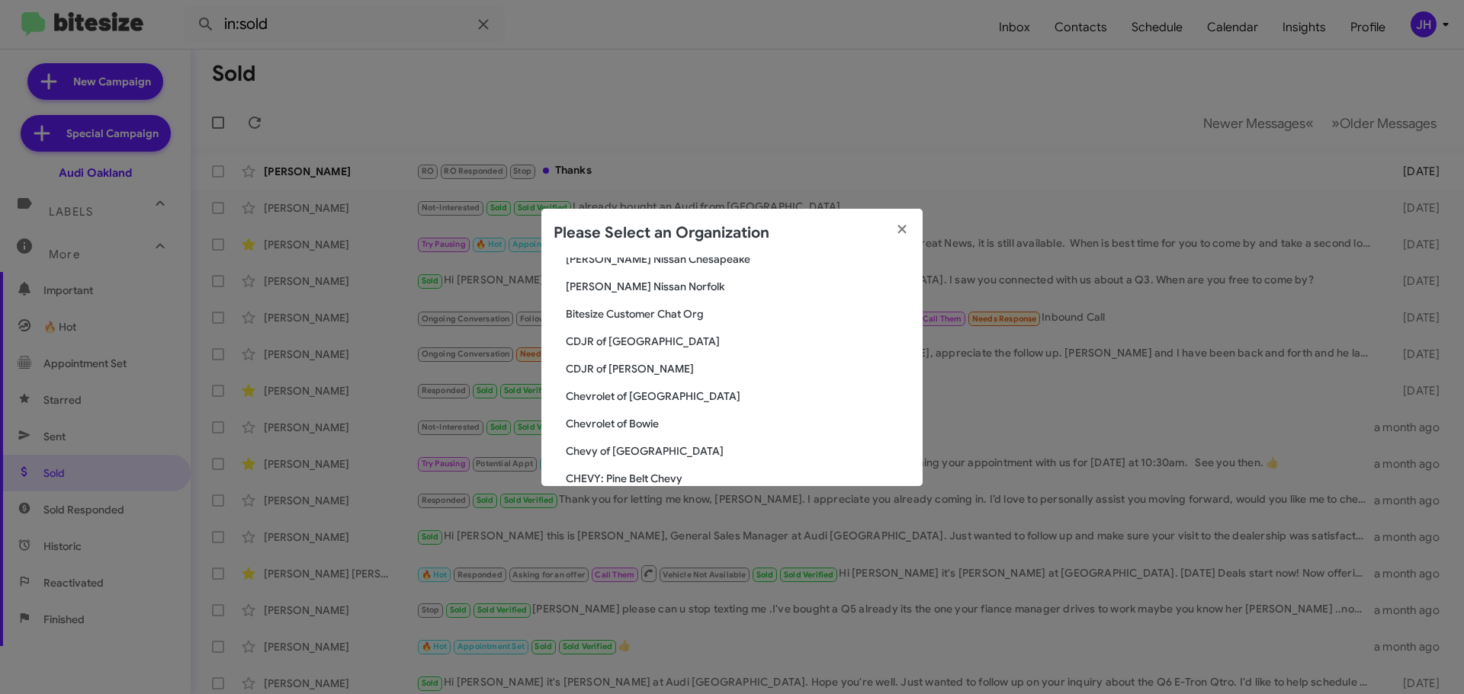
scroll to position [305, 0]
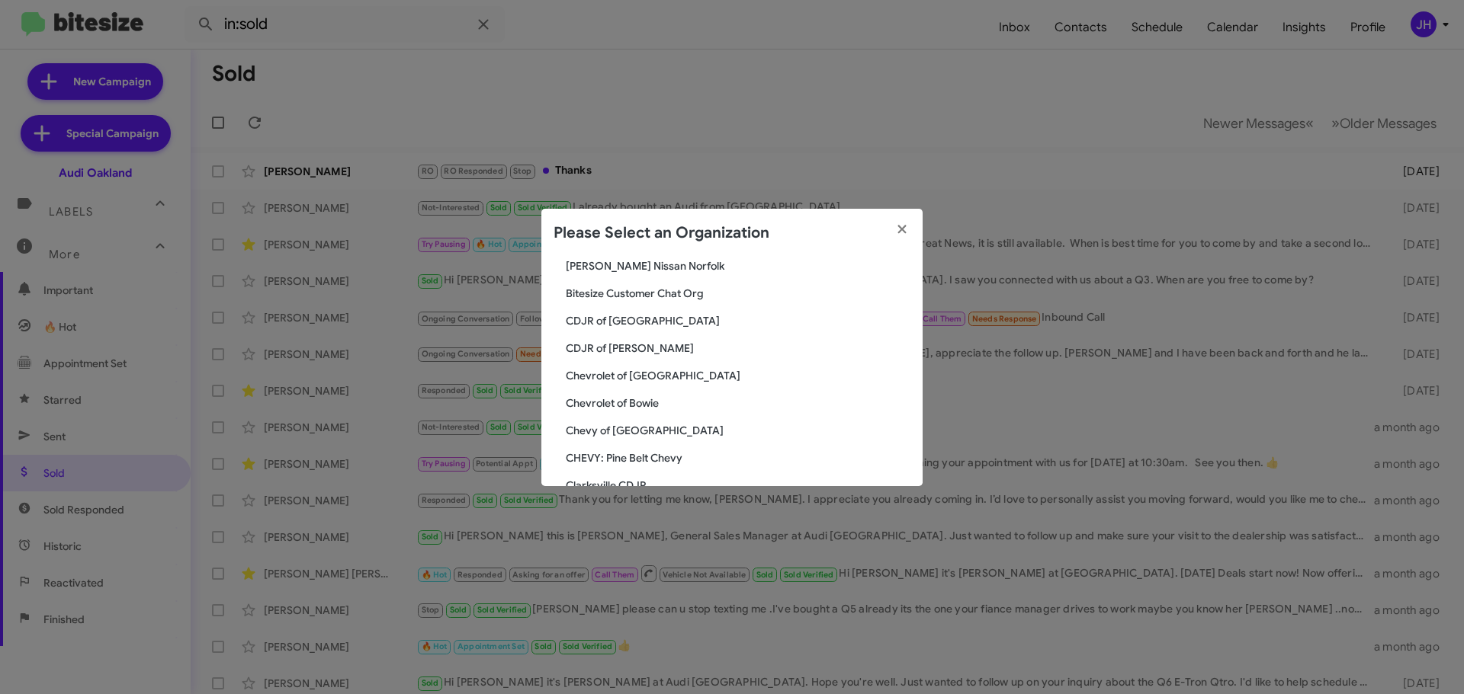
click at [630, 379] on span "Chevrolet of [GEOGRAPHIC_DATA]" at bounding box center [738, 375] width 345 height 15
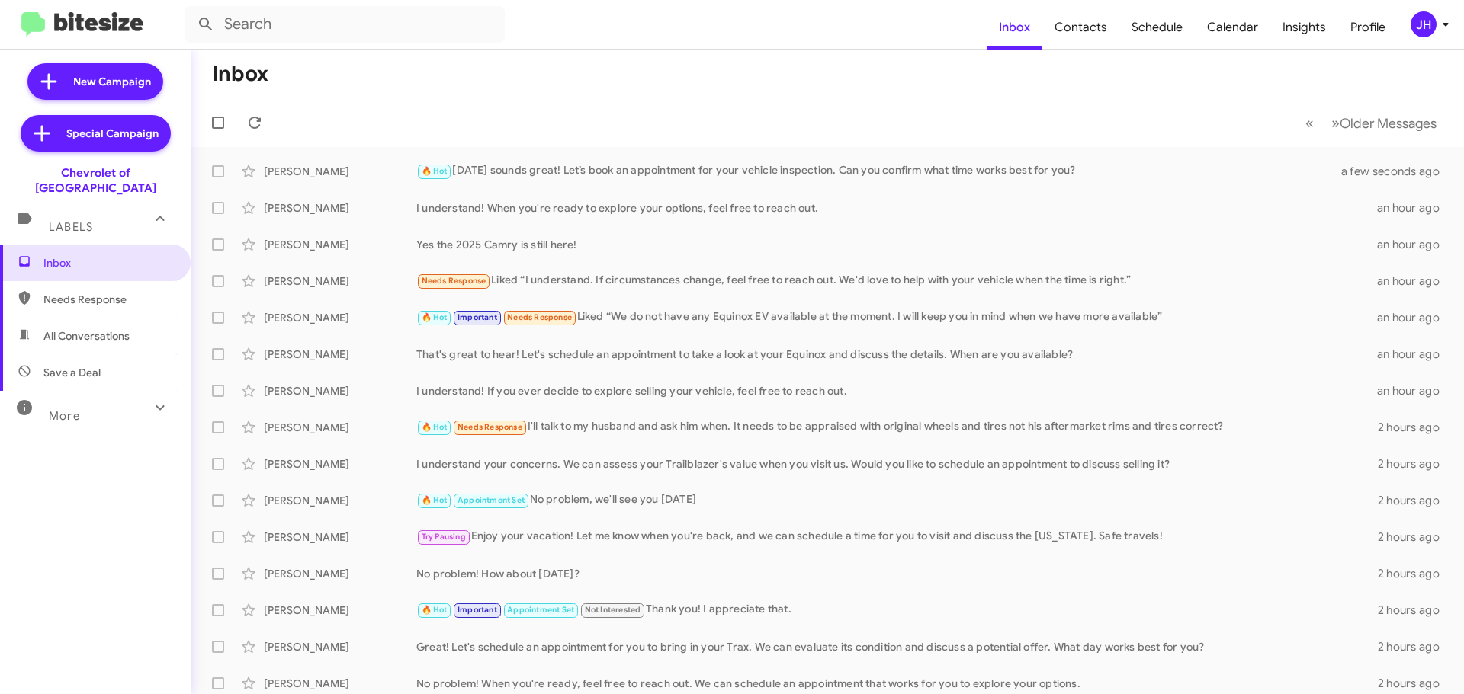
click at [1415, 27] on div "JH" at bounding box center [1423, 24] width 26 height 26
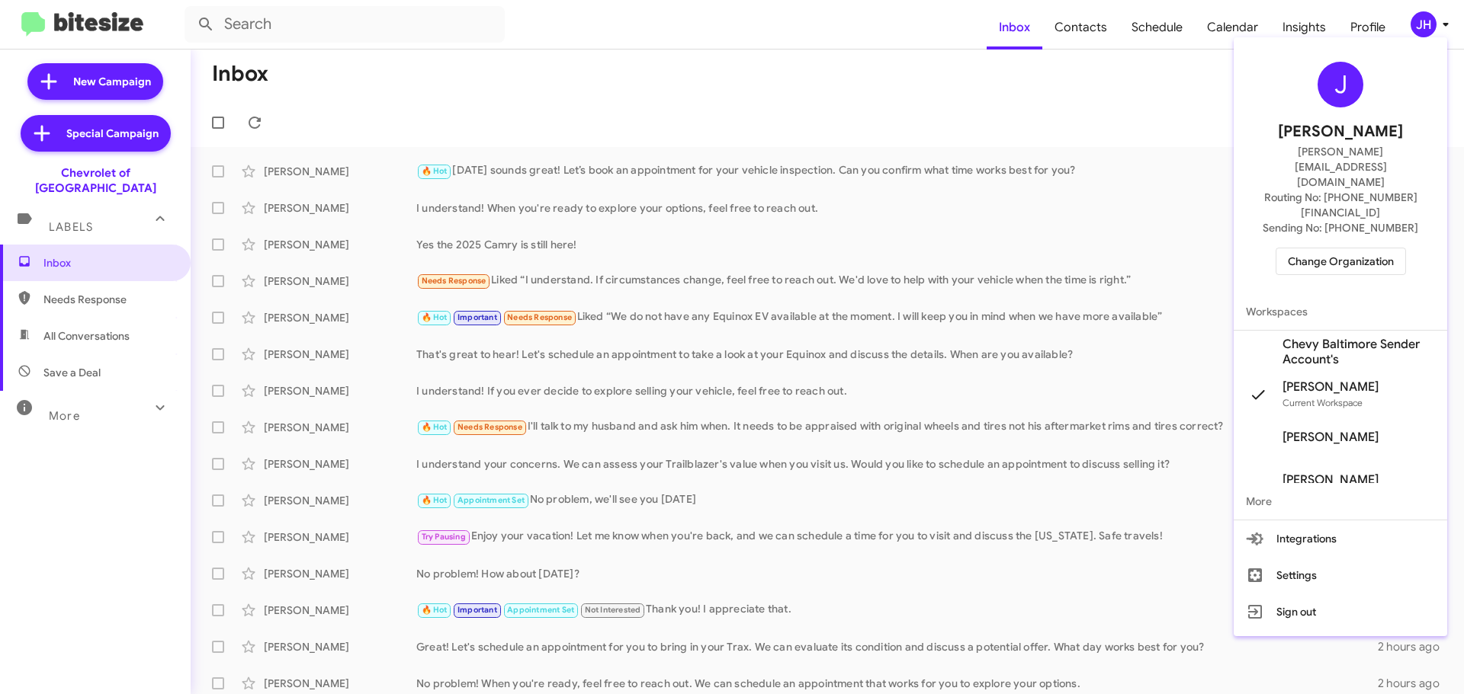
click at [1323, 337] on span "Chevy Baltimore Sender Account's" at bounding box center [1358, 352] width 152 height 30
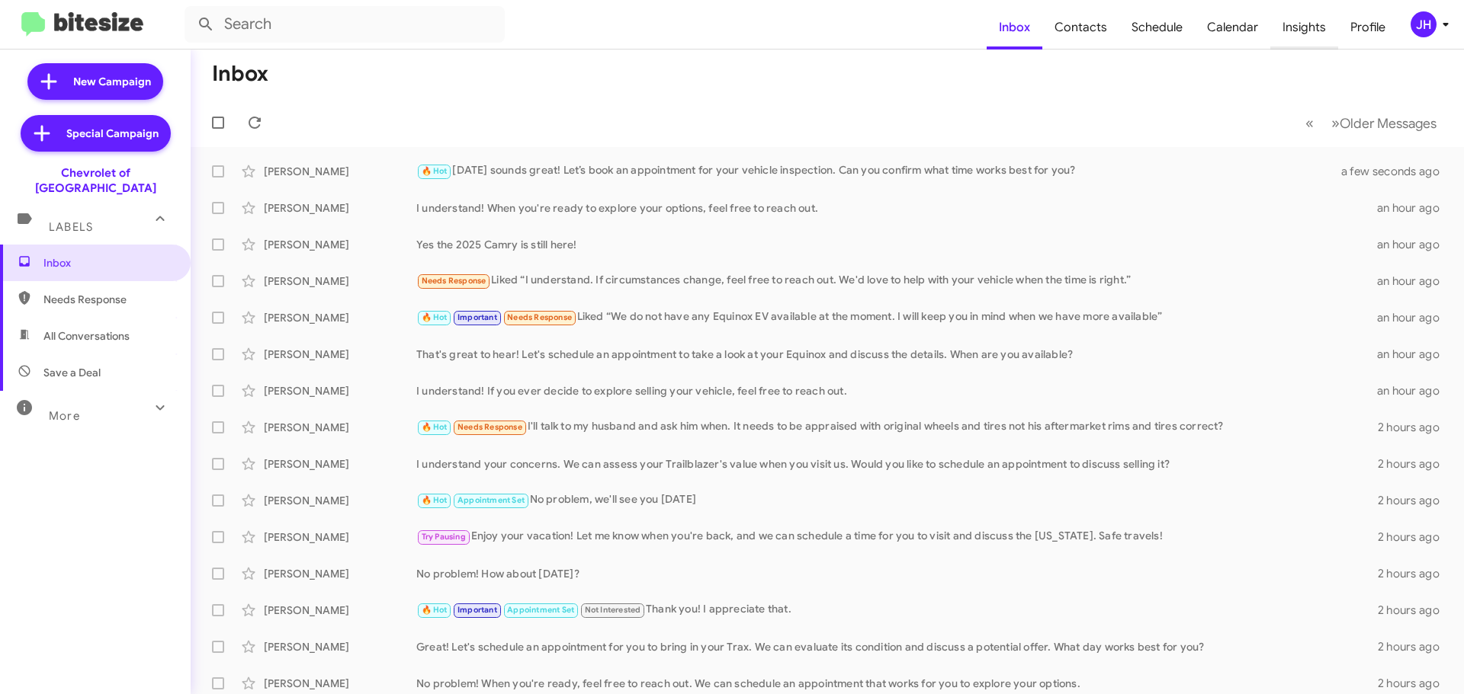
click at [1287, 28] on span "Insights" at bounding box center [1304, 27] width 68 height 44
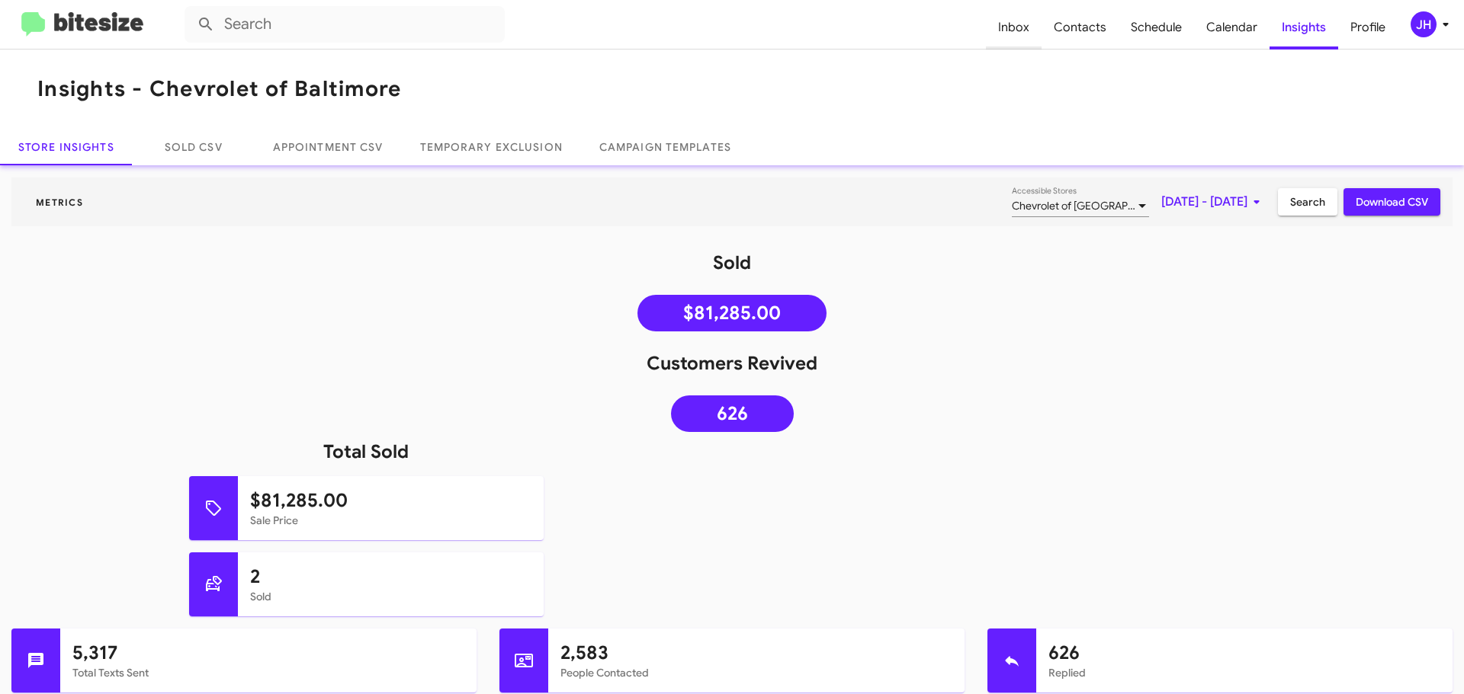
click at [1022, 20] on span "Inbox" at bounding box center [1014, 27] width 56 height 44
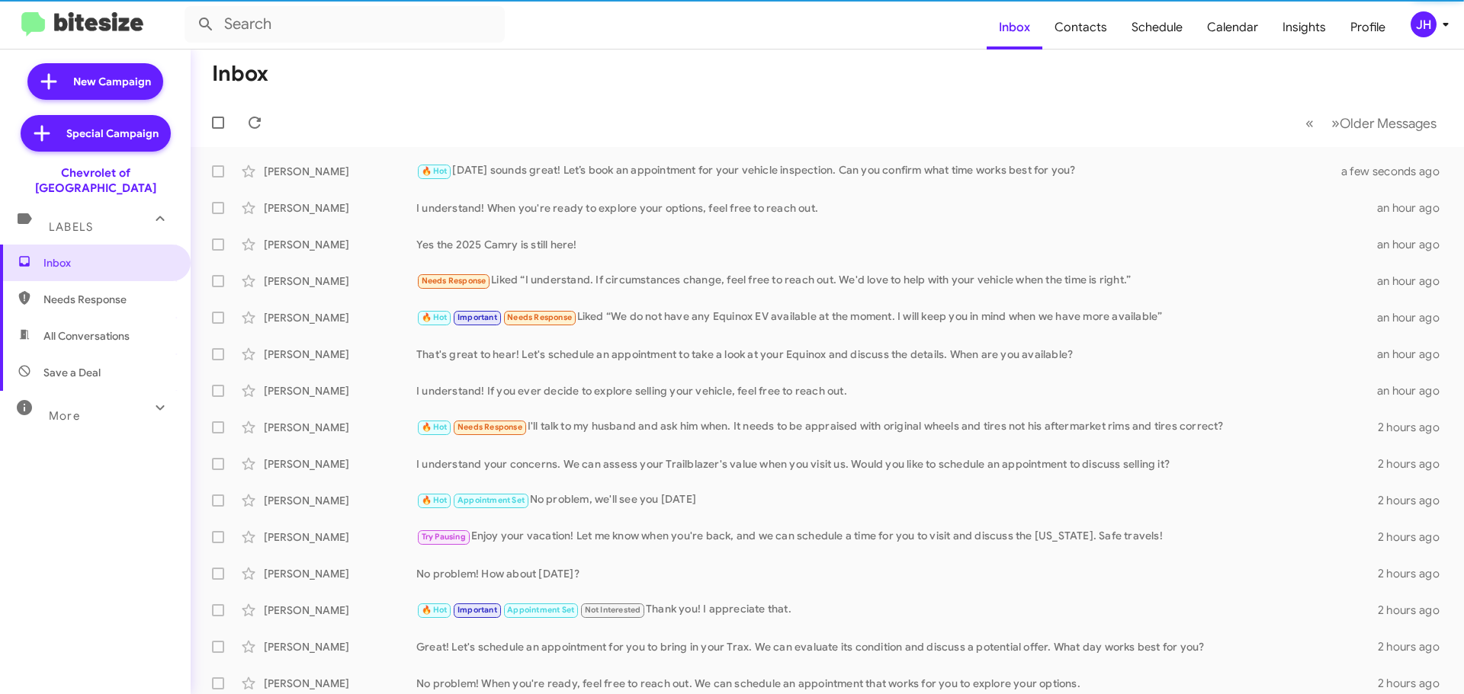
click at [79, 408] on div "More" at bounding box center [80, 410] width 136 height 28
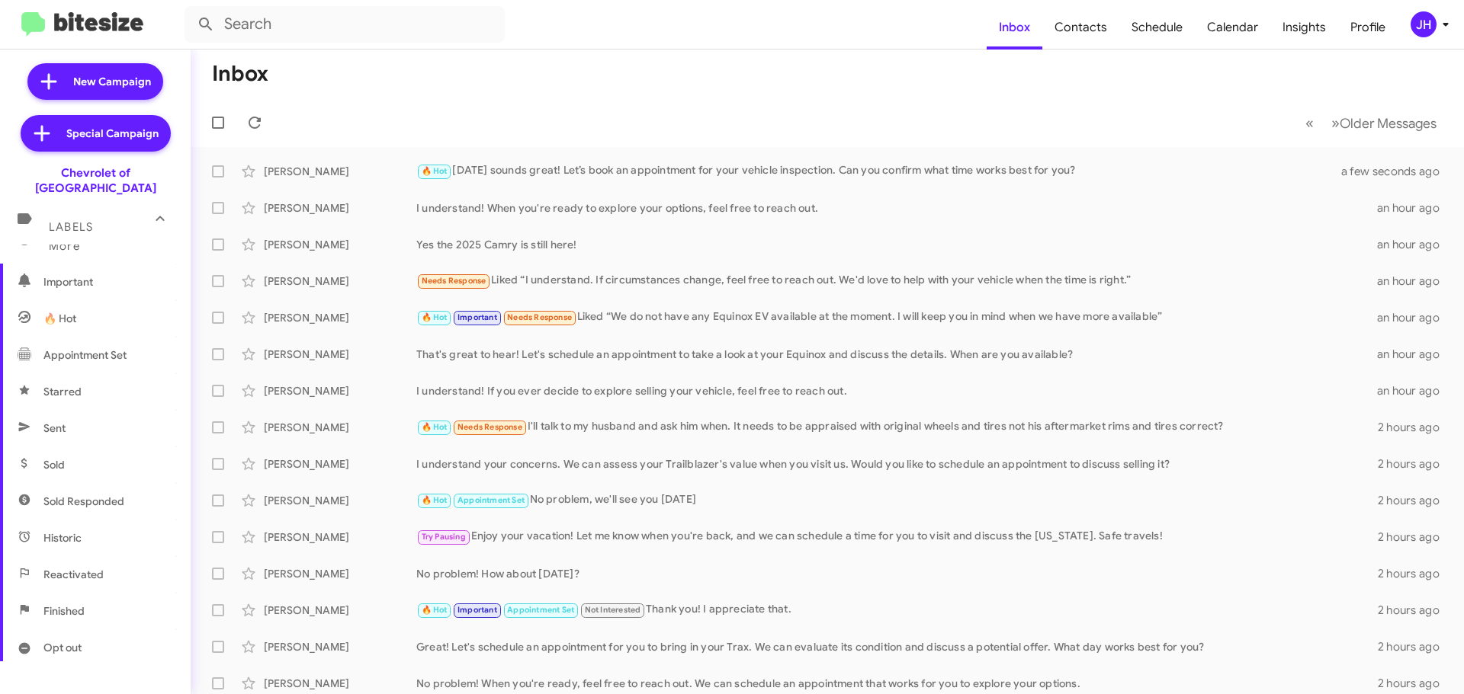
scroll to position [229, 0]
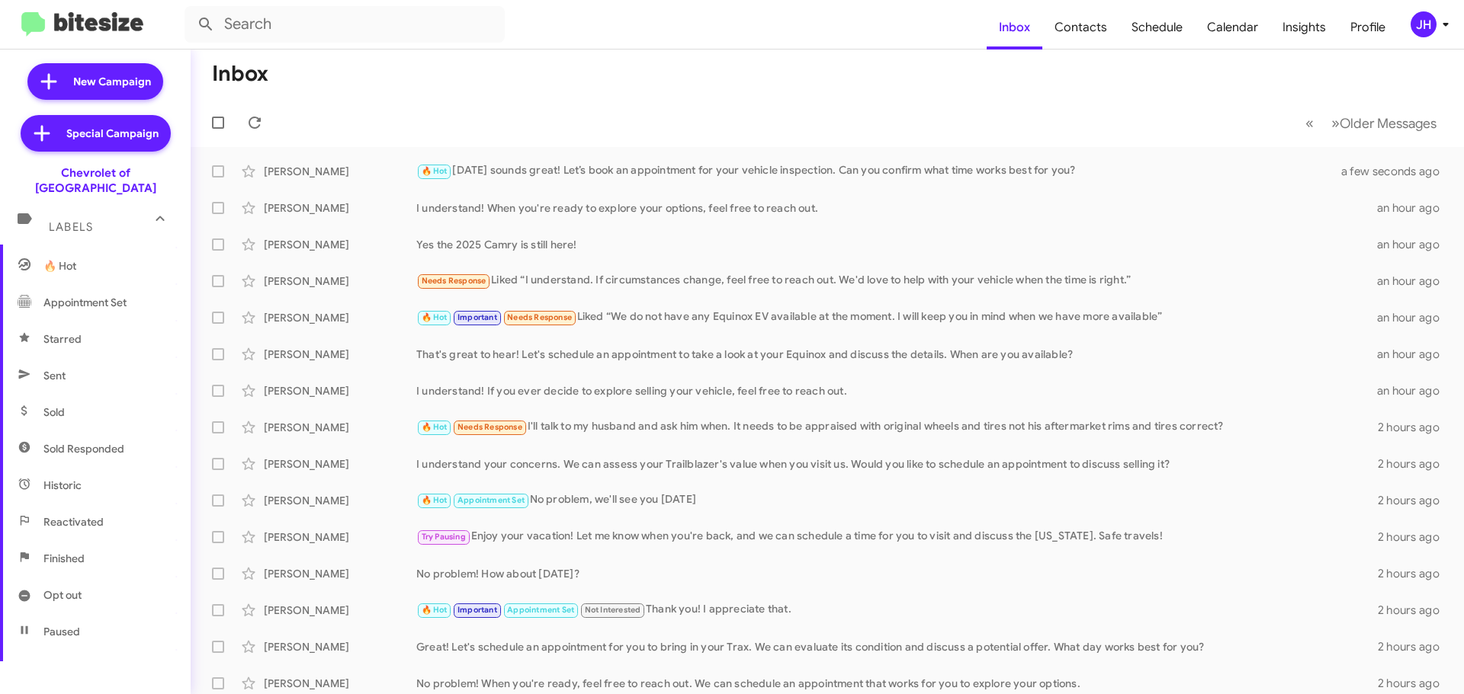
click at [82, 403] on span "Sold" at bounding box center [95, 412] width 191 height 37
type input "in:sold"
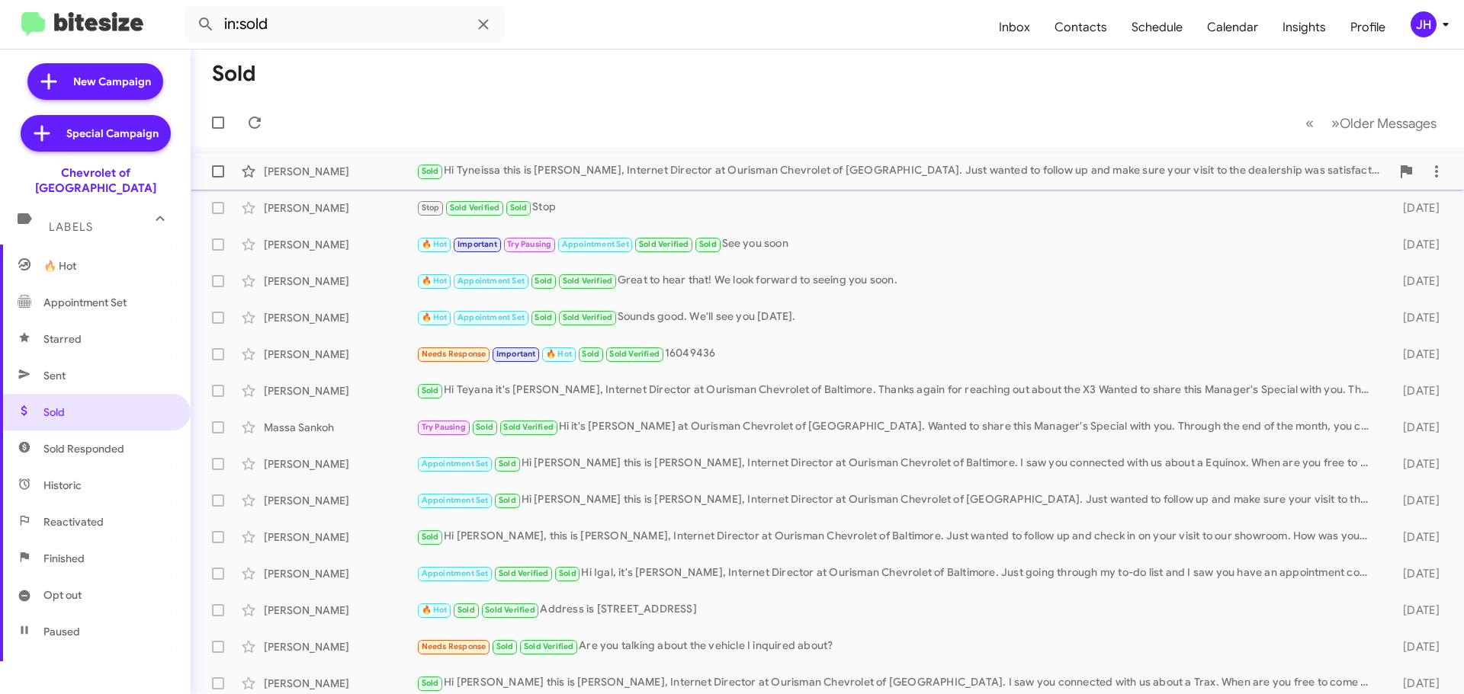
click at [576, 181] on div "[PERSON_NAME] Sold Hi Tyneissa this is [PERSON_NAME], Internet Director at Ouri…" at bounding box center [827, 171] width 1249 height 30
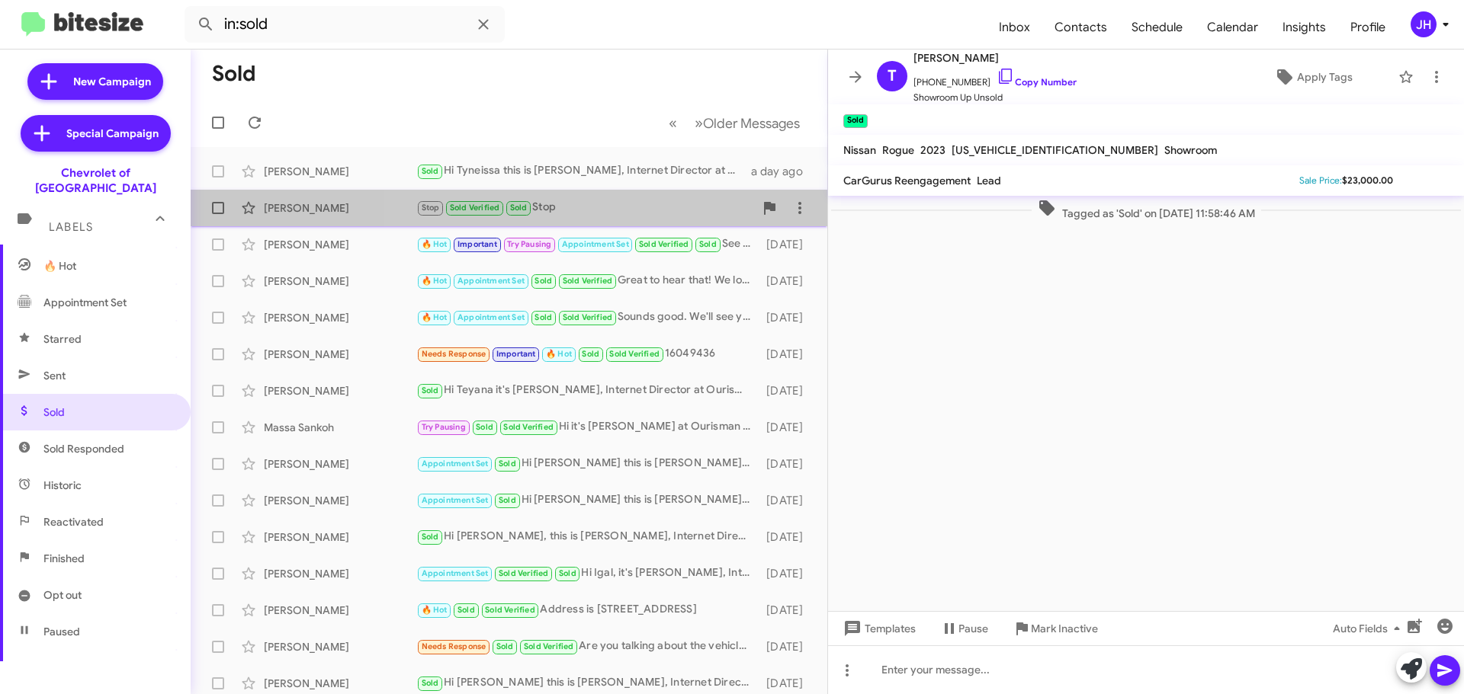
click at [604, 211] on div "Stop Sold Verified Sold Stop" at bounding box center [585, 208] width 338 height 18
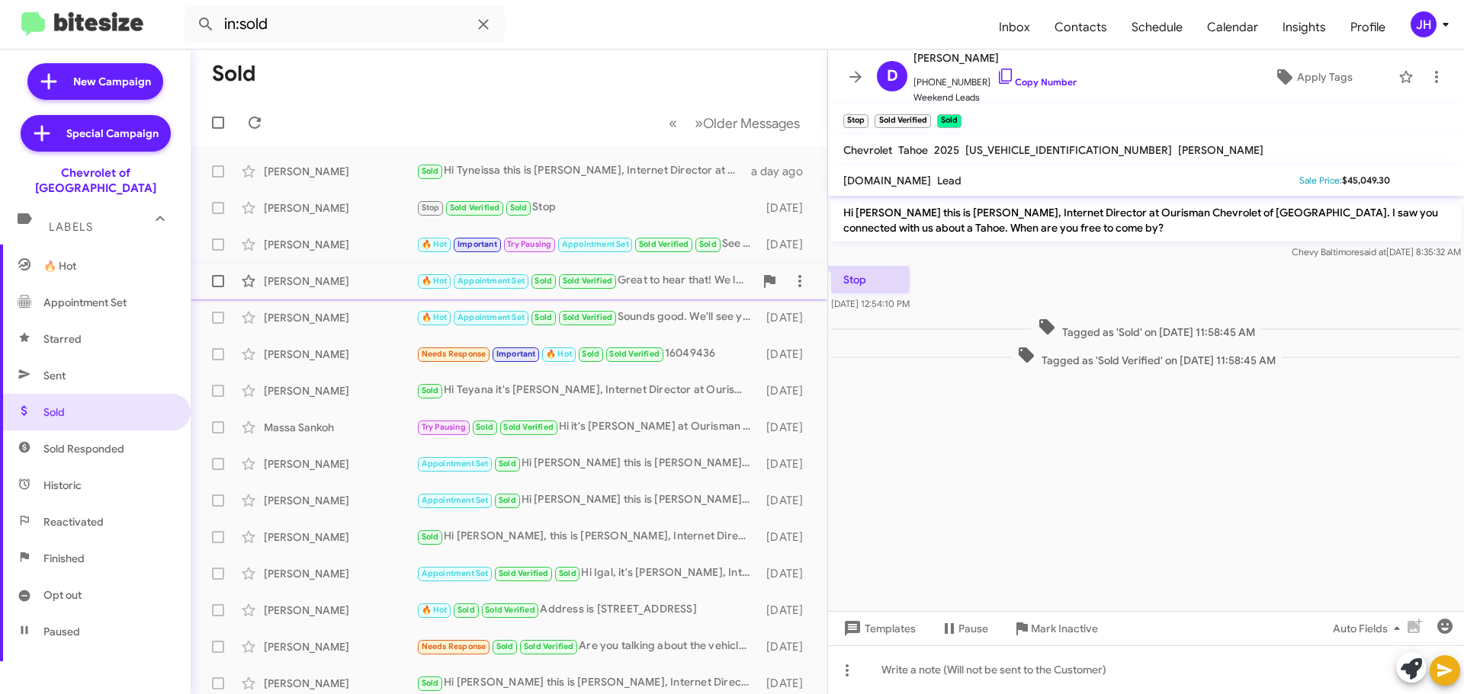
click at [663, 282] on div "🔥 Hot Appointment Set Sold Sold Verified Great to hear that! We look forward to…" at bounding box center [585, 281] width 338 height 18
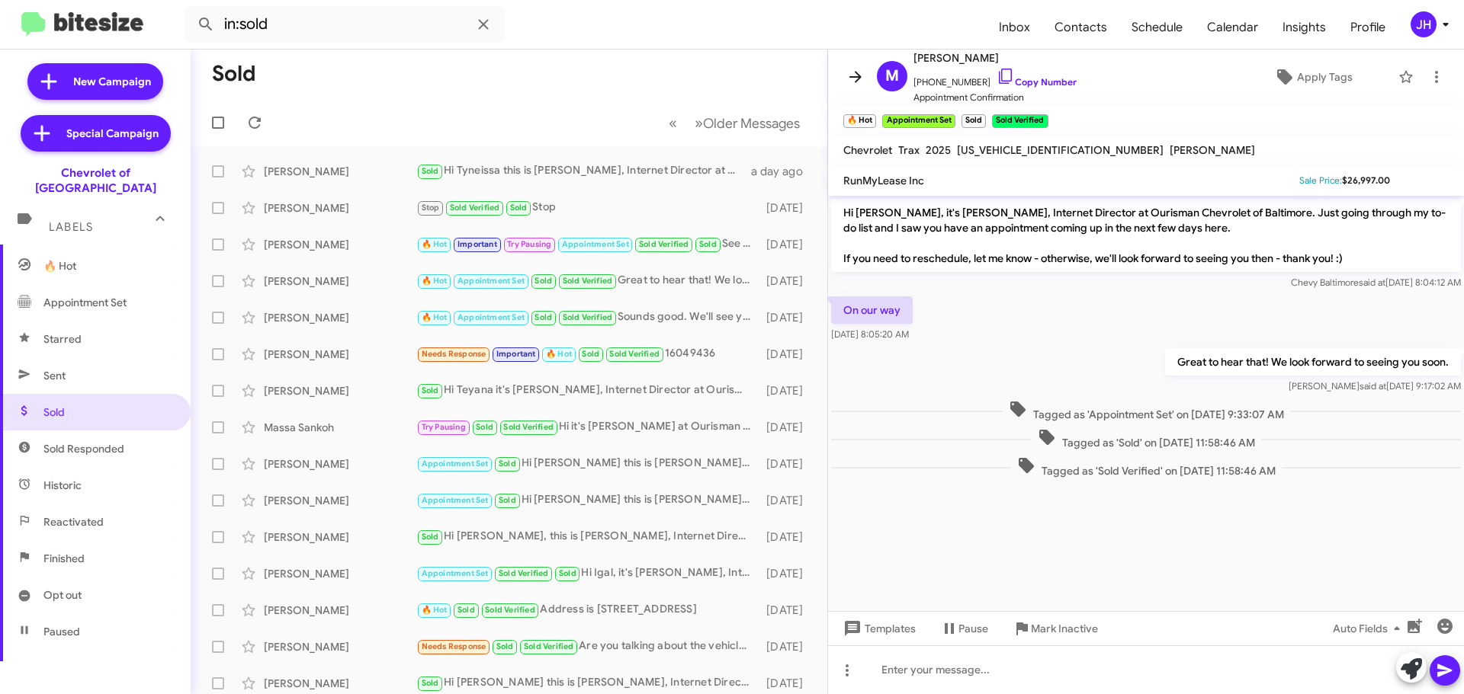
click at [858, 68] on icon at bounding box center [855, 77] width 18 height 18
